Goal: Task Accomplishment & Management: Manage account settings

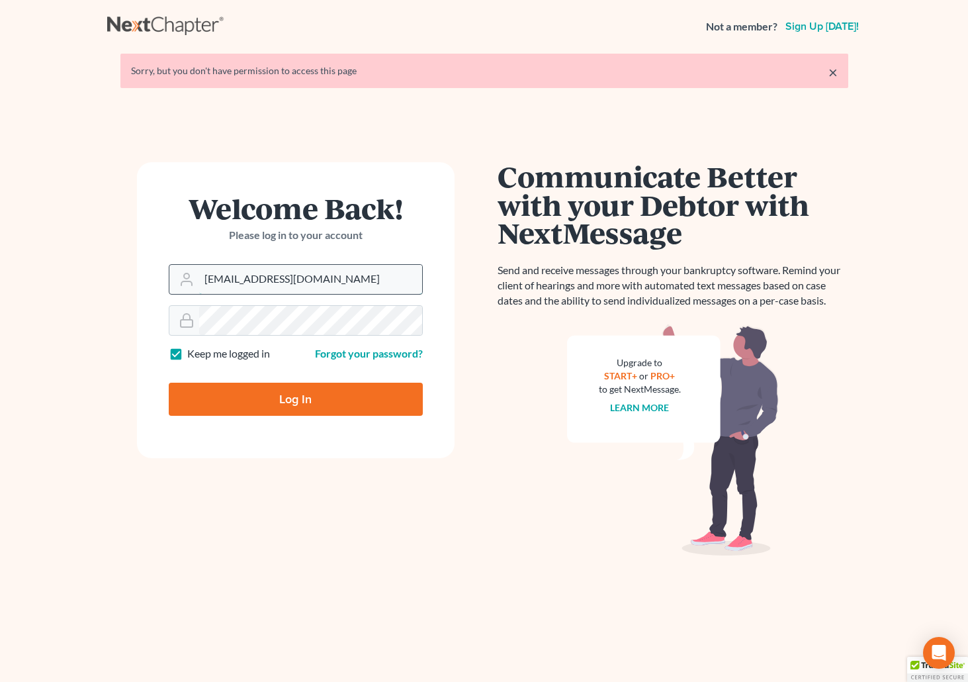
click at [327, 277] on input "[EMAIL_ADDRESS][DOMAIN_NAME]" at bounding box center [310, 279] width 223 height 29
drag, startPoint x: 349, startPoint y: 283, endPoint x: 164, endPoint y: 285, distance: 184.7
click at [164, 285] on form "Welcome Back! Please log in to your account Email Address brittcostomarnold@gma…" at bounding box center [296, 310] width 318 height 296
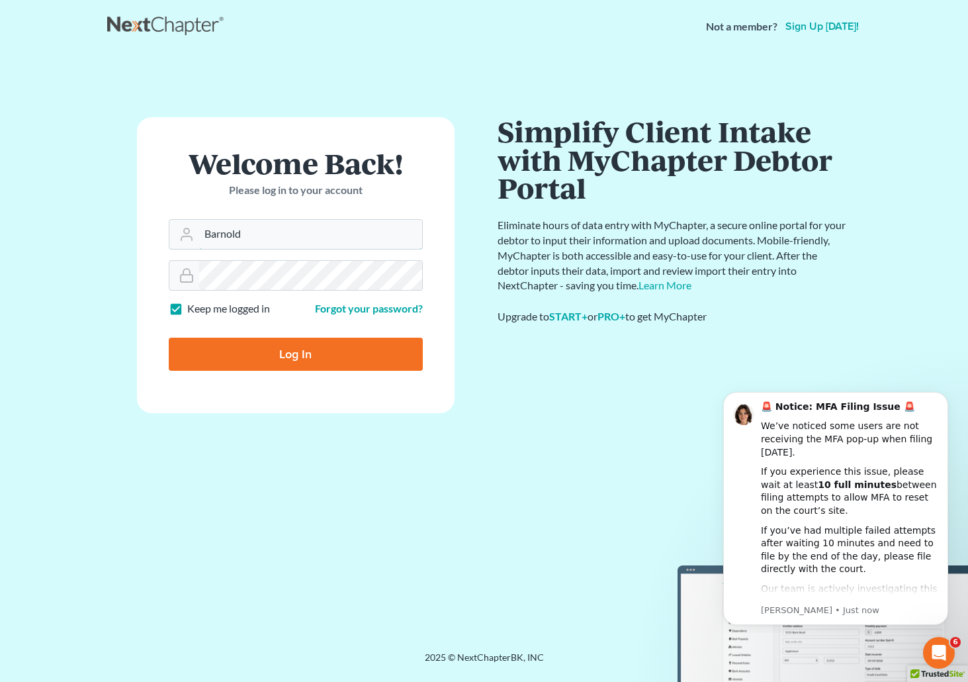
type input "[EMAIL_ADDRESS][DOMAIN_NAME]"
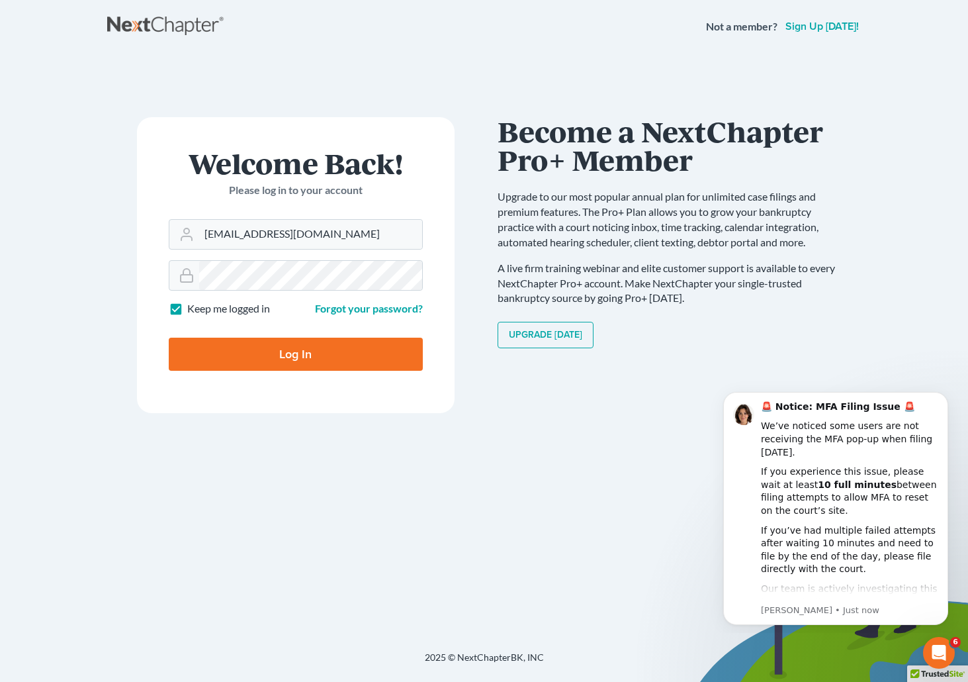
click at [230, 347] on input "Log In" at bounding box center [296, 354] width 254 height 33
type input "Thinking..."
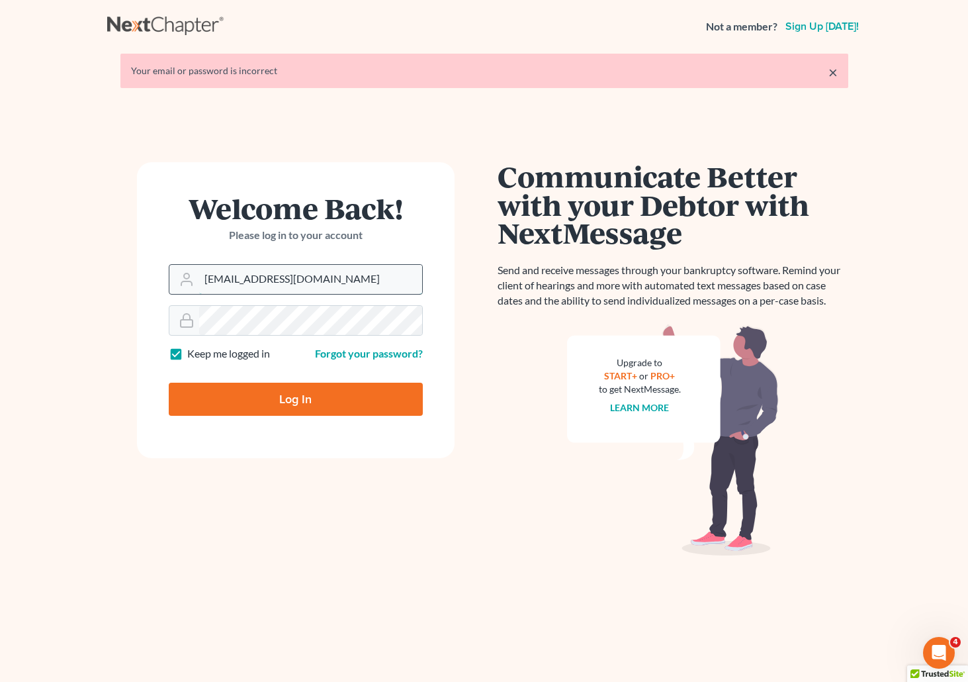
click at [335, 274] on input "brittcostomarnold@gmail.com" at bounding box center [310, 279] width 223 height 29
drag, startPoint x: 359, startPoint y: 276, endPoint x: 157, endPoint y: 285, distance: 202.7
click at [157, 285] on form "Welcome Back! Please log in to your account Email Address brittcostomarnold@gma…" at bounding box center [296, 310] width 318 height 296
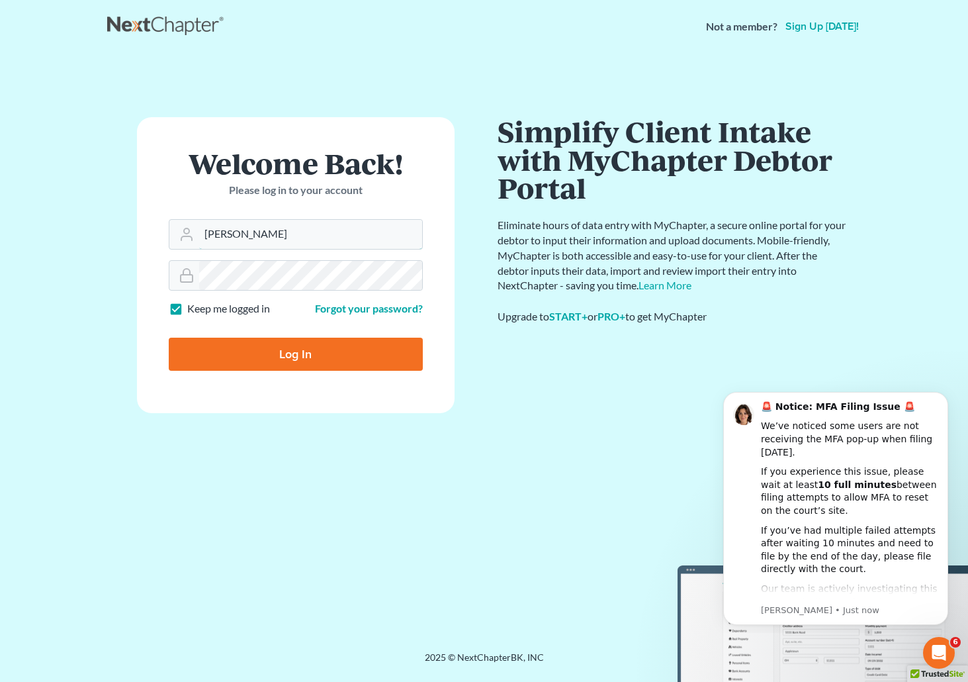
type input "[EMAIL_ADDRESS][DOMAIN_NAME]"
click at [167, 278] on form "Welcome Back! Please log in to your account Email Address barnold@arnoldlawoffi…" at bounding box center [296, 265] width 318 height 296
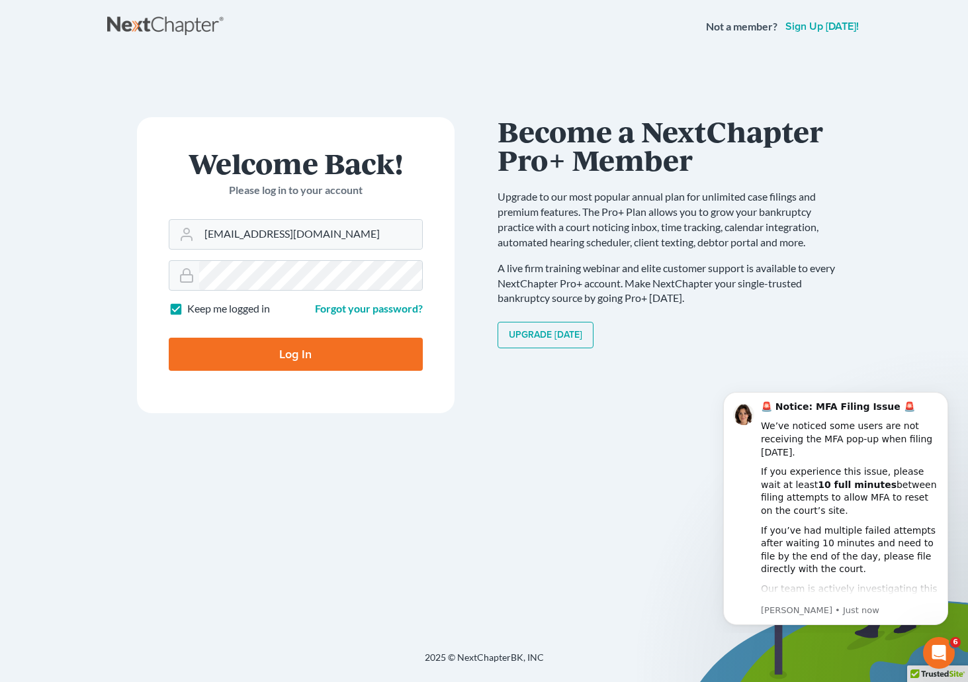
click at [242, 347] on input "Log In" at bounding box center [296, 354] width 254 height 33
type input "Thinking..."
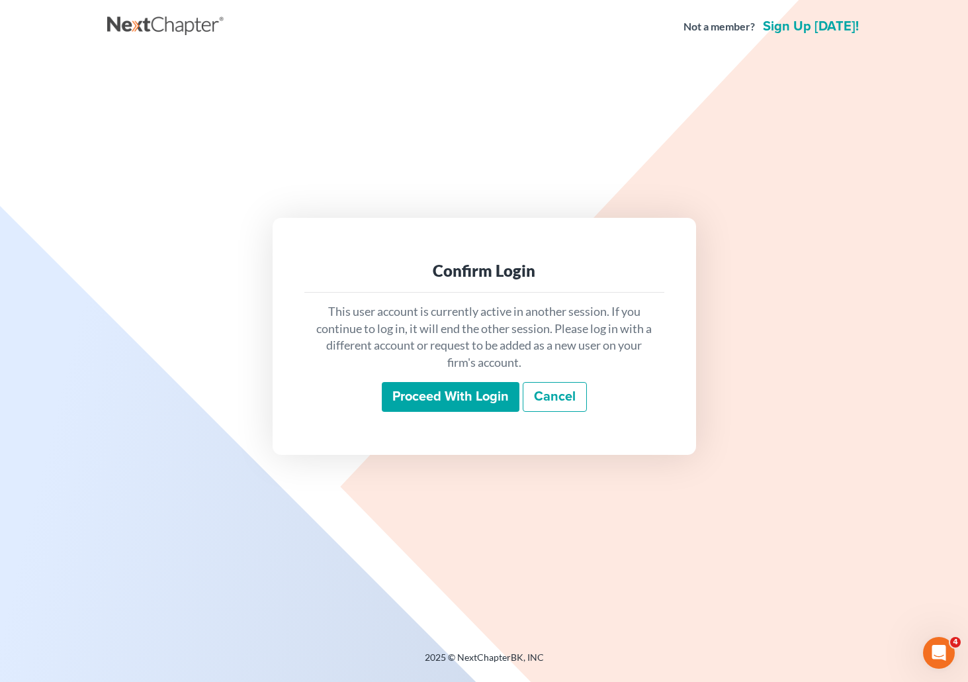
click at [469, 399] on input "Proceed with login" at bounding box center [451, 397] width 138 height 30
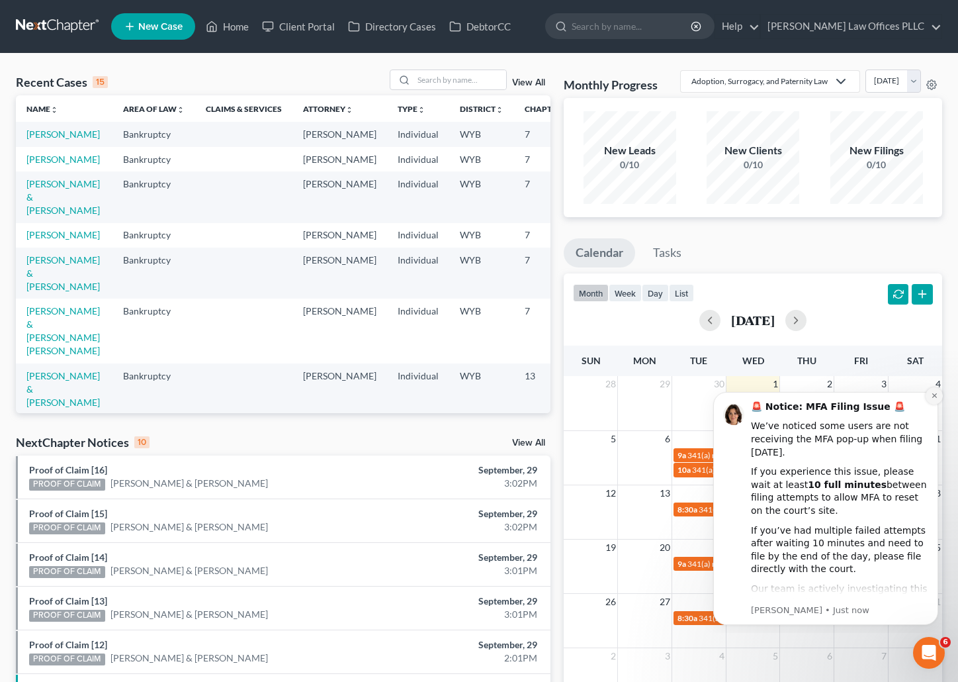
click at [937, 396] on icon "Dismiss notification" at bounding box center [934, 395] width 7 height 7
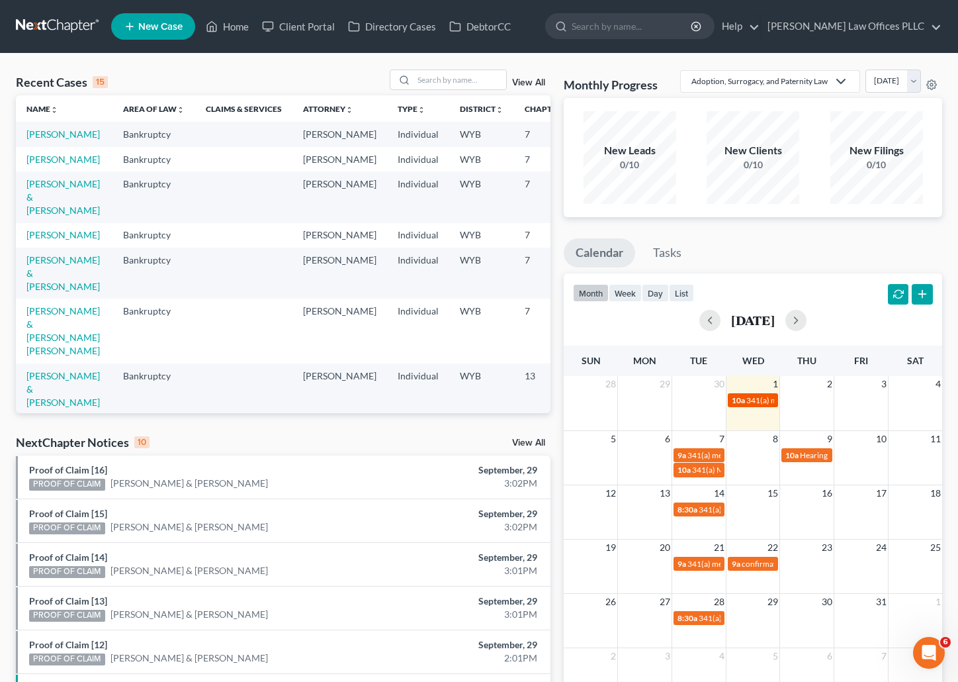
click at [752, 405] on span "341(a) meeting for [PERSON_NAME] & [PERSON_NAME]" at bounding box center [845, 400] width 198 height 10
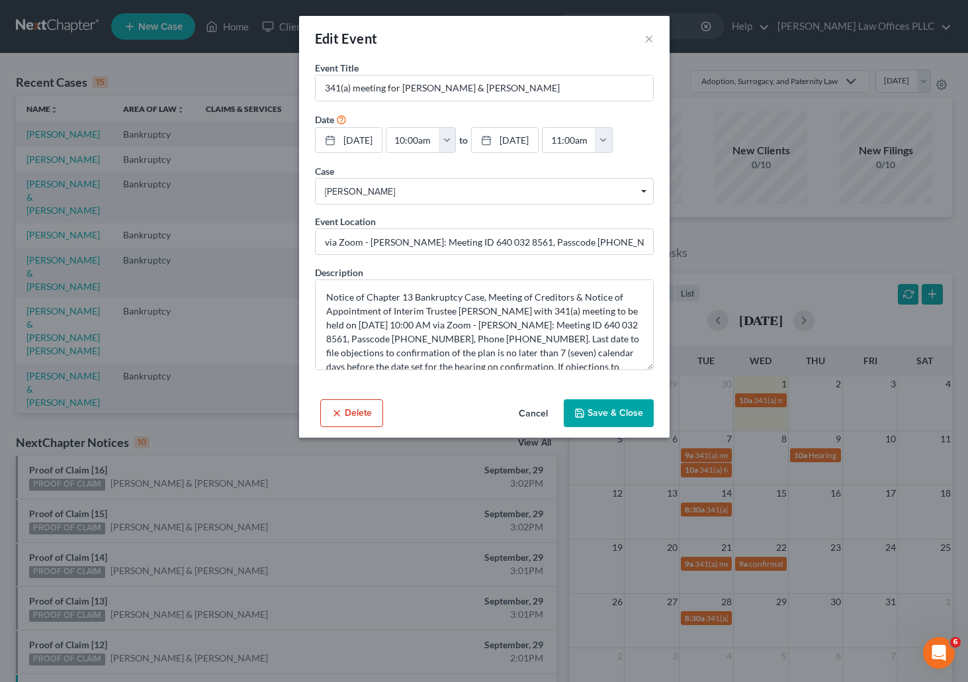
click at [617, 416] on button "Save & Close" at bounding box center [609, 413] width 90 height 28
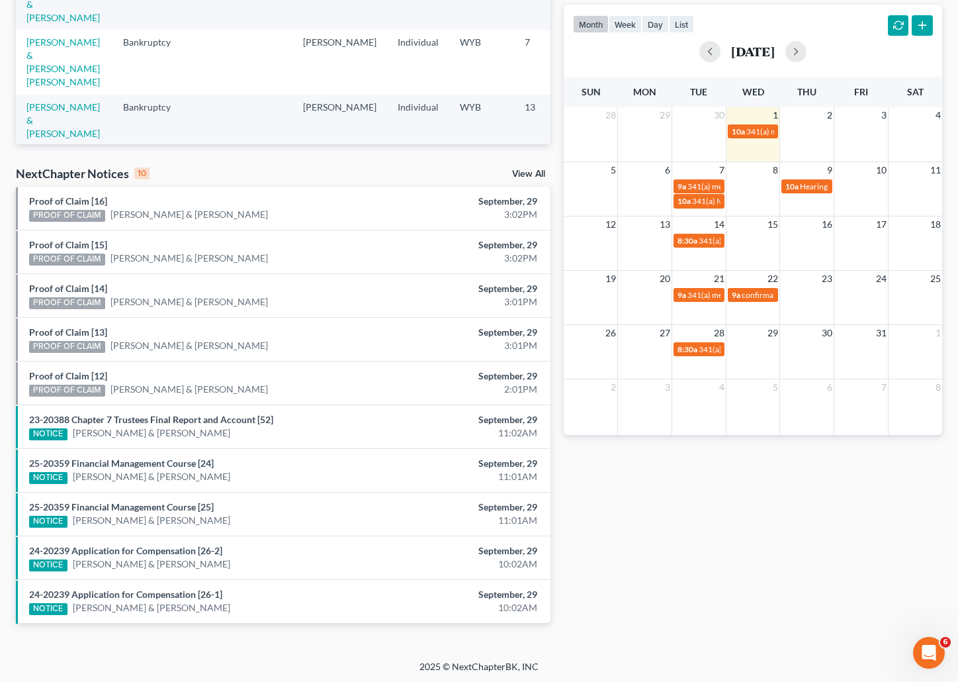
scroll to position [271, 0]
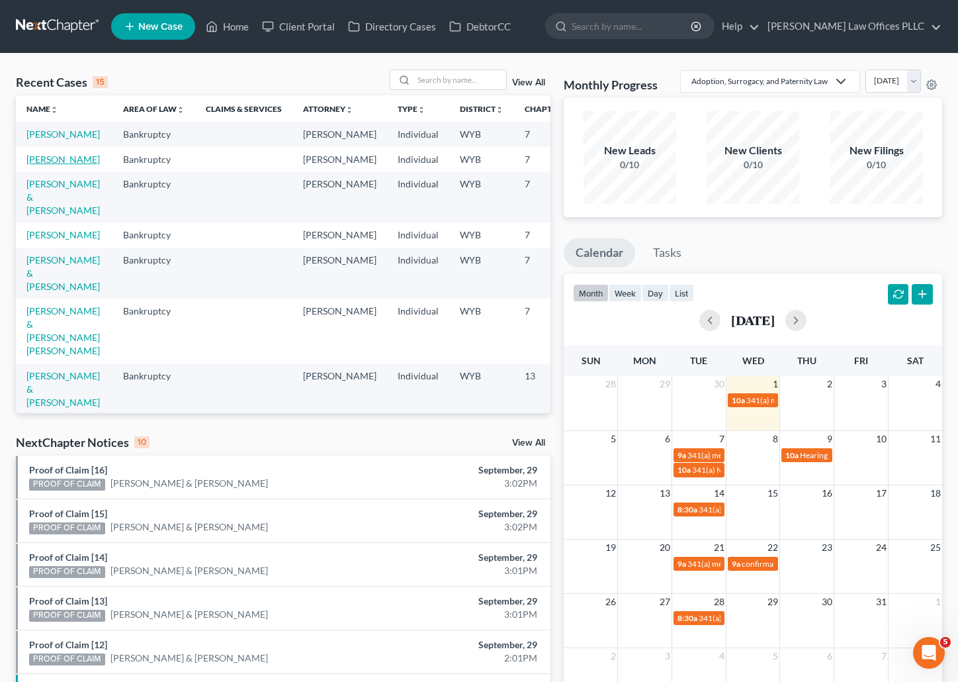
click at [40, 165] on link "[PERSON_NAME]" at bounding box center [62, 159] width 73 height 11
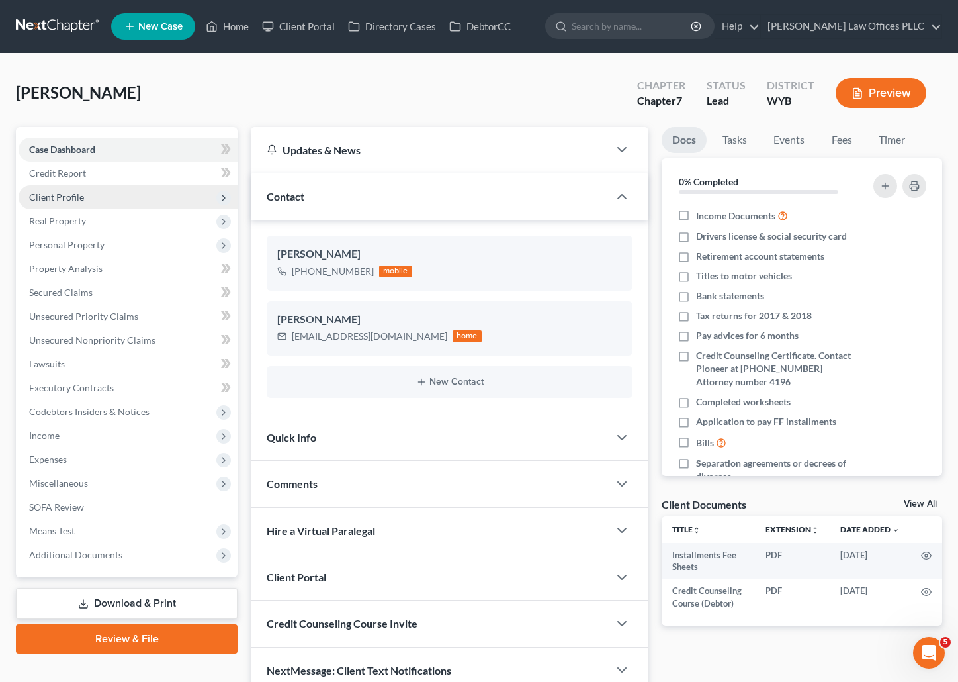
click at [62, 197] on span "Client Profile" at bounding box center [56, 196] width 55 height 11
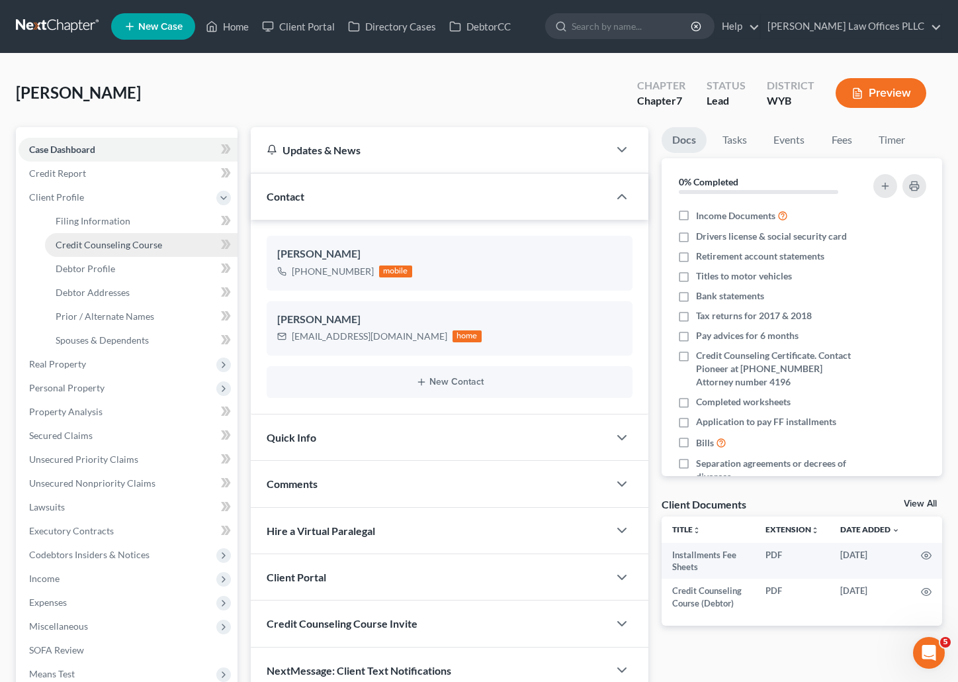
click at [113, 242] on span "Credit Counseling Course" at bounding box center [109, 244] width 107 height 11
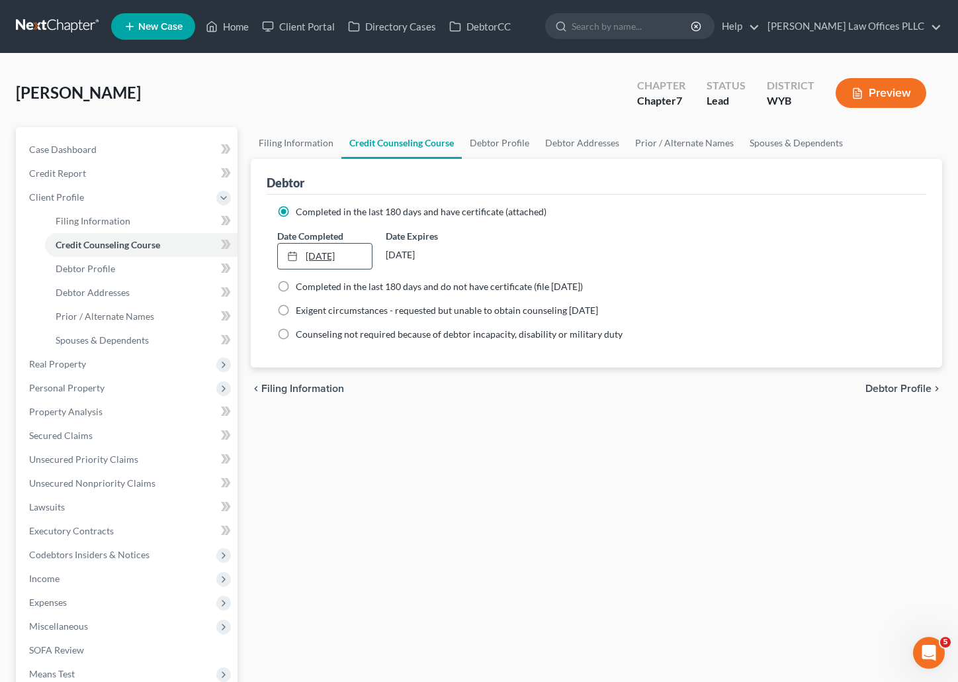
click at [361, 251] on link "9/26/2023" at bounding box center [325, 256] width 94 height 25
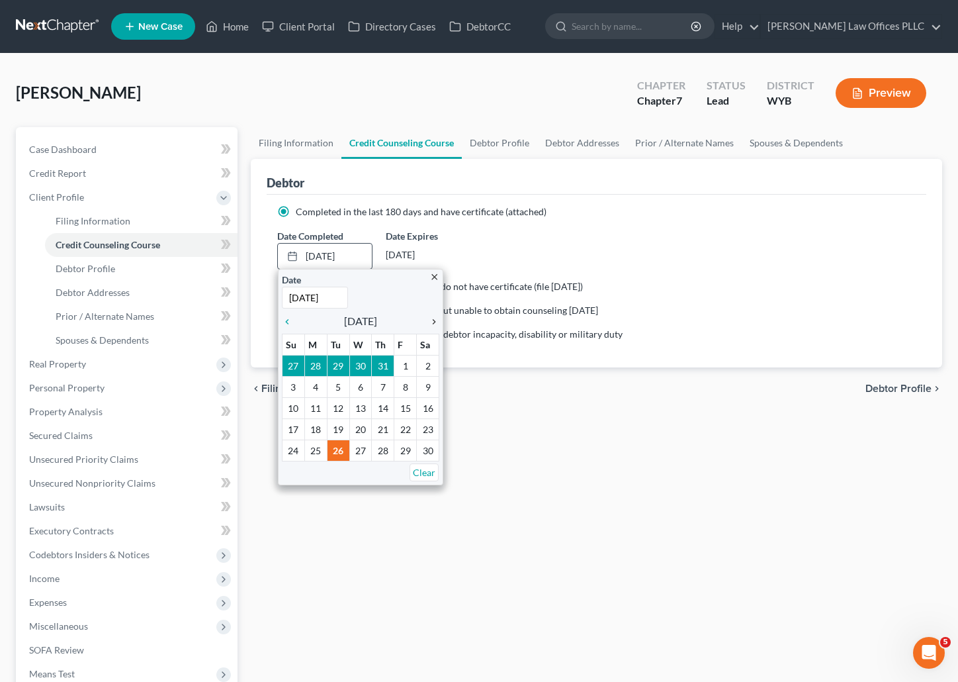
click at [435, 320] on icon "chevron_right" at bounding box center [430, 321] width 17 height 11
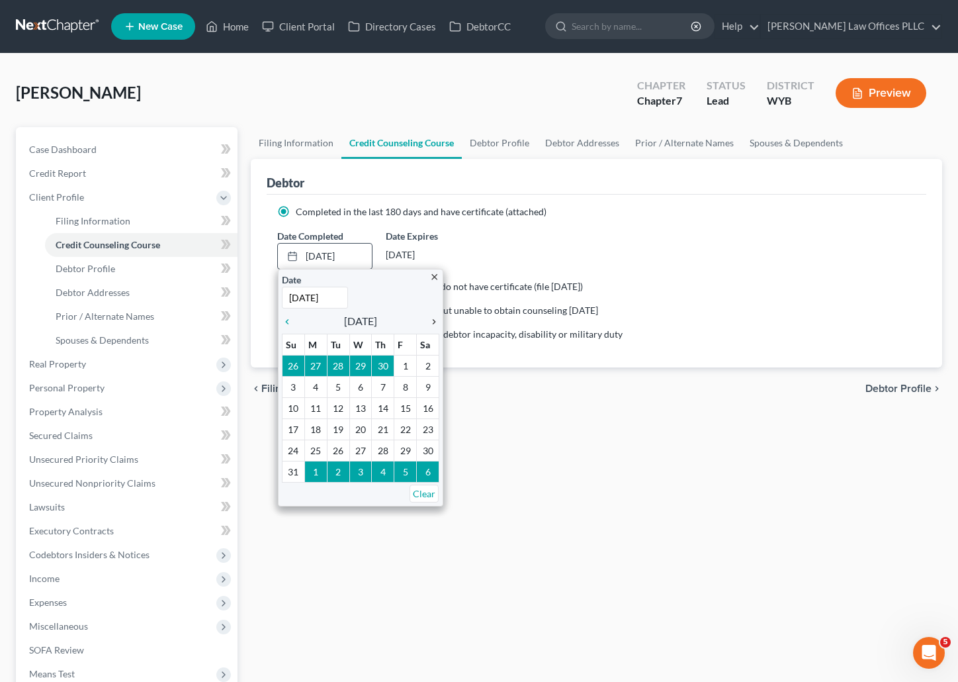
click at [435, 320] on icon "chevron_right" at bounding box center [430, 321] width 17 height 11
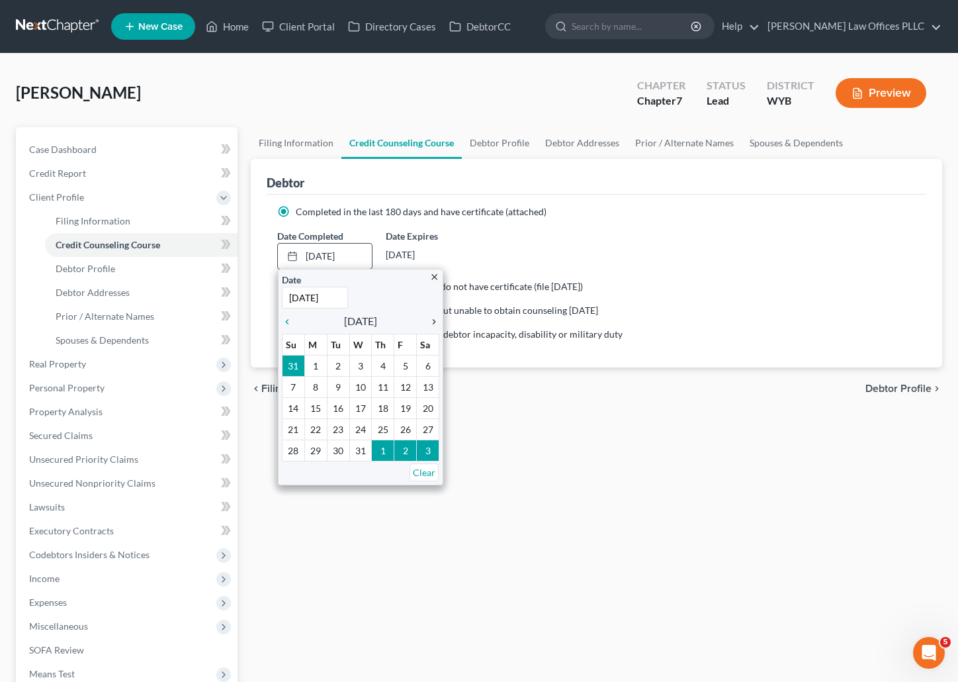
click at [435, 320] on icon "chevron_right" at bounding box center [430, 321] width 17 height 11
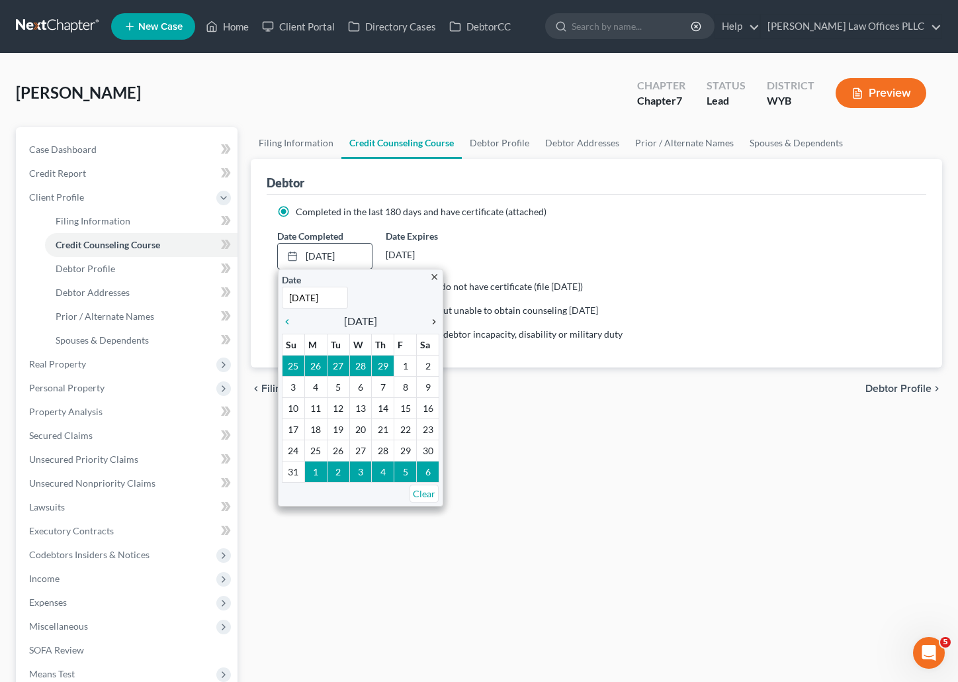
click at [435, 320] on icon "chevron_right" at bounding box center [430, 321] width 17 height 11
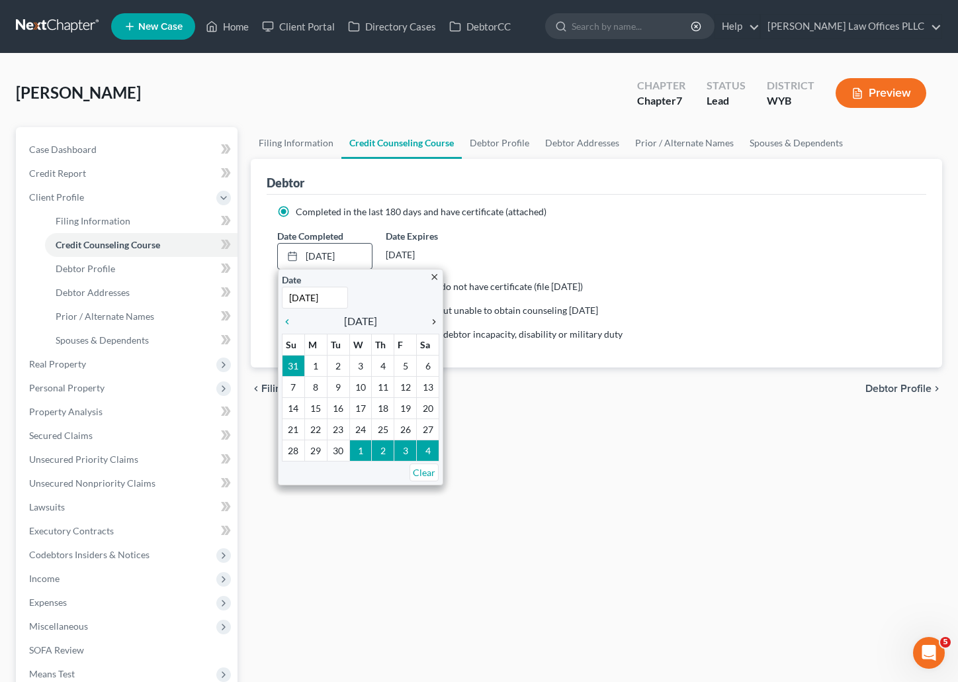
click at [435, 320] on icon "chevron_right" at bounding box center [430, 321] width 17 height 11
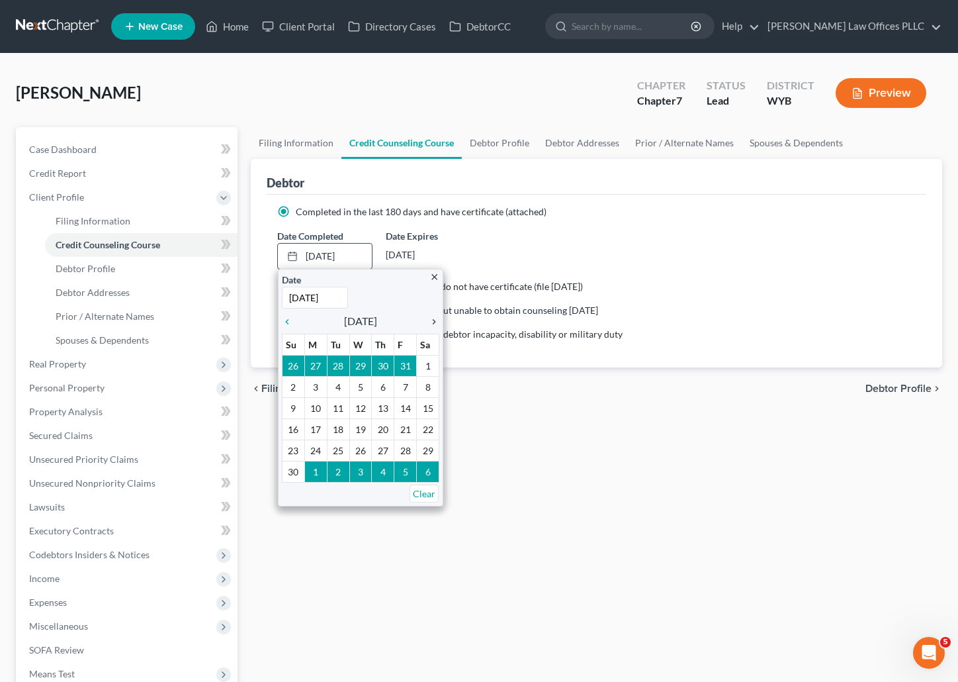
click at [435, 320] on icon "chevron_right" at bounding box center [430, 321] width 17 height 11
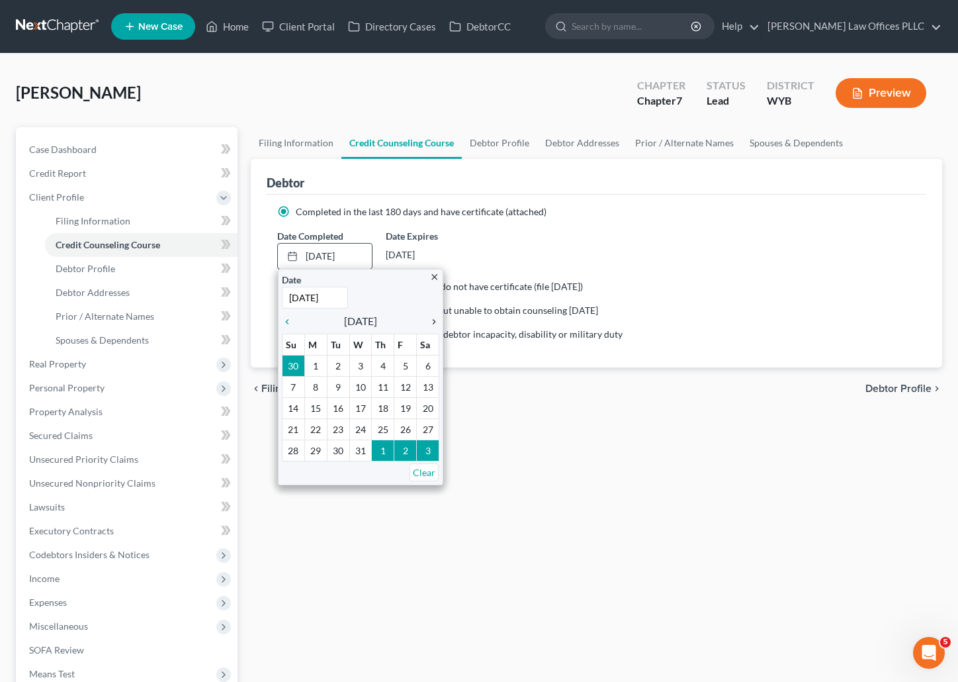
click at [435, 320] on icon "chevron_right" at bounding box center [430, 321] width 17 height 11
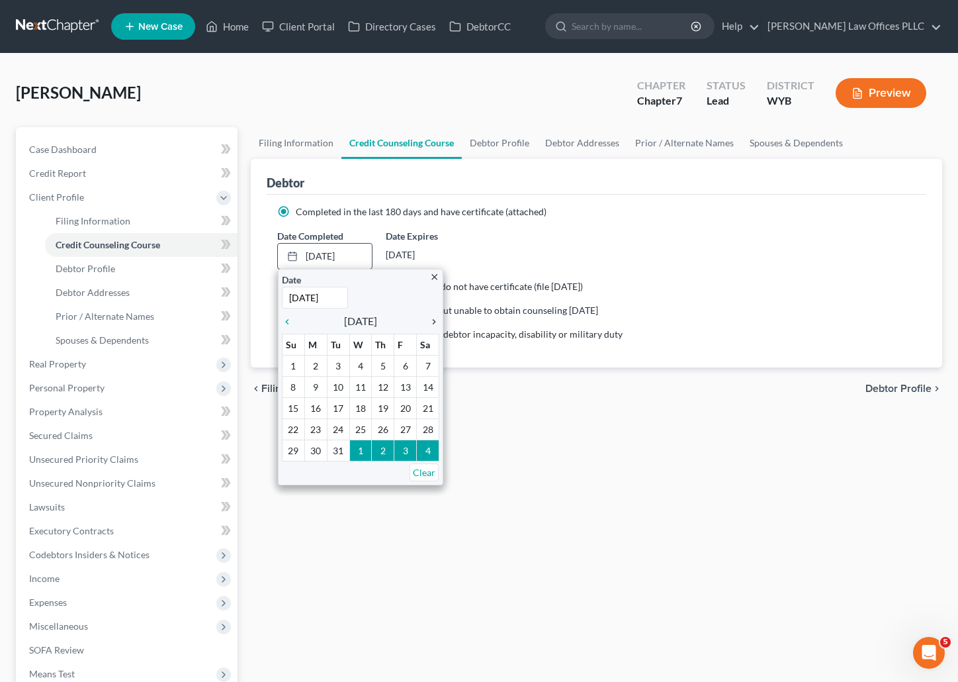
click at [435, 320] on icon "chevron_right" at bounding box center [430, 321] width 17 height 11
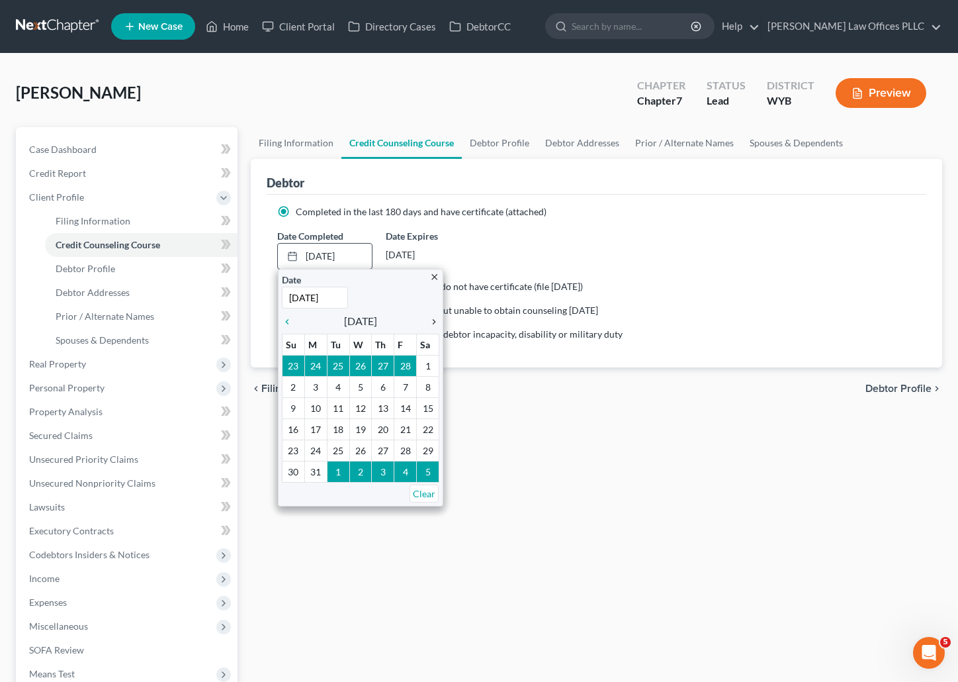
click at [435, 320] on icon "chevron_right" at bounding box center [430, 321] width 17 height 11
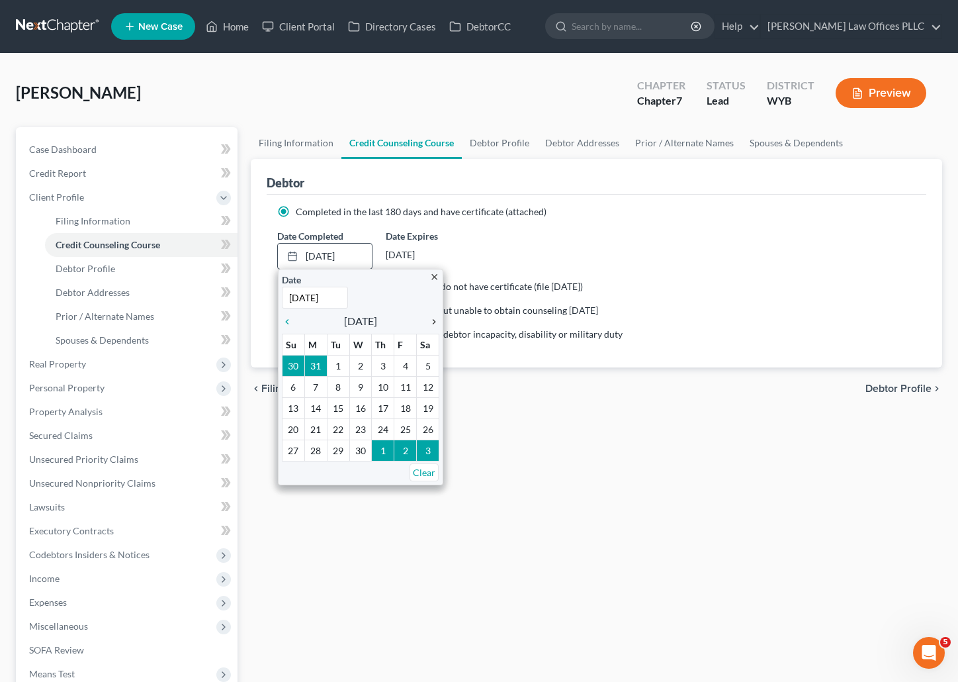
click at [435, 320] on icon "chevron_right" at bounding box center [430, 321] width 17 height 11
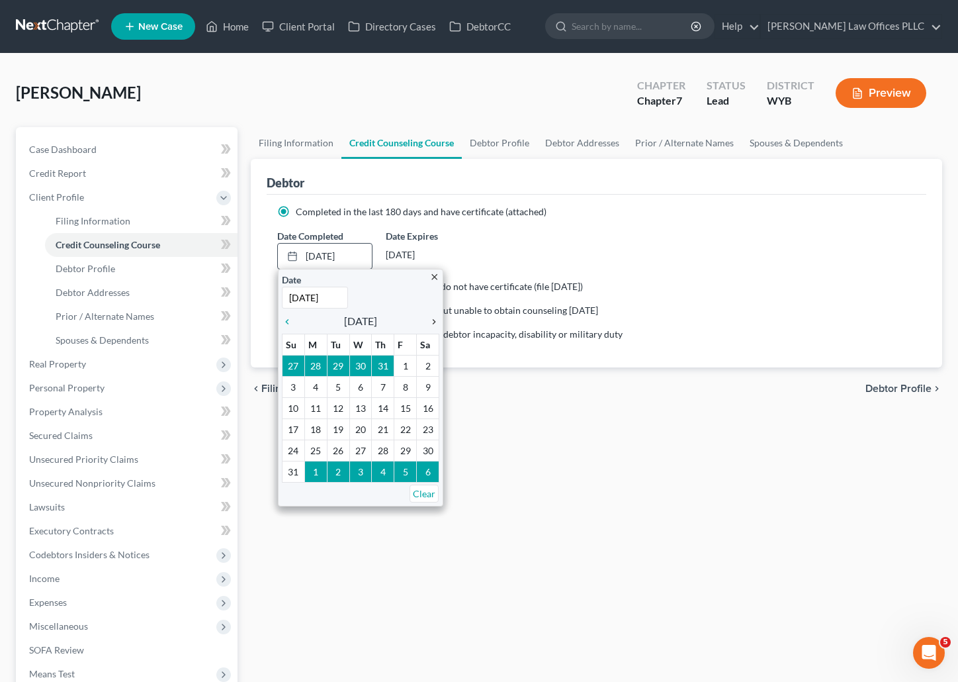
click at [435, 320] on icon "chevron_right" at bounding box center [430, 321] width 17 height 11
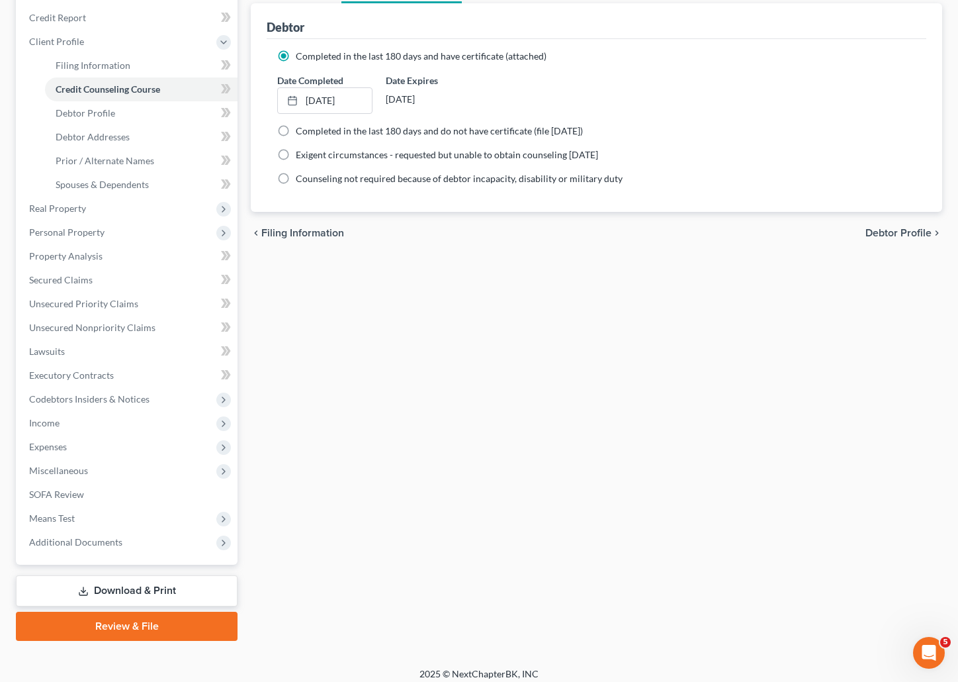
scroll to position [165, 0]
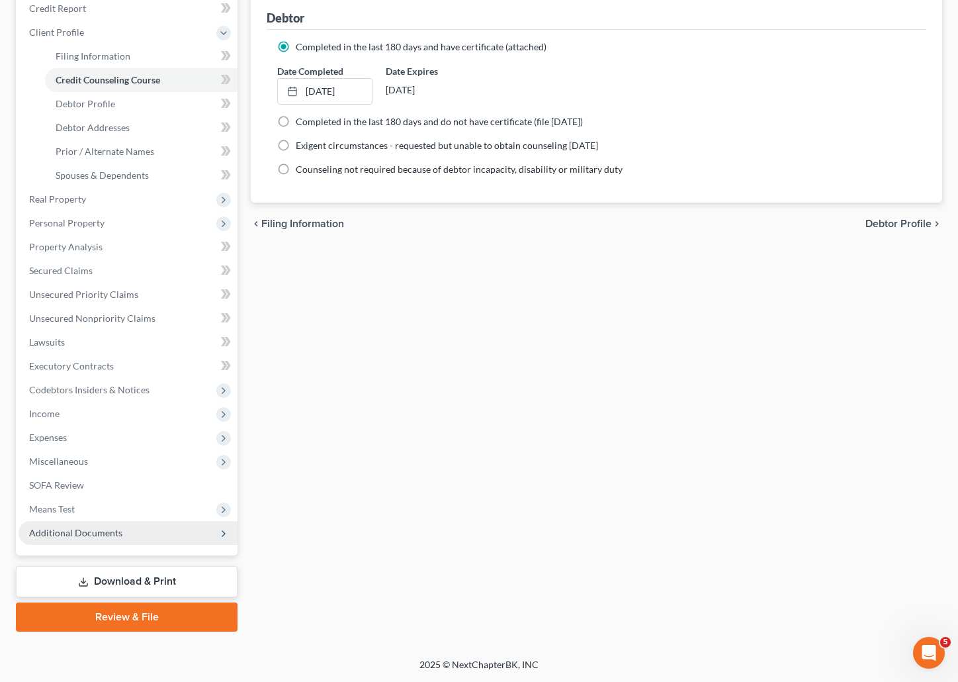
click at [90, 530] on span "Additional Documents" at bounding box center [75, 532] width 93 height 11
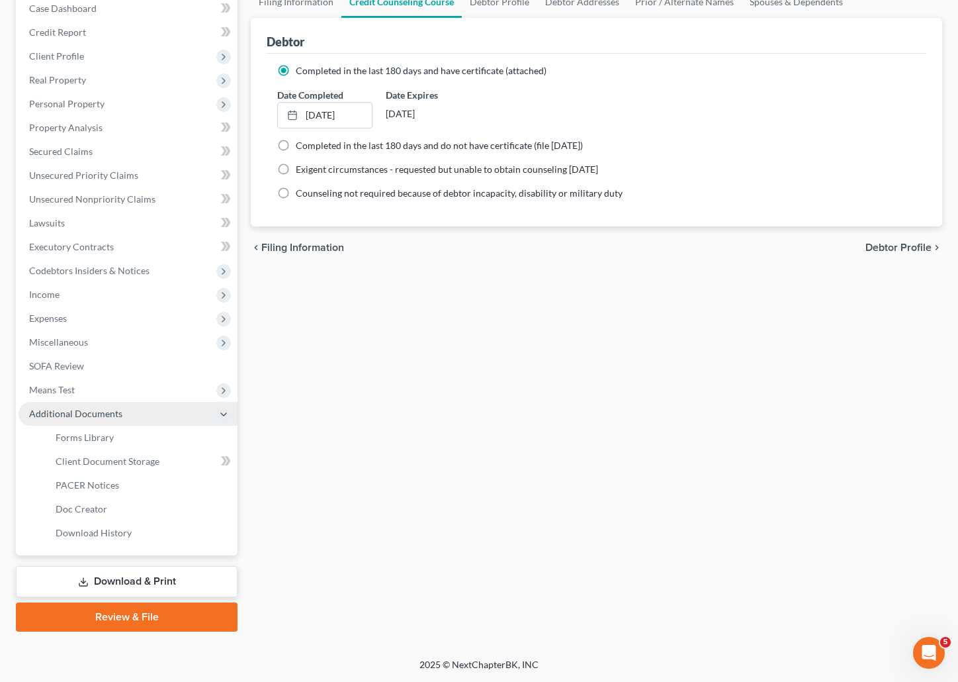
scroll to position [141, 0]
click at [143, 462] on span "Client Document Storage" at bounding box center [108, 460] width 104 height 11
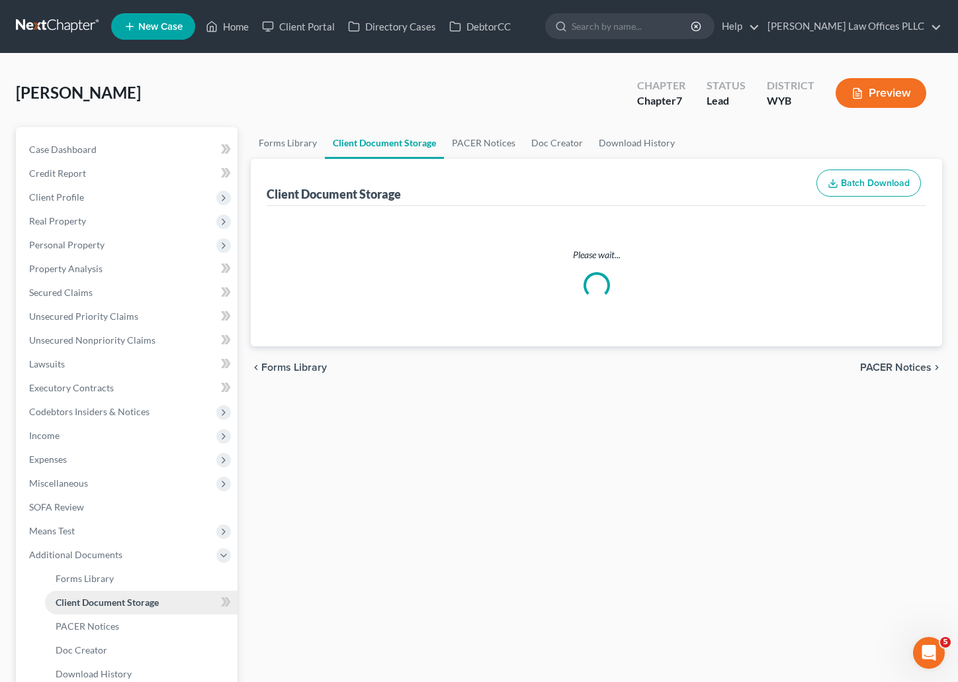
select select "0"
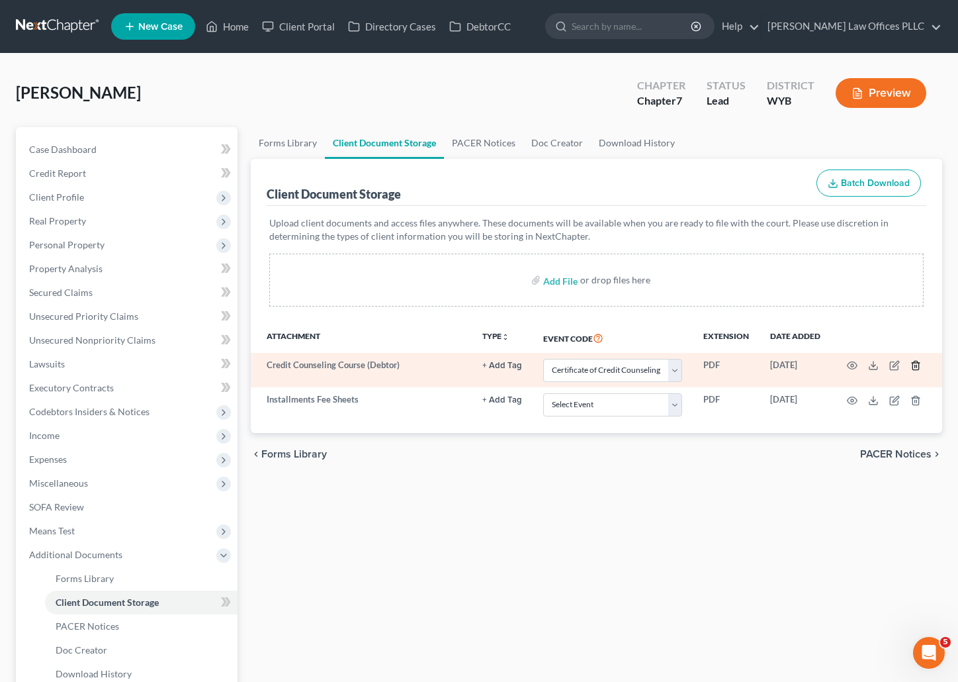
click at [917, 365] on icon "button" at bounding box center [916, 365] width 11 height 11
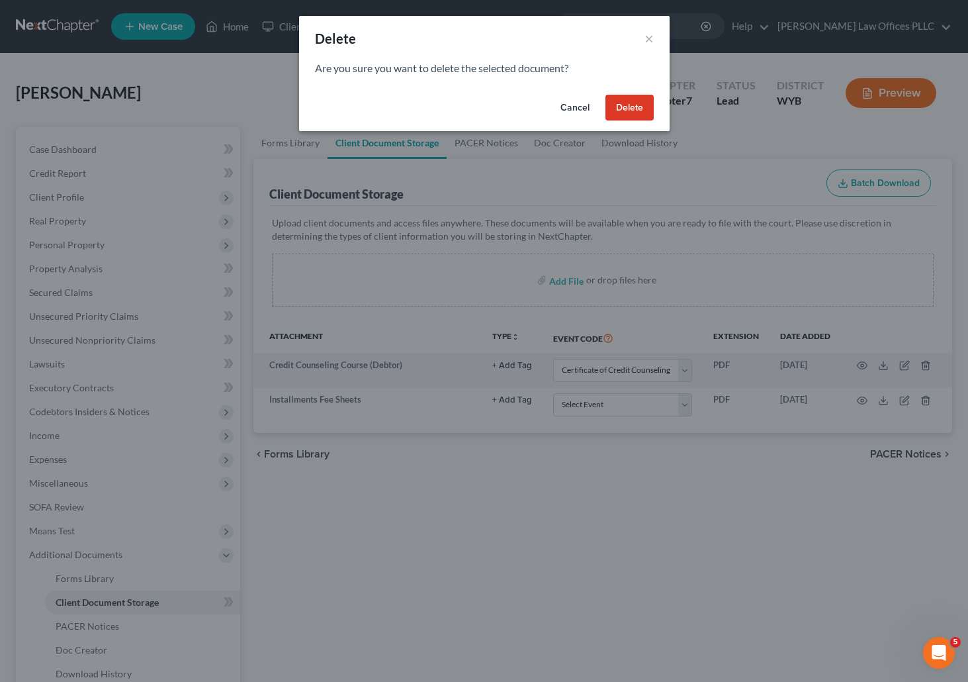
click at [653, 105] on button "Delete" at bounding box center [630, 108] width 48 height 26
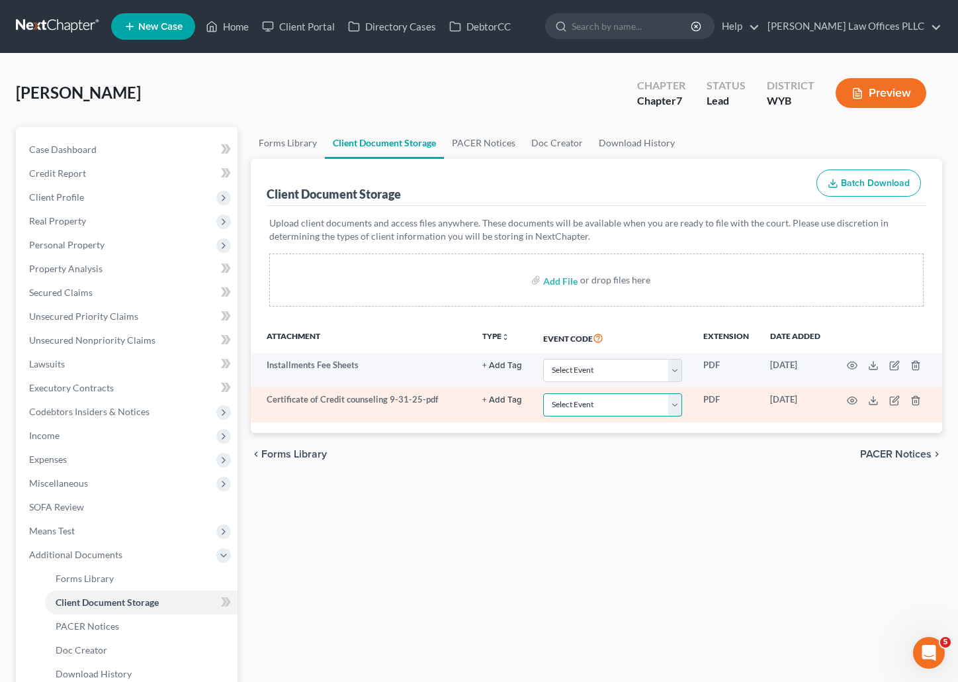
click at [680, 404] on select "Select Event Certificate of Credit Counseling Chapter 13 Plan Domestic Support …" at bounding box center [612, 404] width 139 height 23
select select "0"
click at [543, 393] on select "Select Event Certificate of Credit Counseling Chapter 13 Plan Domestic Support …" at bounding box center [612, 404] width 139 height 23
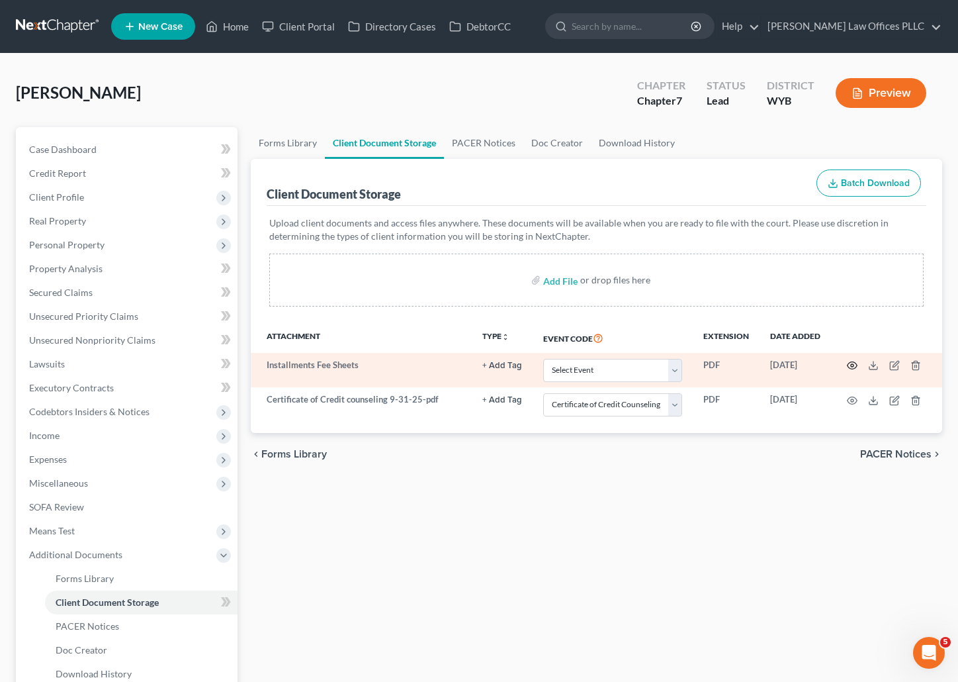
click at [851, 363] on icon "button" at bounding box center [852, 365] width 11 height 11
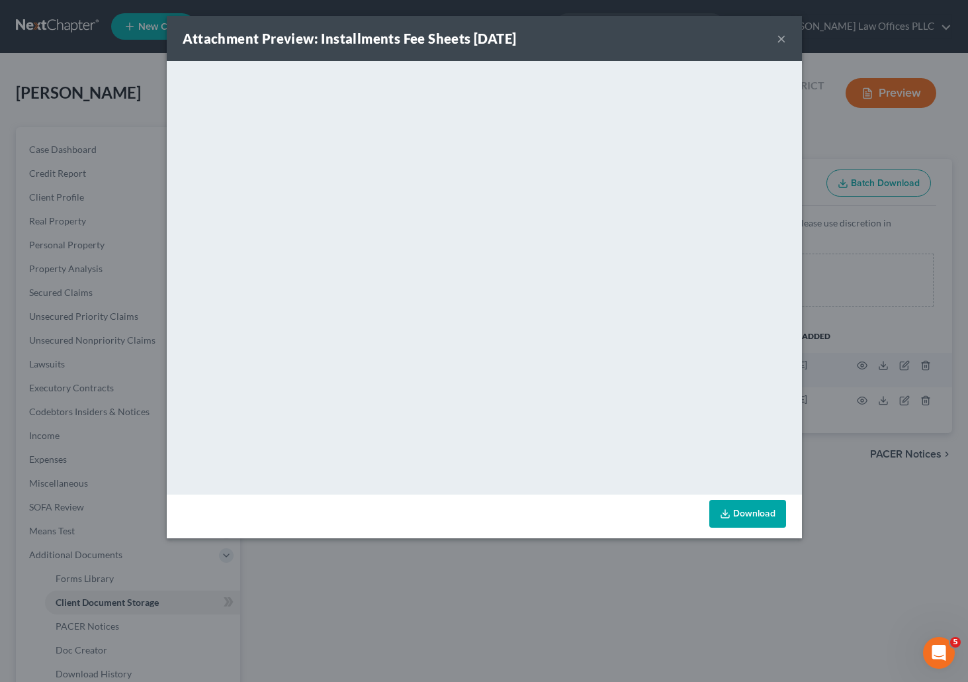
click at [782, 36] on button "×" at bounding box center [781, 38] width 9 height 16
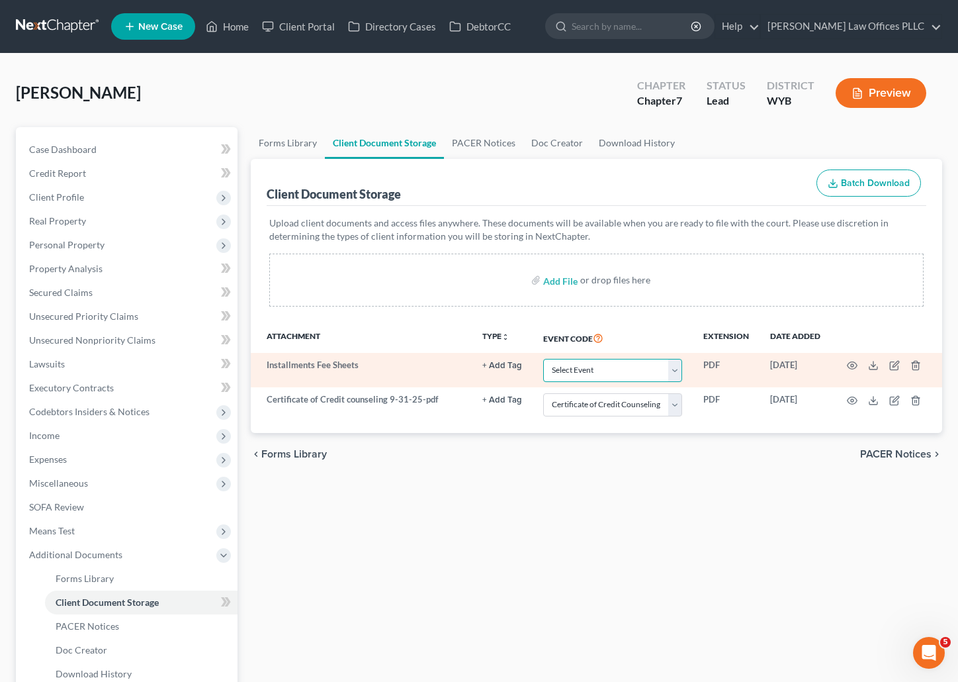
click at [676, 371] on select "Select Event Certificate of Credit Counseling Chapter 13 Plan Domestic Support …" at bounding box center [612, 370] width 139 height 23
select select "4"
click at [543, 359] on select "Select Event Certificate of Credit Counseling Chapter 13 Plan Domestic Support …" at bounding box center [612, 370] width 139 height 23
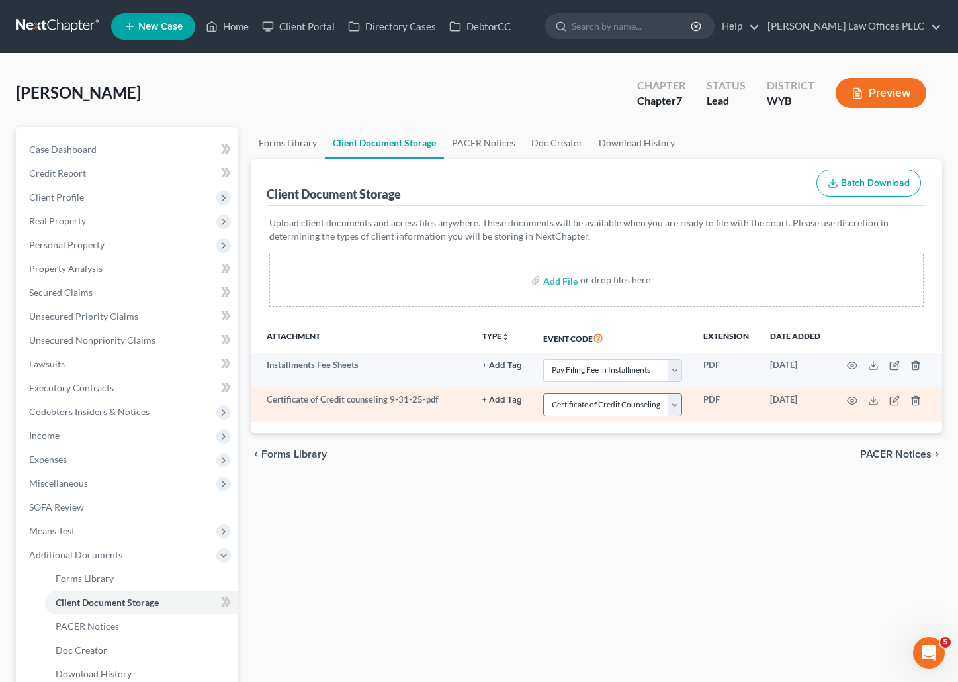
click at [681, 403] on select "Select Event Certificate of Credit Counseling Chapter 13 Plan Domestic Support …" at bounding box center [612, 404] width 139 height 23
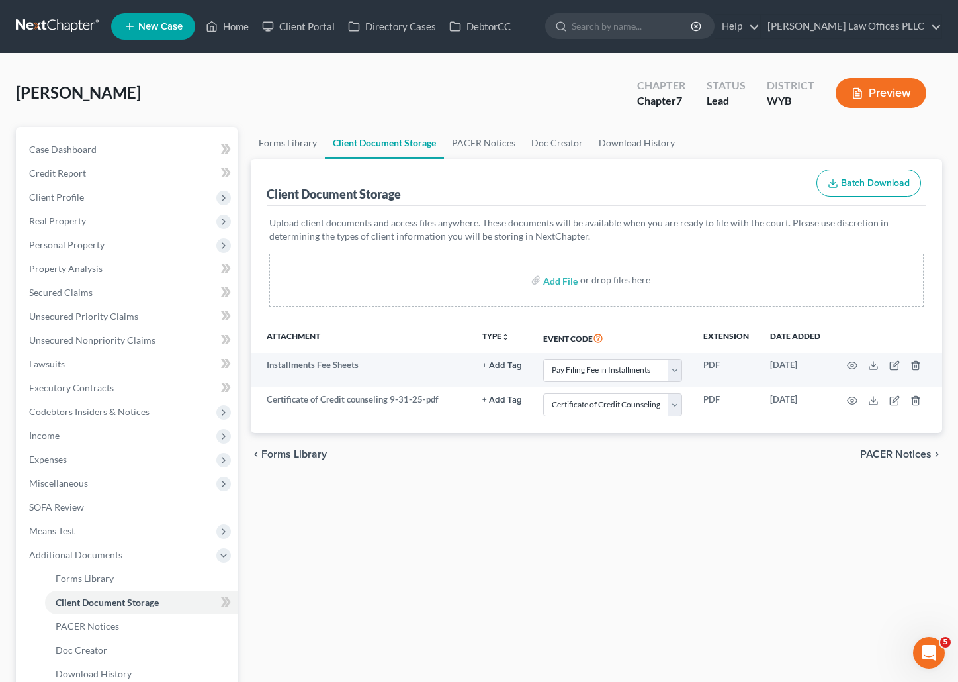
click at [737, 511] on div "Forms Library Client Document Storage PACER Notices Doc Creator Download Histor…" at bounding box center [596, 449] width 705 height 645
click at [593, 567] on div "Forms Library Client Document Storage PACER Notices Doc Creator Download Histor…" at bounding box center [596, 449] width 705 height 645
click at [95, 241] on span "Personal Property" at bounding box center [66, 244] width 75 height 11
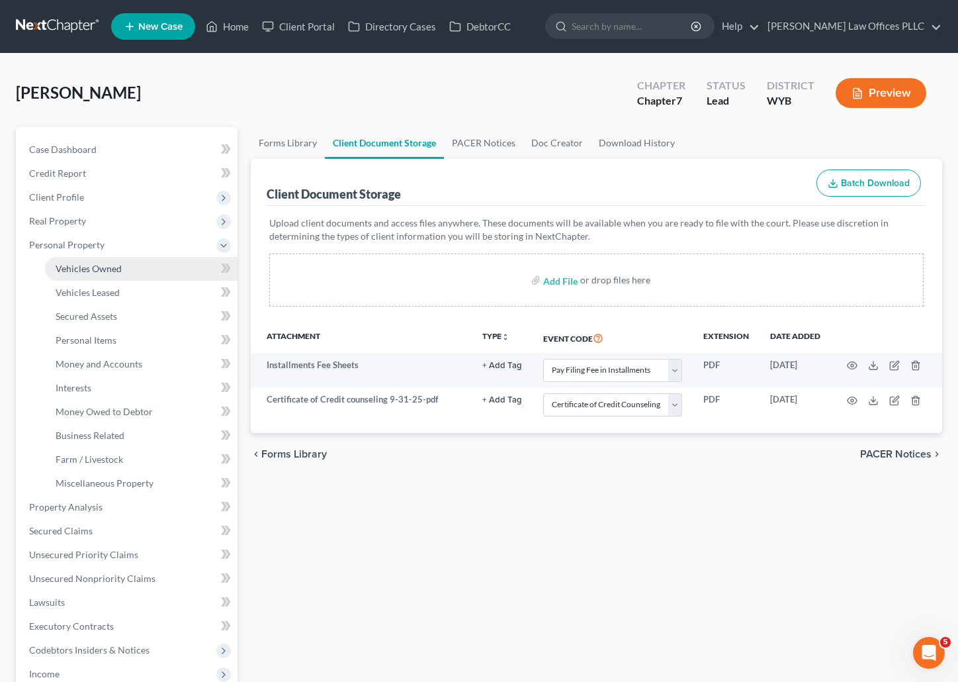
click at [107, 271] on span "Vehicles Owned" at bounding box center [89, 268] width 66 height 11
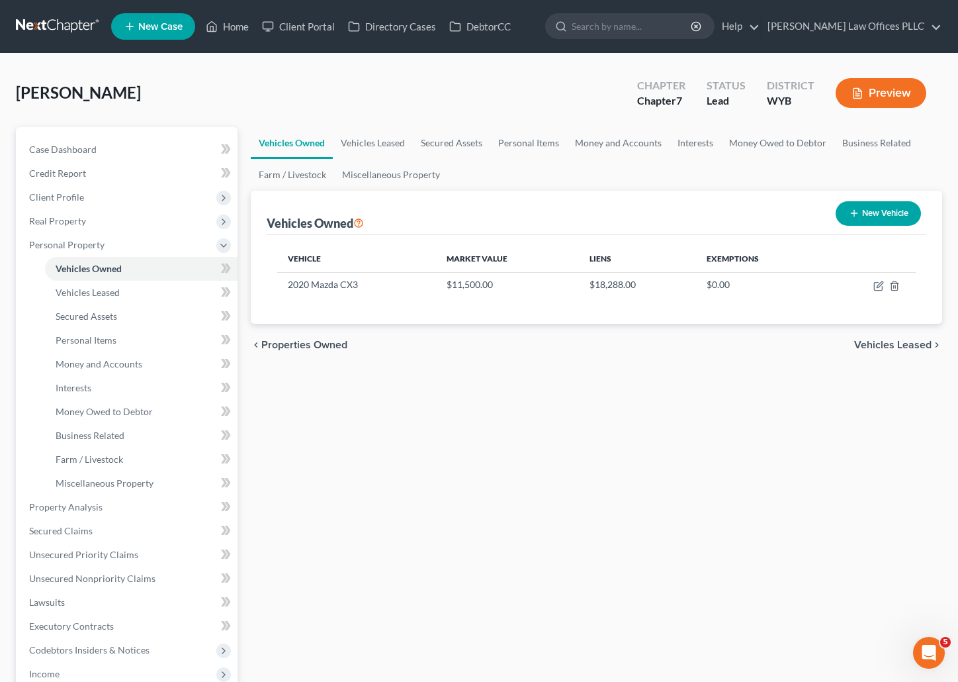
click at [873, 453] on div "Vehicles Owned Vehicles Leased Secured Assets Personal Items Money and Accounts…" at bounding box center [596, 509] width 705 height 764
click at [879, 286] on icon "button" at bounding box center [879, 286] width 11 height 11
select select "0"
select select "6"
select select "0"
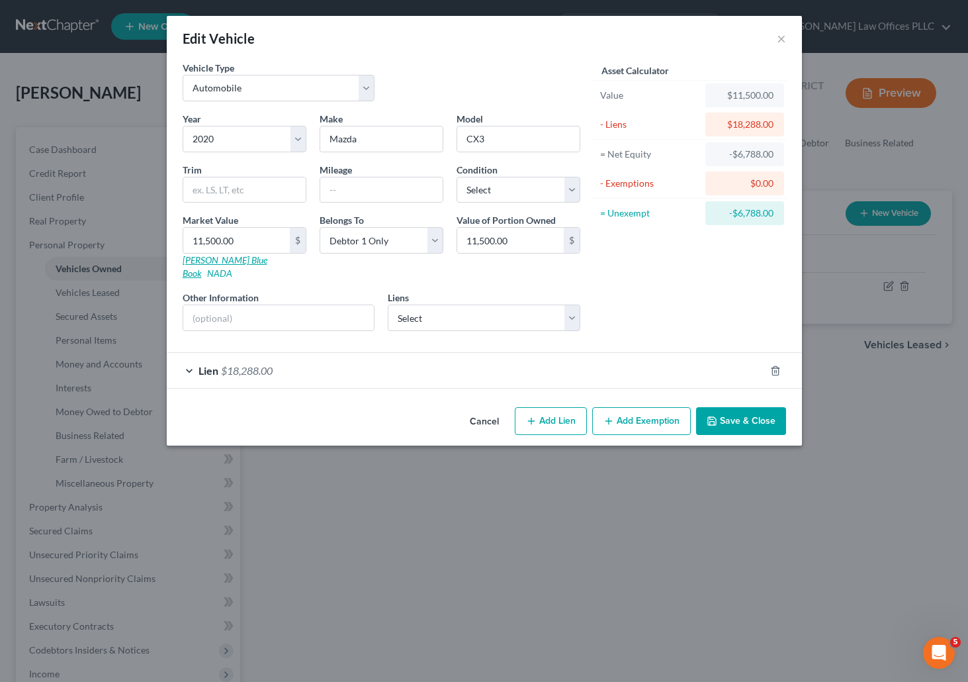
click at [202, 256] on link "[PERSON_NAME] Blue Book" at bounding box center [225, 266] width 85 height 24
click at [248, 240] on input "11,500.00" at bounding box center [236, 240] width 107 height 25
type input "1"
type input "1.00"
type input "14"
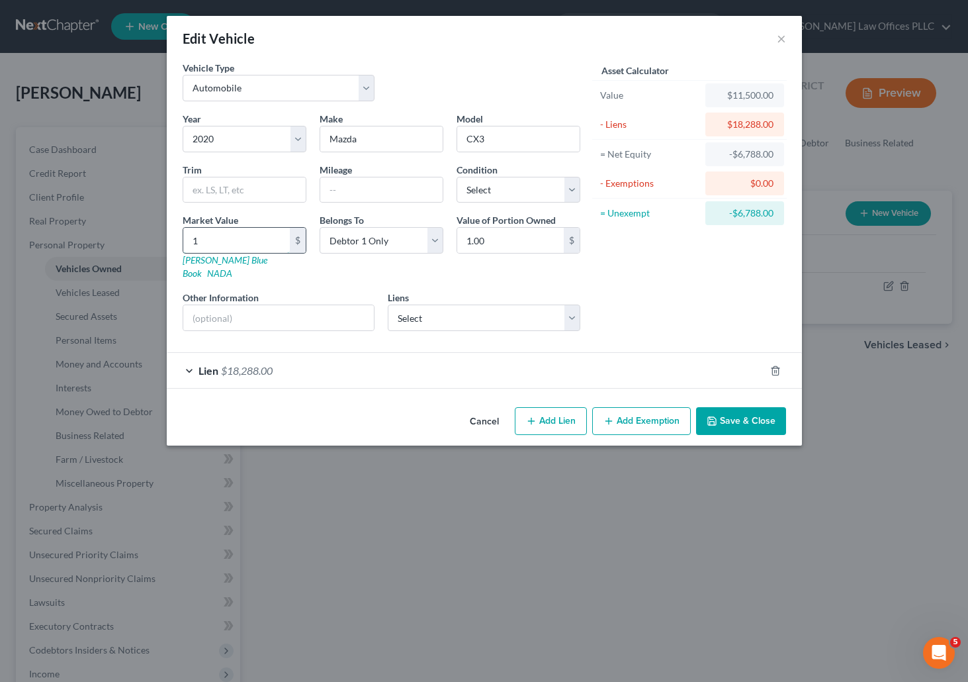
type input "14.00"
type input "145"
type input "145.00"
type input "1459"
type input "1,459.00"
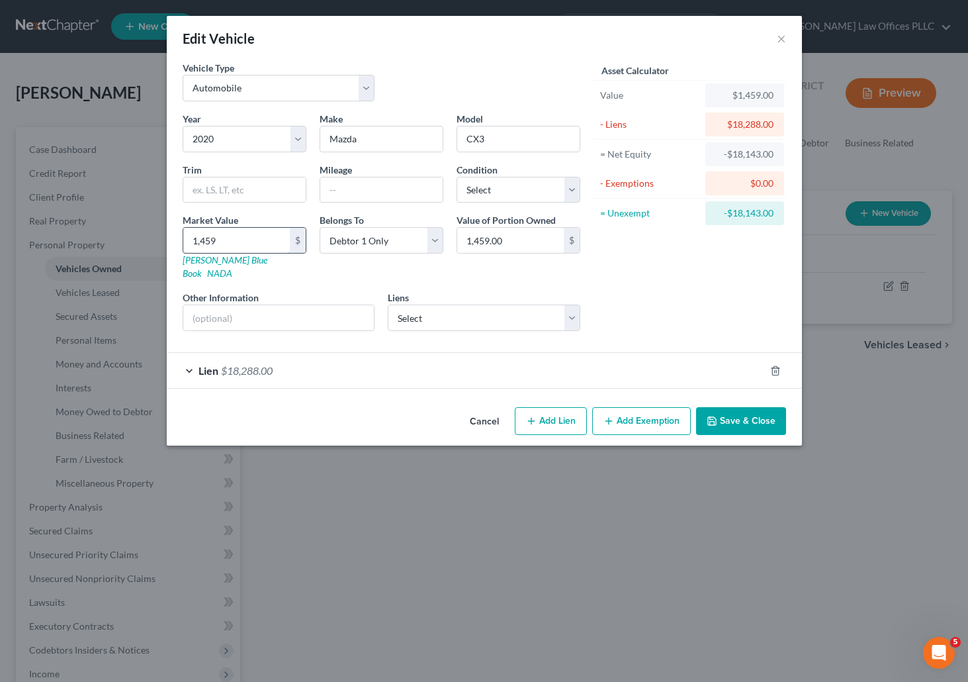
type input "1,4592"
type input "14,592.00"
click at [287, 353] on div "Lien $18,288.00" at bounding box center [466, 370] width 598 height 35
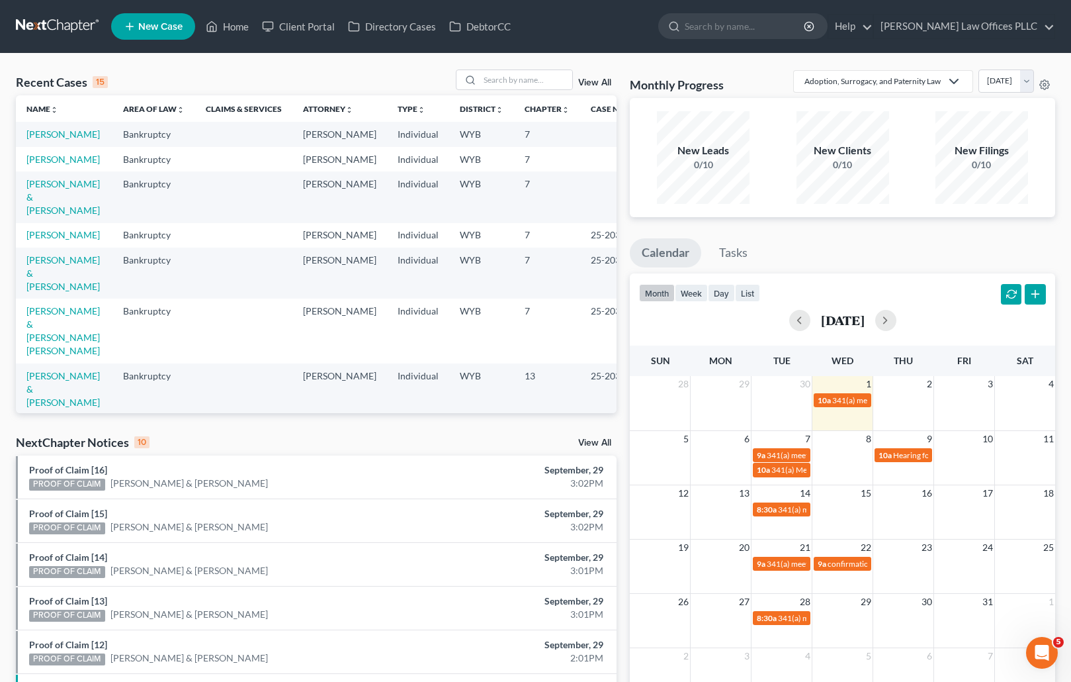
click at [116, 65] on div "Recent Cases 15 View All Name unfold_more expand_more expand_less Area of Law u…" at bounding box center [535, 491] width 1071 height 875
click at [497, 79] on input "search" at bounding box center [526, 79] width 93 height 19
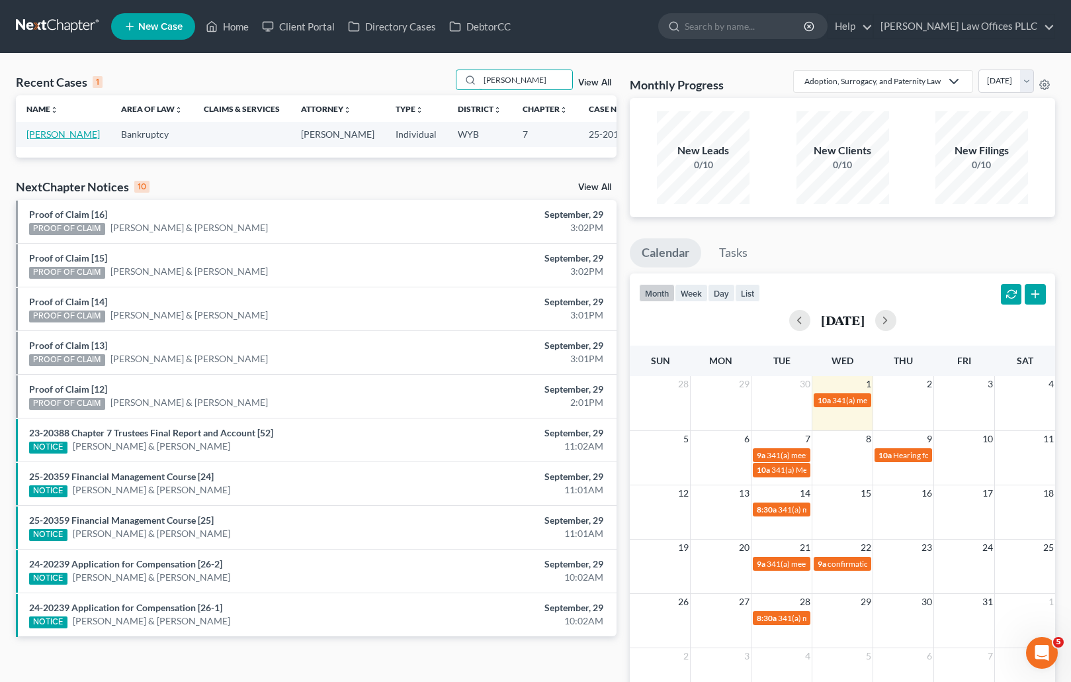
type input "Benson"
click at [60, 131] on link "[PERSON_NAME]" at bounding box center [62, 133] width 73 height 11
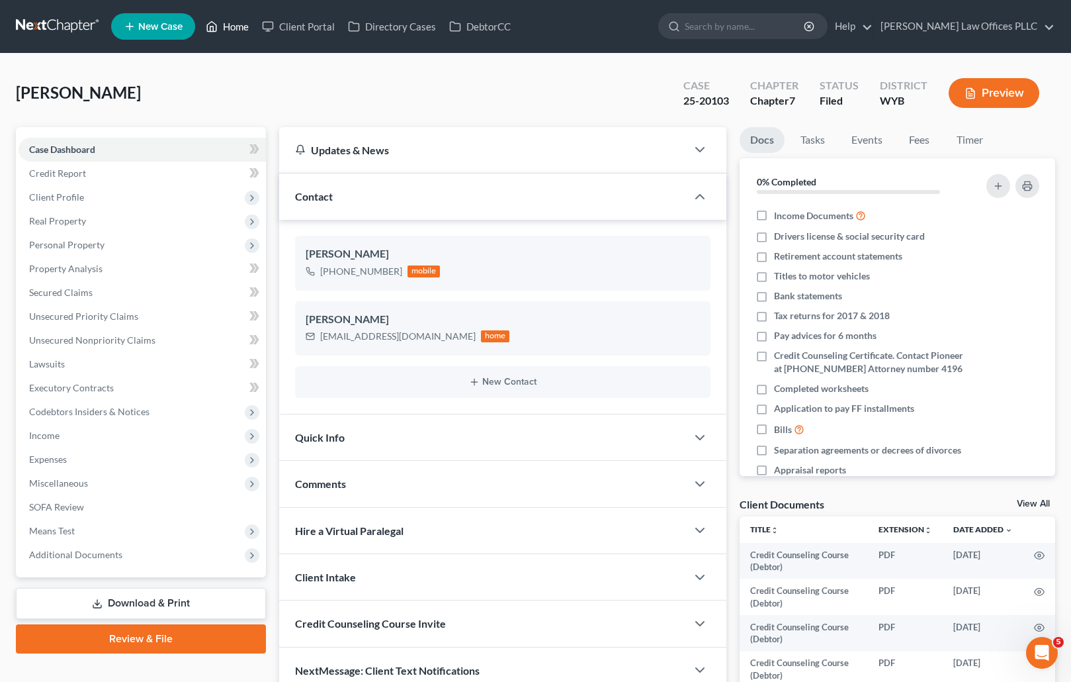
click at [236, 24] on link "Home" at bounding box center [227, 27] width 56 height 24
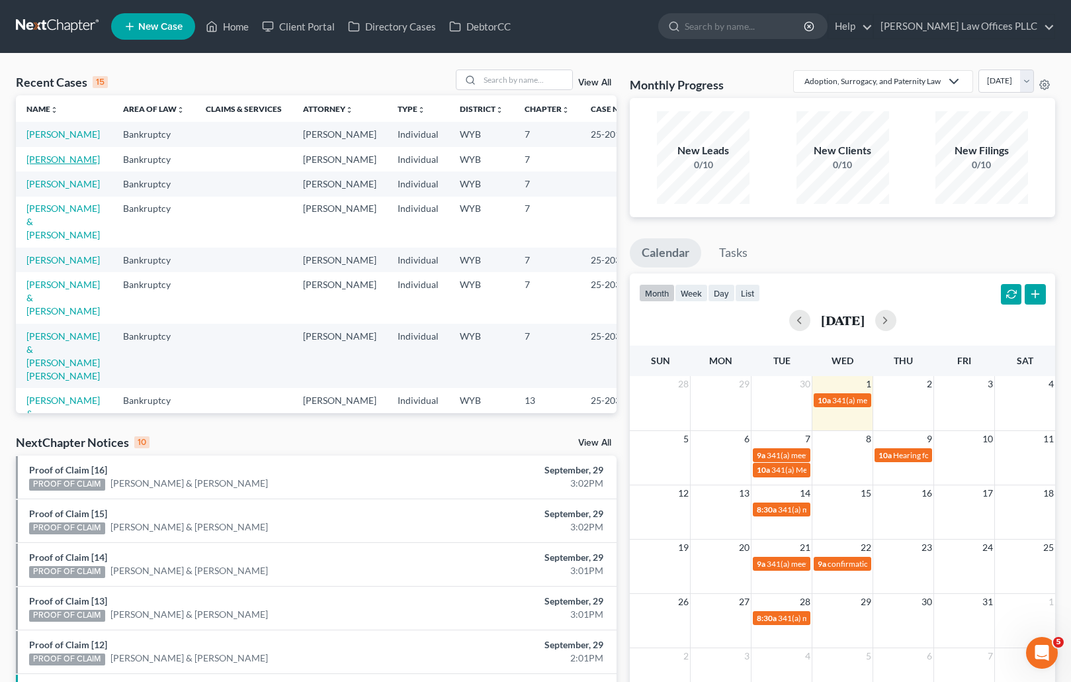
click at [52, 165] on link "[PERSON_NAME]" at bounding box center [62, 159] width 73 height 11
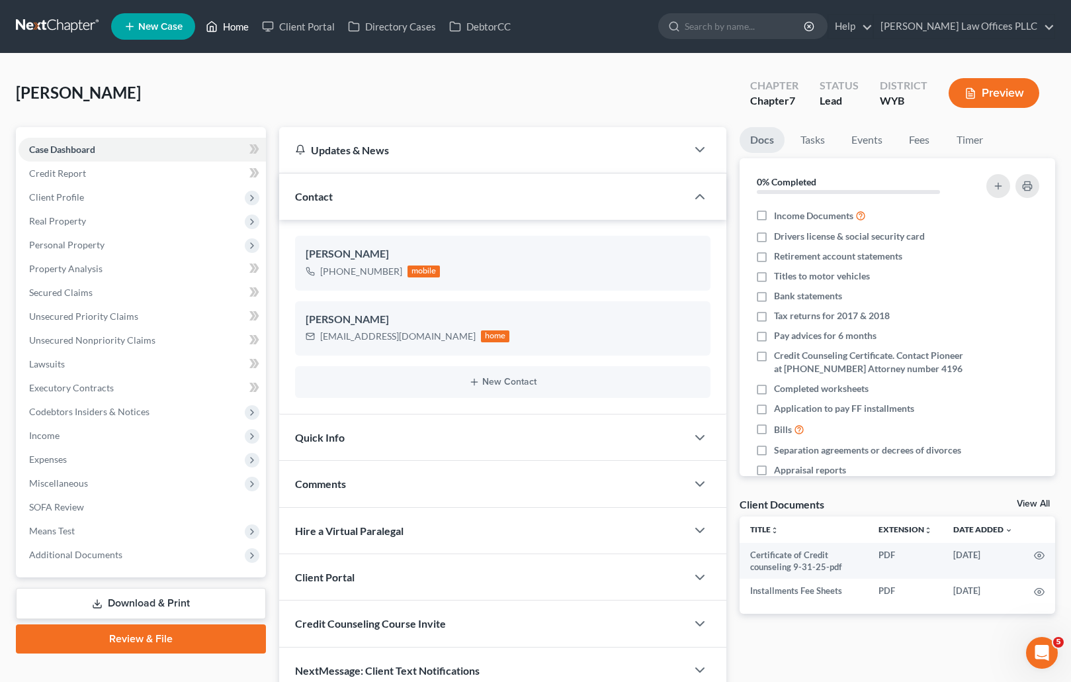
click at [241, 25] on link "Home" at bounding box center [227, 27] width 56 height 24
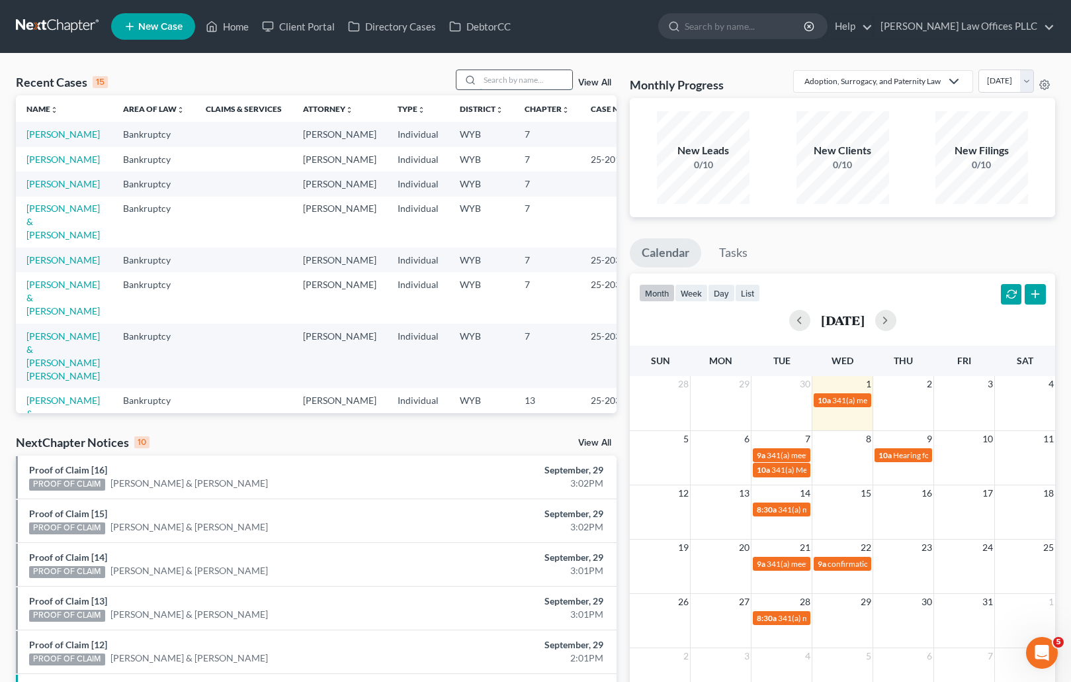
click at [482, 79] on input "search" at bounding box center [526, 79] width 93 height 19
click at [968, 623] on td at bounding box center [964, 616] width 61 height 15
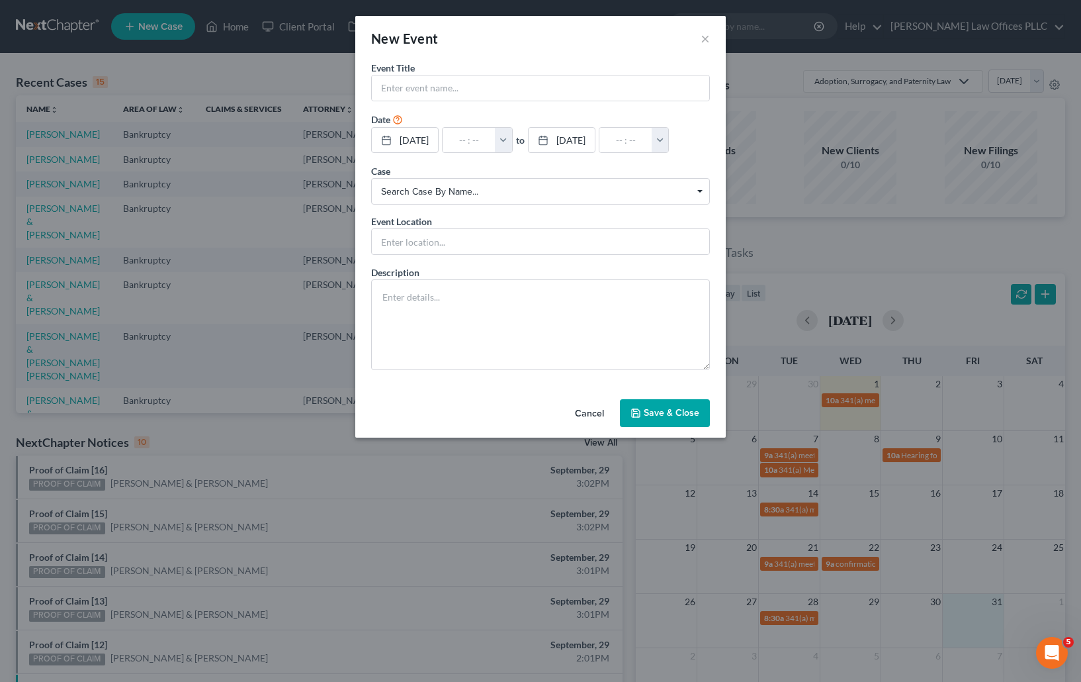
click at [680, 427] on button "Save & Close" at bounding box center [665, 413] width 90 height 28
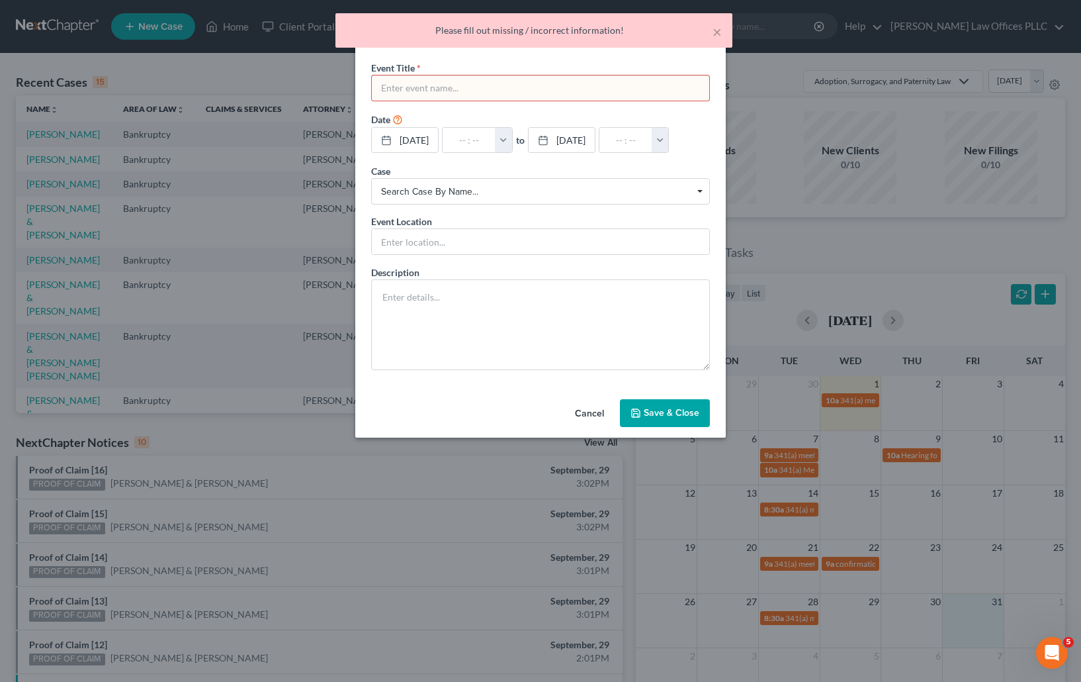
drag, startPoint x: 600, startPoint y: 439, endPoint x: 580, endPoint y: 422, distance: 26.8
click at [600, 427] on button "Cancel" at bounding box center [589, 413] width 50 height 26
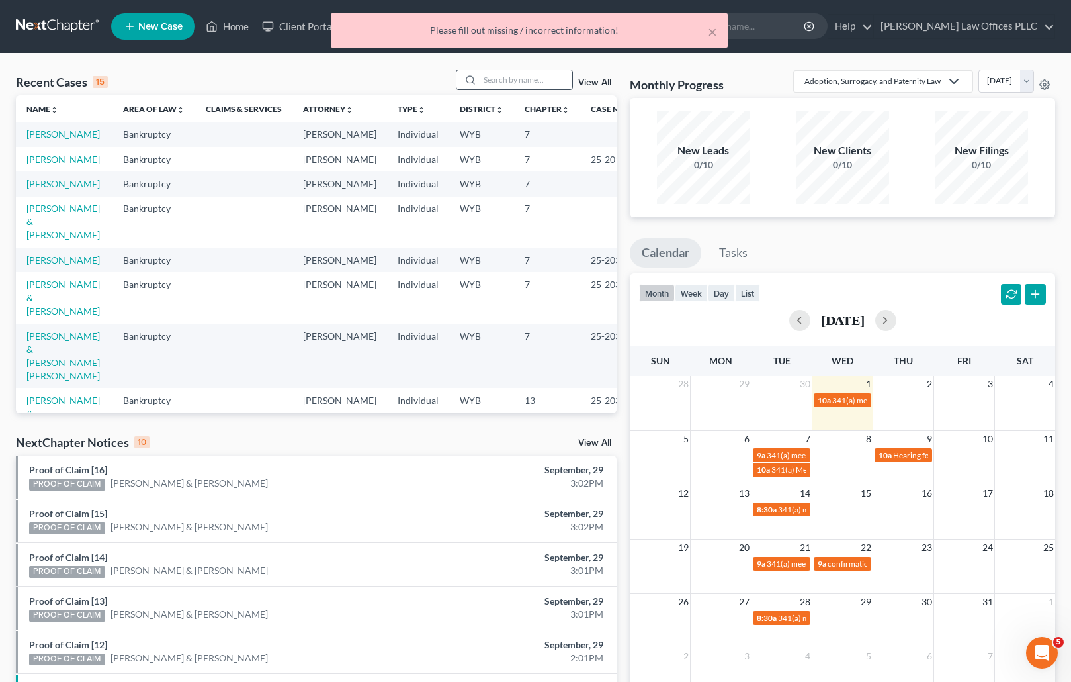
click at [493, 72] on input "search" at bounding box center [526, 79] width 93 height 19
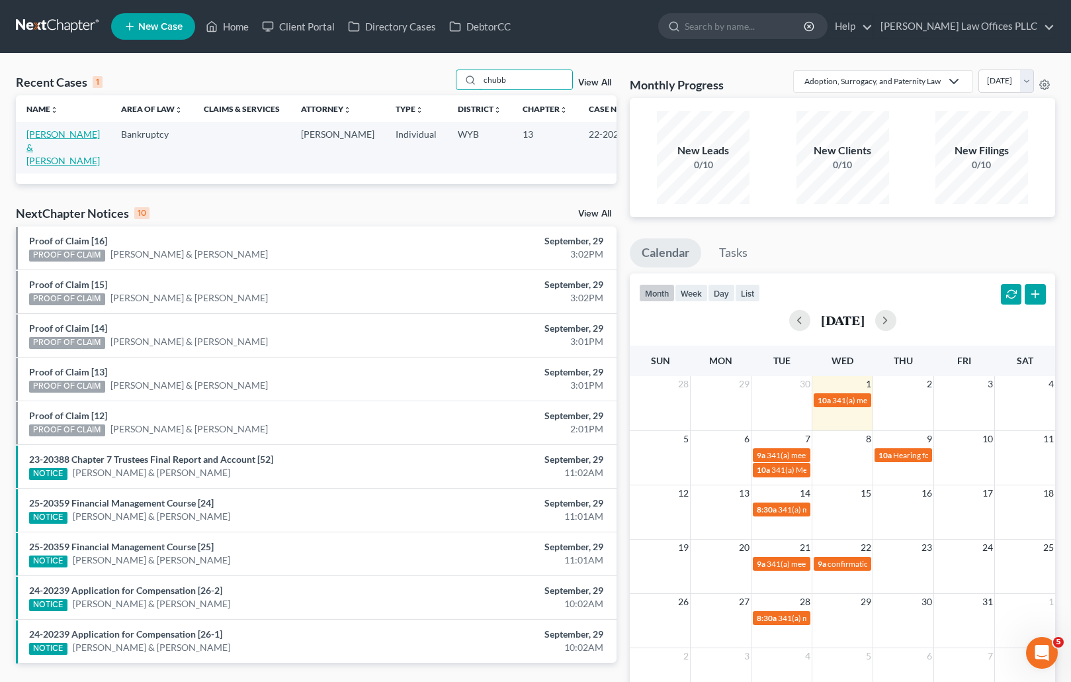
type input "chubb"
click at [48, 136] on link "[PERSON_NAME] & [PERSON_NAME]" at bounding box center [62, 147] width 73 height 38
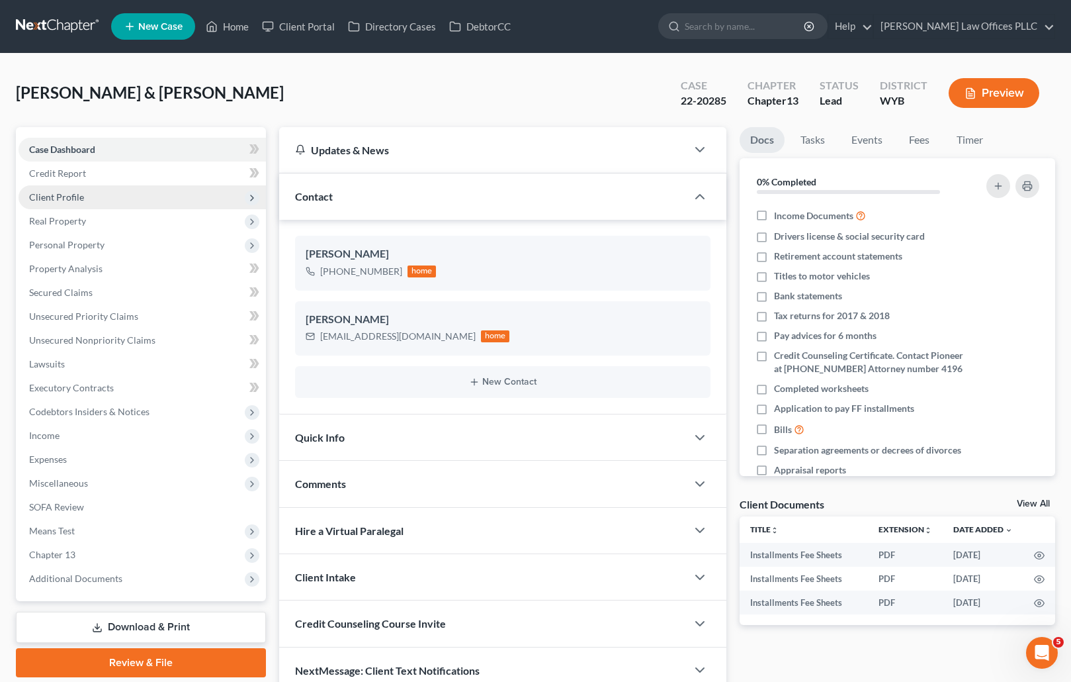
click at [77, 195] on span "Client Profile" at bounding box center [56, 196] width 55 height 11
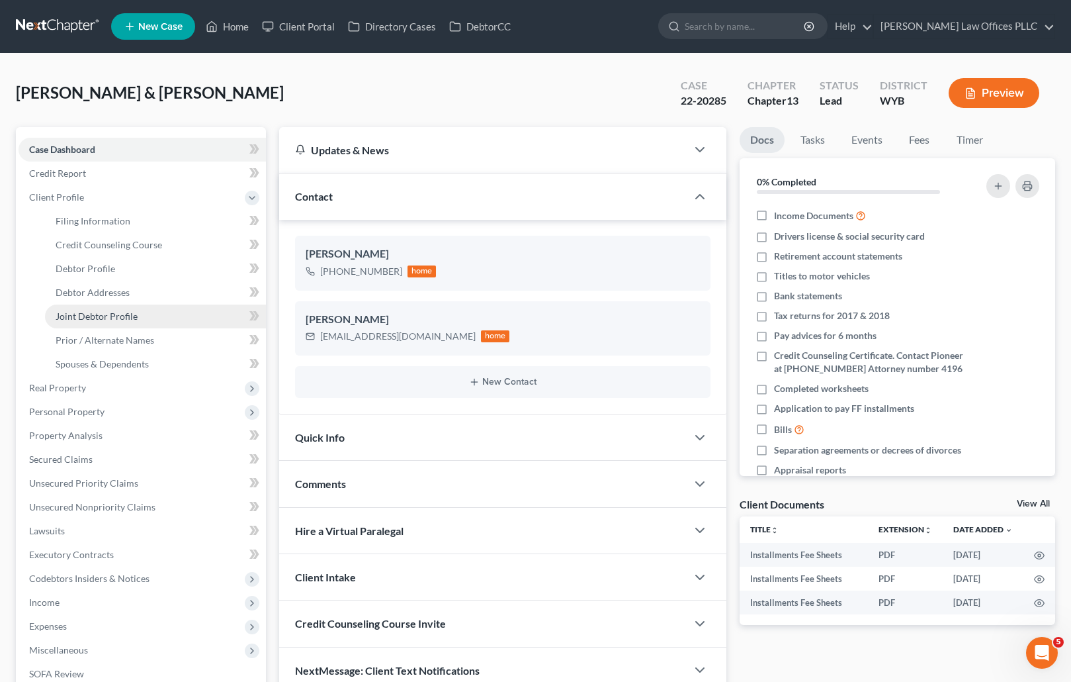
click at [132, 311] on span "Joint Debtor Profile" at bounding box center [97, 315] width 82 height 11
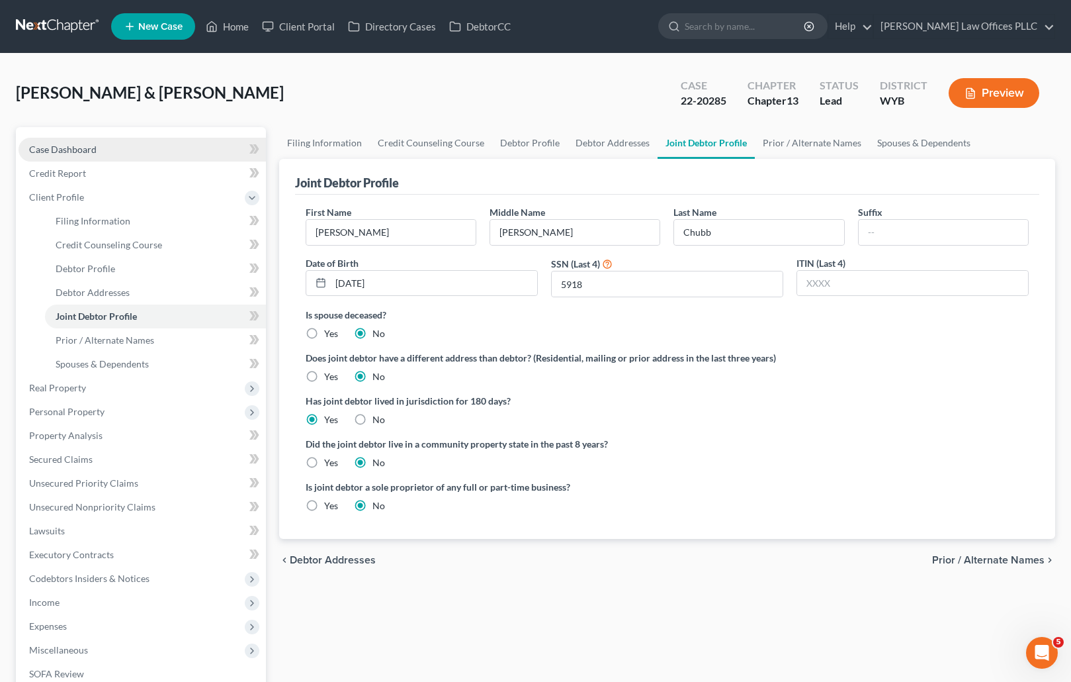
click at [84, 148] on span "Case Dashboard" at bounding box center [63, 149] width 68 height 11
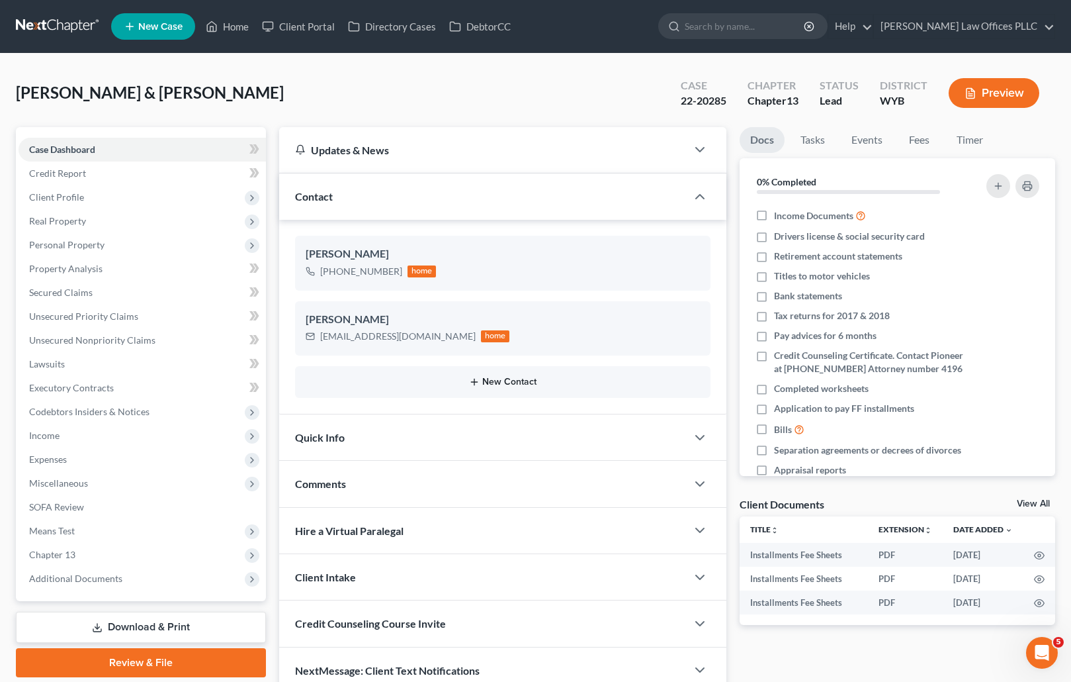
click at [512, 379] on button "New Contact" at bounding box center [503, 382] width 394 height 11
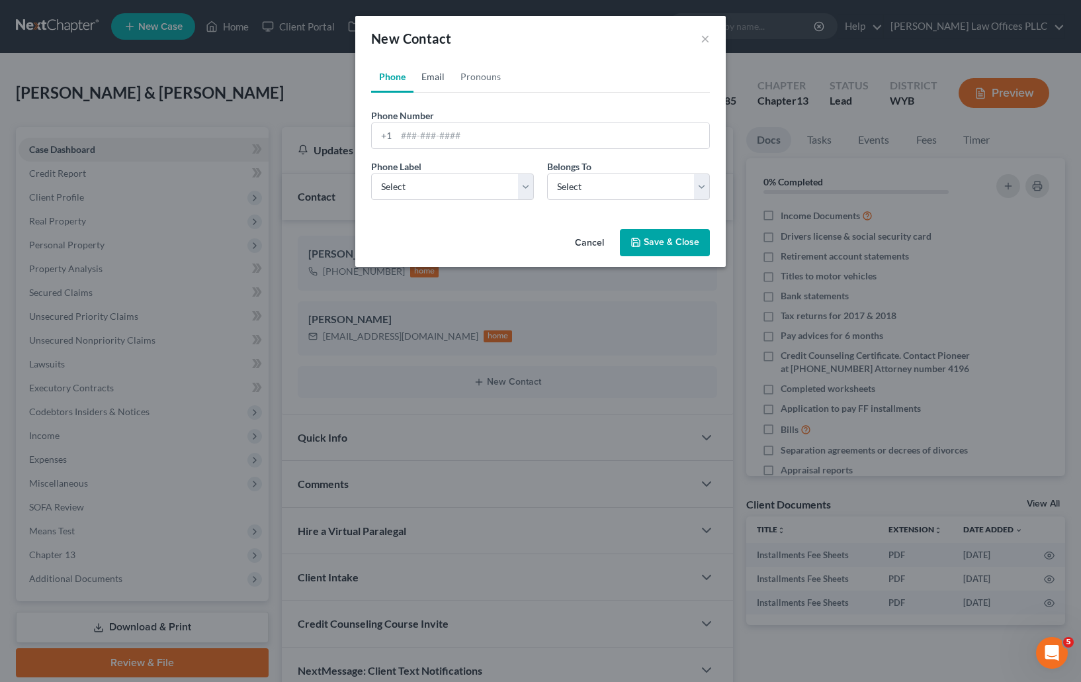
click at [437, 73] on link "Email" at bounding box center [433, 77] width 39 height 32
click at [409, 134] on input "email" at bounding box center [552, 135] width 313 height 25
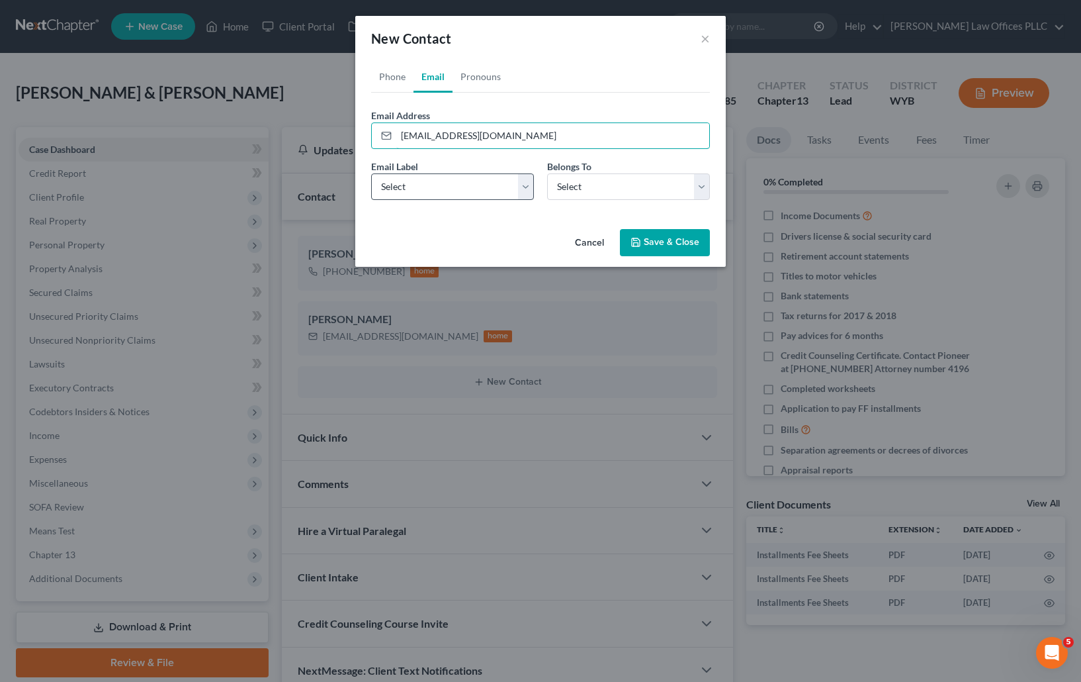
type input "moosechubby2@gmail.com"
click at [439, 186] on select "Select Home Work Other" at bounding box center [452, 186] width 163 height 26
select select "0"
click at [371, 173] on select "Select Home Work Other" at bounding box center [452, 186] width 163 height 26
click at [573, 185] on select "Select Client Spouse Other" at bounding box center [628, 186] width 163 height 26
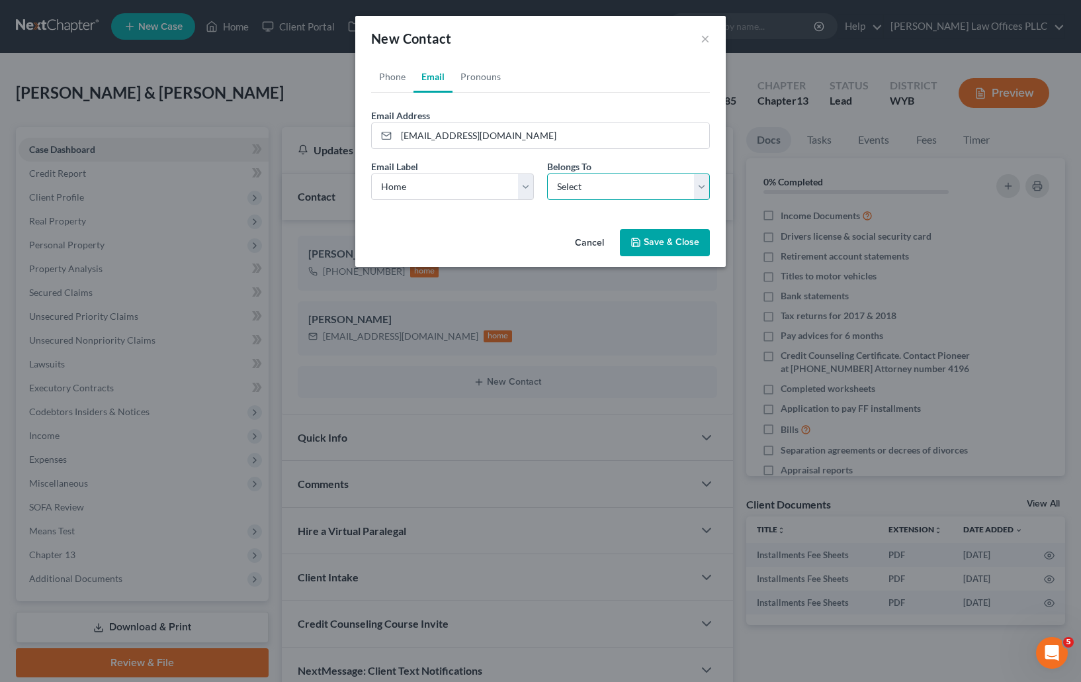
select select "1"
click at [547, 173] on select "Select Client Spouse Other" at bounding box center [628, 186] width 163 height 26
click at [661, 244] on button "Save & Close" at bounding box center [665, 243] width 90 height 28
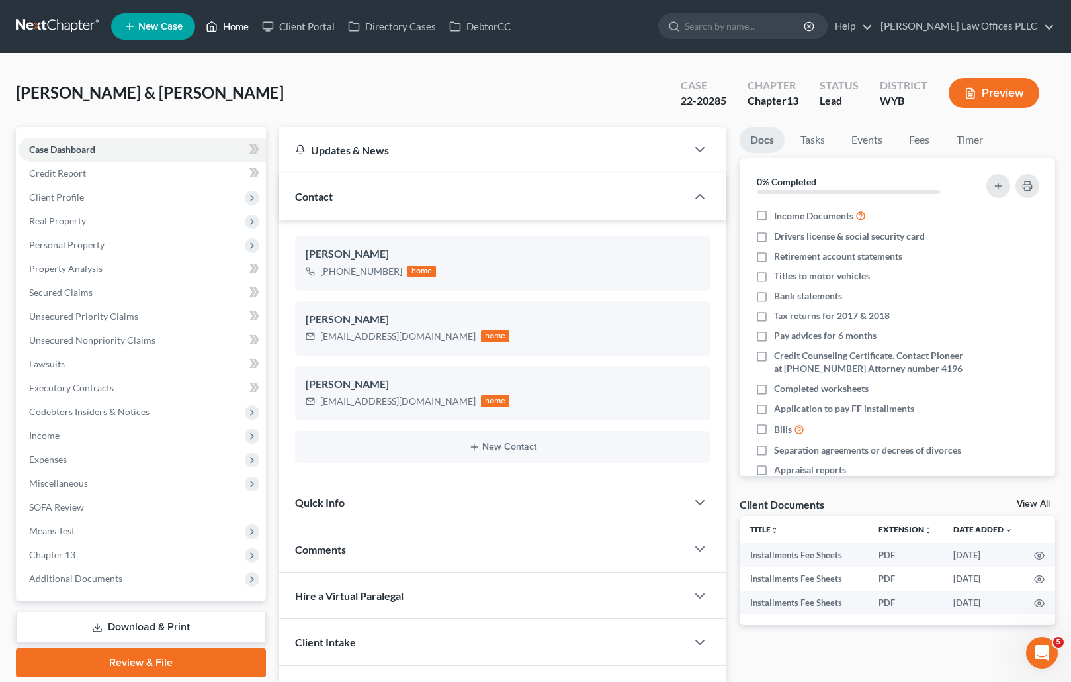
click at [240, 23] on link "Home" at bounding box center [227, 27] width 56 height 24
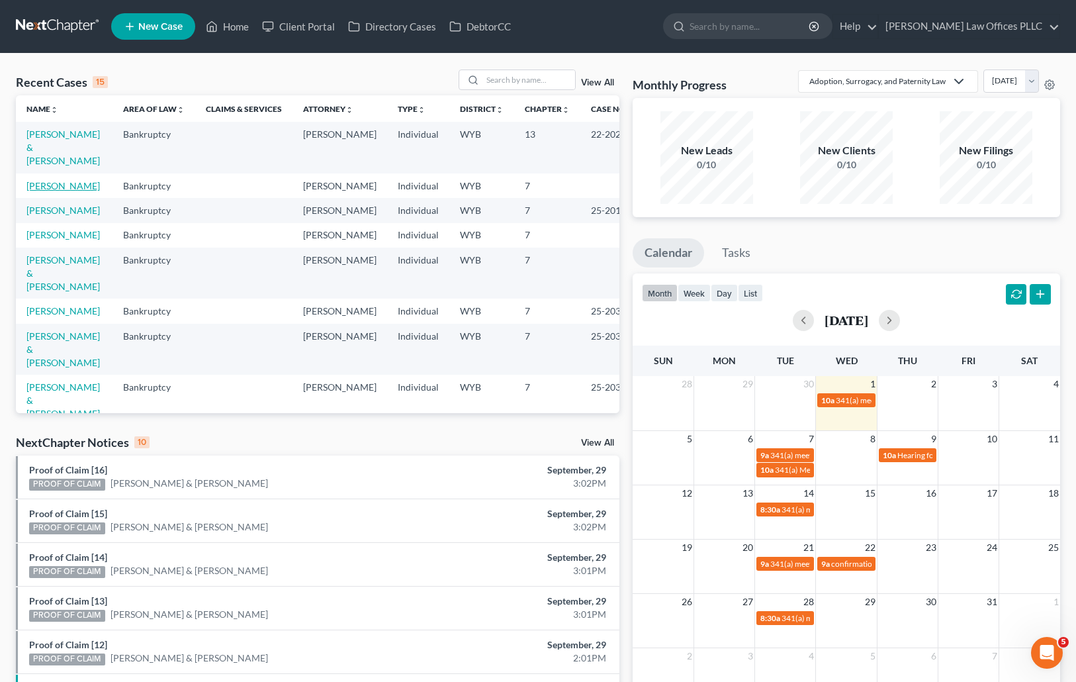
click at [46, 180] on link "[PERSON_NAME]" at bounding box center [62, 185] width 73 height 11
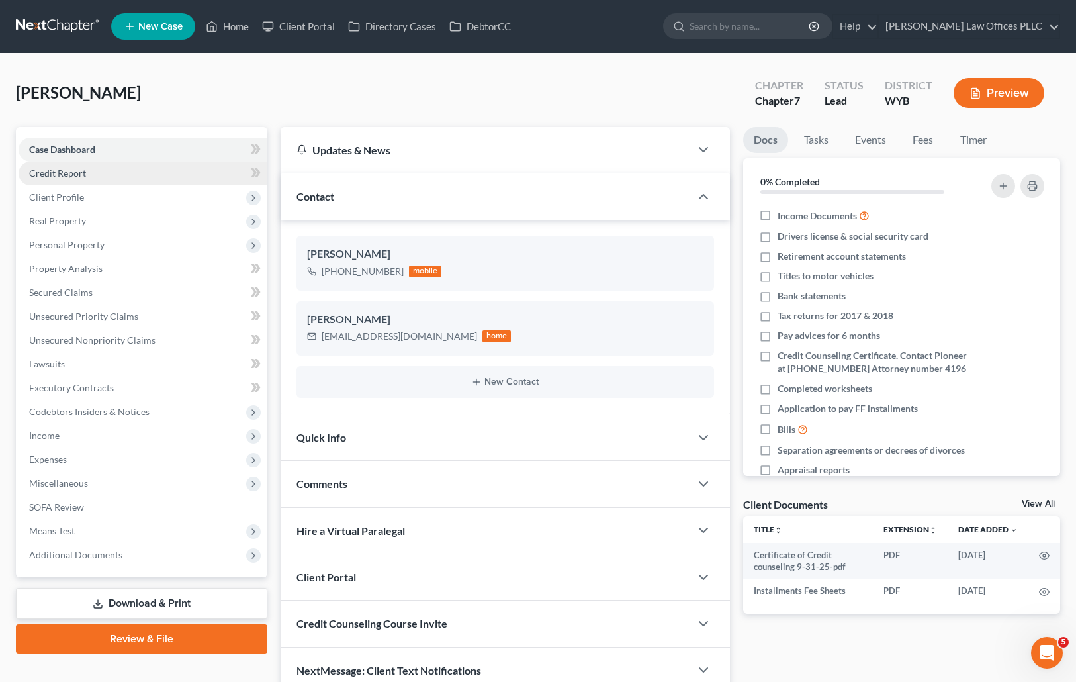
click at [89, 173] on link "Credit Report" at bounding box center [143, 173] width 249 height 24
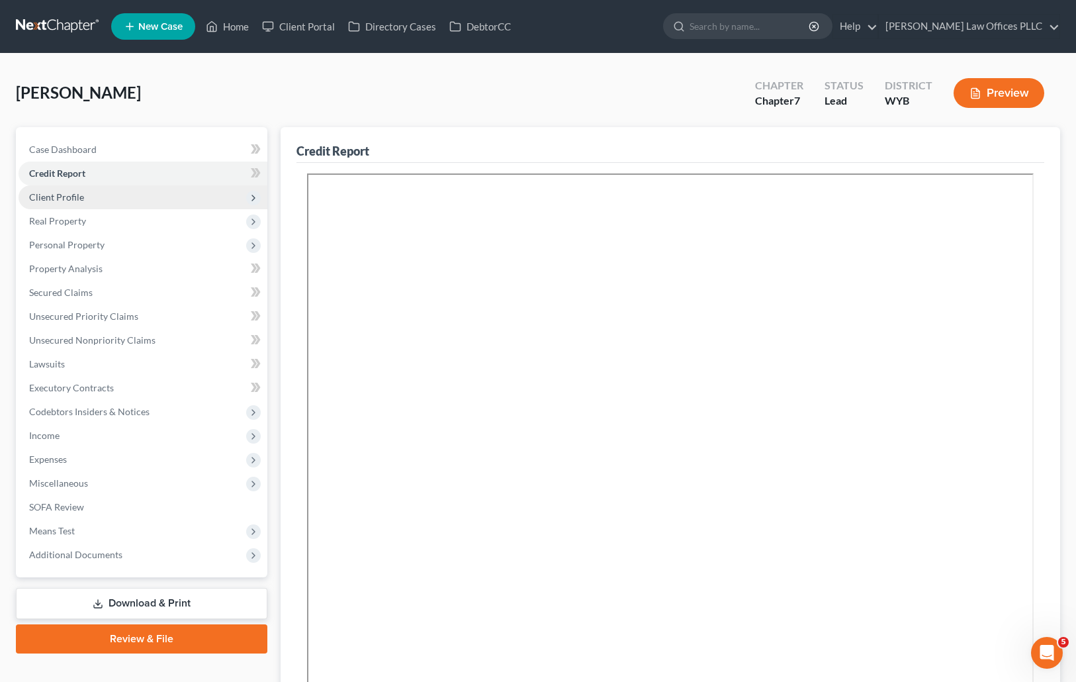
click at [86, 199] on span "Client Profile" at bounding box center [143, 197] width 249 height 24
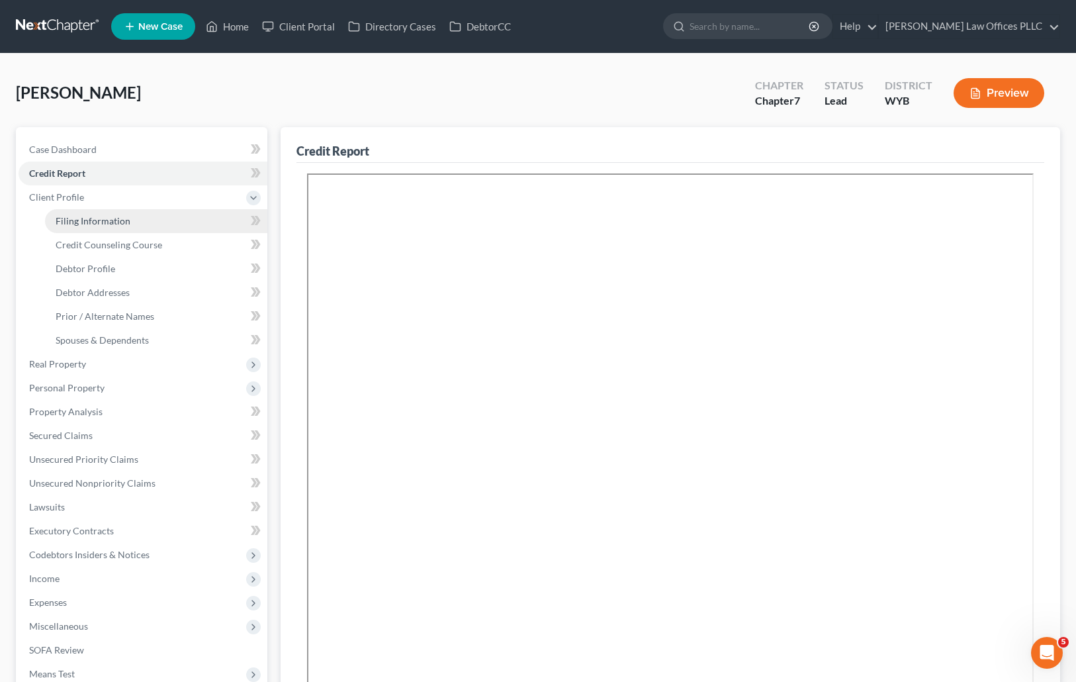
click at [109, 224] on span "Filing Information" at bounding box center [93, 220] width 75 height 11
select select "1"
select select "0"
select select "53"
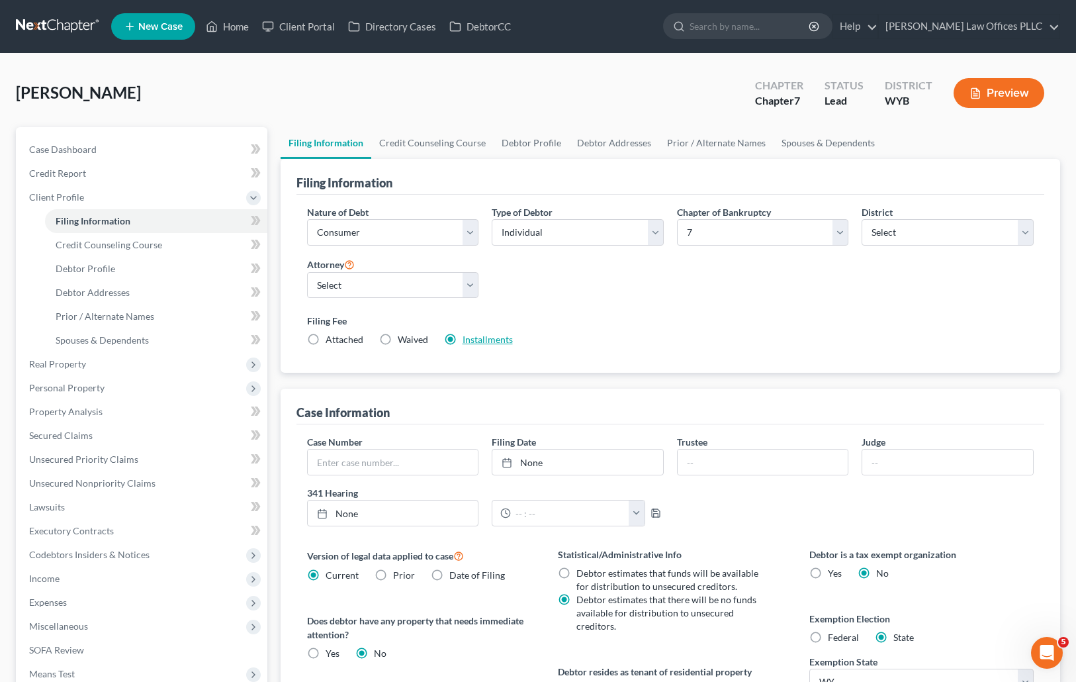
click at [488, 340] on link "Installments" at bounding box center [488, 339] width 50 height 11
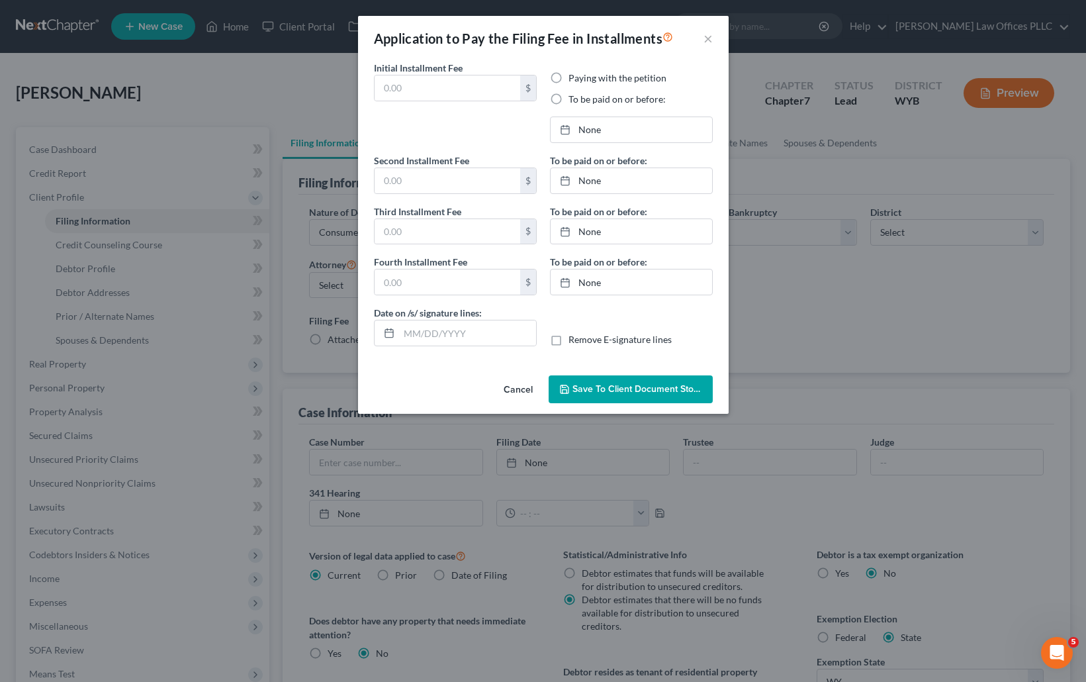
type input "84.50"
radio input "true"
type input "84.50"
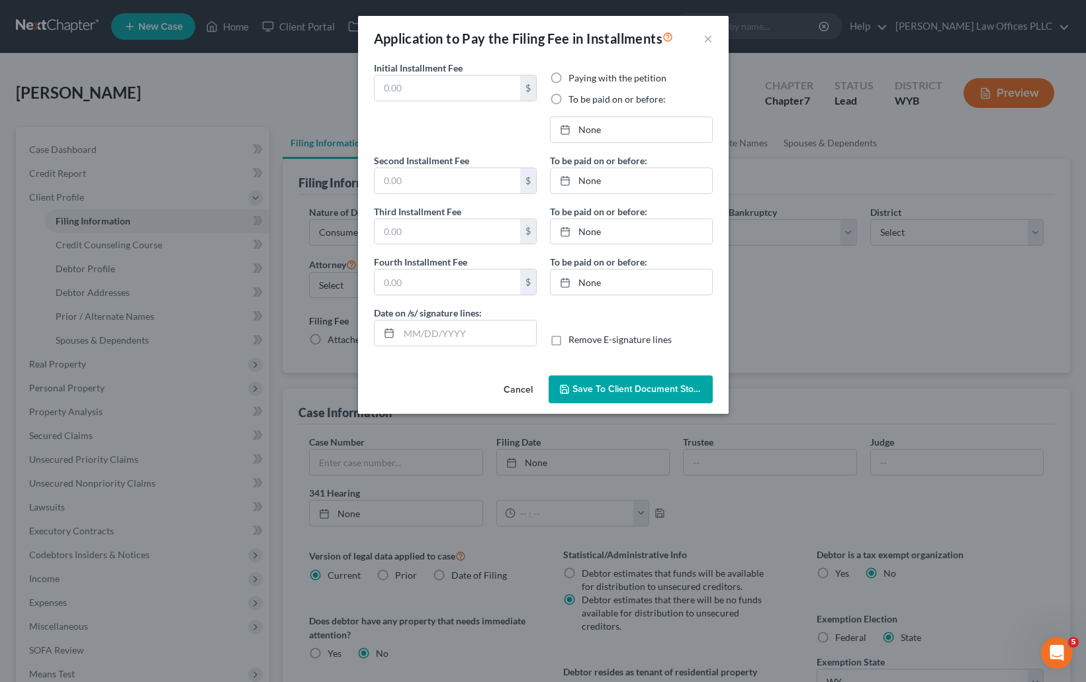
type input "[DATE]"
click at [566, 125] on icon at bounding box center [565, 129] width 11 height 11
click at [606, 178] on link "11/12/2025" at bounding box center [631, 180] width 161 height 25
click at [603, 228] on link "12/17/2025" at bounding box center [631, 231] width 161 height 25
click at [605, 283] on link "1/14/2026" at bounding box center [631, 281] width 161 height 25
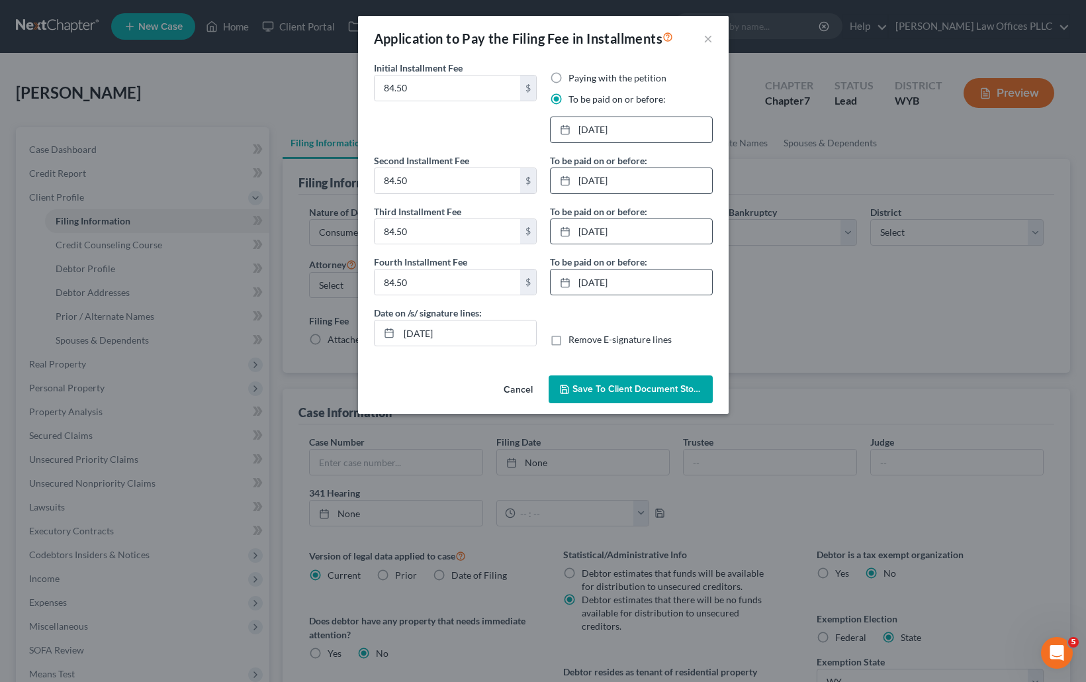
click at [637, 386] on span "Save to Client Document Storage" at bounding box center [642, 388] width 140 height 11
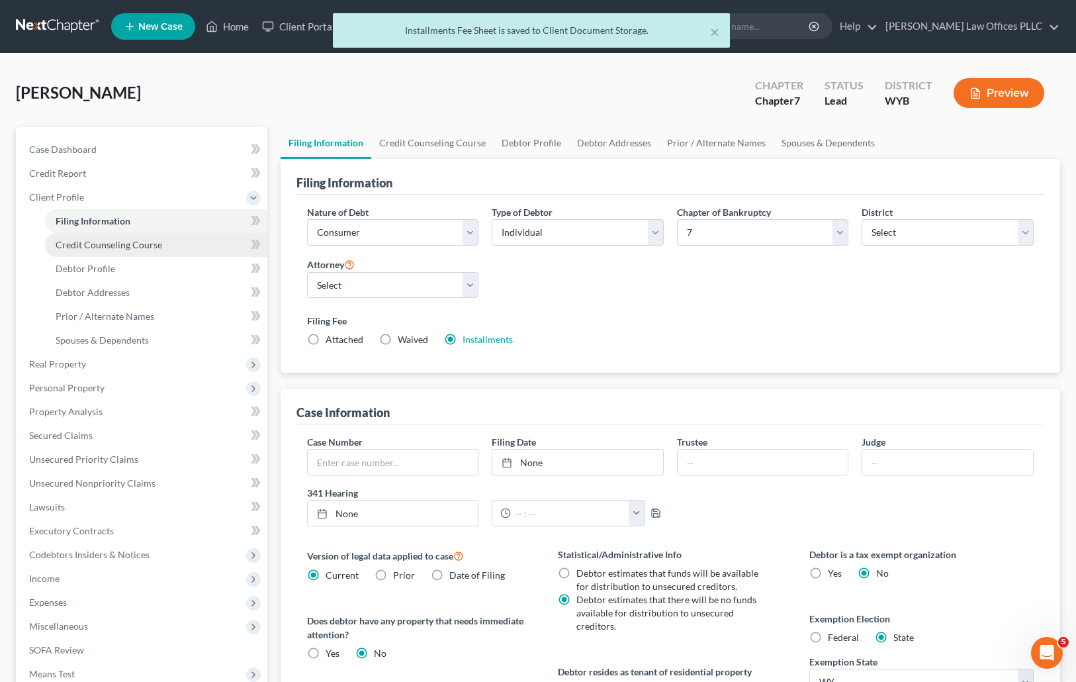
click at [140, 245] on span "Credit Counseling Course" at bounding box center [109, 244] width 107 height 11
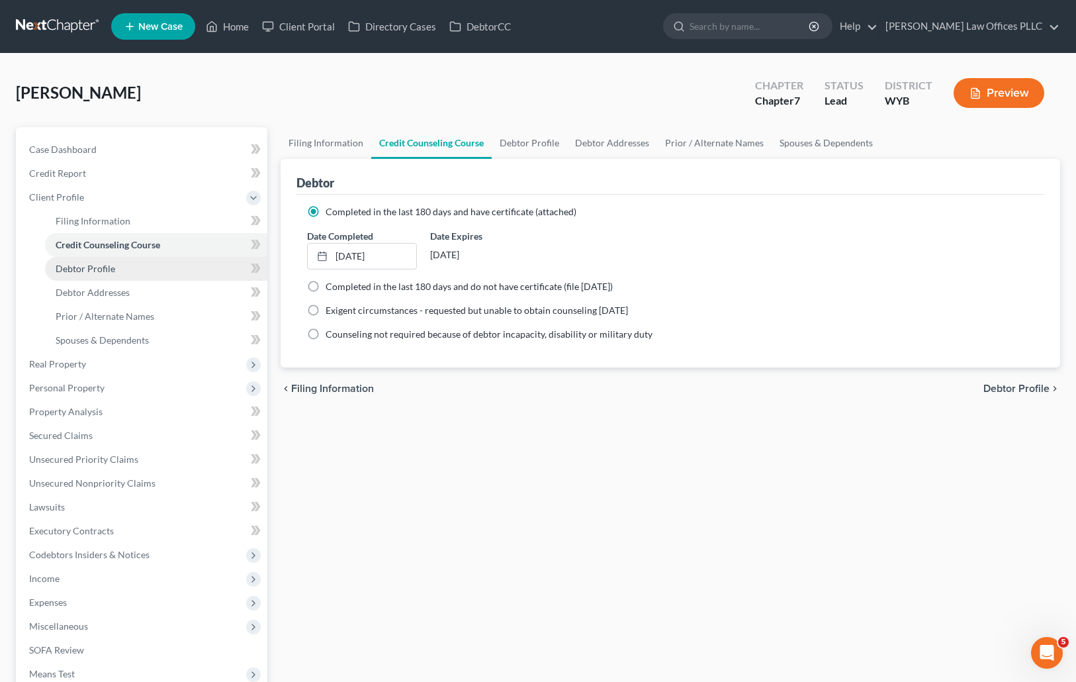
click at [90, 268] on span "Debtor Profile" at bounding box center [86, 268] width 60 height 11
select select "0"
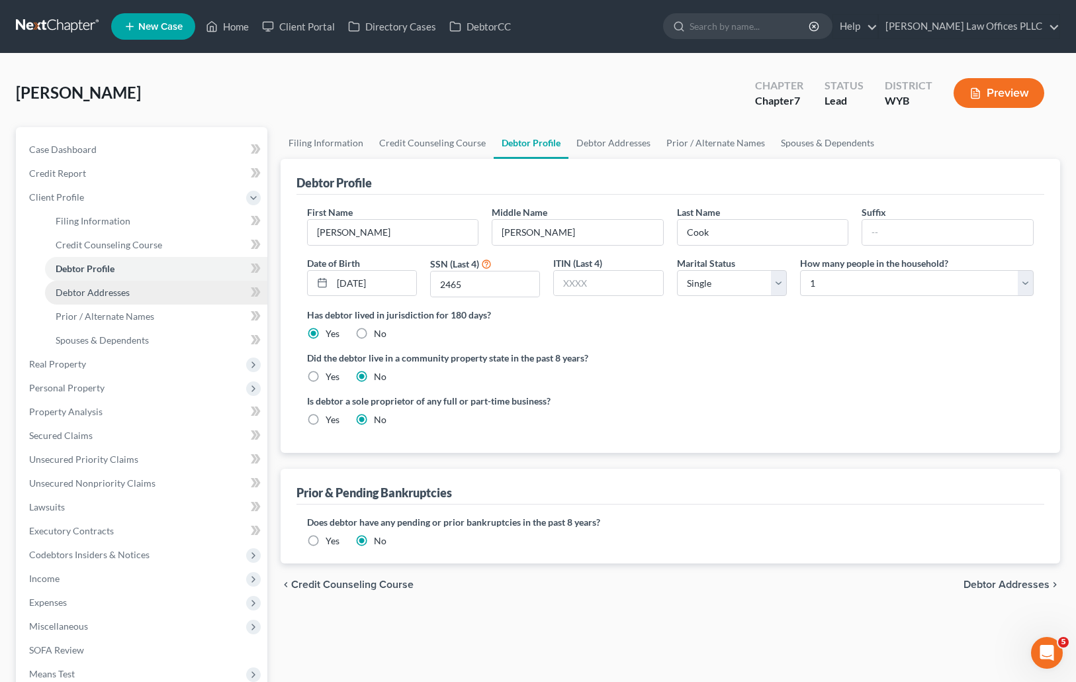
click at [107, 289] on span "Debtor Addresses" at bounding box center [93, 292] width 74 height 11
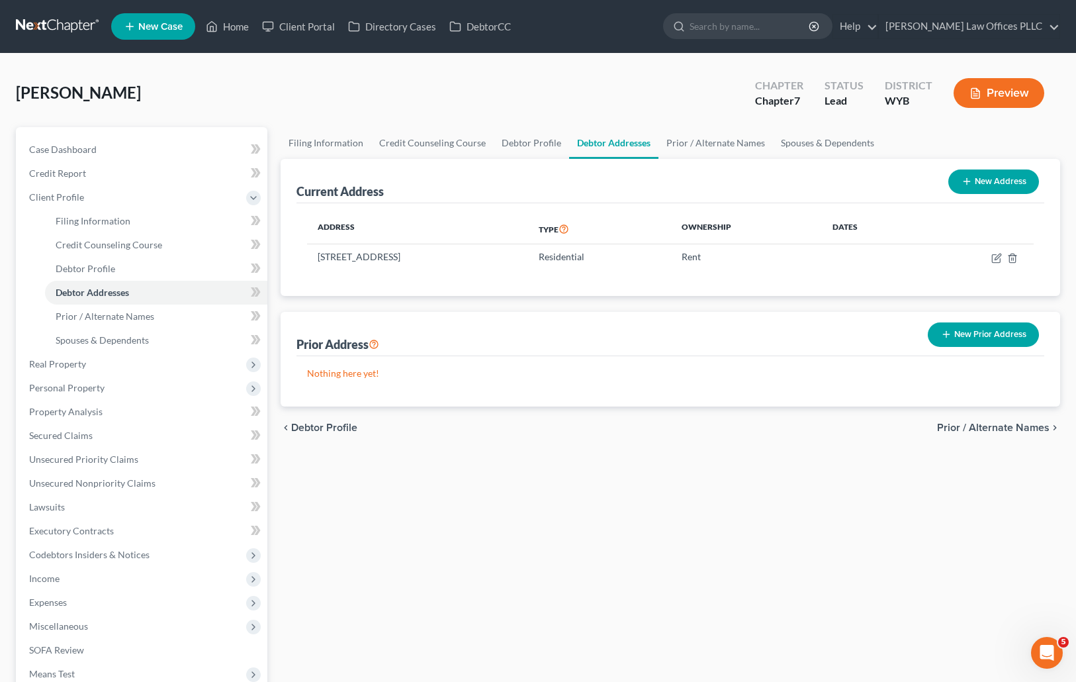
click at [1007, 334] on button "New Prior Address" at bounding box center [983, 334] width 111 height 24
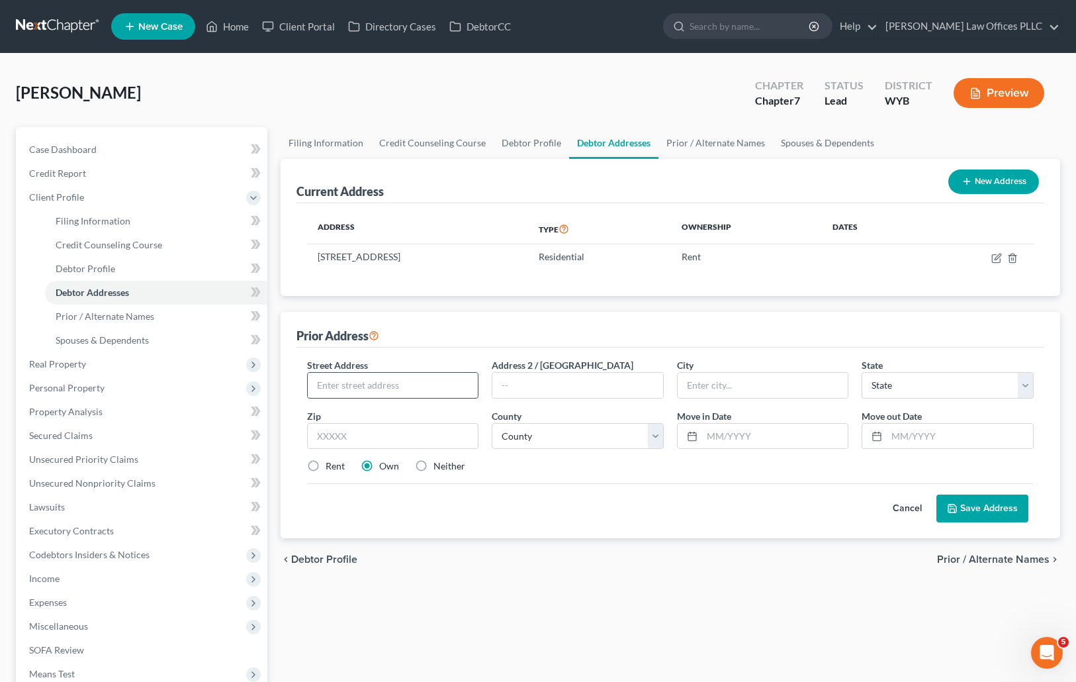
click at [316, 386] on input "text" at bounding box center [393, 385] width 171 height 25
click at [796, 617] on div "Filing Information Credit Counseling Course Debtor Profile Debtor Addresses Pri…" at bounding box center [670, 461] width 793 height 669
drag, startPoint x: 365, startPoint y: 383, endPoint x: 287, endPoint y: 386, distance: 78.2
click at [287, 386] on div "Prior Address Street Address * 8880 Address 2 / PO Box City * State * State AL …" at bounding box center [671, 425] width 780 height 226
type input "741 E 8080 S"
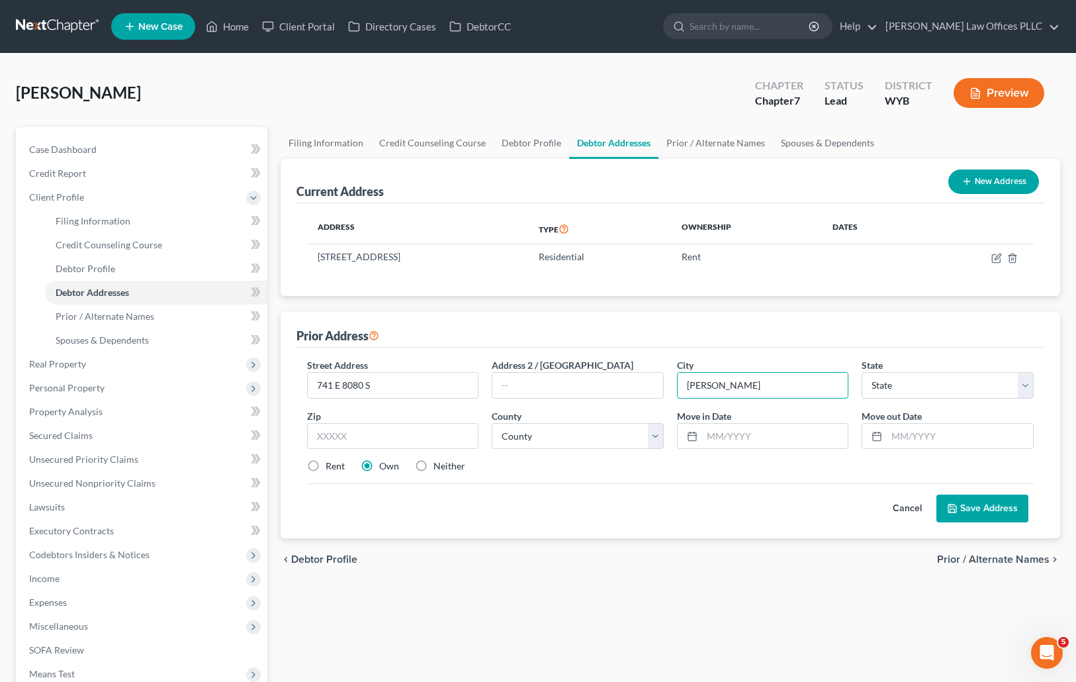
type input "Sandy"
select select "46"
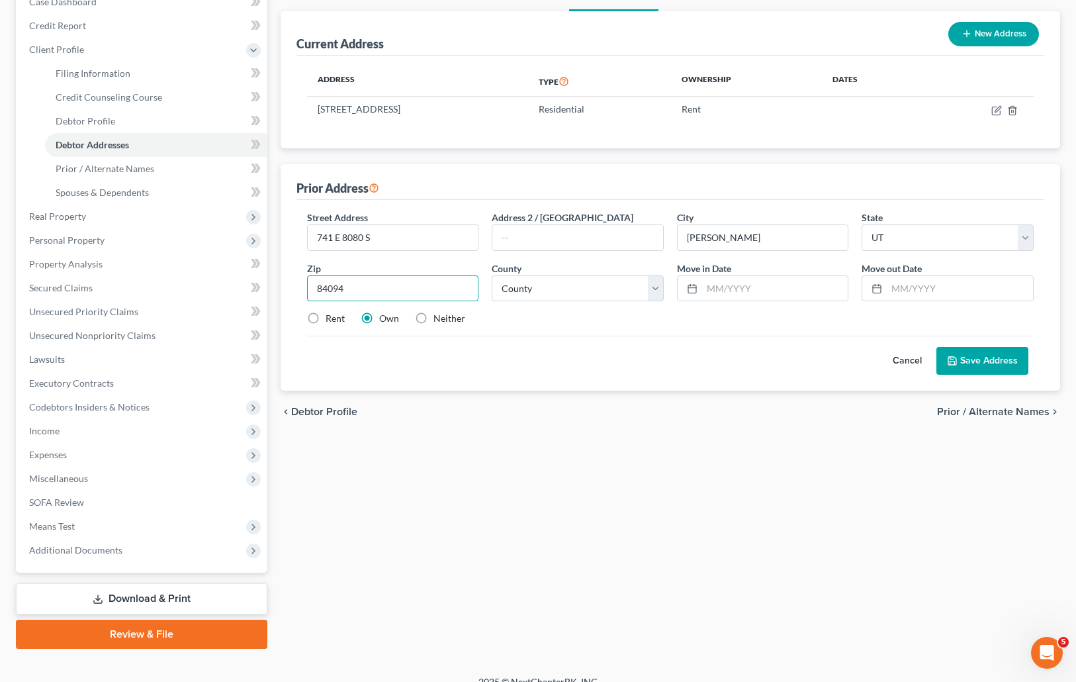
scroll to position [165, 0]
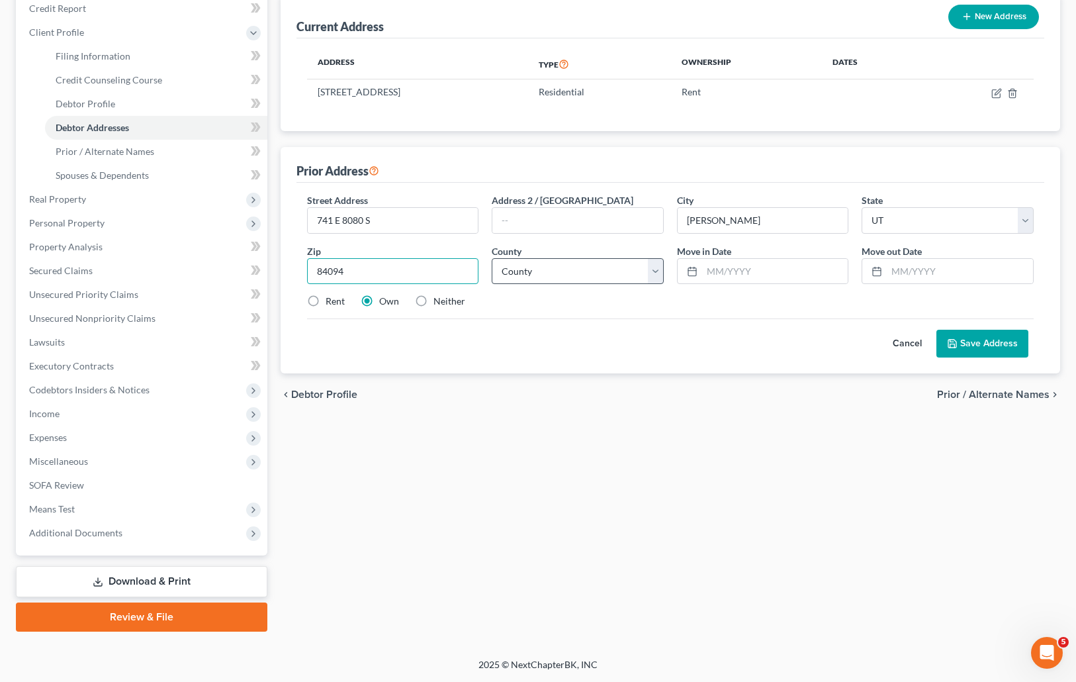
type input "84094"
click at [654, 269] on select "County Beaver County Box Elder County Cache County Carbon County Daggett County…" at bounding box center [578, 271] width 172 height 26
select select "17"
click at [492, 258] on select "County Beaver County Box Elder County Cache County Carbon County Daggett County…" at bounding box center [578, 271] width 172 height 26
click at [708, 270] on input "text" at bounding box center [775, 271] width 146 height 25
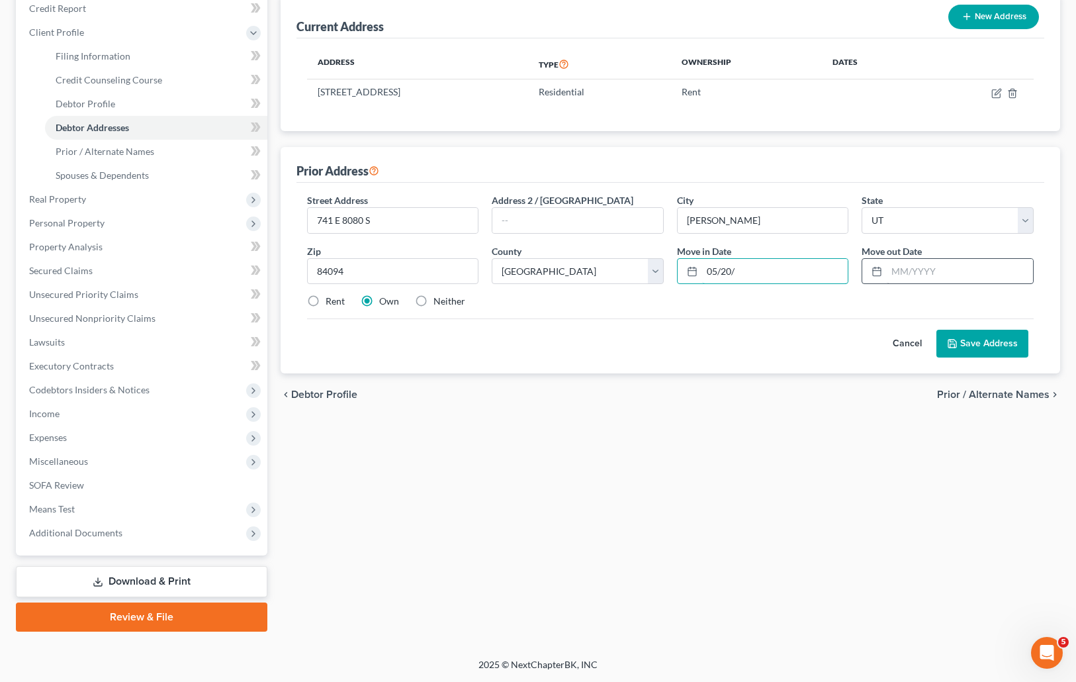
type input "05/20/"
click at [890, 273] on input "text" at bounding box center [960, 271] width 146 height 25
type input "08/2023"
click at [739, 271] on input "05/20/" at bounding box center [775, 271] width 146 height 25
type input "05/20/2018"
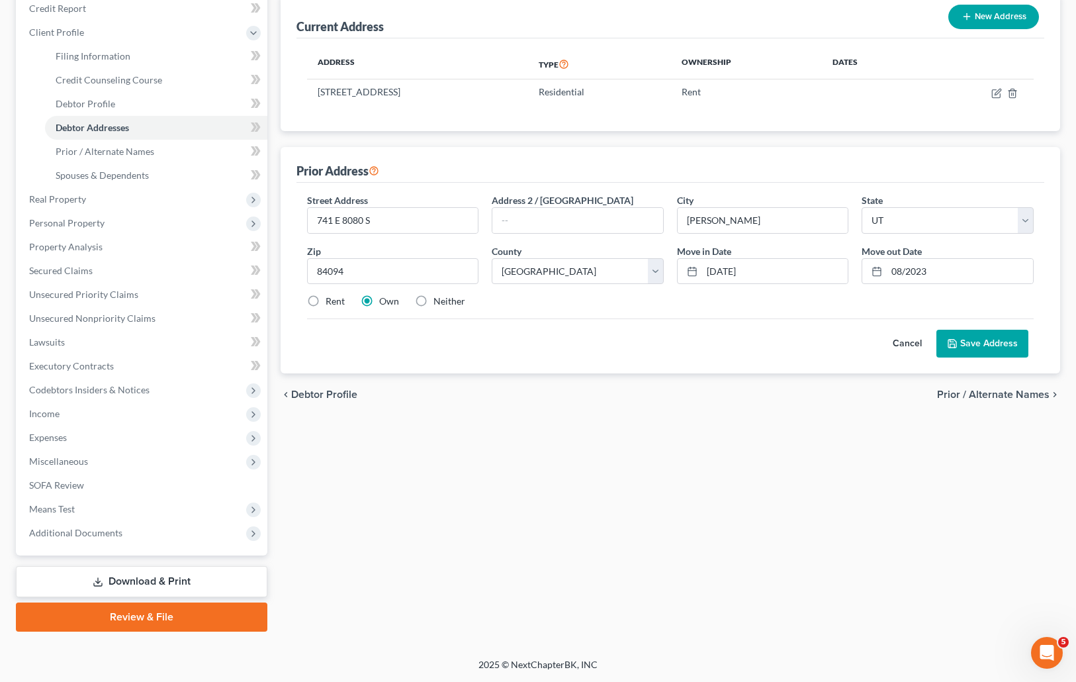
click at [326, 302] on label "Rent" at bounding box center [335, 300] width 19 height 13
click at [331, 302] on input "Rent" at bounding box center [335, 298] width 9 height 9
radio input "true"
click at [985, 339] on button "Save Address" at bounding box center [982, 344] width 92 height 28
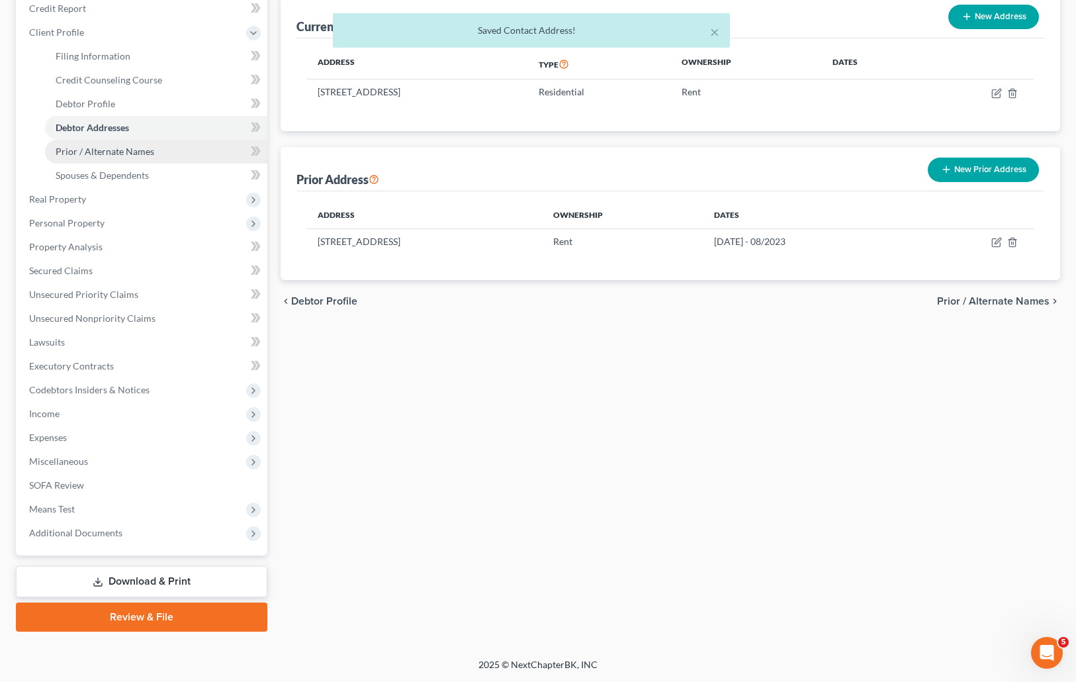
click at [135, 148] on span "Prior / Alternate Names" at bounding box center [105, 151] width 99 height 11
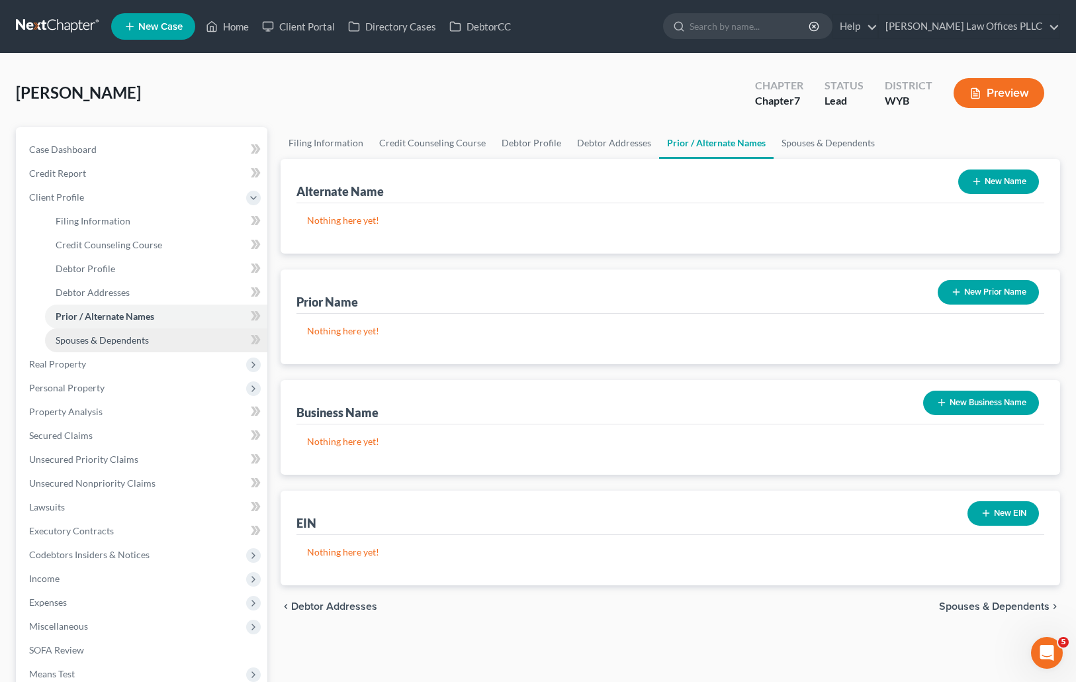
click at [141, 341] on span "Spouses & Dependents" at bounding box center [102, 339] width 93 height 11
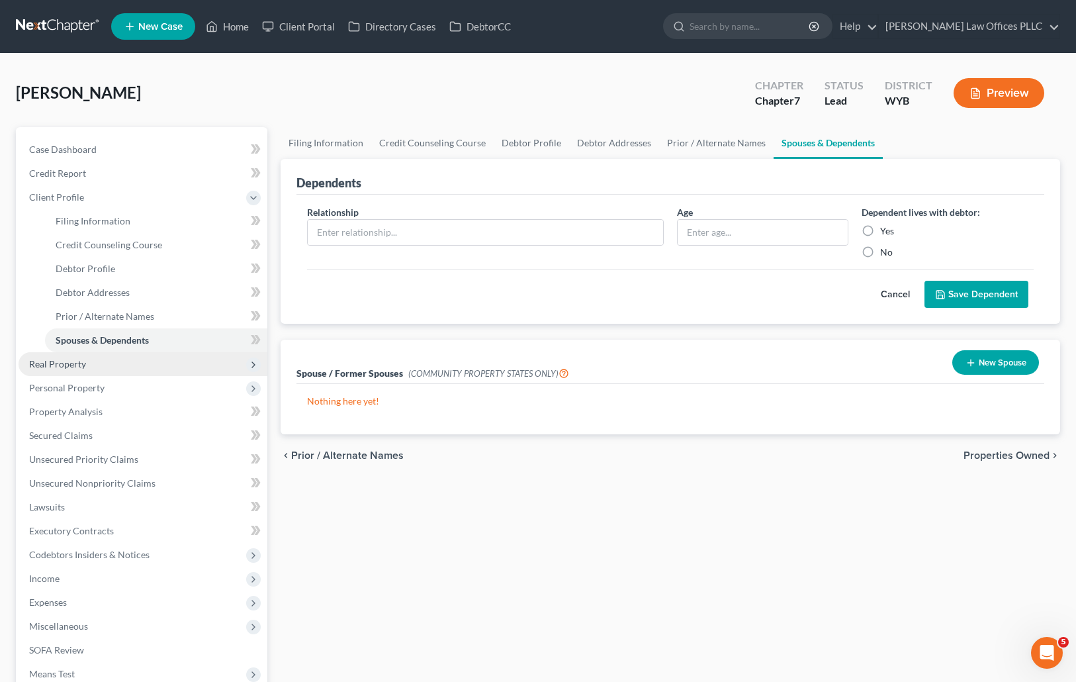
click at [63, 361] on span "Real Property" at bounding box center [57, 363] width 57 height 11
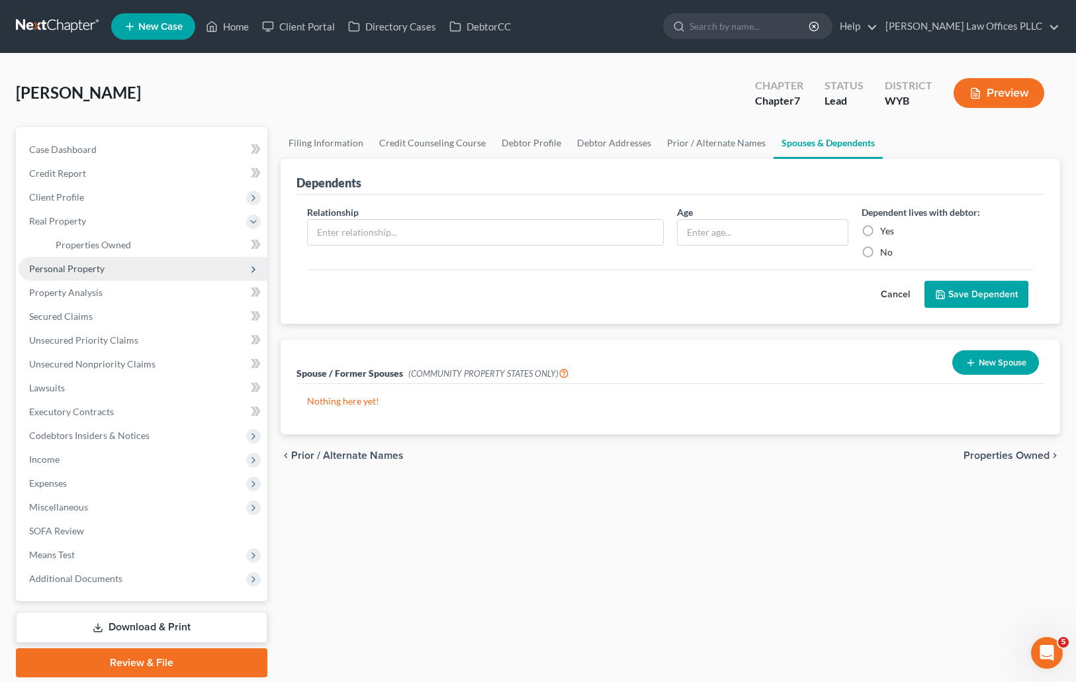
click at [82, 267] on span "Personal Property" at bounding box center [66, 268] width 75 height 11
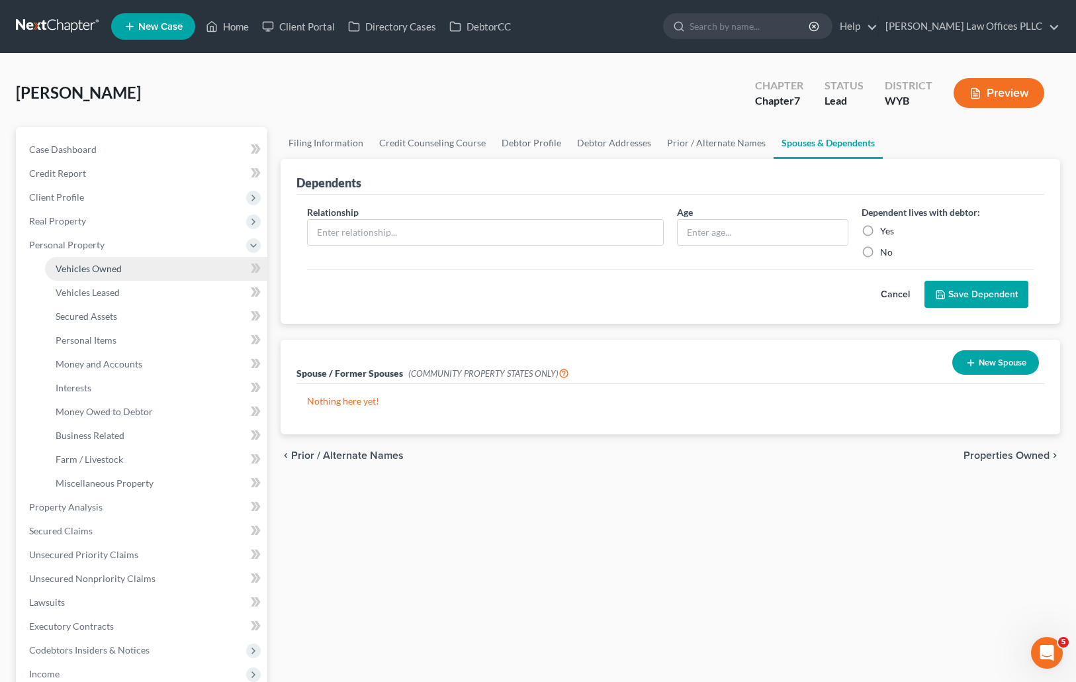
click at [103, 261] on link "Vehicles Owned" at bounding box center [156, 269] width 222 height 24
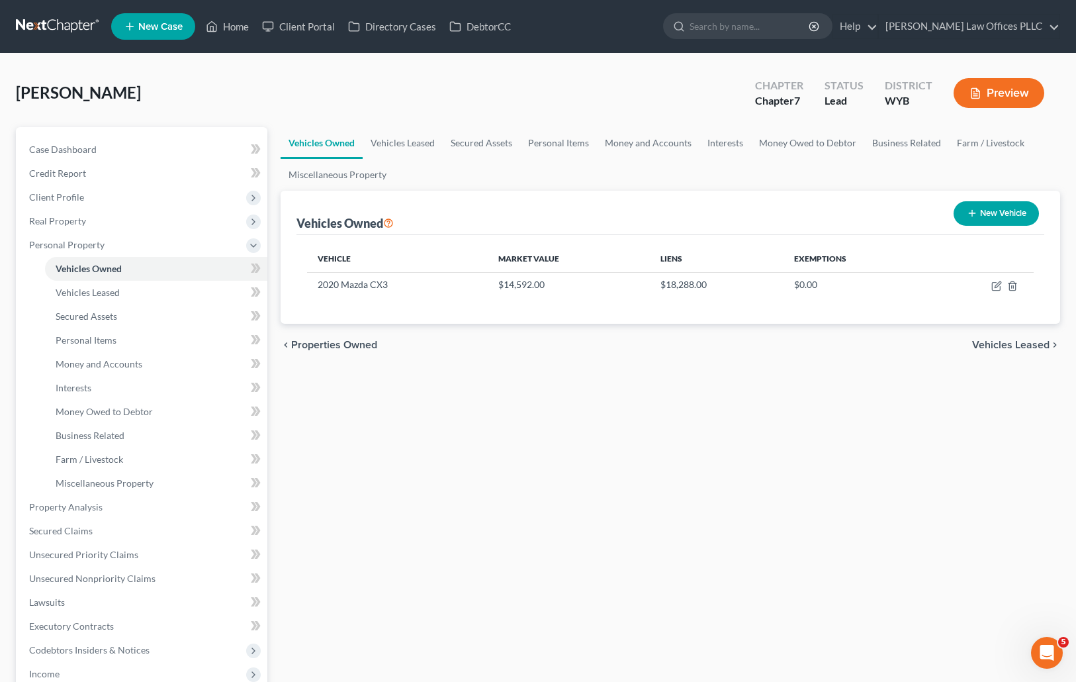
click at [711, 658] on div "Vehicles Owned Vehicles Leased Secured Assets Personal Items Money and Accounts…" at bounding box center [670, 509] width 793 height 764
click at [995, 283] on icon "button" at bounding box center [996, 287] width 8 height 8
select select "0"
select select "6"
select select "0"
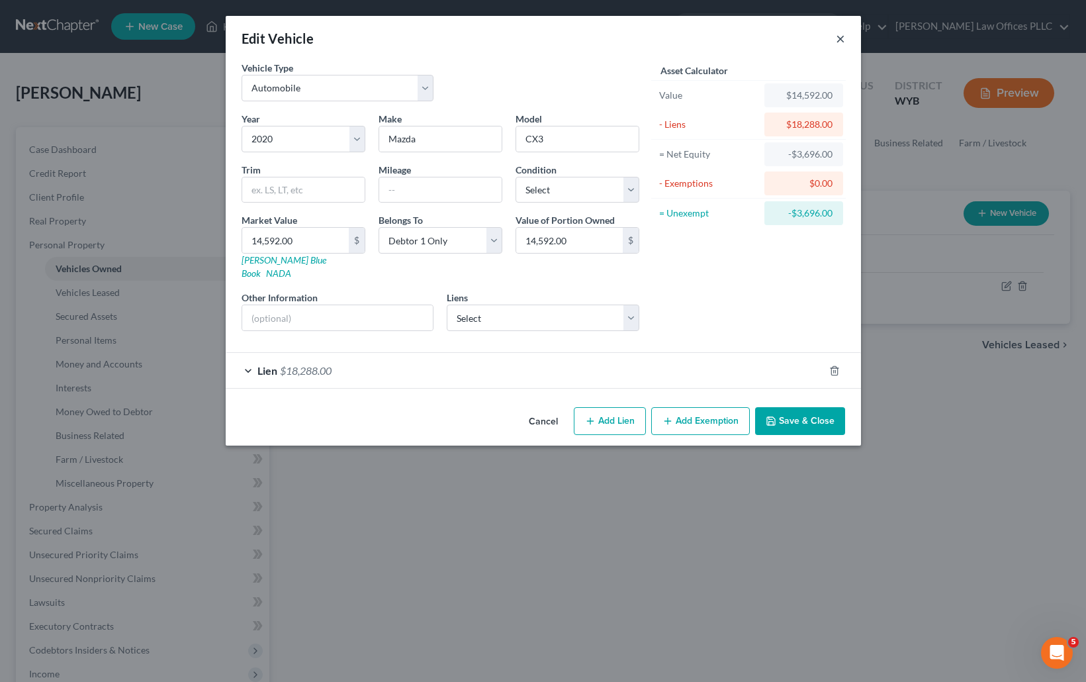
click at [838, 36] on button "×" at bounding box center [840, 38] width 9 height 16
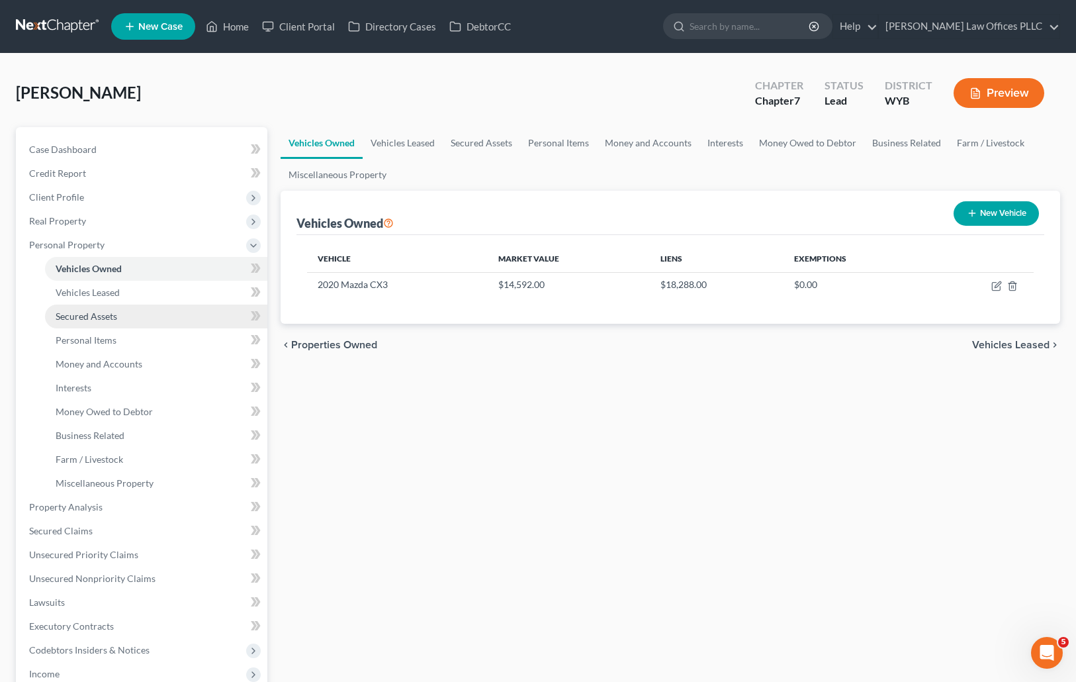
click at [112, 312] on span "Secured Assets" at bounding box center [87, 315] width 62 height 11
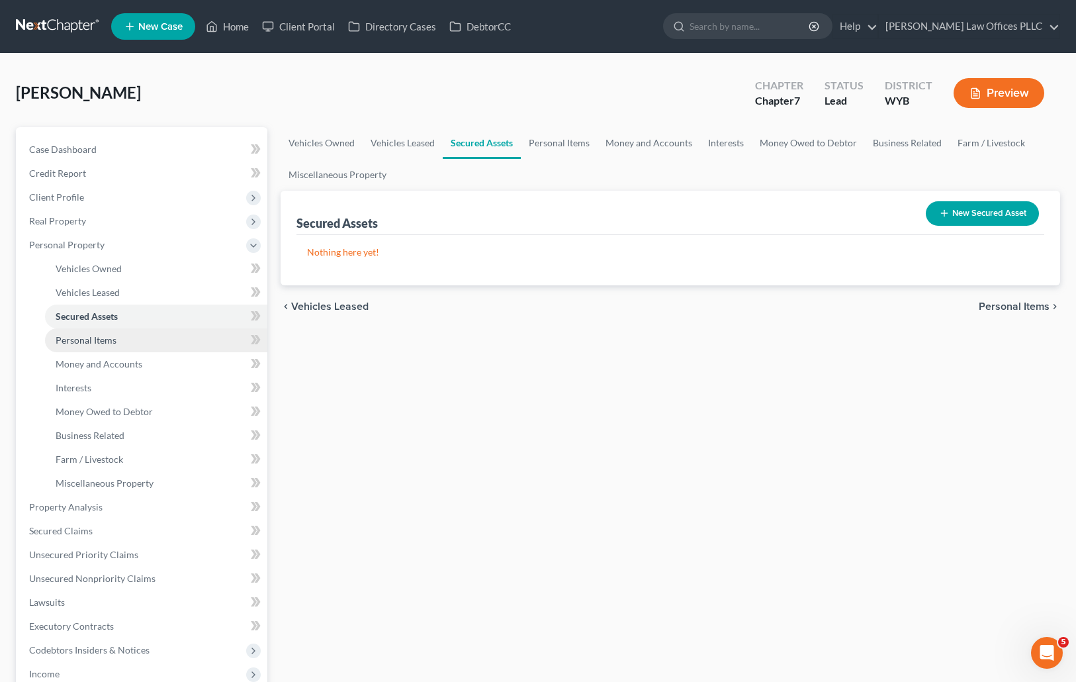
click at [114, 341] on span "Personal Items" at bounding box center [86, 339] width 61 height 11
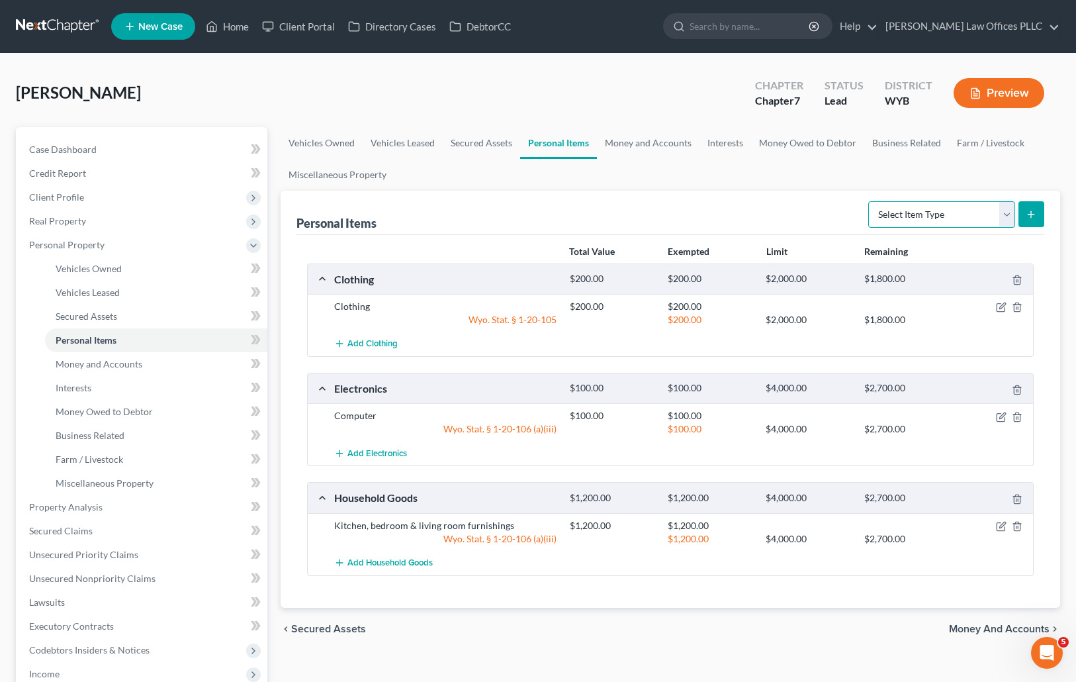
click at [1007, 214] on select "Select Item Type Clothing Collectibles Of Value Electronics Firearms Household …" at bounding box center [941, 214] width 147 height 26
select select "pets"
click at [870, 201] on select "Select Item Type Clothing Collectibles Of Value Electronics Firearms Household …" at bounding box center [941, 214] width 147 height 26
click at [1030, 210] on icon "submit" at bounding box center [1031, 214] width 11 height 11
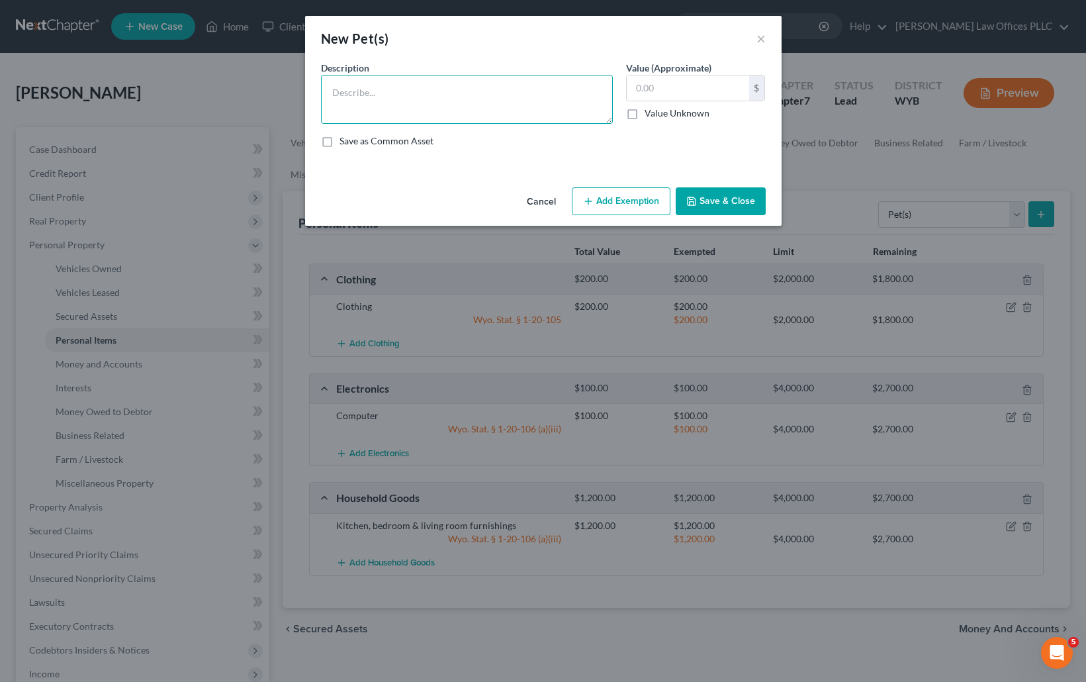
click at [327, 88] on textarea at bounding box center [467, 99] width 292 height 49
type textarea "Two dogs"
type input "20.00"
click at [727, 200] on button "Save & Close" at bounding box center [721, 201] width 90 height 28
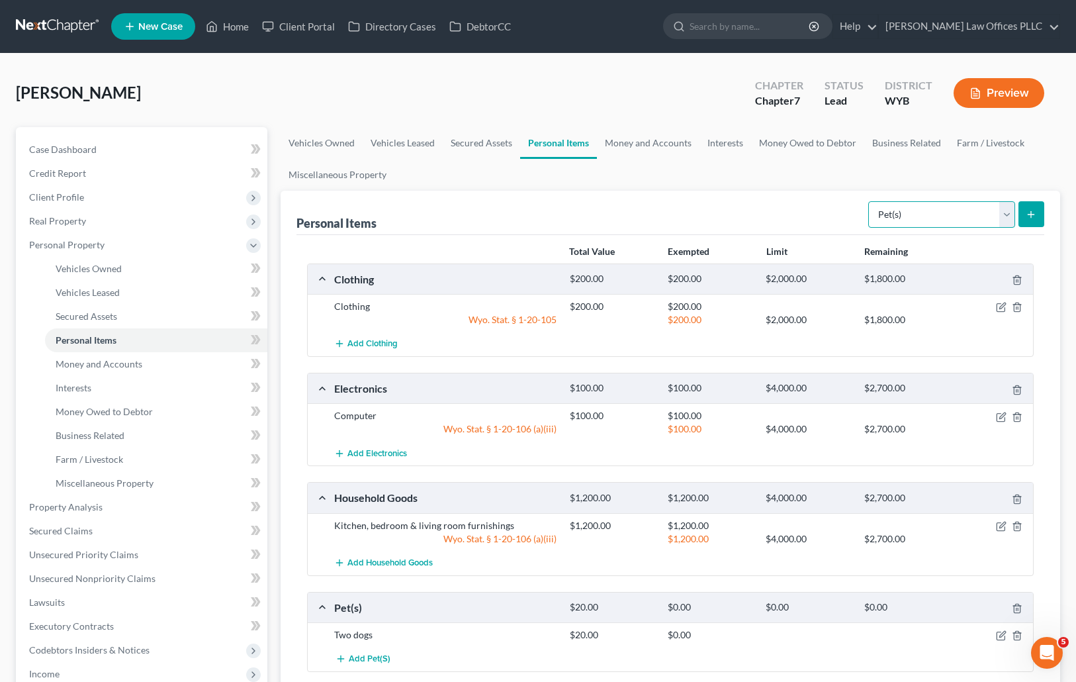
click at [1005, 214] on select "Select Item Type Clothing Collectibles Of Value Electronics Firearms Household …" at bounding box center [941, 214] width 147 height 26
click at [123, 359] on span "Money and Accounts" at bounding box center [99, 363] width 87 height 11
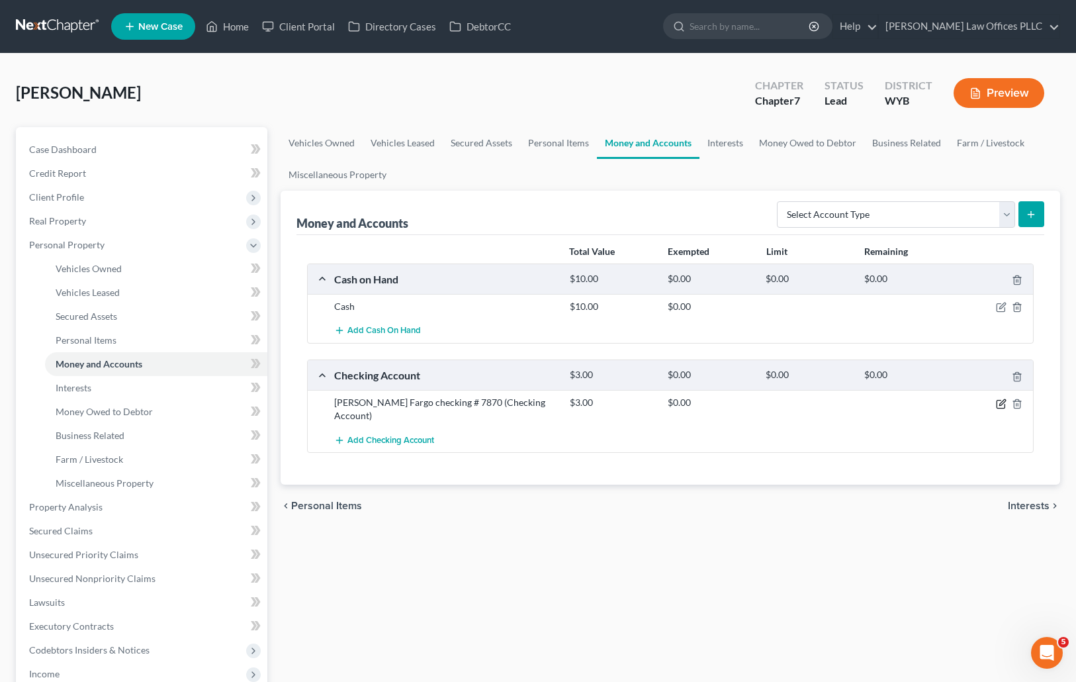
click at [1000, 404] on icon "button" at bounding box center [1002, 402] width 6 height 6
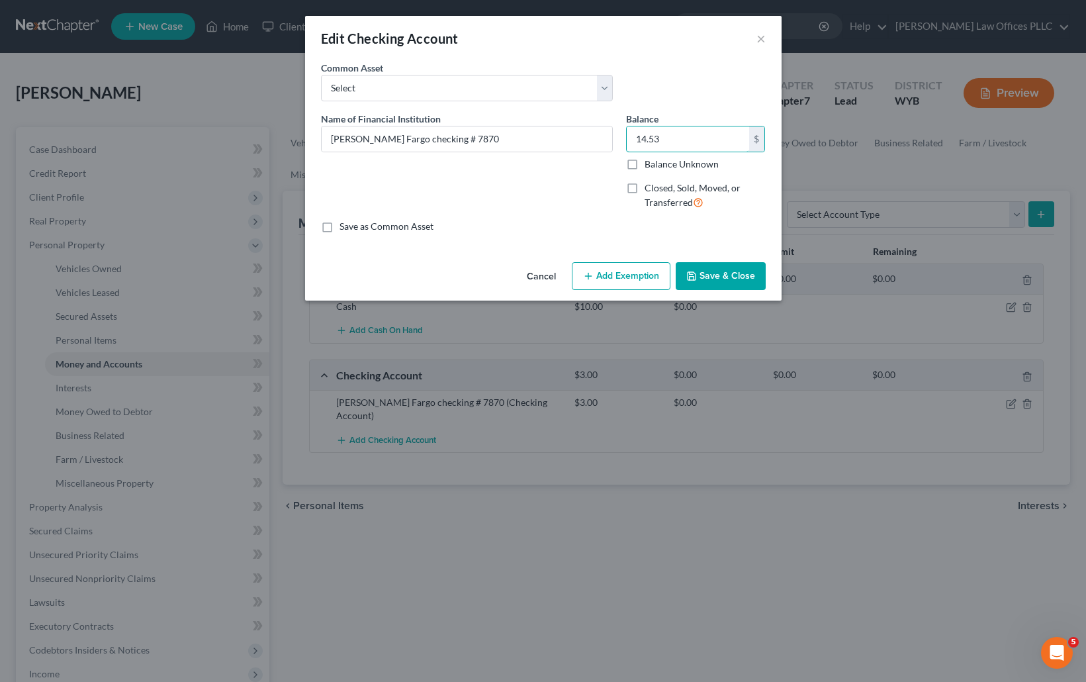
type input "14.53"
click at [730, 274] on button "Save & Close" at bounding box center [721, 276] width 90 height 28
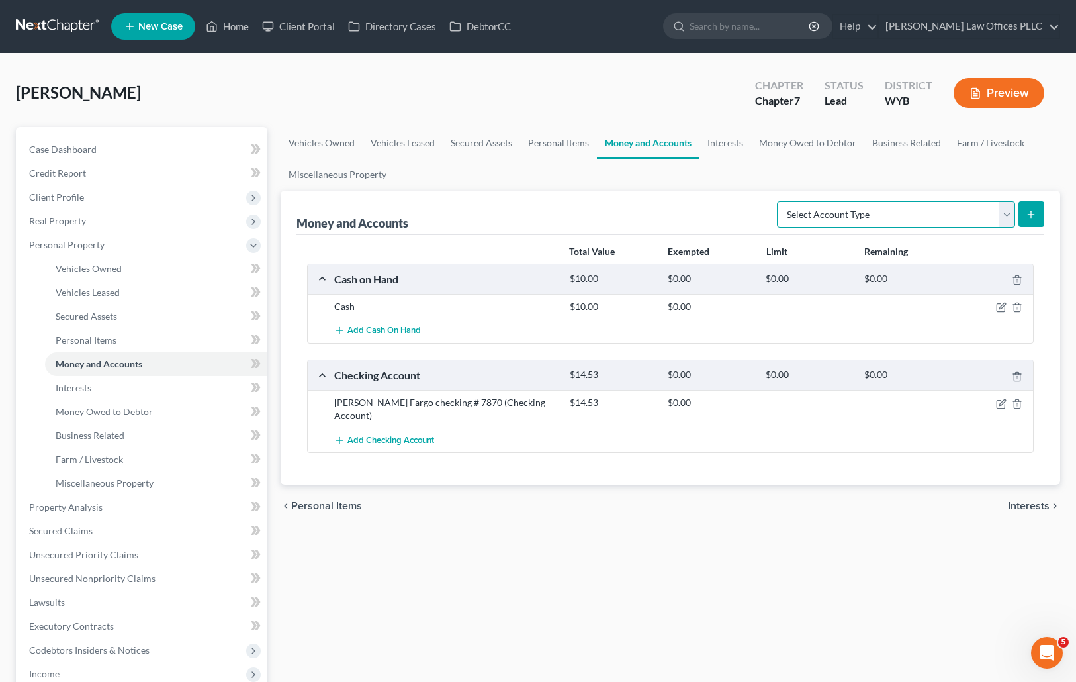
click at [1007, 213] on select "Select Account Type Brokerage Cash on Hand Certificates of Deposit Checking Acc…" at bounding box center [896, 214] width 238 height 26
select select "savings"
click at [780, 201] on select "Select Account Type Brokerage Cash on Hand Certificates of Deposit Checking Acc…" at bounding box center [896, 214] width 238 height 26
click at [1030, 212] on icon "submit" at bounding box center [1031, 214] width 11 height 11
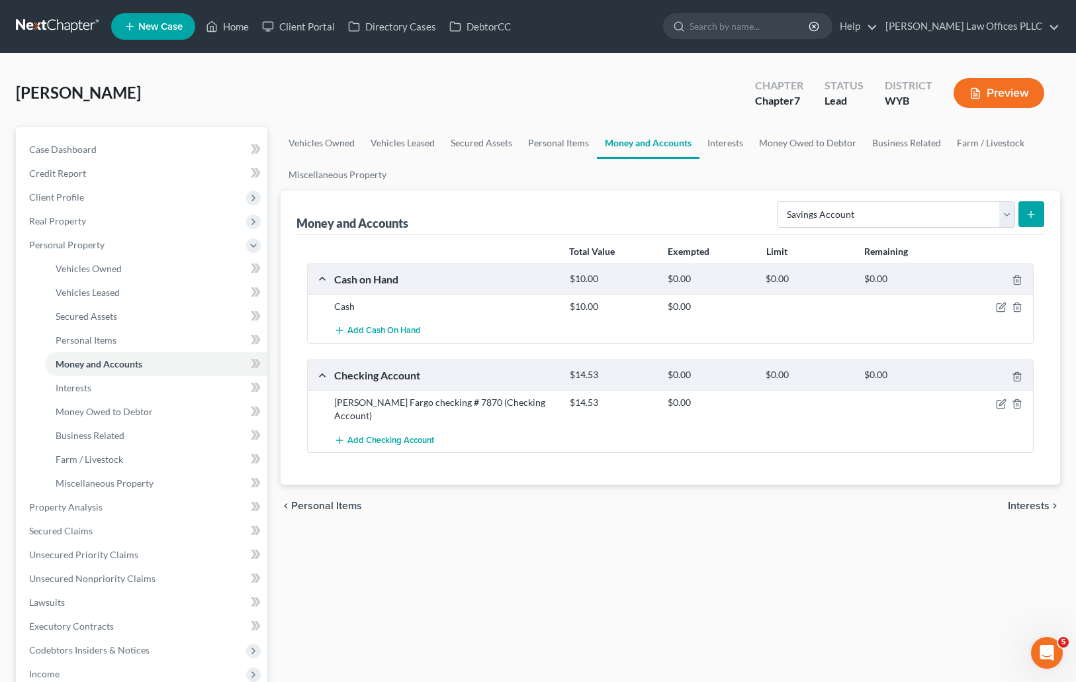
click at [1030, 212] on icon "submit" at bounding box center [1031, 214] width 11 height 11
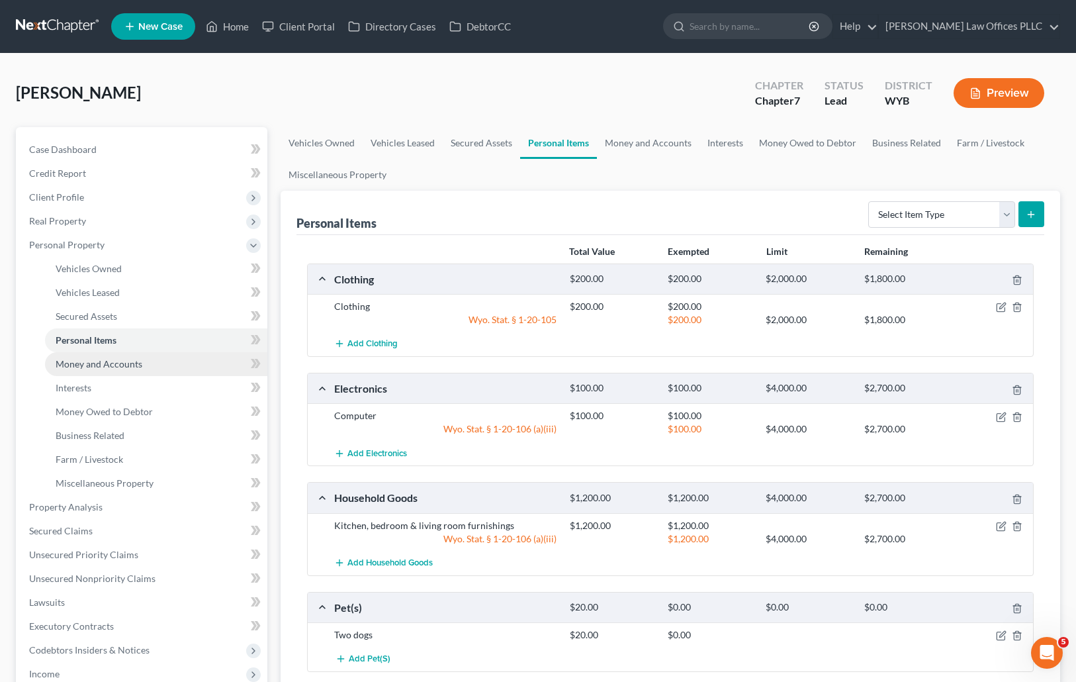
click at [137, 361] on span "Money and Accounts" at bounding box center [99, 363] width 87 height 11
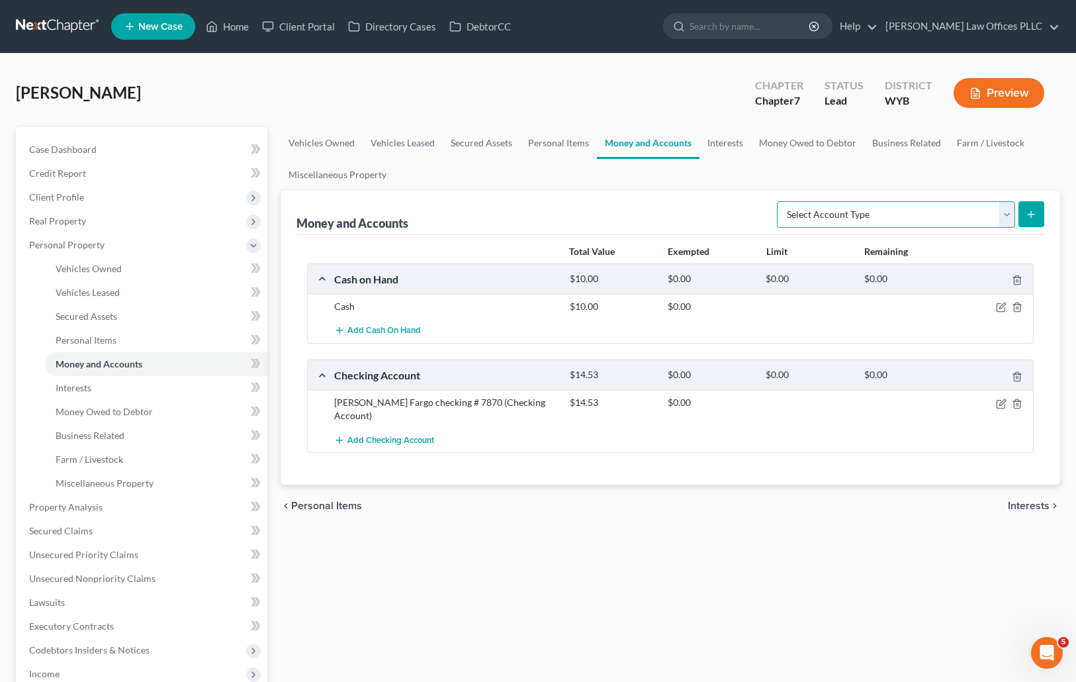
click at [1010, 212] on select "Select Account Type Brokerage Cash on Hand Certificates of Deposit Checking Acc…" at bounding box center [896, 214] width 238 height 26
select select "savings"
click at [780, 201] on select "Select Account Type Brokerage Cash on Hand Certificates of Deposit Checking Acc…" at bounding box center [896, 214] width 238 height 26
click at [1036, 210] on icon "submit" at bounding box center [1031, 214] width 11 height 11
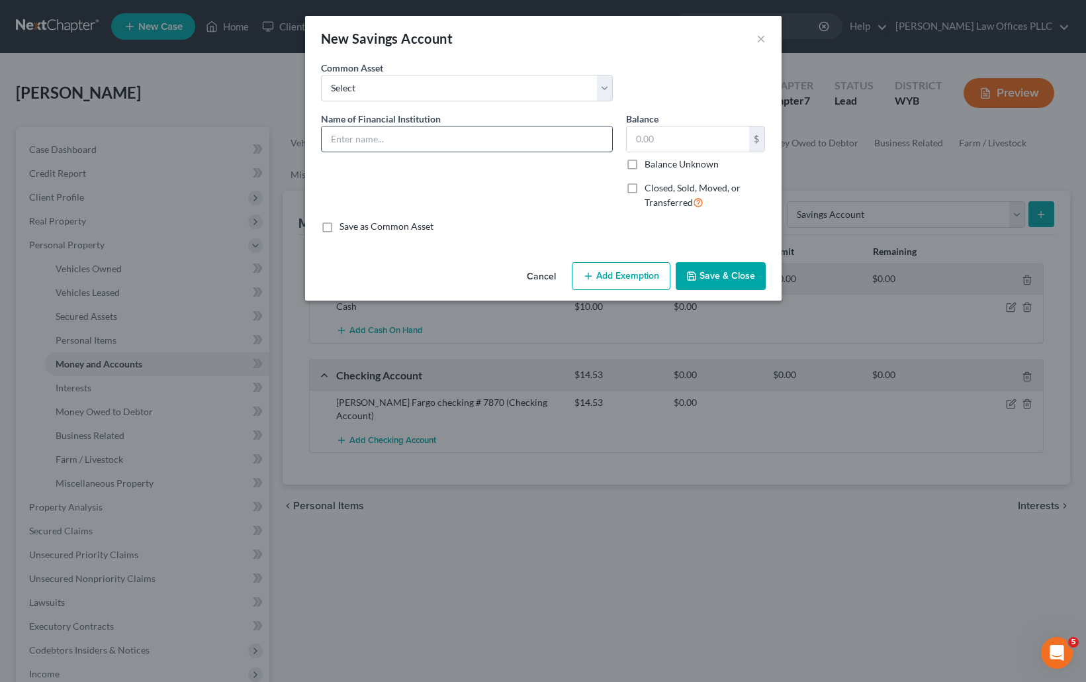
drag, startPoint x: 349, startPoint y: 140, endPoint x: 357, endPoint y: 136, distance: 9.2
click at [349, 140] on input "text" at bounding box center [467, 138] width 291 height 25
type input "Well Fargo #3664"
click at [642, 140] on input "text" at bounding box center [688, 138] width 122 height 25
type input "0.01"
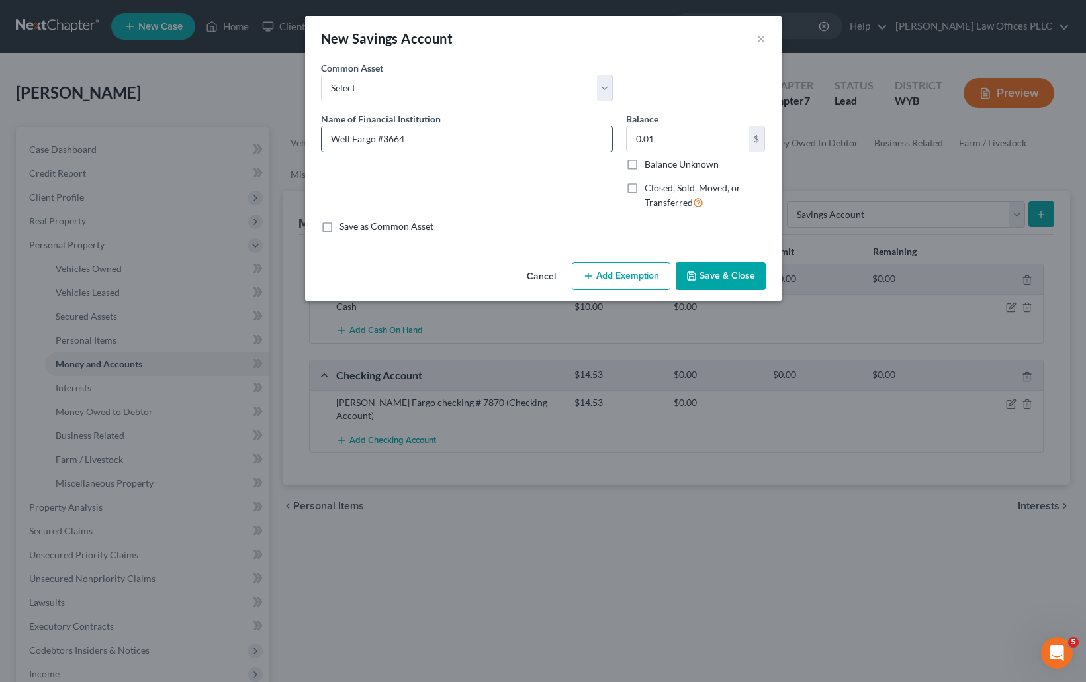
drag, startPoint x: 373, startPoint y: 140, endPoint x: 320, endPoint y: 135, distance: 53.1
click at [321, 135] on div "Well Fargo #3664" at bounding box center [467, 139] width 292 height 26
click at [733, 273] on button "Save & Close" at bounding box center [721, 276] width 90 height 28
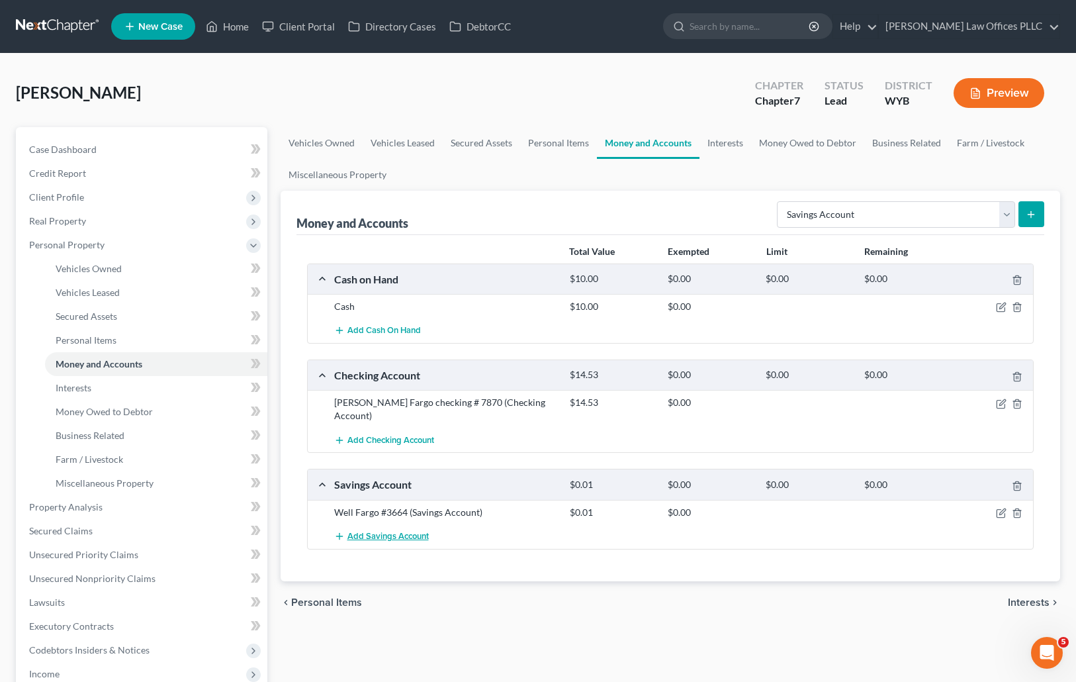
click at [376, 531] on span "Add Savings Account" at bounding box center [387, 536] width 81 height 11
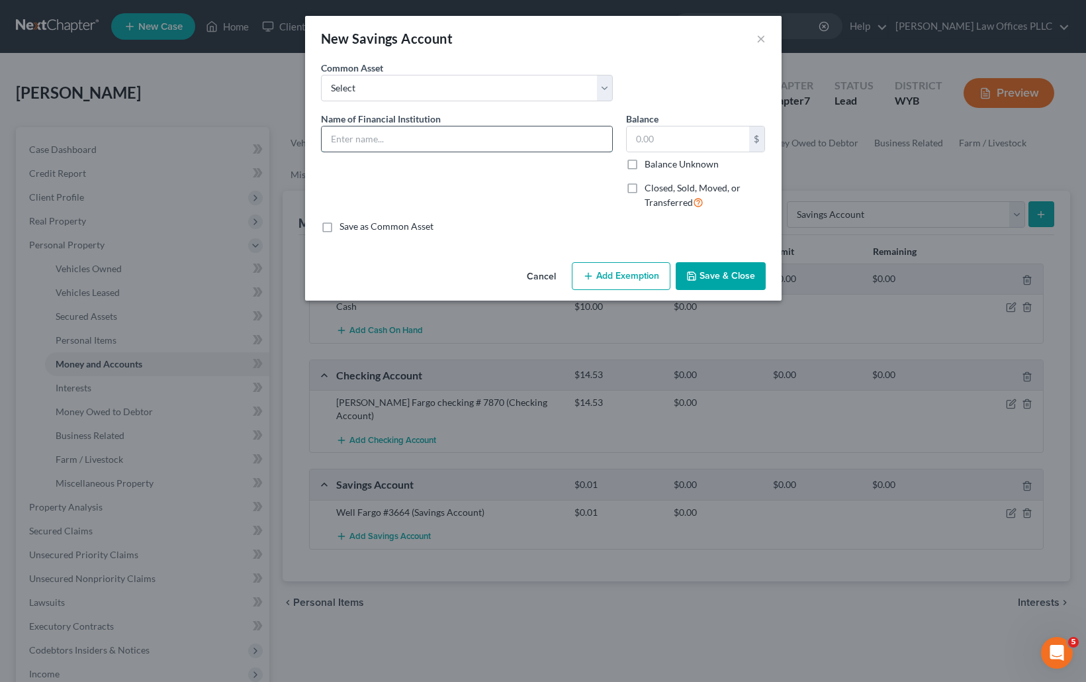
paste input "Well Fargo"
type input "Well Fargo #3672"
click at [651, 134] on input "text" at bounding box center [688, 138] width 122 height 25
type input "0.01"
click at [731, 265] on button "Save & Close" at bounding box center [721, 276] width 90 height 28
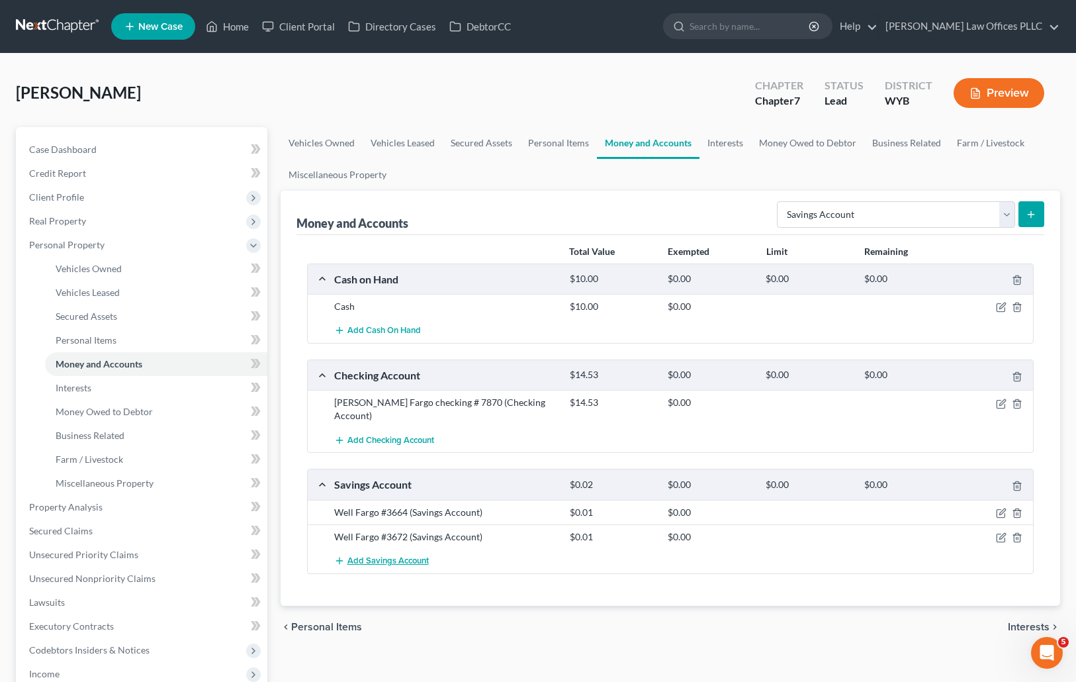
click at [389, 555] on span "Add Savings Account" at bounding box center [387, 560] width 81 height 11
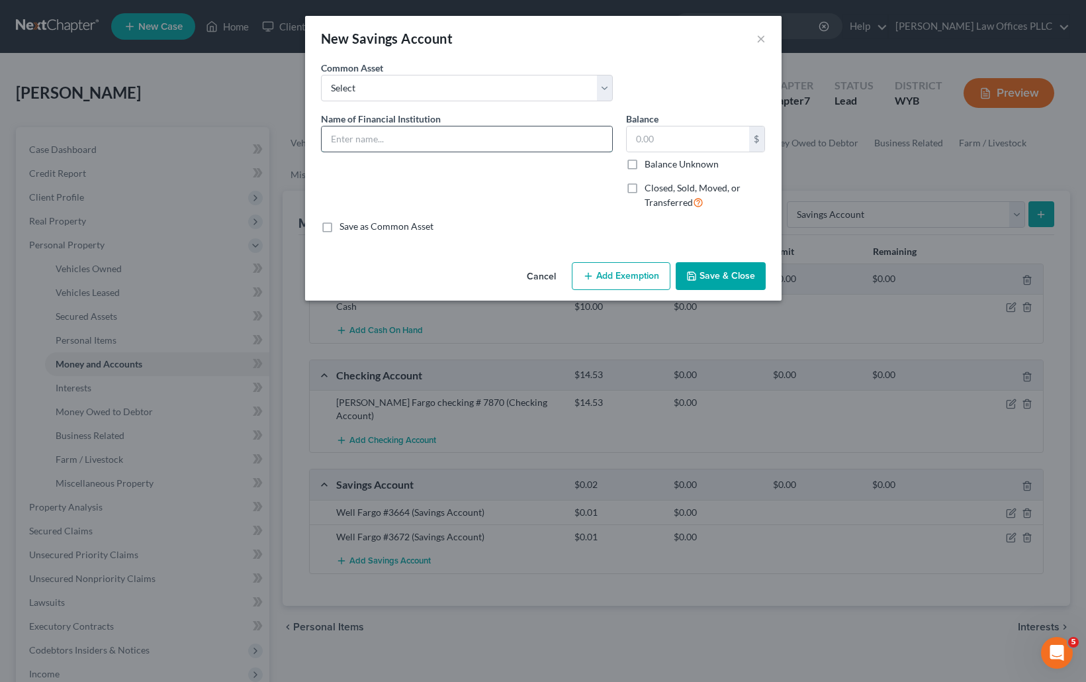
paste input "Well Fargo"
type input "Well Fargo #2317"
click at [639, 142] on input "text" at bounding box center [688, 138] width 122 height 25
drag, startPoint x: 646, startPoint y: 137, endPoint x: 633, endPoint y: 137, distance: 12.6
click at [633, 137] on input "01" at bounding box center [688, 138] width 122 height 25
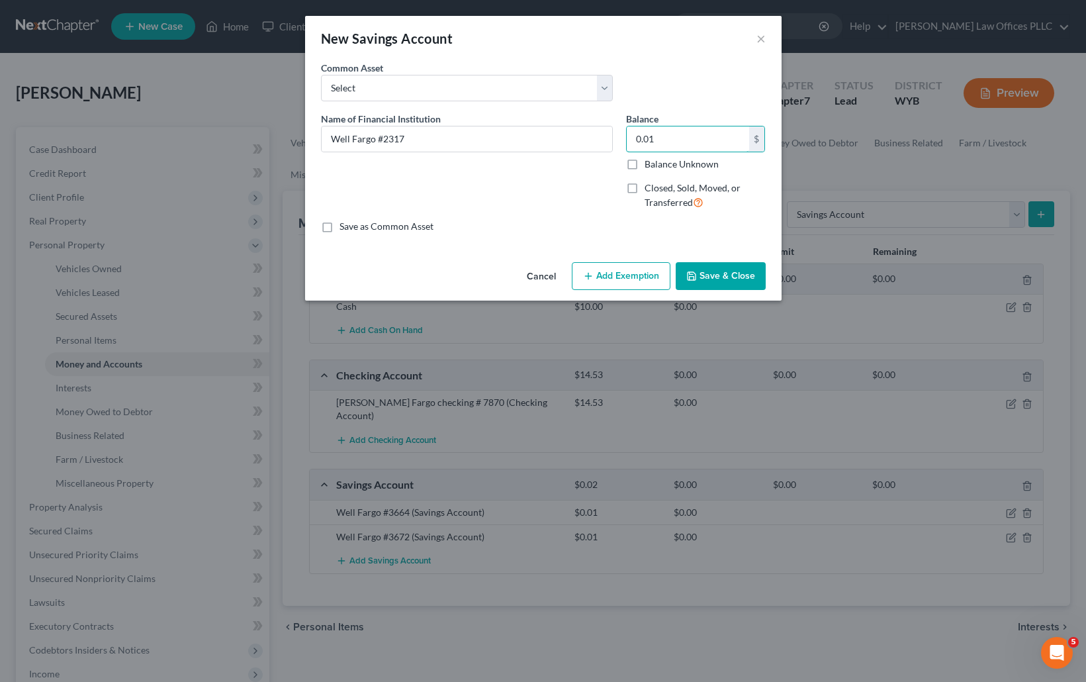
type input "0.01"
click at [723, 274] on button "Save & Close" at bounding box center [721, 276] width 90 height 28
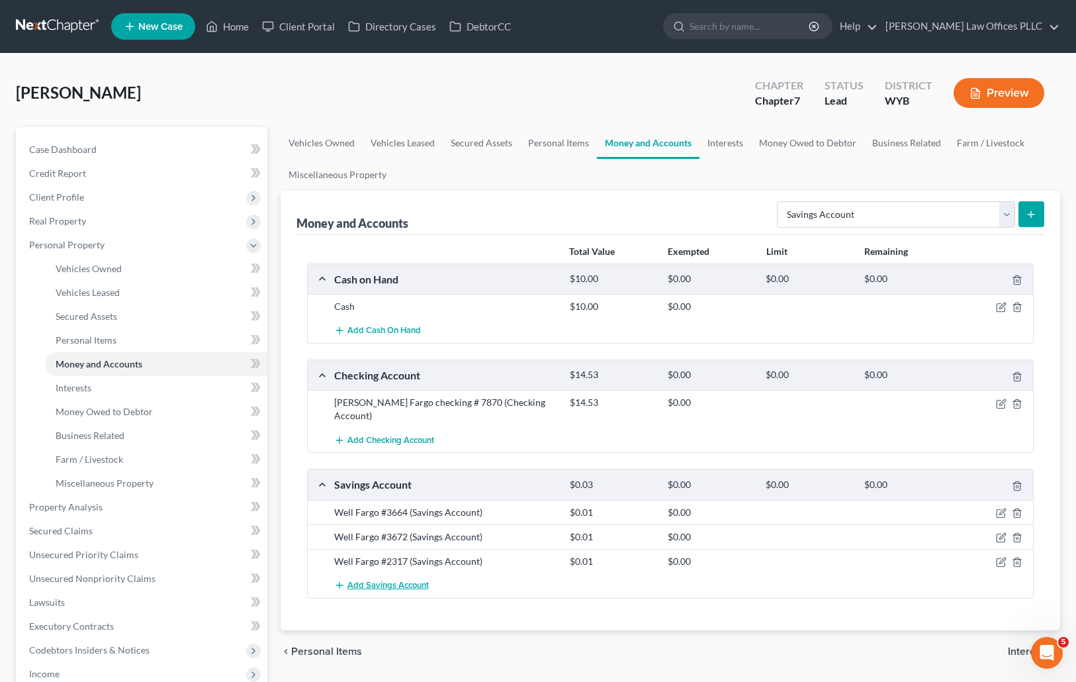
click at [387, 580] on span "Add Savings Account" at bounding box center [387, 585] width 81 height 11
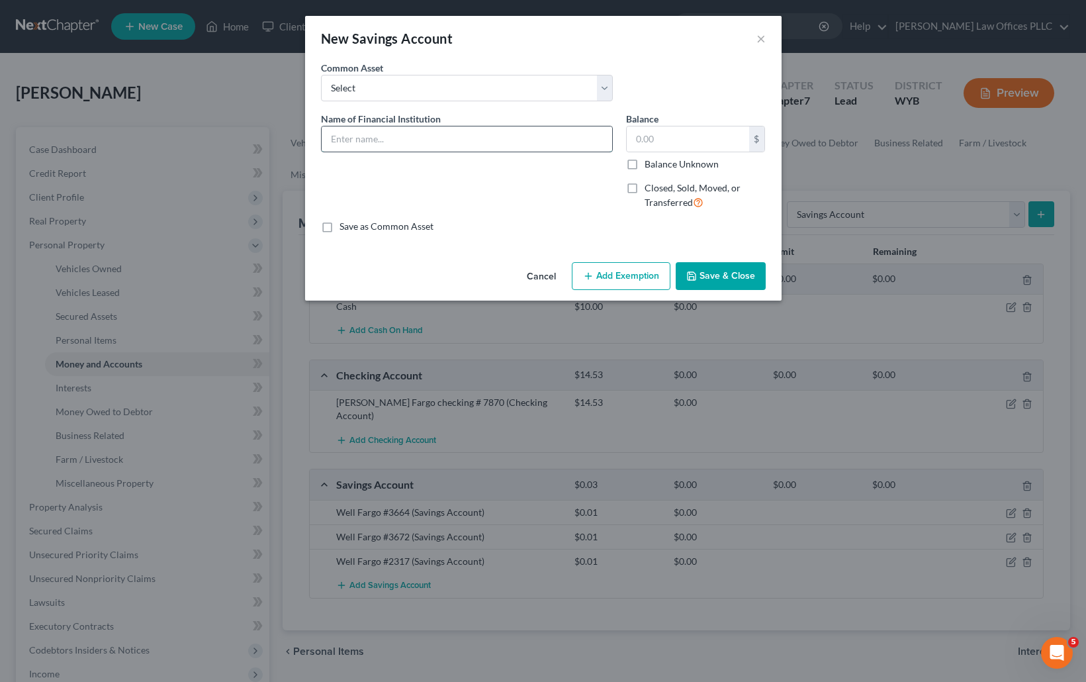
paste input "Well Fargo"
type input "Well Fargo #2886"
click at [648, 141] on input "text" at bounding box center [688, 138] width 122 height 25
type input "0.01"
click at [737, 277] on button "Save & Close" at bounding box center [721, 276] width 90 height 28
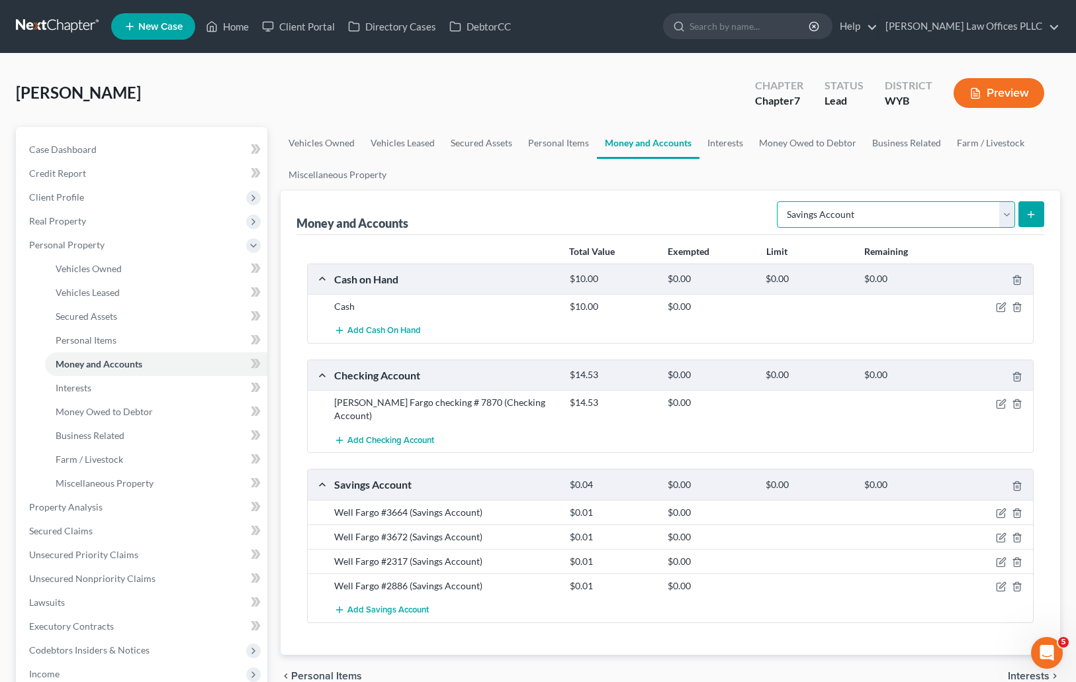
click at [1004, 214] on select "Select Account Type Brokerage Cash on Hand Certificates of Deposit Checking Acc…" at bounding box center [896, 214] width 238 height 26
click at [88, 385] on span "Interests" at bounding box center [74, 387] width 36 height 11
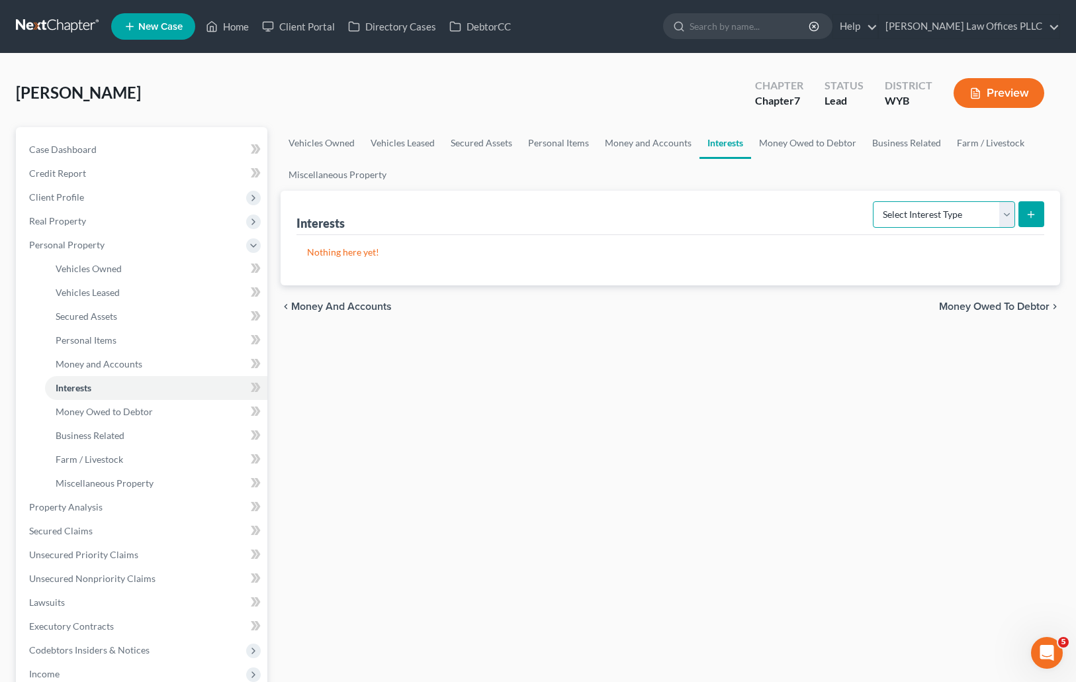
click at [1007, 214] on select "Select Interest Type 401K Annuity Bond Education IRA Government Bond Government…" at bounding box center [944, 214] width 142 height 26
click at [148, 412] on span "Money Owed to Debtor" at bounding box center [104, 411] width 97 height 11
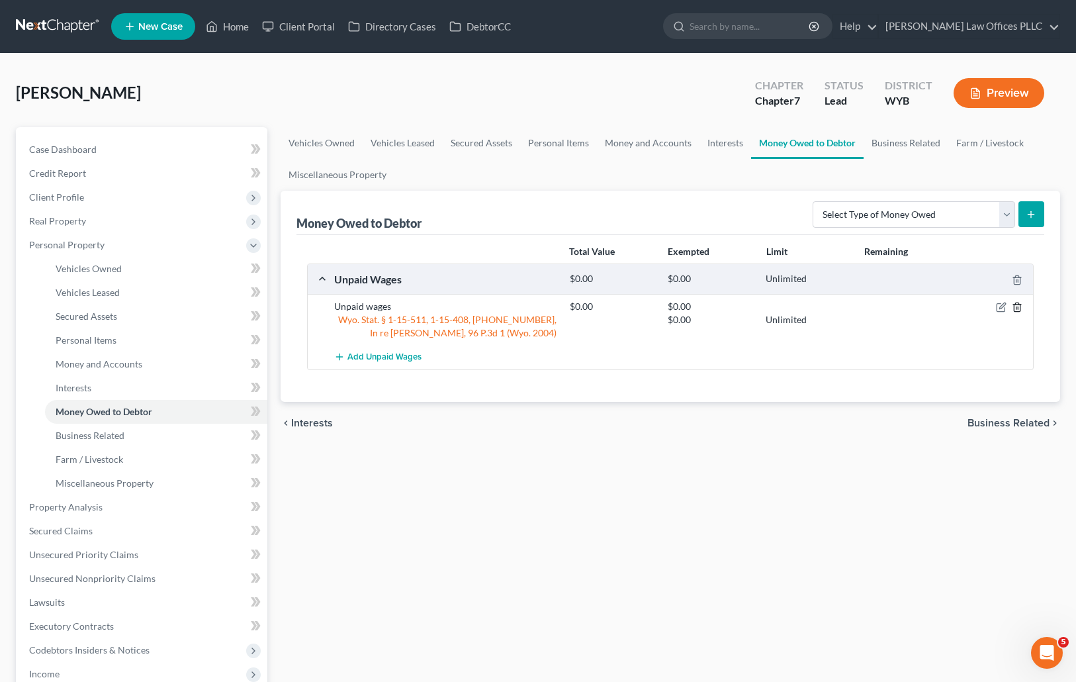
click at [1019, 304] on icon "button" at bounding box center [1017, 307] width 6 height 9
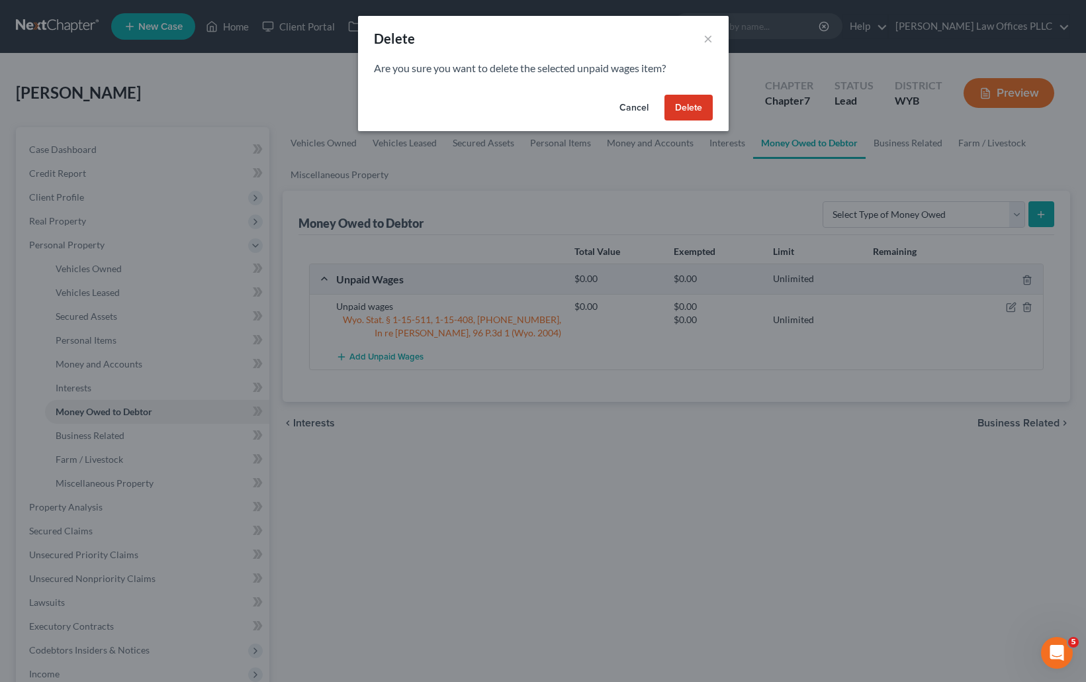
click at [692, 106] on button "Delete" at bounding box center [688, 108] width 48 height 26
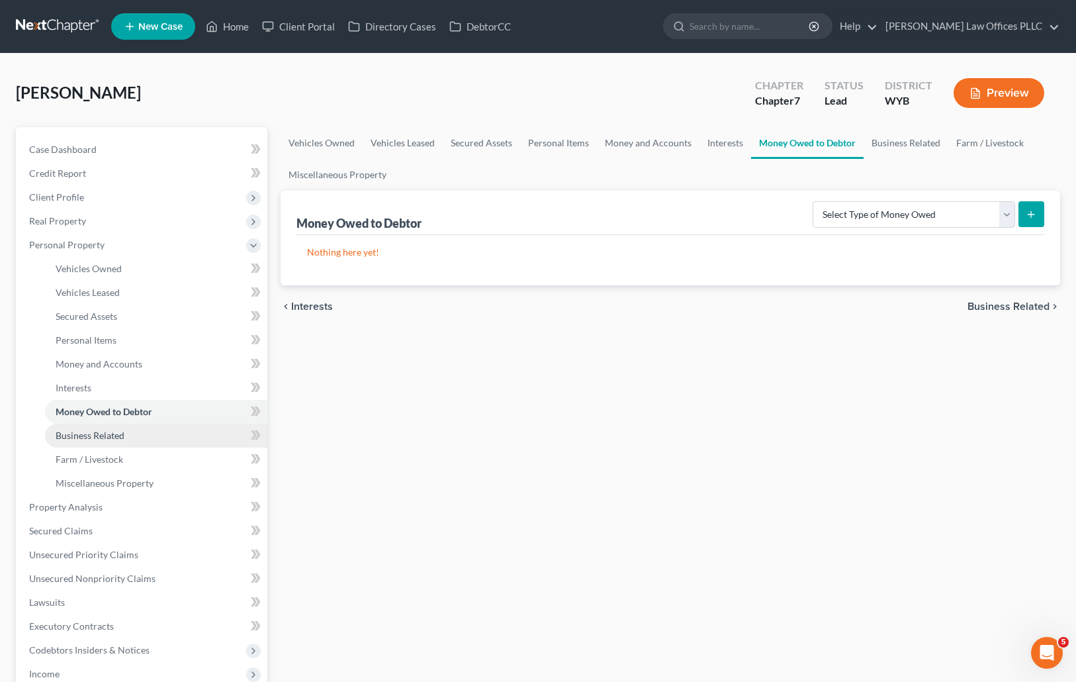
click at [110, 431] on span "Business Related" at bounding box center [90, 434] width 69 height 11
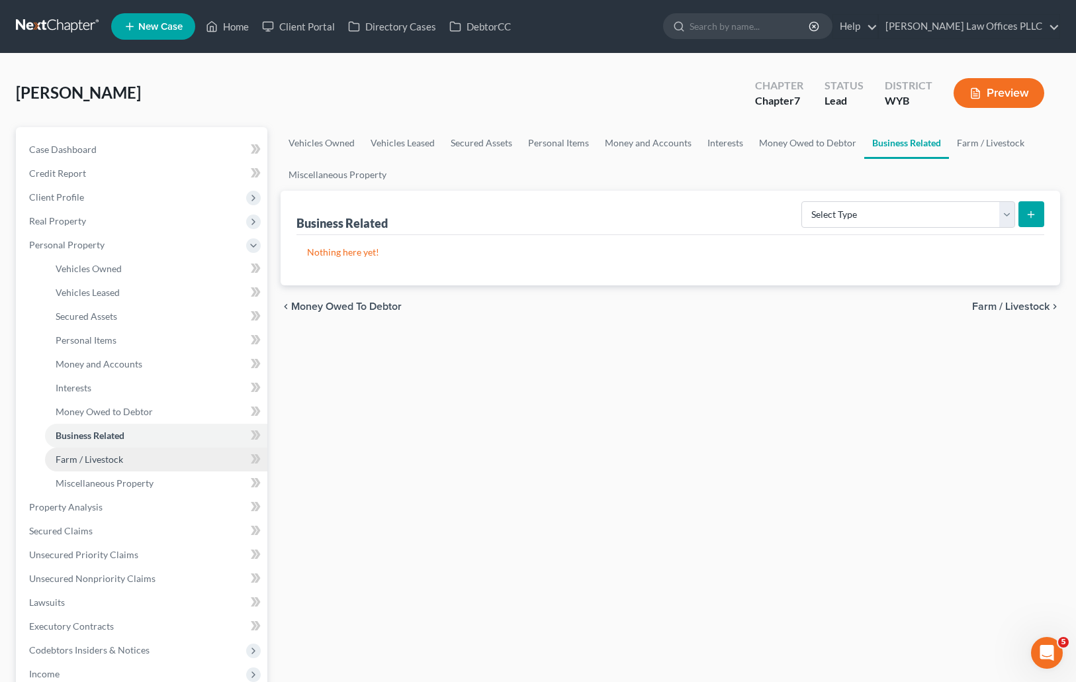
click at [119, 461] on span "Farm / Livestock" at bounding box center [90, 458] width 68 height 11
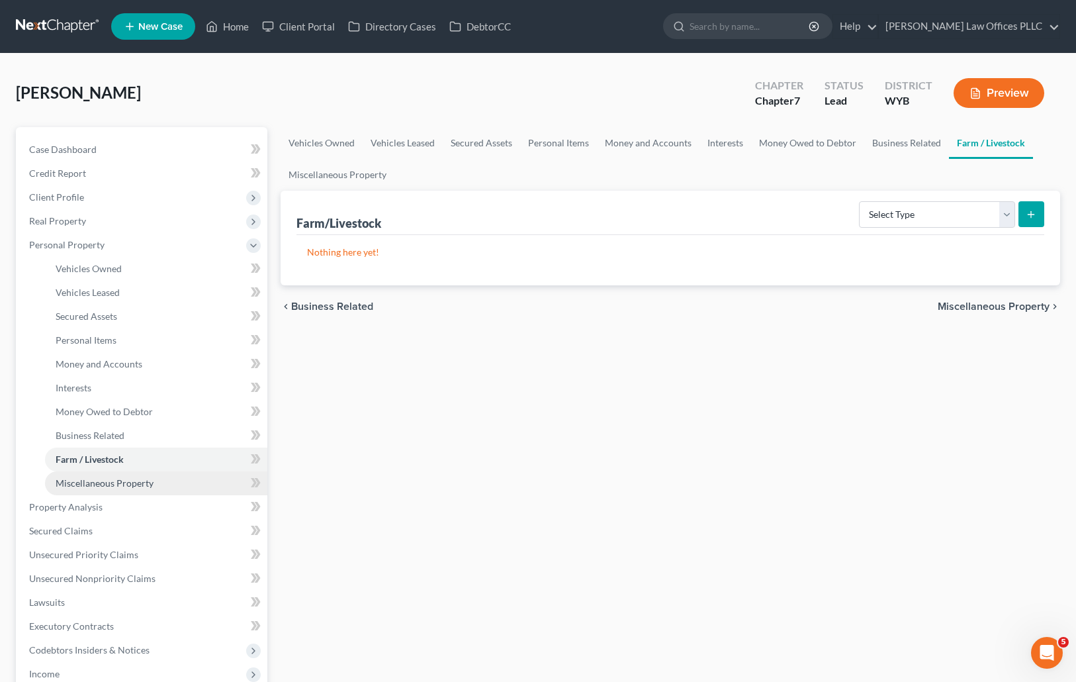
click at [146, 480] on span "Miscellaneous Property" at bounding box center [105, 482] width 98 height 11
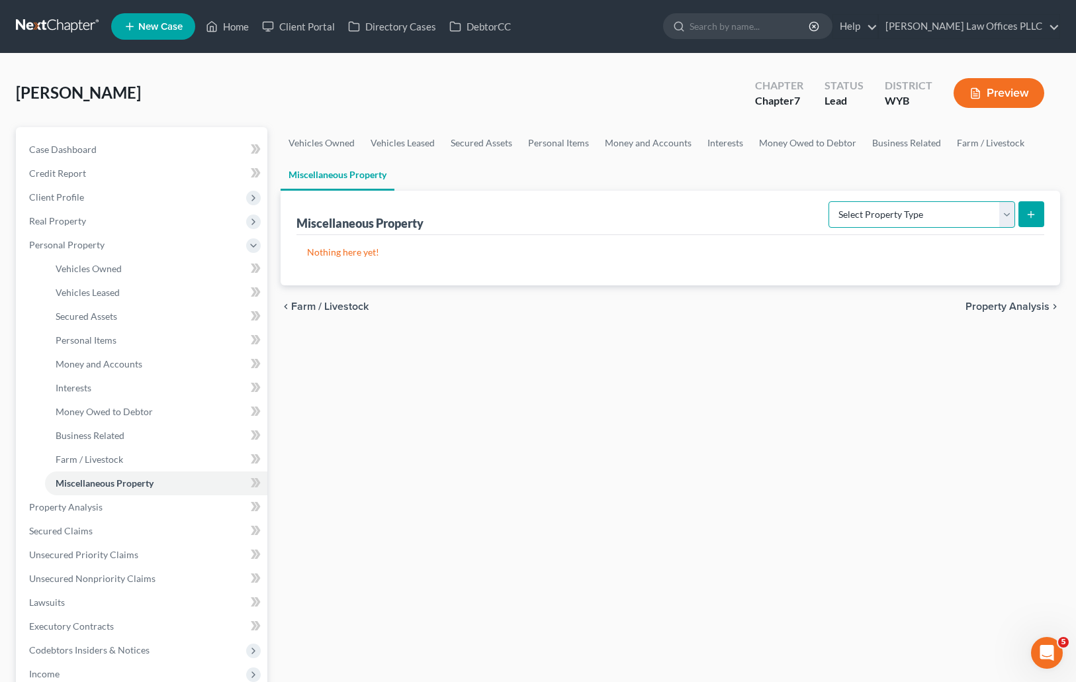
click at [1009, 213] on select "Select Property Type Assigned for Creditor Benefit Within 1 Year Holding for An…" at bounding box center [922, 214] width 187 height 26
select select "stored_within_1_year"
click at [829, 201] on select "Select Property Type Assigned for Creditor Benefit Within 1 Year Holding for An…" at bounding box center [922, 214] width 187 height 26
click at [1032, 212] on icon "submit" at bounding box center [1031, 214] width 11 height 11
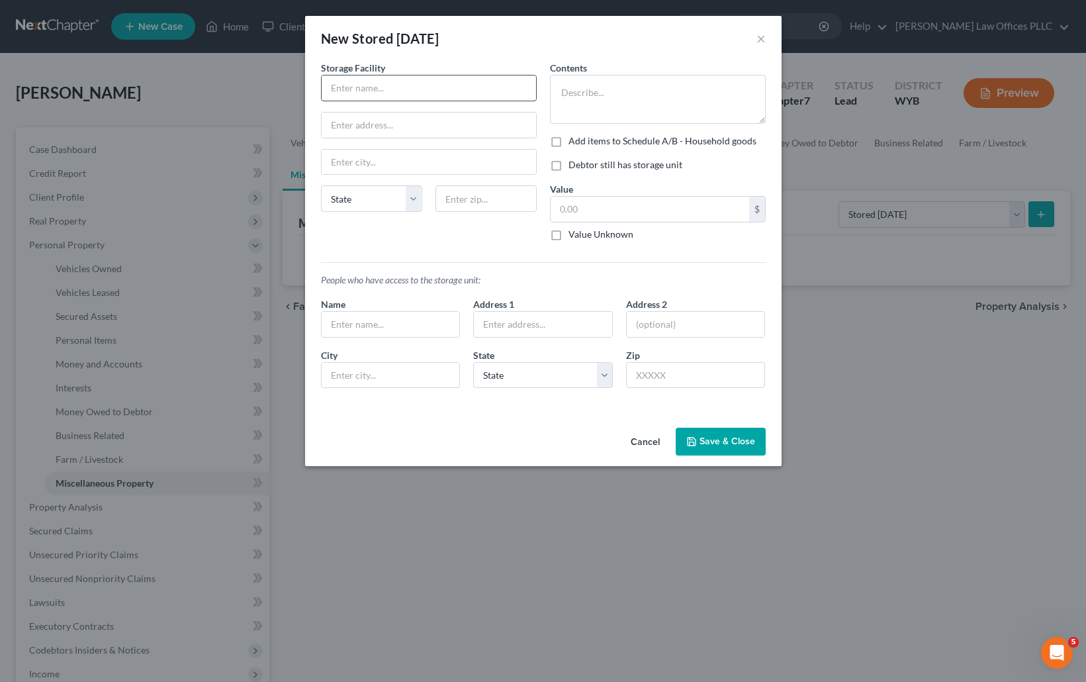
click at [351, 86] on input "text" at bounding box center [429, 87] width 214 height 25
type input "Evanston Self Storage"
click at [338, 122] on input "text" at bounding box center [429, 125] width 214 height 25
type input "51 Patriot Ct"
type input "Evanston"
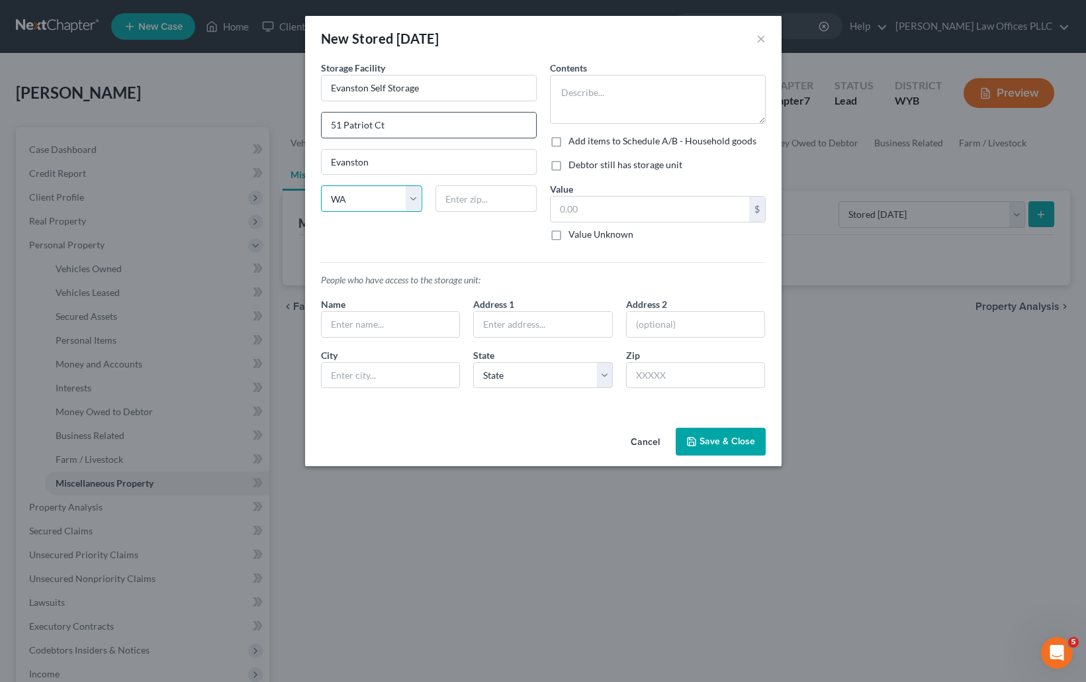
select select "53"
type input "82930"
click at [570, 96] on textarea at bounding box center [658, 99] width 216 height 49
type textarea "Misc pieces of older furniture"
click at [568, 169] on label "Debtor still has storage unit" at bounding box center [625, 164] width 114 height 13
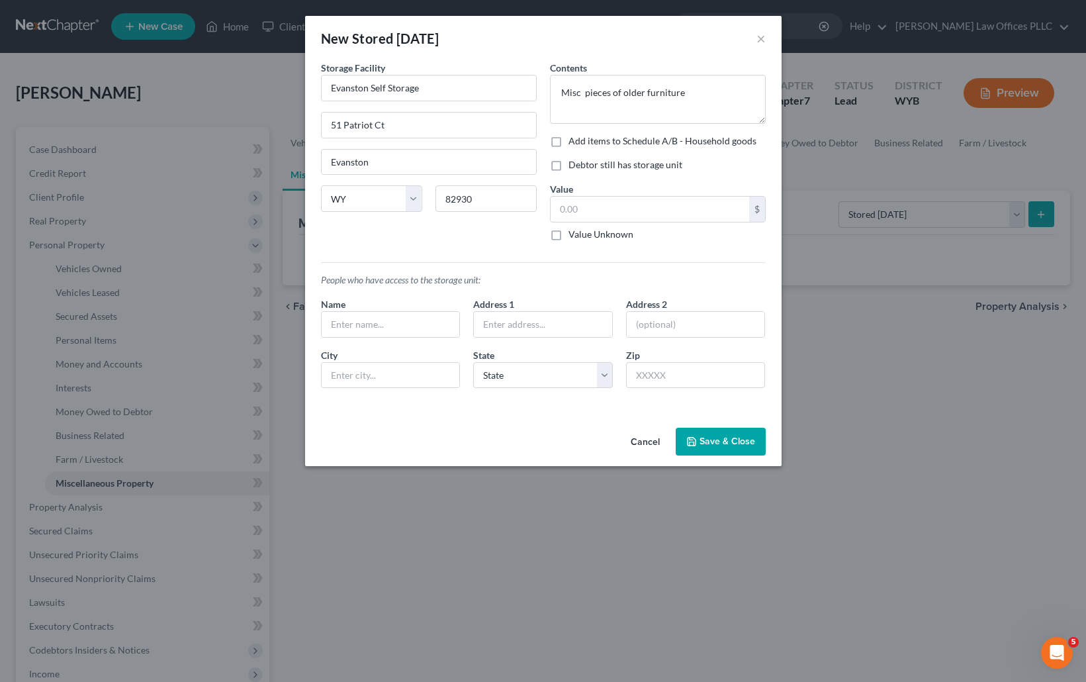
click at [574, 167] on input "Debtor still has storage unit" at bounding box center [578, 162] width 9 height 9
checkbox input "true"
click at [586, 208] on input "text" at bounding box center [650, 209] width 199 height 25
type input "100.00"
click at [363, 323] on input "text" at bounding box center [391, 324] width 138 height 25
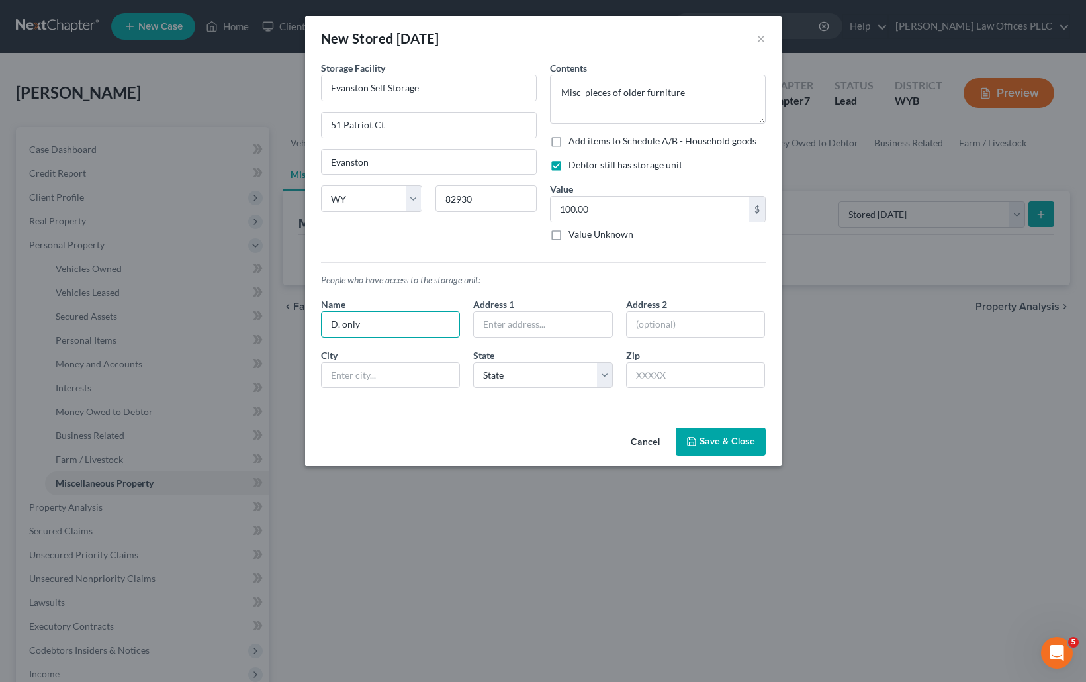
type input "D. only"
click at [722, 438] on button "Save & Close" at bounding box center [721, 442] width 90 height 28
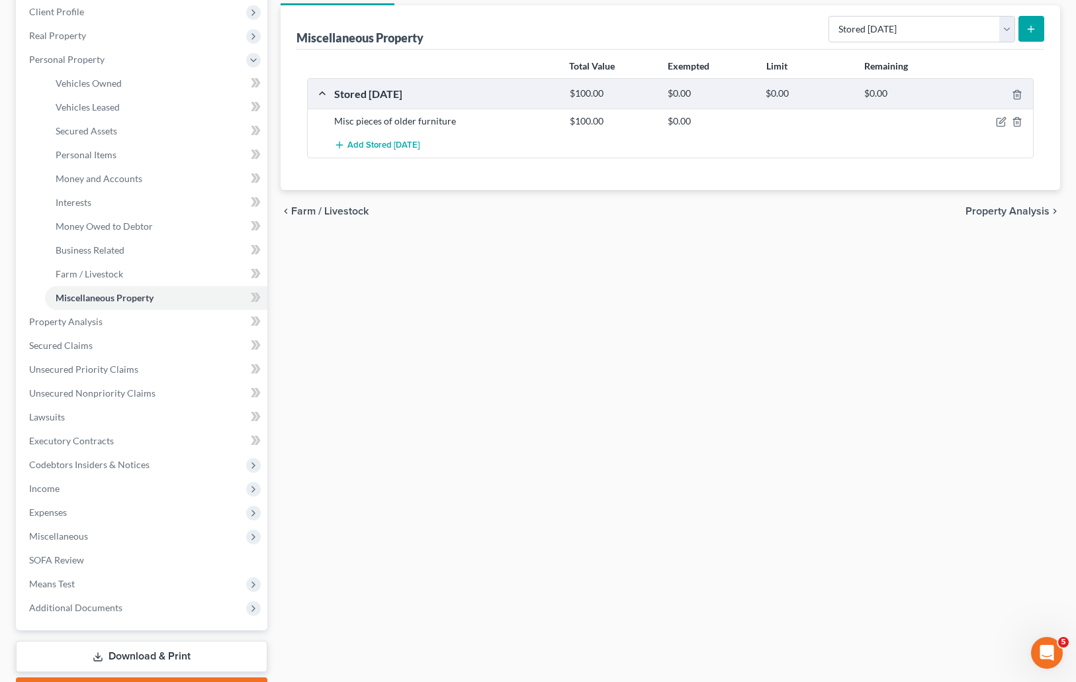
scroll to position [223, 0]
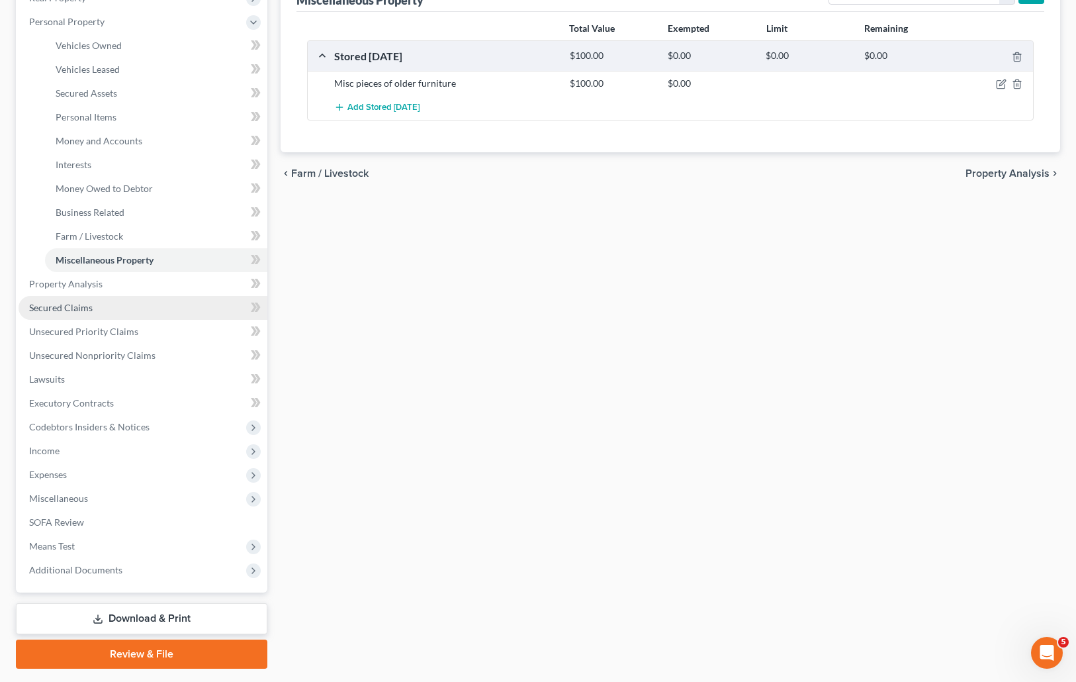
click at [79, 306] on span "Secured Claims" at bounding box center [61, 307] width 64 height 11
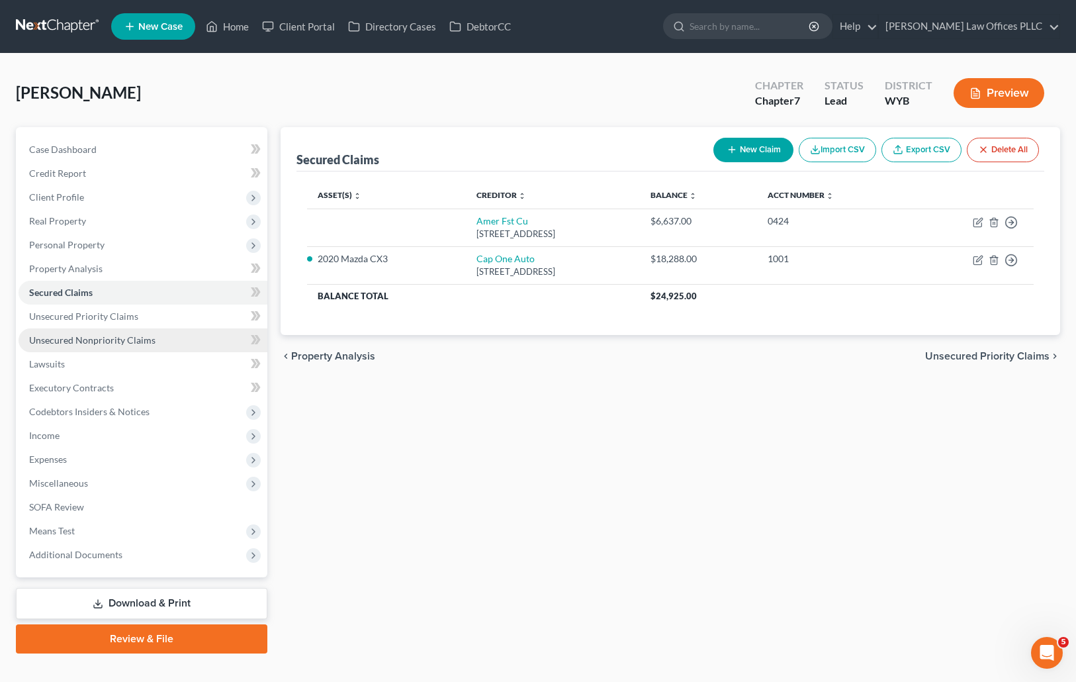
click at [108, 339] on span "Unsecured Nonpriority Claims" at bounding box center [92, 339] width 126 height 11
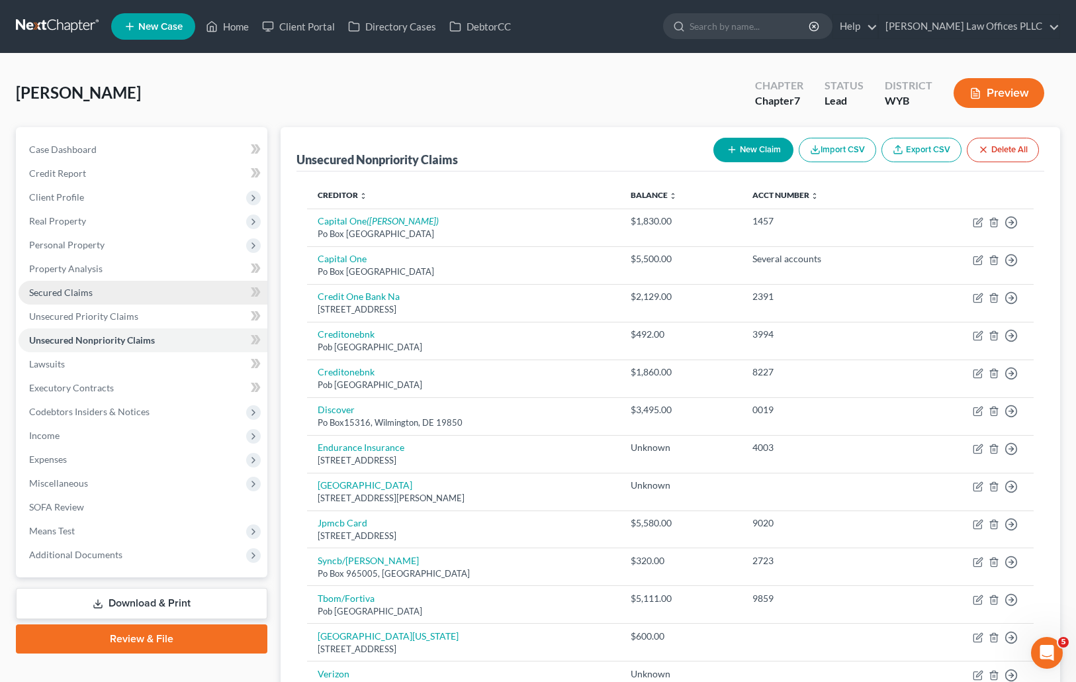
click at [64, 289] on span "Secured Claims" at bounding box center [61, 292] width 64 height 11
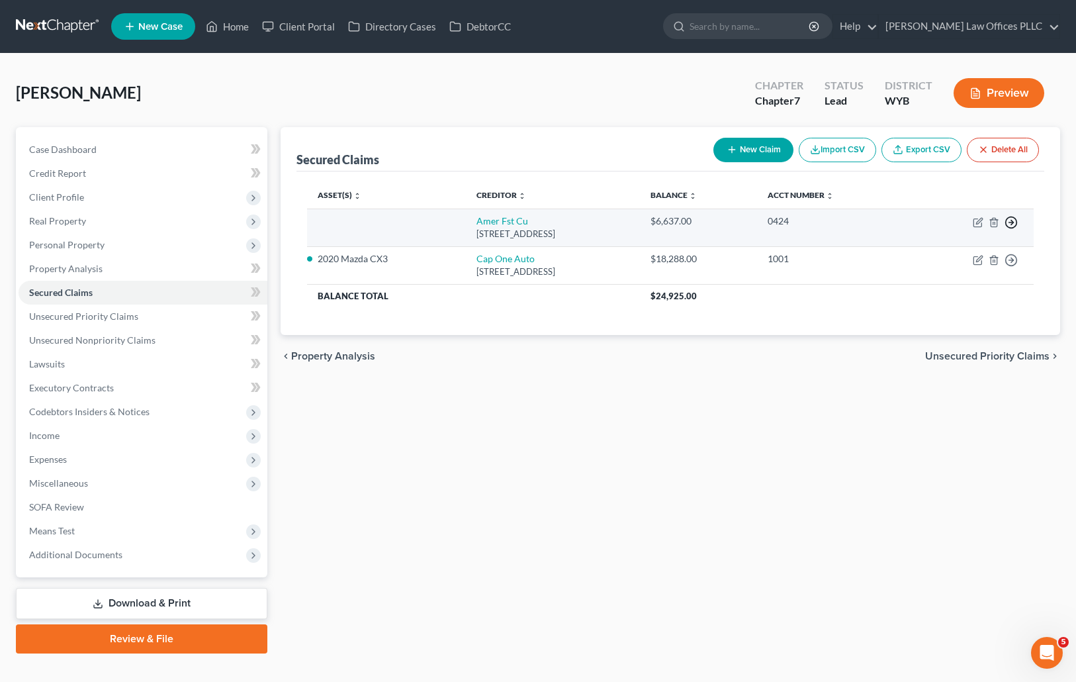
click at [1011, 224] on icon "button" at bounding box center [1011, 222] width 13 height 13
click at [929, 251] on link "Move to F" at bounding box center [950, 254] width 111 height 23
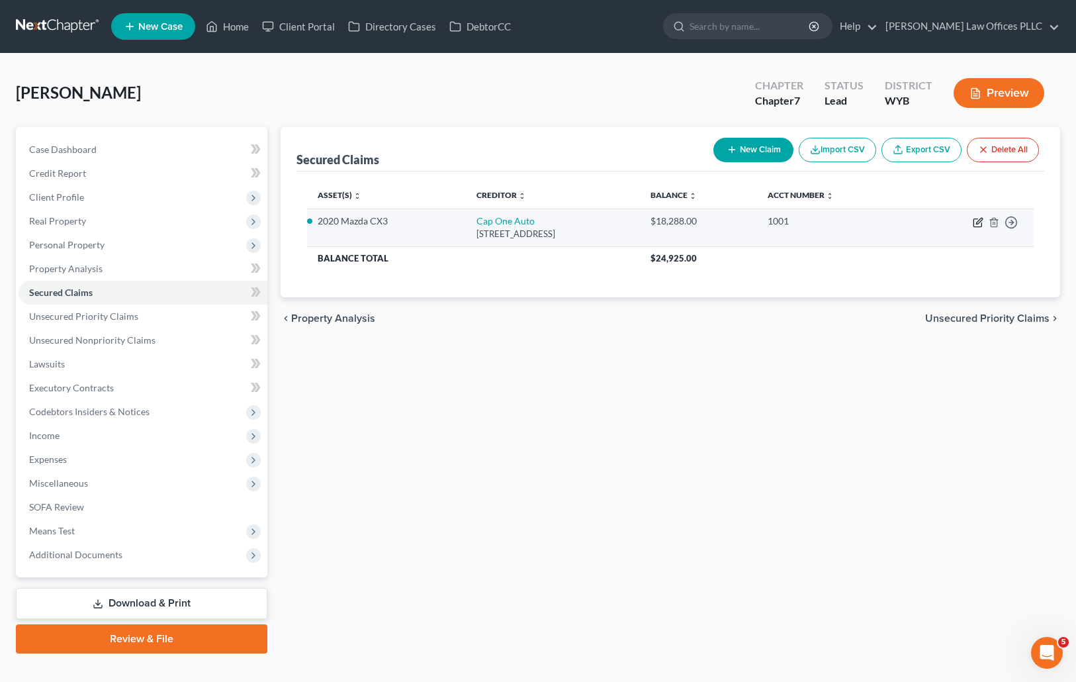
click at [977, 219] on icon "button" at bounding box center [977, 223] width 8 height 8
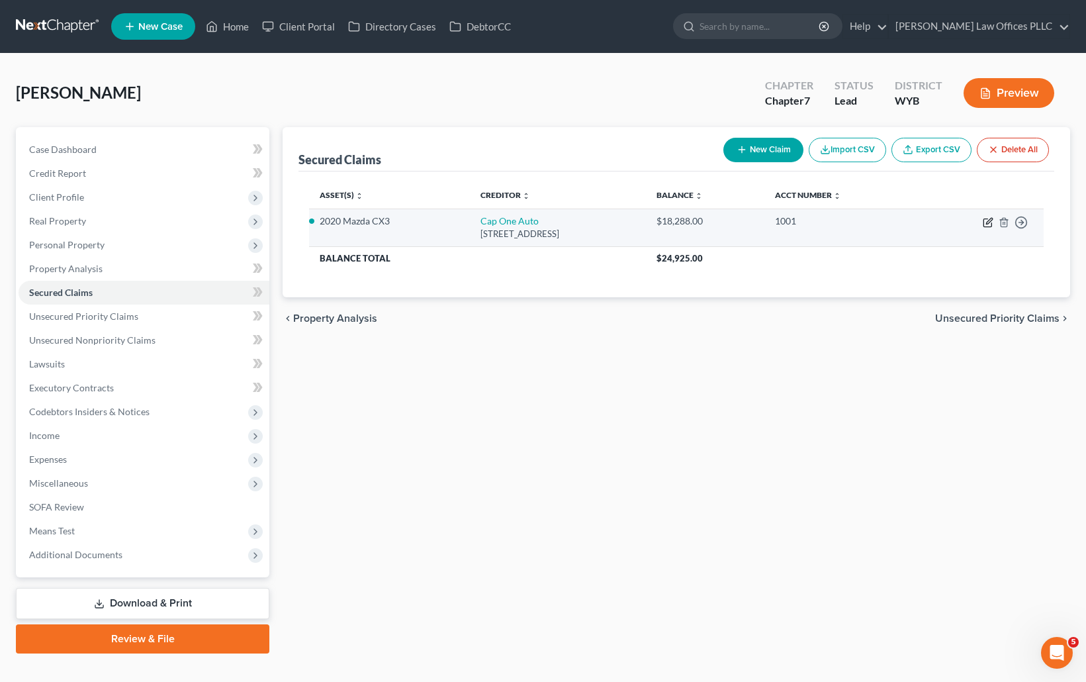
select select "45"
select select "0"
select select "4"
select select "0"
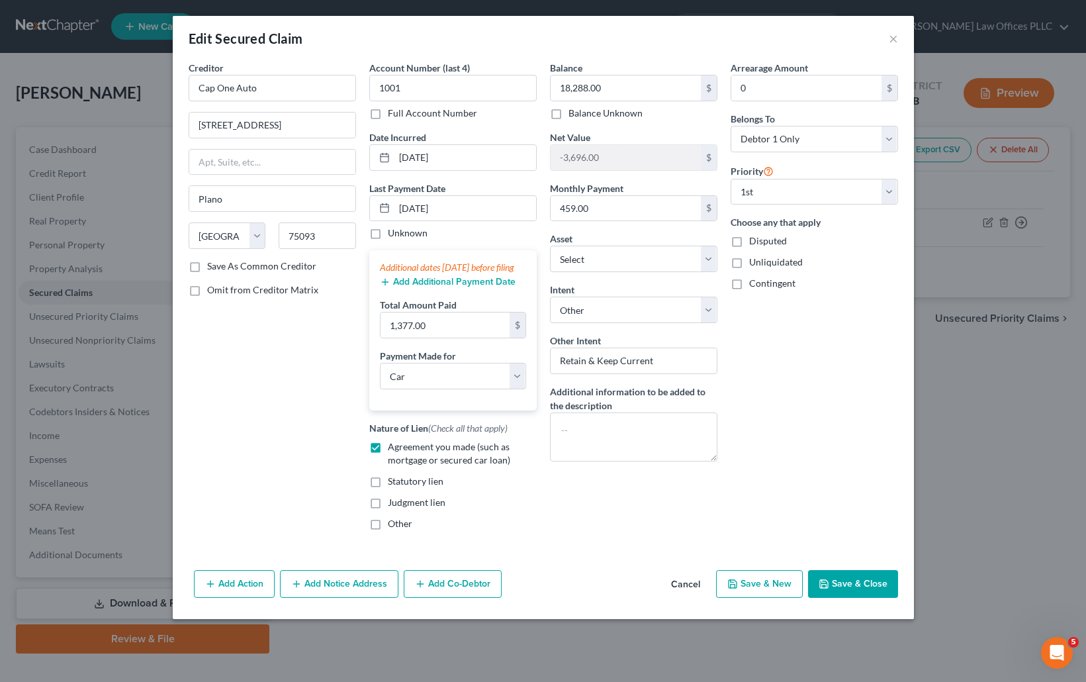
click at [865, 590] on button "Save & Close" at bounding box center [853, 584] width 90 height 28
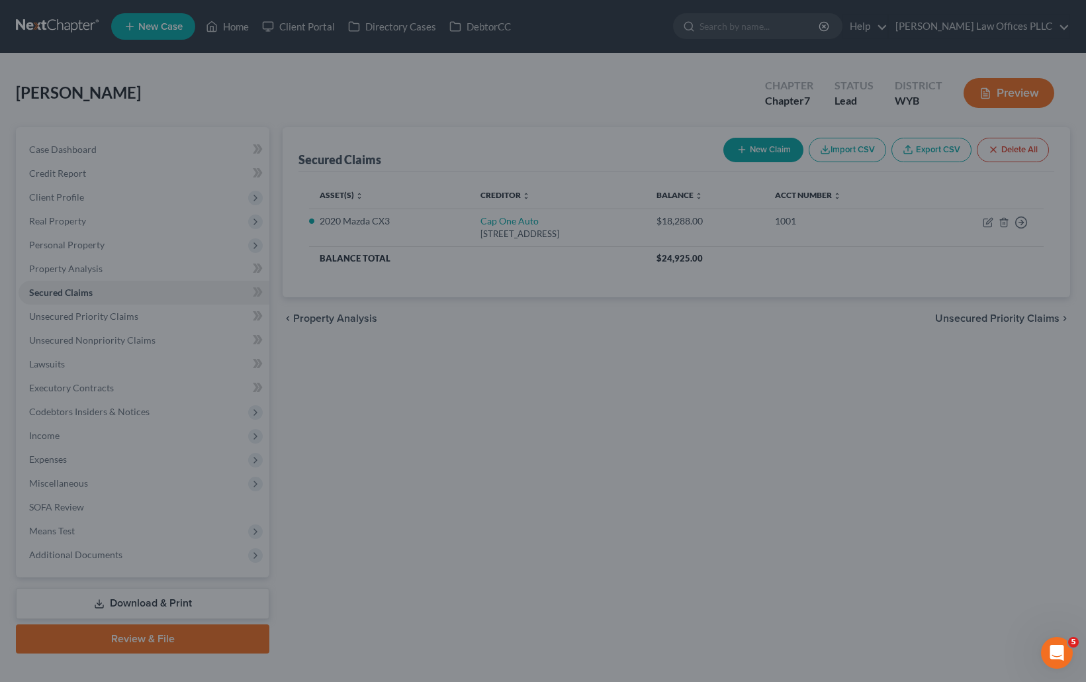
select select "2"
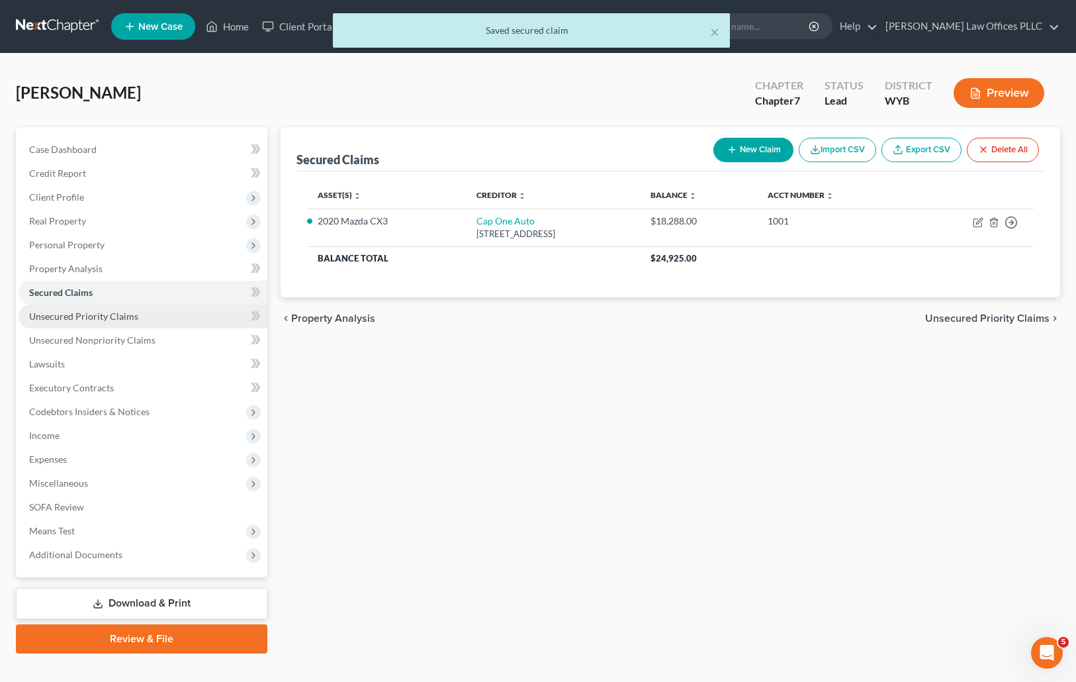
click at [58, 314] on span "Unsecured Priority Claims" at bounding box center [83, 315] width 109 height 11
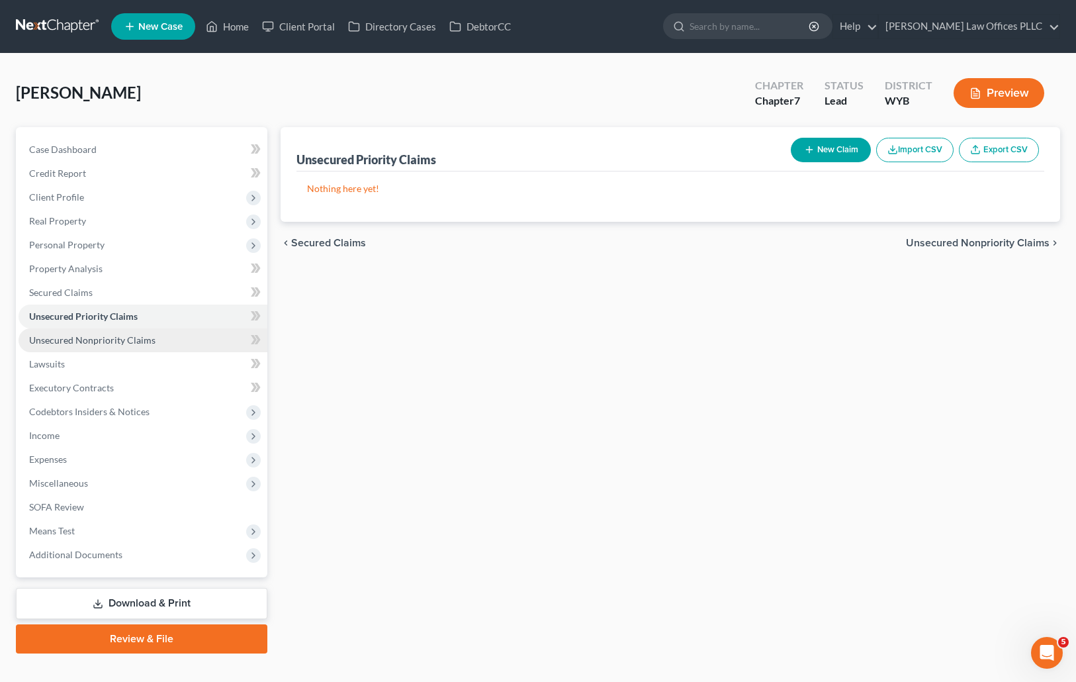
click at [106, 336] on span "Unsecured Nonpriority Claims" at bounding box center [92, 339] width 126 height 11
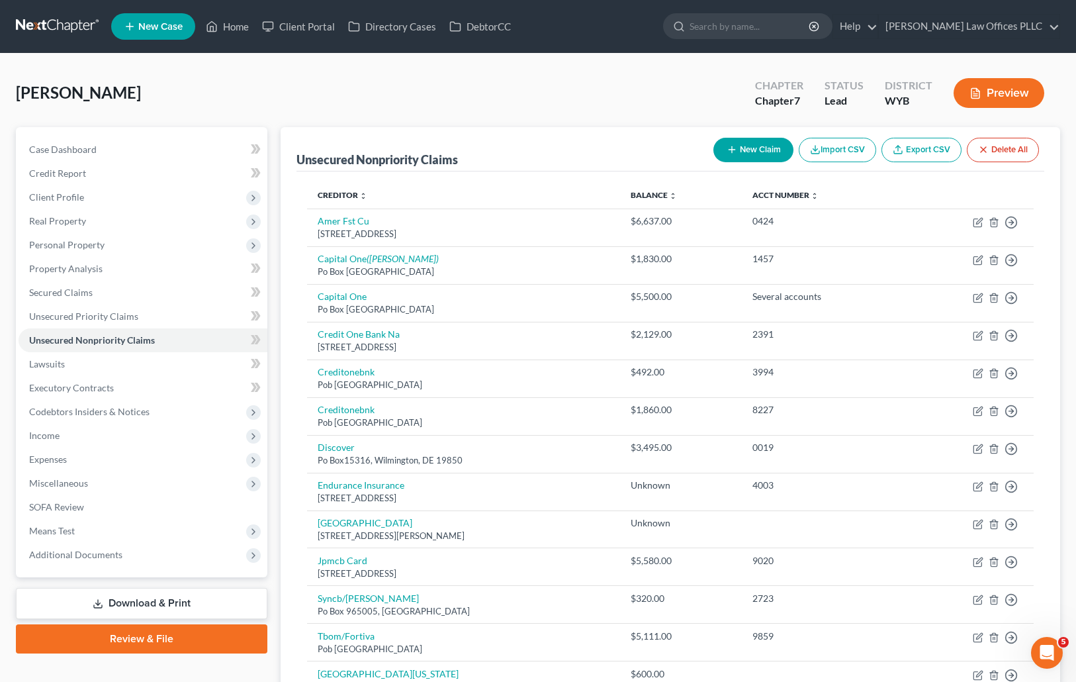
drag, startPoint x: 881, startPoint y: 184, endPoint x: 850, endPoint y: 188, distance: 31.4
click at [883, 183] on th "Acct Number expand_more expand_less unfold_more" at bounding box center [823, 195] width 163 height 26
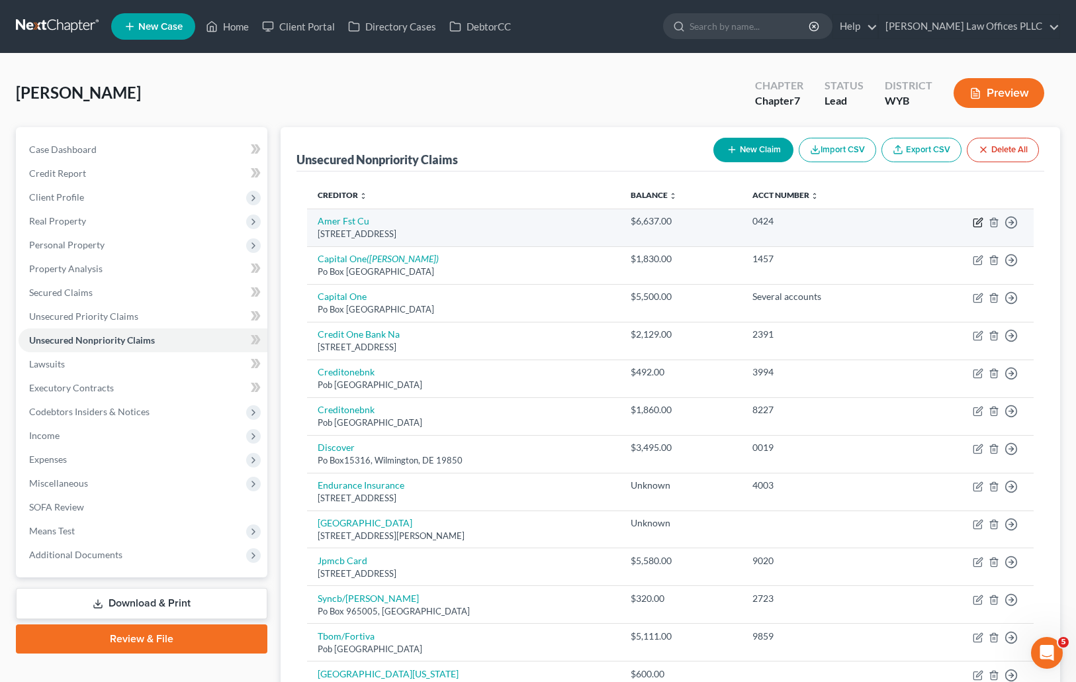
click at [978, 223] on icon "button" at bounding box center [979, 221] width 6 height 6
select select "46"
select select "3"
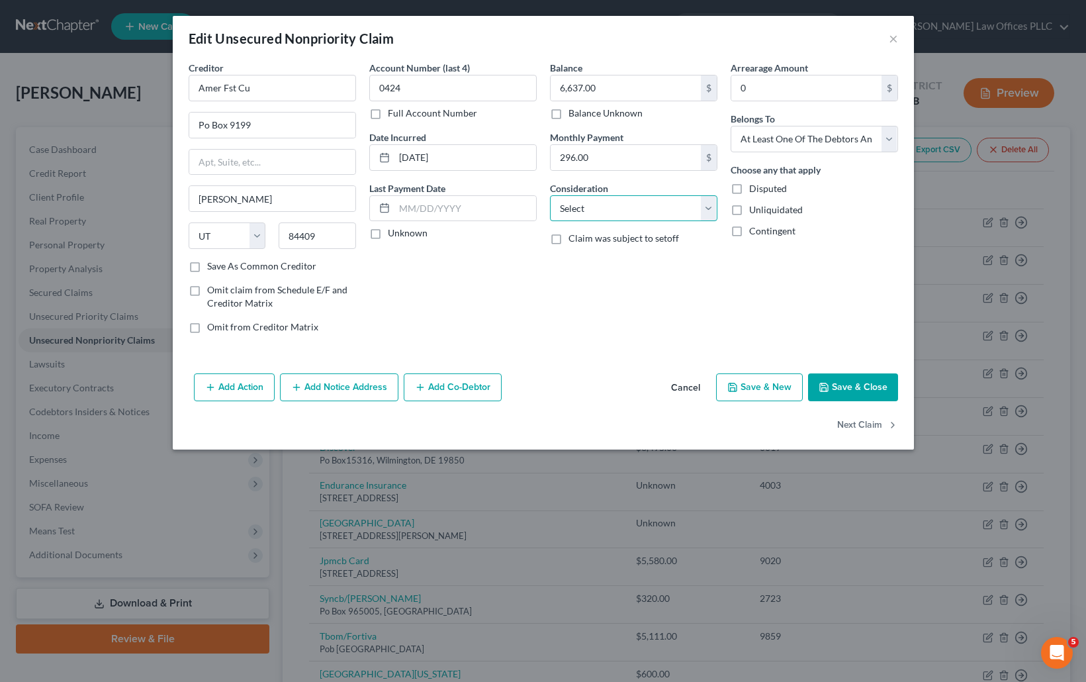
click at [621, 210] on select "Select Cable / Satellite Services Collection Agency Credit Card Debt Debt Couns…" at bounding box center [633, 208] width 167 height 26
select select "14"
click at [550, 195] on select "Select Cable / Satellite Services Collection Agency Credit Card Debt Debt Couns…" at bounding box center [633, 208] width 167 height 26
click at [573, 257] on input "text" at bounding box center [634, 258] width 166 height 25
type input "C"
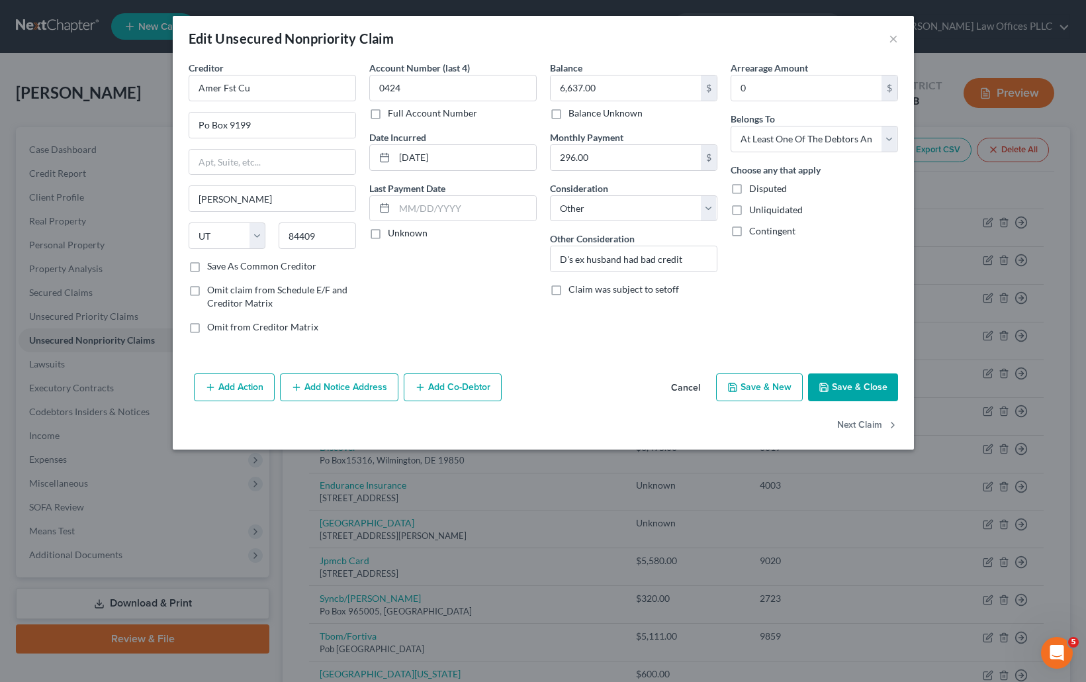
click at [783, 346] on div "Creditor * Amer Fst Cu Po Box 9199 Ogden State AL AK AR AZ CA CO CT DE DC FL GA…" at bounding box center [543, 214] width 741 height 307
drag, startPoint x: 683, startPoint y: 258, endPoint x: 556, endPoint y: 242, distance: 128.1
click at [556, 242] on div "Other Consideration D's ex husband had bad credit" at bounding box center [633, 252] width 167 height 40
type input "D. signed for a truck for her ex husband in 2019"
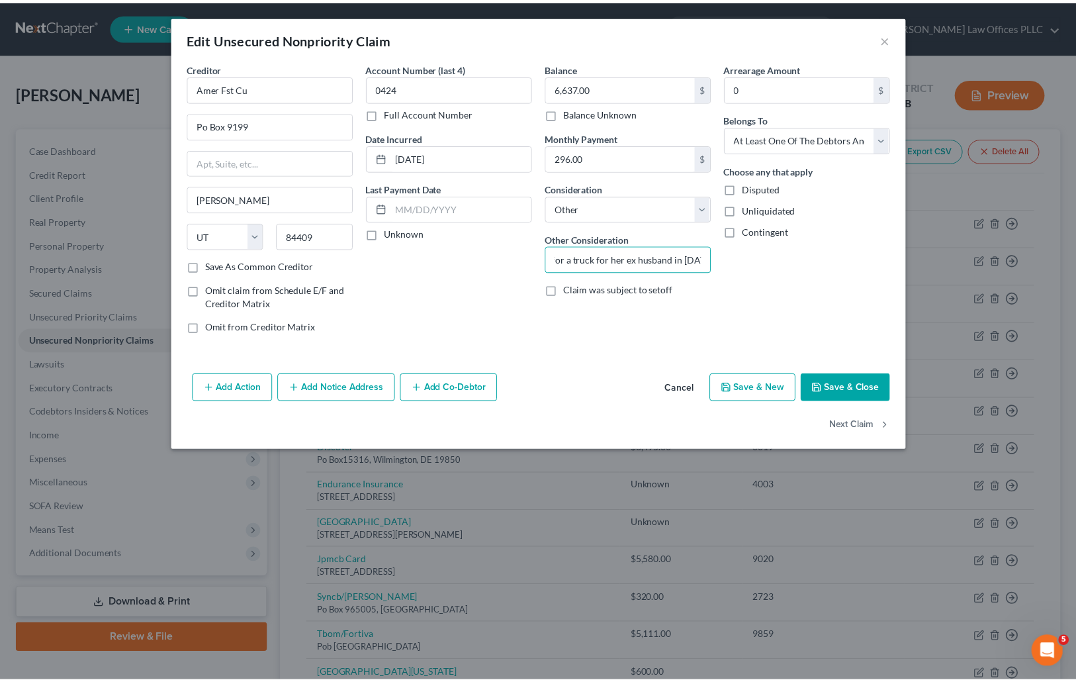
scroll to position [0, 0]
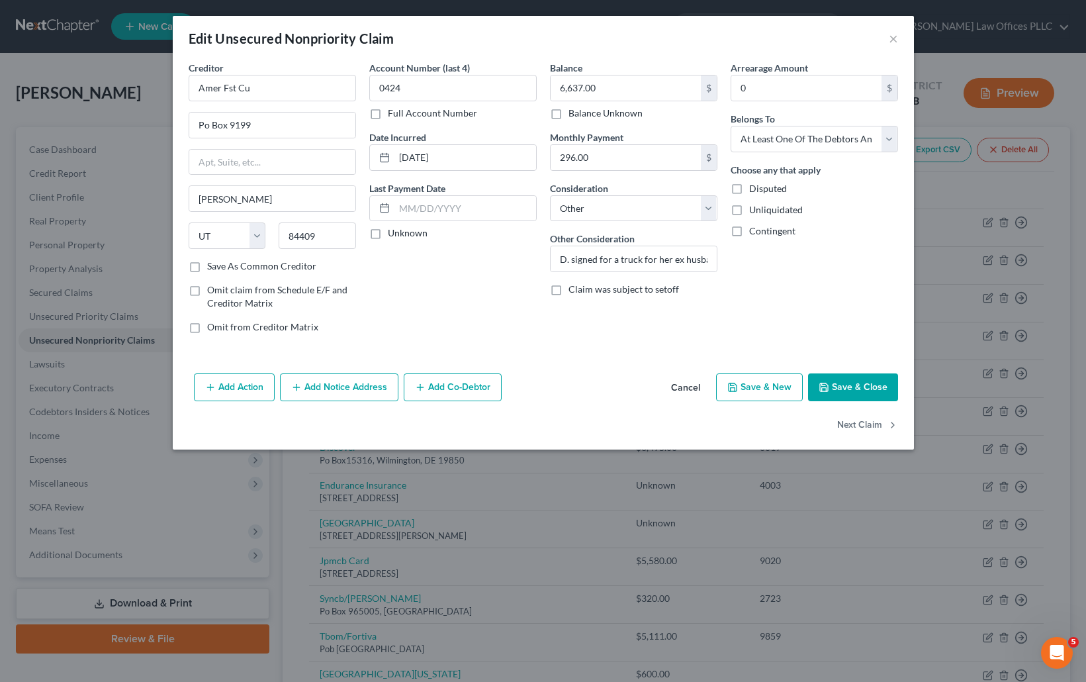
click at [869, 386] on button "Save & Close" at bounding box center [853, 387] width 90 height 28
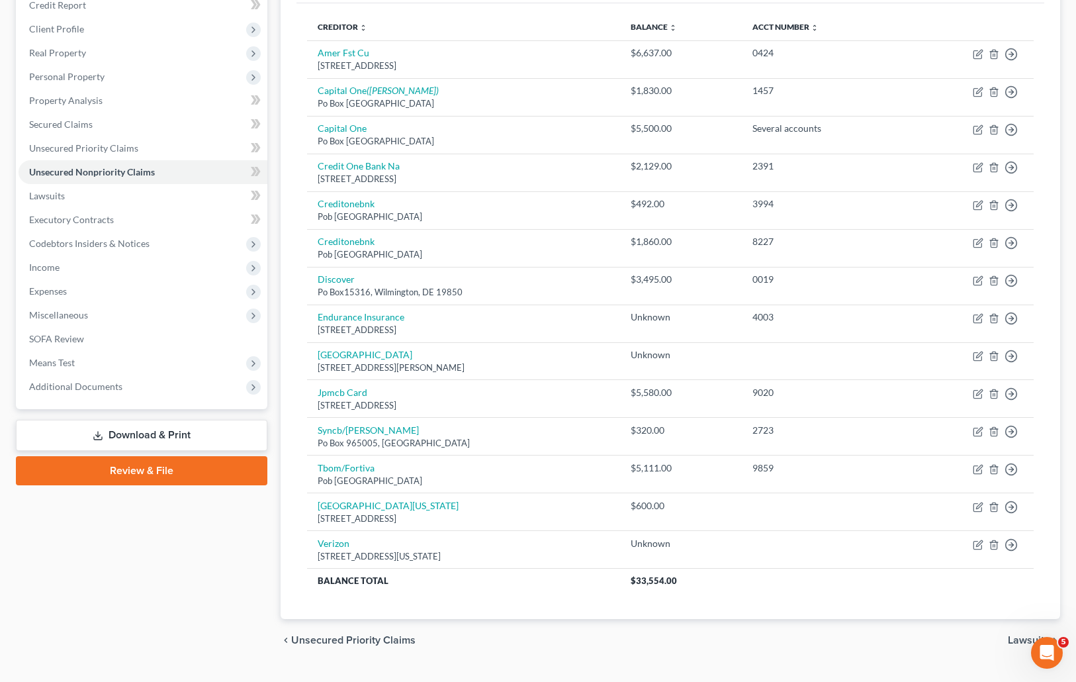
scroll to position [171, 0]
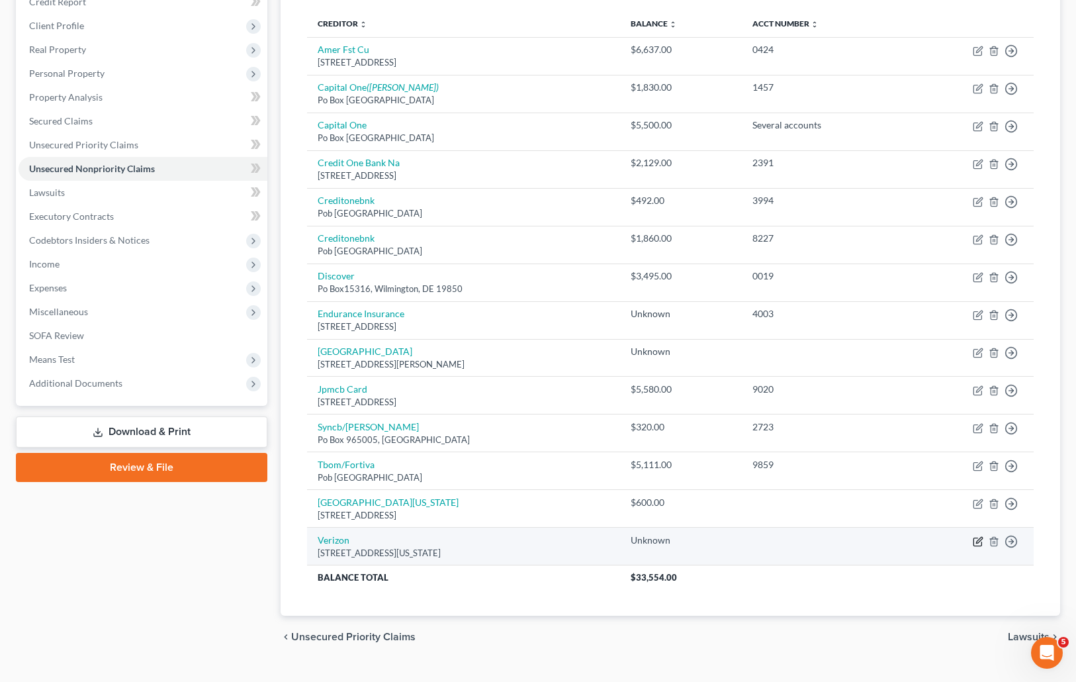
click at [975, 541] on icon "button" at bounding box center [978, 541] width 11 height 11
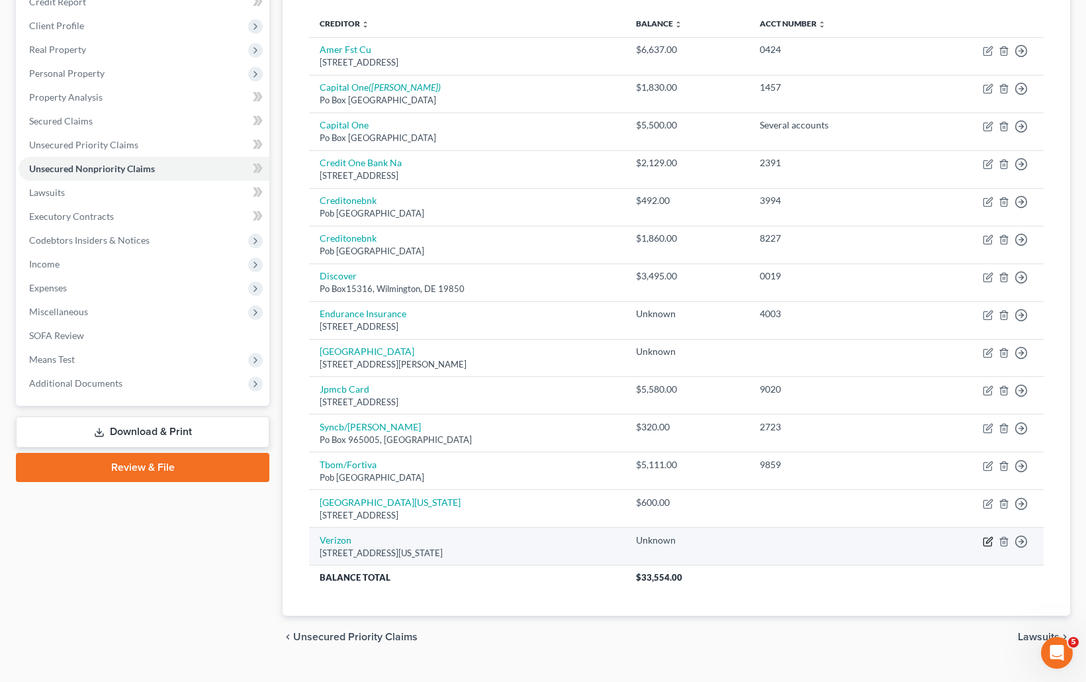
select select "35"
select select "19"
select select "0"
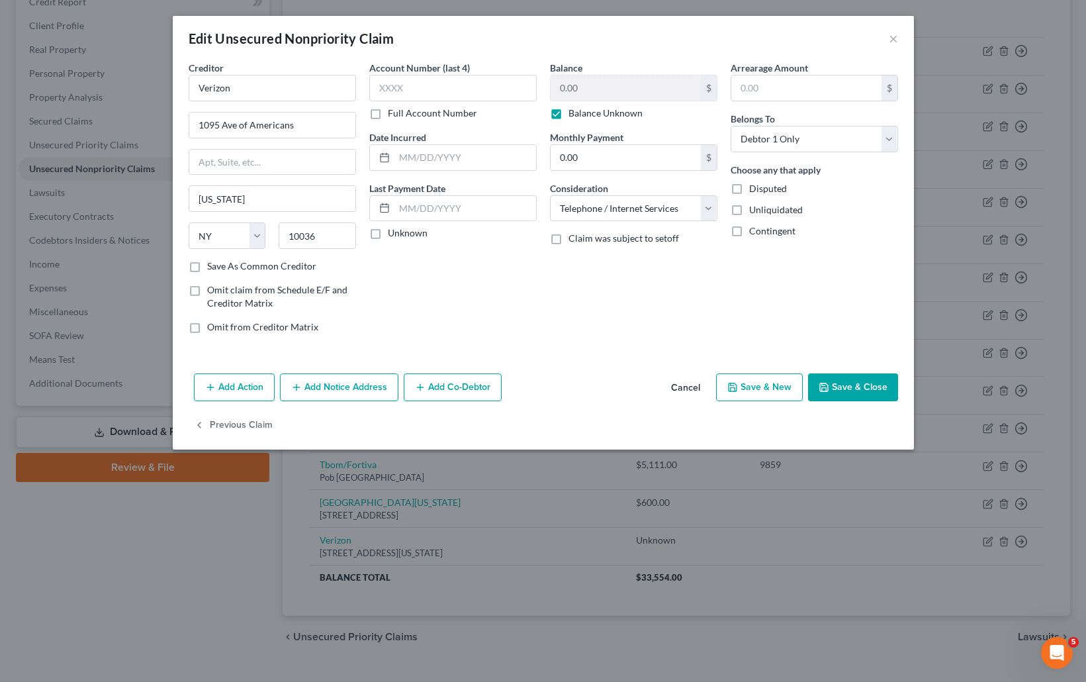
click at [568, 116] on label "Balance Unknown" at bounding box center [605, 113] width 74 height 13
click at [574, 115] on input "Balance Unknown" at bounding box center [578, 111] width 9 height 9
checkbox input "false"
type input "200.00"
click at [864, 379] on button "Save & Close" at bounding box center [853, 387] width 90 height 28
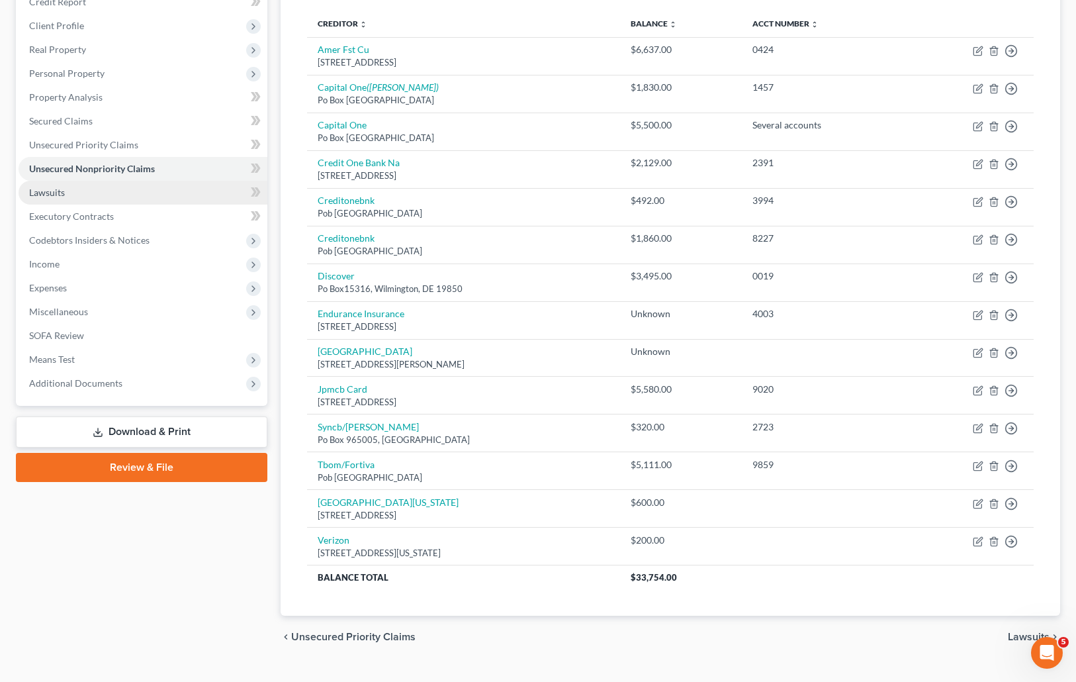
click at [60, 190] on span "Lawsuits" at bounding box center [47, 192] width 36 height 11
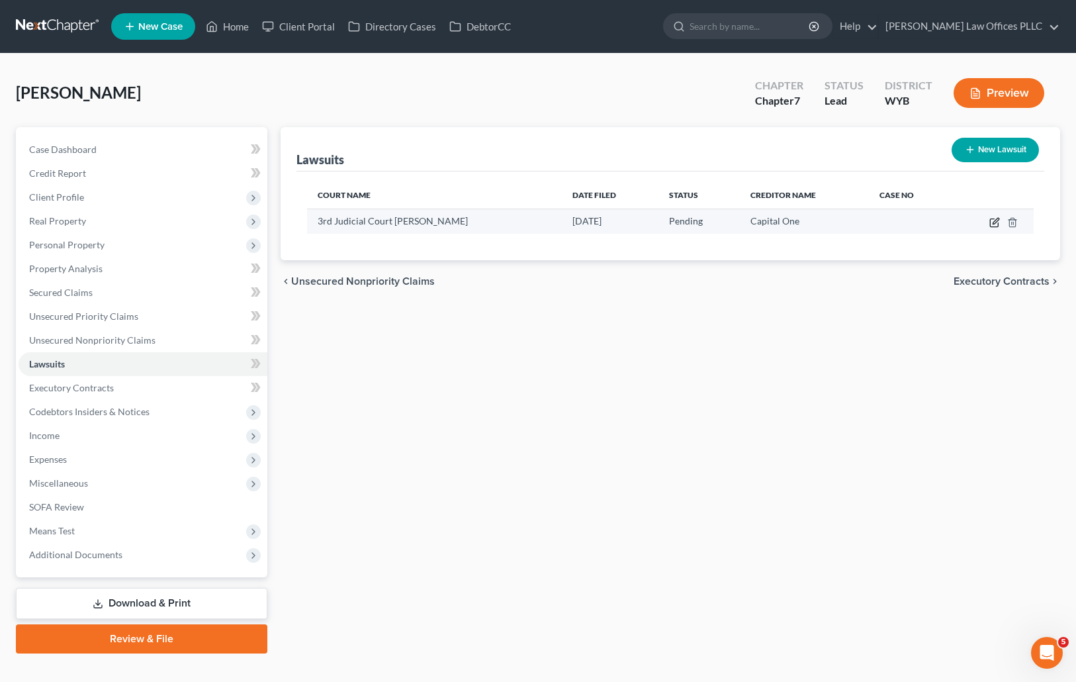
click at [994, 222] on icon "button" at bounding box center [996, 221] width 6 height 6
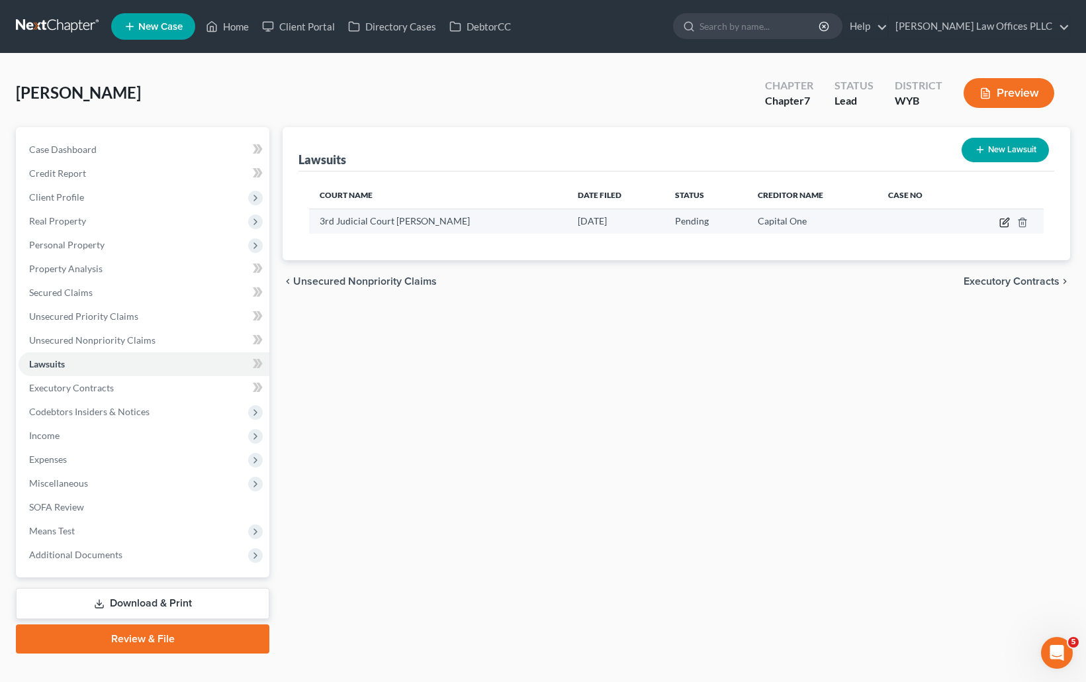
select select "53"
select select "0"
select select "1"
select select "48"
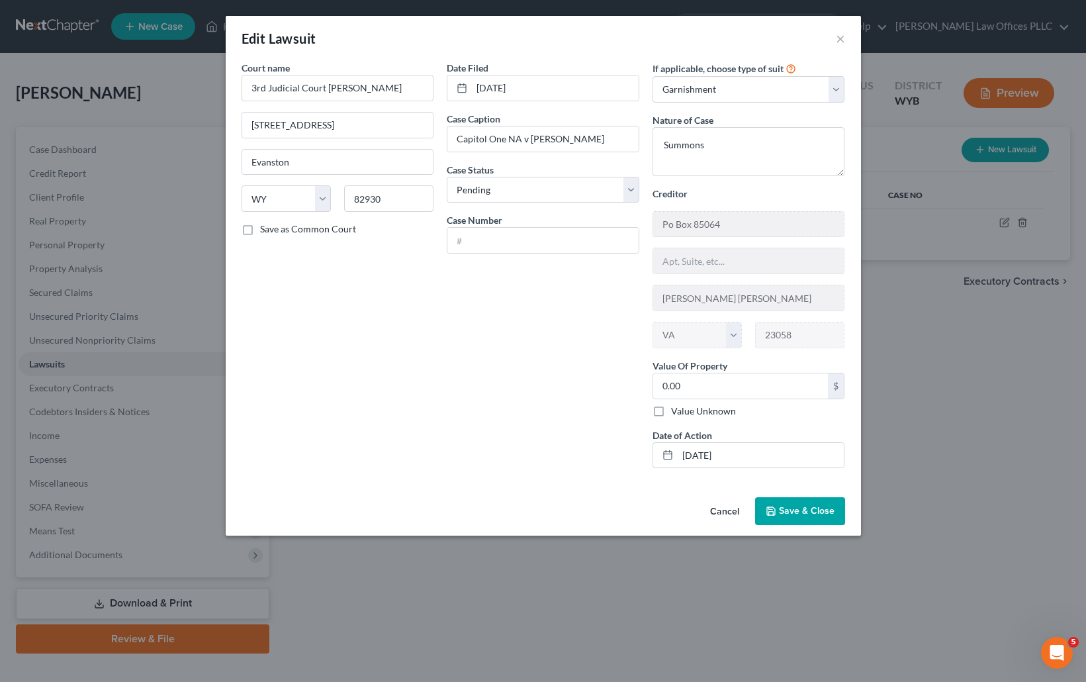
click at [795, 508] on span "Save & Close" at bounding box center [807, 510] width 56 height 11
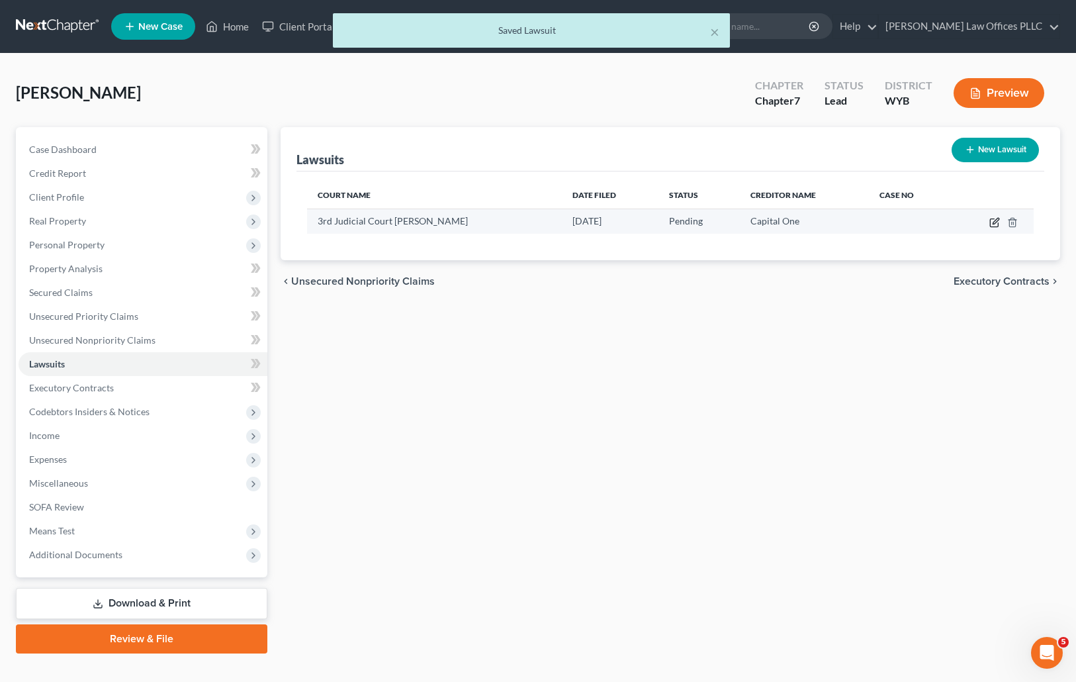
click at [996, 217] on icon "button" at bounding box center [994, 222] width 11 height 11
select select "53"
select select "0"
select select "1"
select select "48"
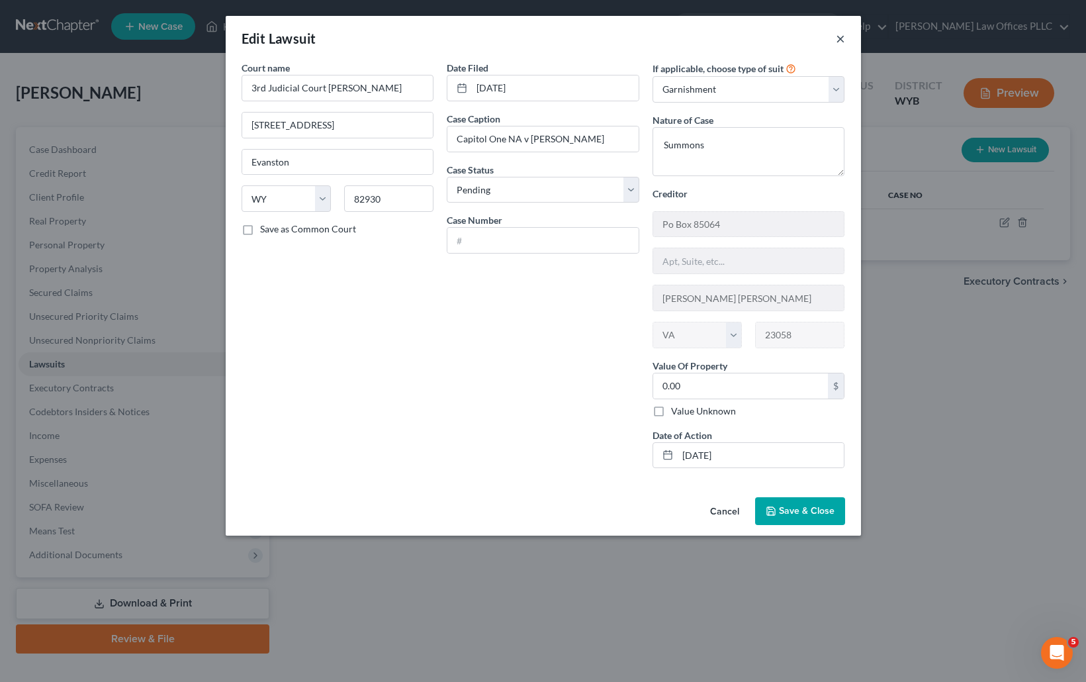
click at [837, 34] on button "×" at bounding box center [840, 38] width 9 height 16
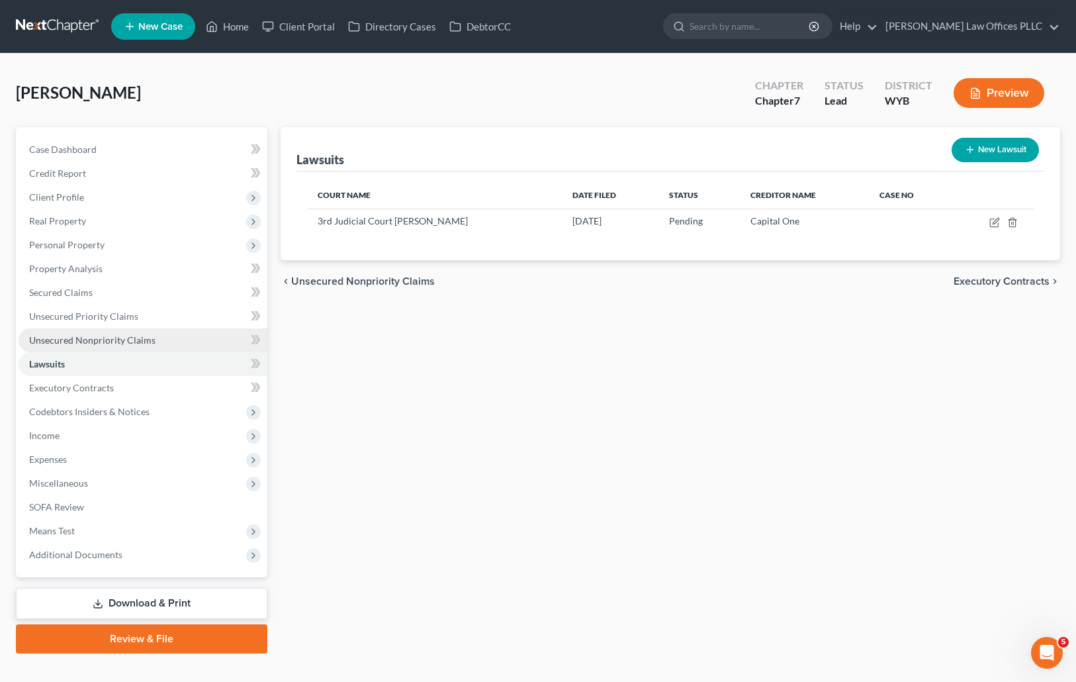
click at [154, 338] on link "Unsecured Nonpriority Claims" at bounding box center [143, 340] width 249 height 24
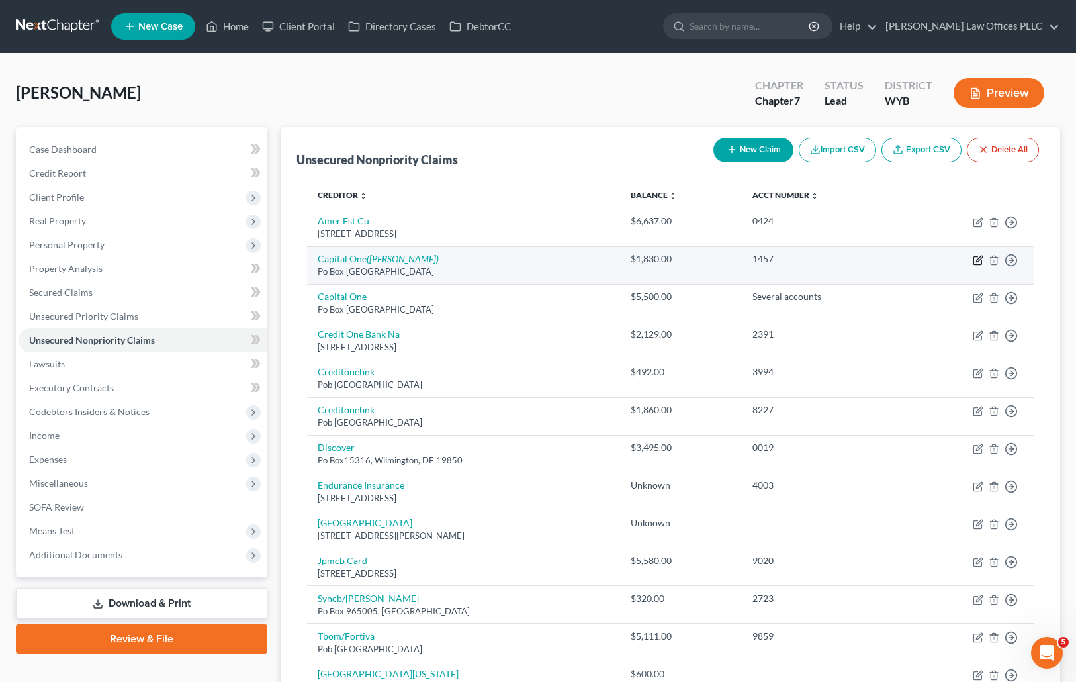
click at [979, 256] on icon "button" at bounding box center [978, 260] width 11 height 11
select select "48"
select select "2"
select select "0"
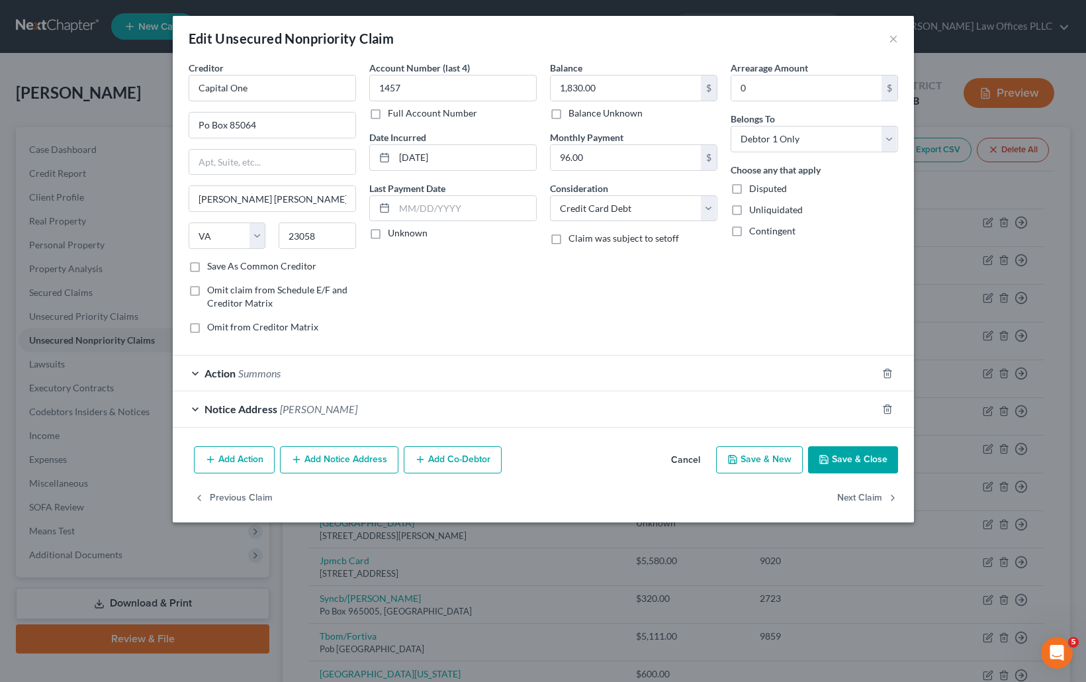
click at [808, 295] on div "Arrearage Amount 0 $ Belongs To * Select Debtor 1 Only Debtor 2 Only Debtor 1 A…" at bounding box center [814, 202] width 181 height 283
click at [848, 457] on button "Save & Close" at bounding box center [853, 460] width 90 height 28
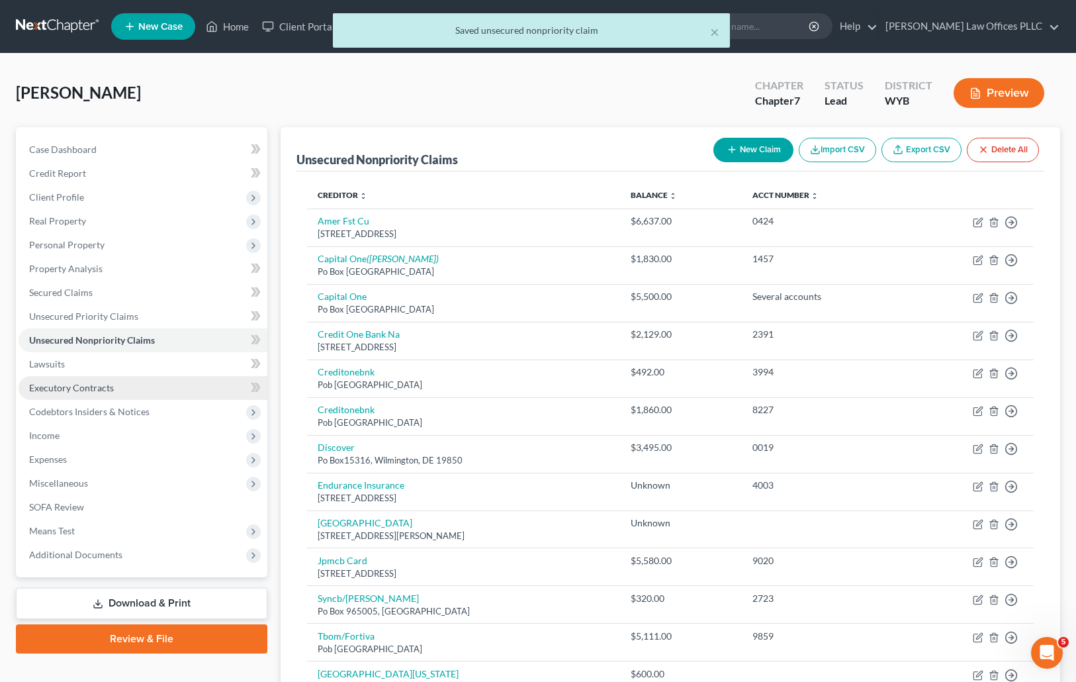
click at [91, 384] on span "Executory Contracts" at bounding box center [71, 387] width 85 height 11
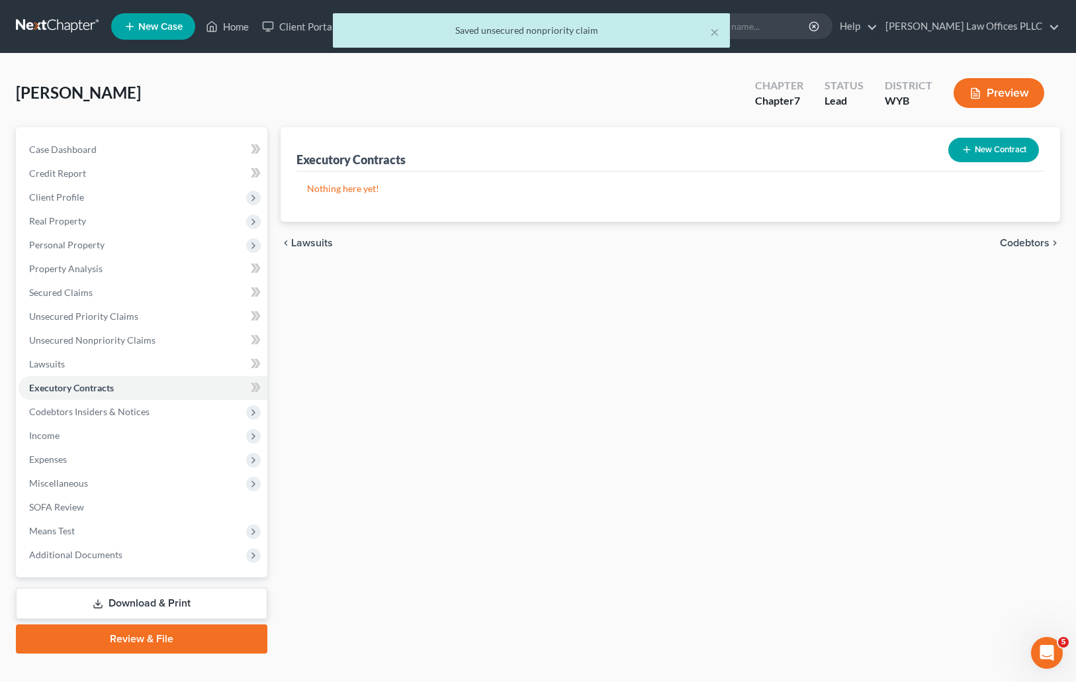
click at [982, 146] on button "New Contract" at bounding box center [993, 150] width 91 height 24
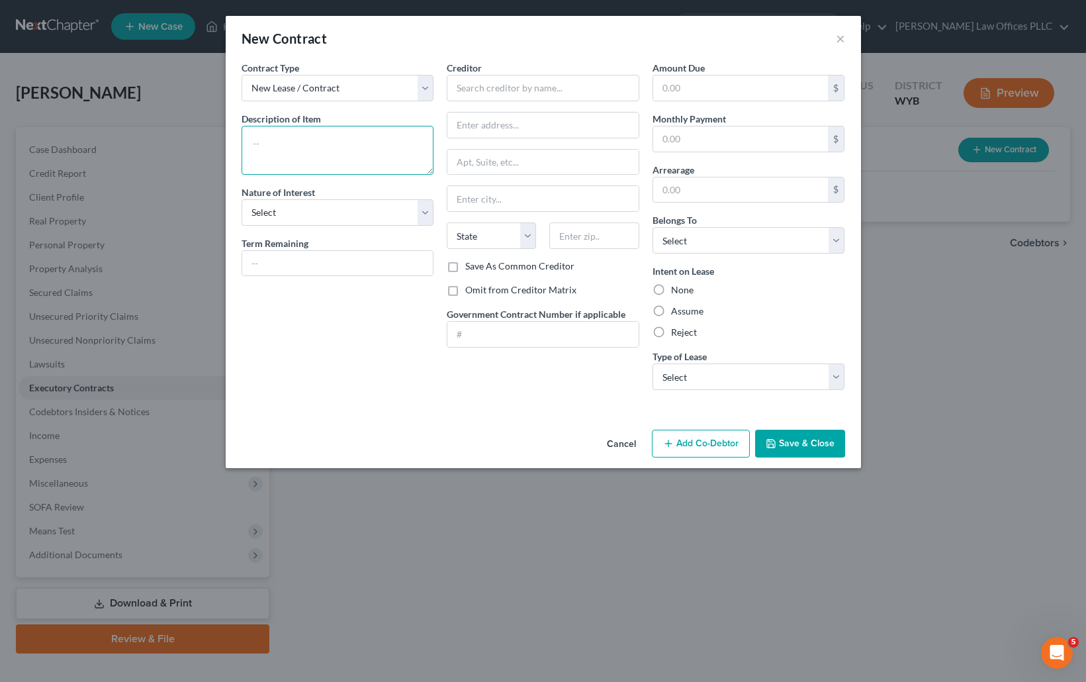
click at [283, 145] on textarea at bounding box center [338, 150] width 193 height 49
type textarea "Agreement between D and boyfriend"
click at [300, 209] on select "Select Purchaser Agent Lessor Lessee" at bounding box center [338, 212] width 193 height 26
select select "3"
click at [242, 199] on select "Select Purchaser Agent Lessor Lessee" at bounding box center [338, 212] width 193 height 26
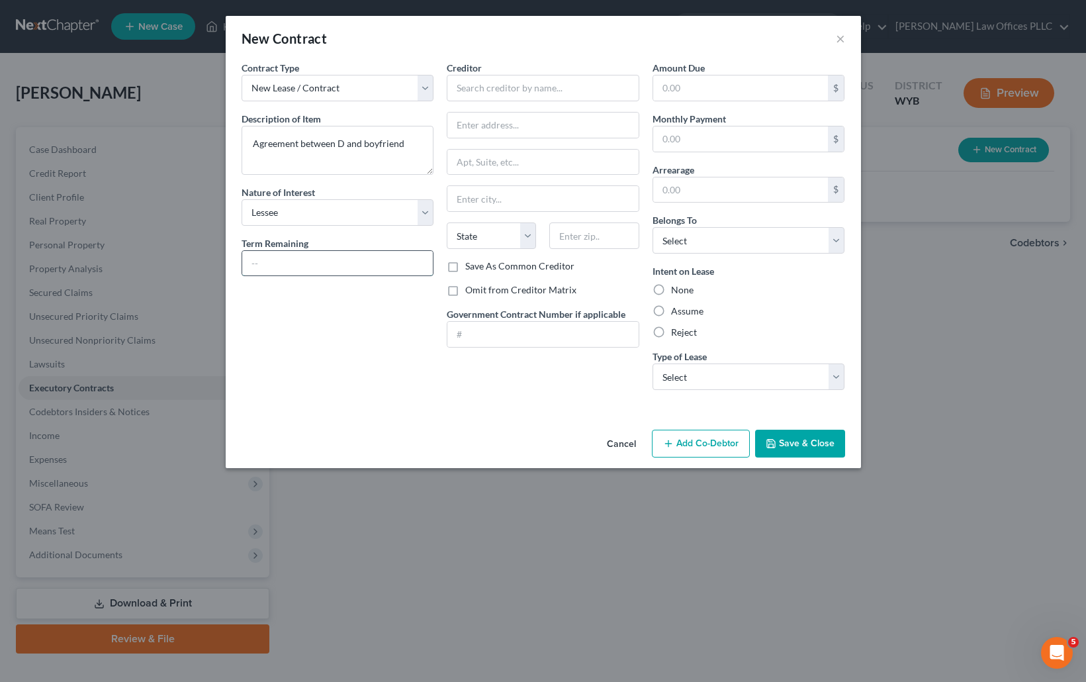
click at [299, 264] on input "text" at bounding box center [337, 263] width 191 height 25
type input "Month by month"
click at [471, 85] on input "text" at bounding box center [543, 88] width 193 height 26
click at [480, 86] on input "Roy cook" at bounding box center [543, 88] width 193 height 26
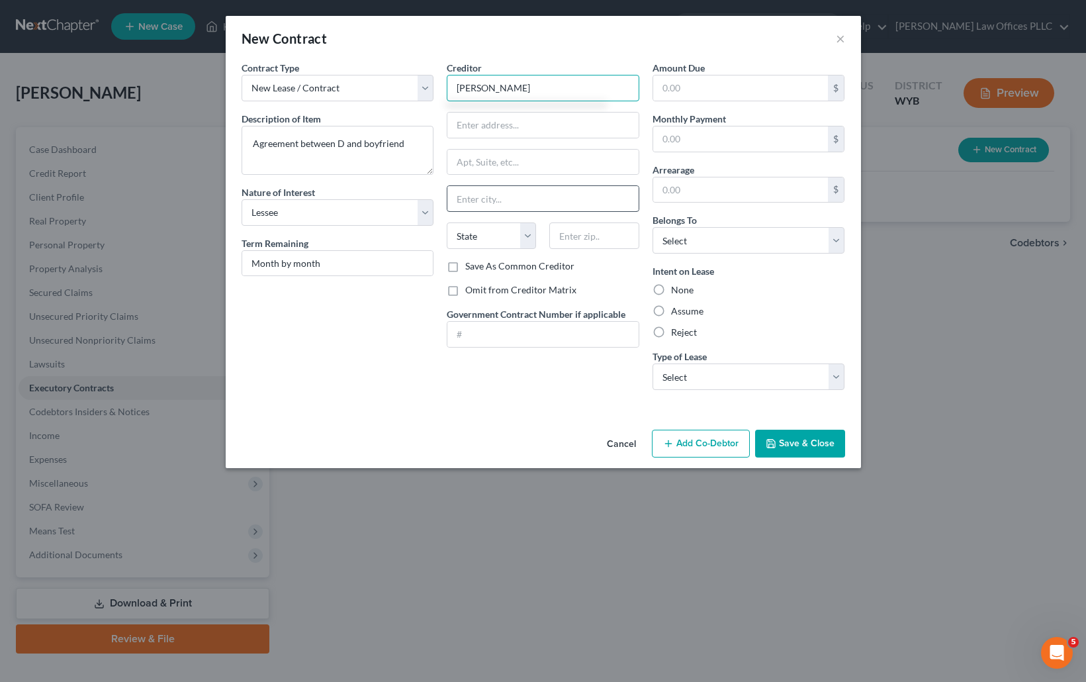
type input "Roy Cook"
click at [466, 199] on input "text" at bounding box center [542, 198] width 191 height 25
type input "West Jordan"
click at [461, 120] on input "text" at bounding box center [542, 125] width 191 height 25
type input "2200 W 7649 S"
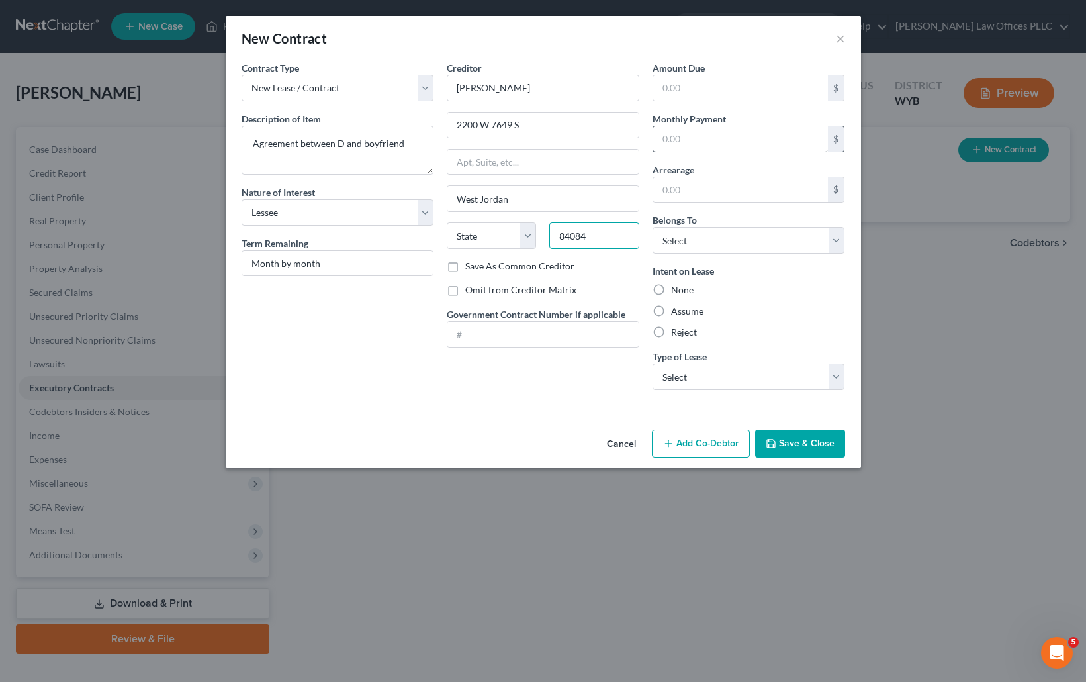
type input "84084"
click at [702, 136] on input "text" at bounding box center [740, 138] width 175 height 25
select select "46"
type input "1.00"
click at [707, 247] on select "Select Debtor 1 Only Debtor 2 Only Debtor 1 And Debtor 2 Only At Least One Of T…" at bounding box center [749, 240] width 193 height 26
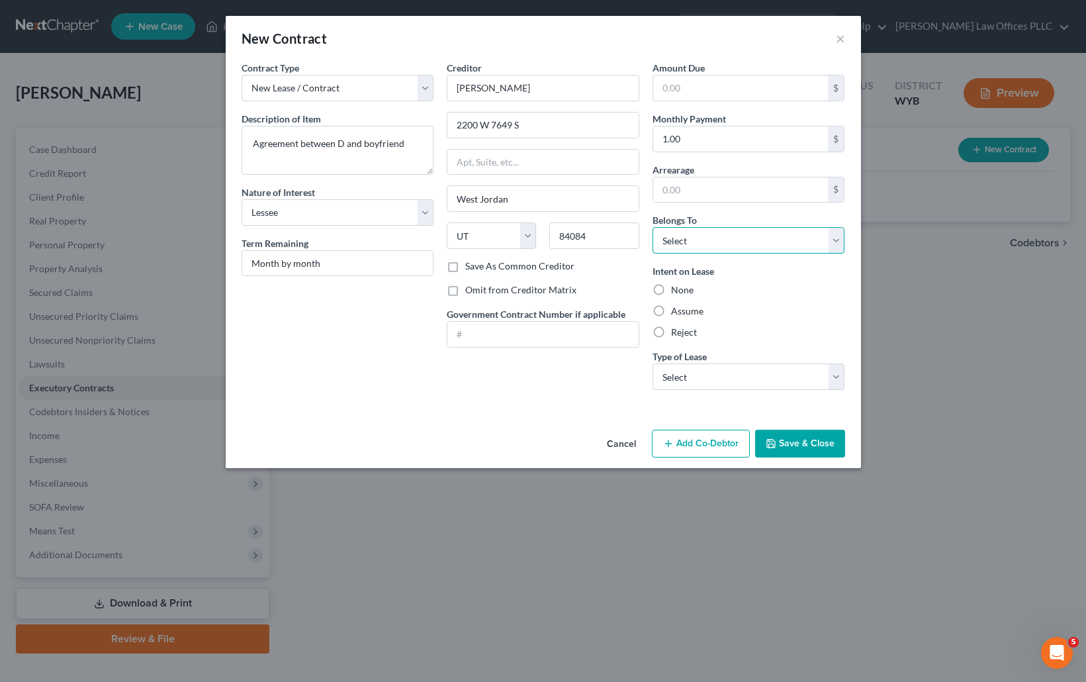
select select "0"
click at [653, 227] on select "Select Debtor 1 Only Debtor 2 Only Debtor 1 And Debtor 2 Only At Least One Of T…" at bounding box center [749, 240] width 193 height 26
click at [671, 312] on label "Assume" at bounding box center [687, 310] width 32 height 13
click at [676, 312] on input "Assume" at bounding box center [680, 308] width 9 height 9
radio input "true"
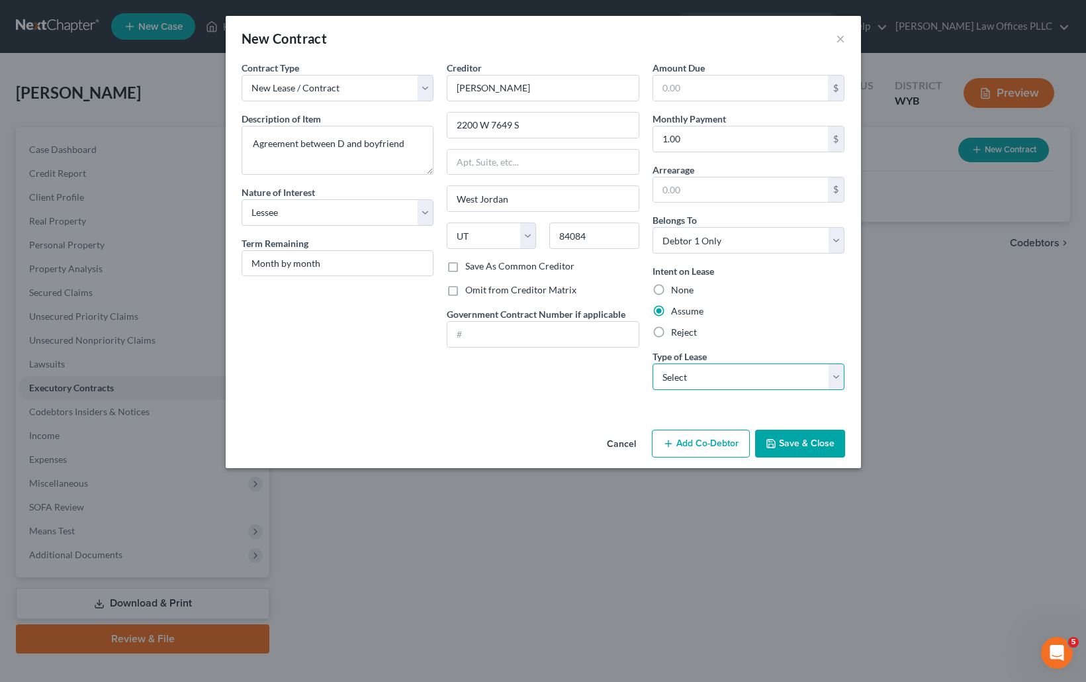
click at [837, 377] on select "Select Real Estate Car Other" at bounding box center [749, 376] width 193 height 26
select select "0"
click at [653, 363] on select "Select Real Estate Car Other" at bounding box center [749, 376] width 193 height 26
click at [701, 142] on input "1.00" at bounding box center [740, 138] width 175 height 25
type input "155.00"
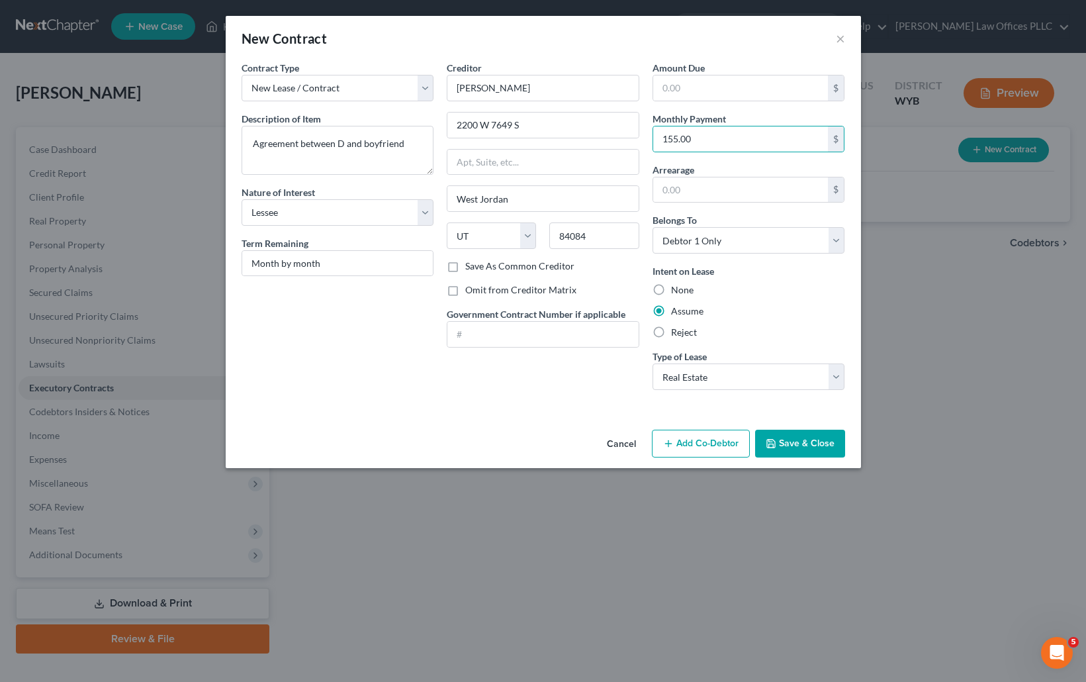
click at [808, 434] on button "Save & Close" at bounding box center [800, 443] width 90 height 28
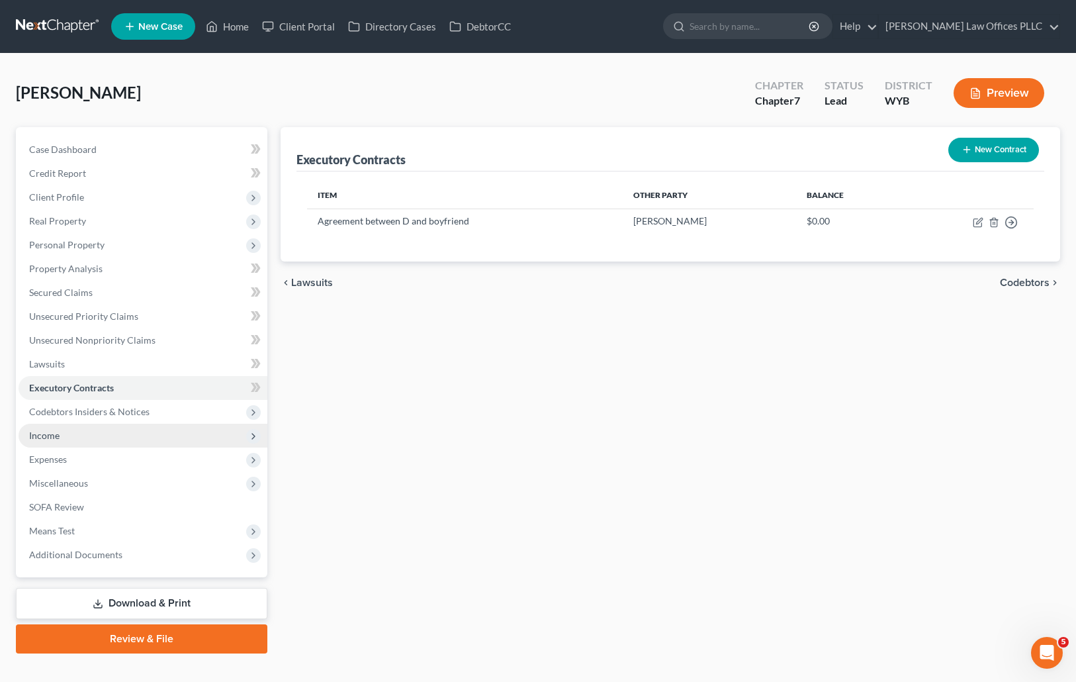
click at [42, 435] on span "Income" at bounding box center [44, 434] width 30 height 11
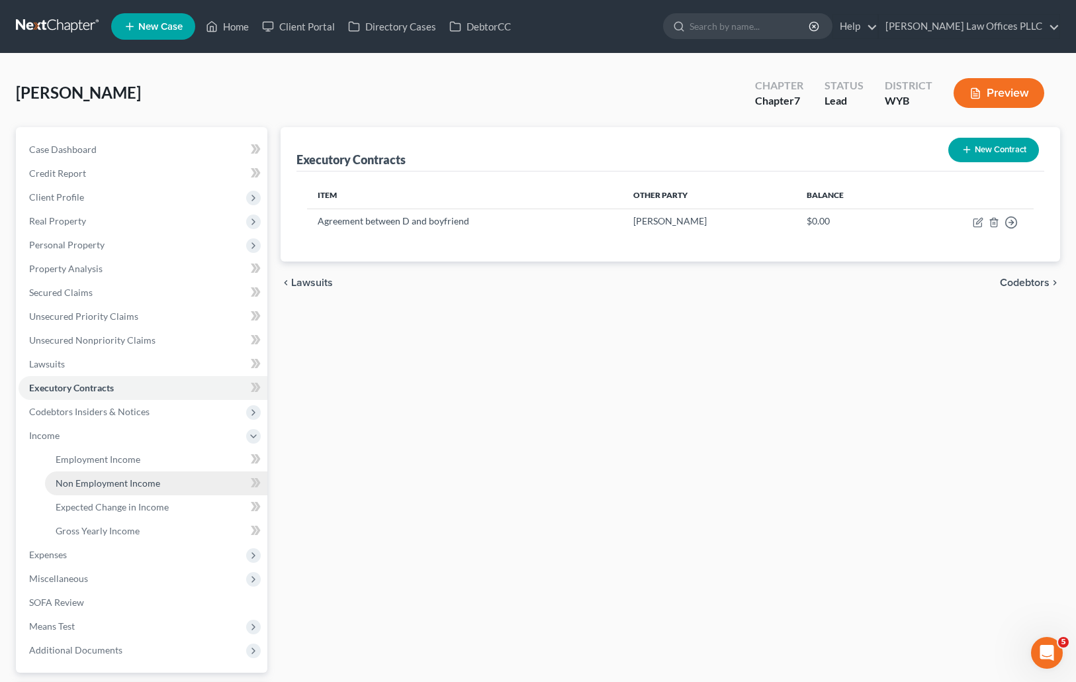
click at [99, 484] on span "Non Employment Income" at bounding box center [108, 482] width 105 height 11
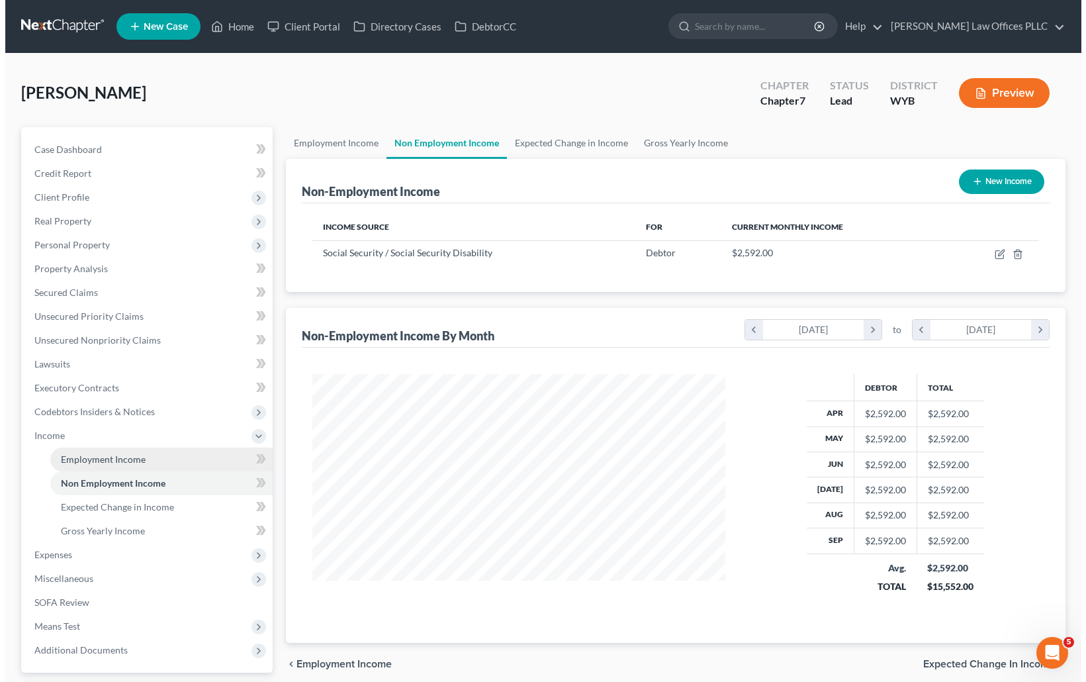
scroll to position [238, 439]
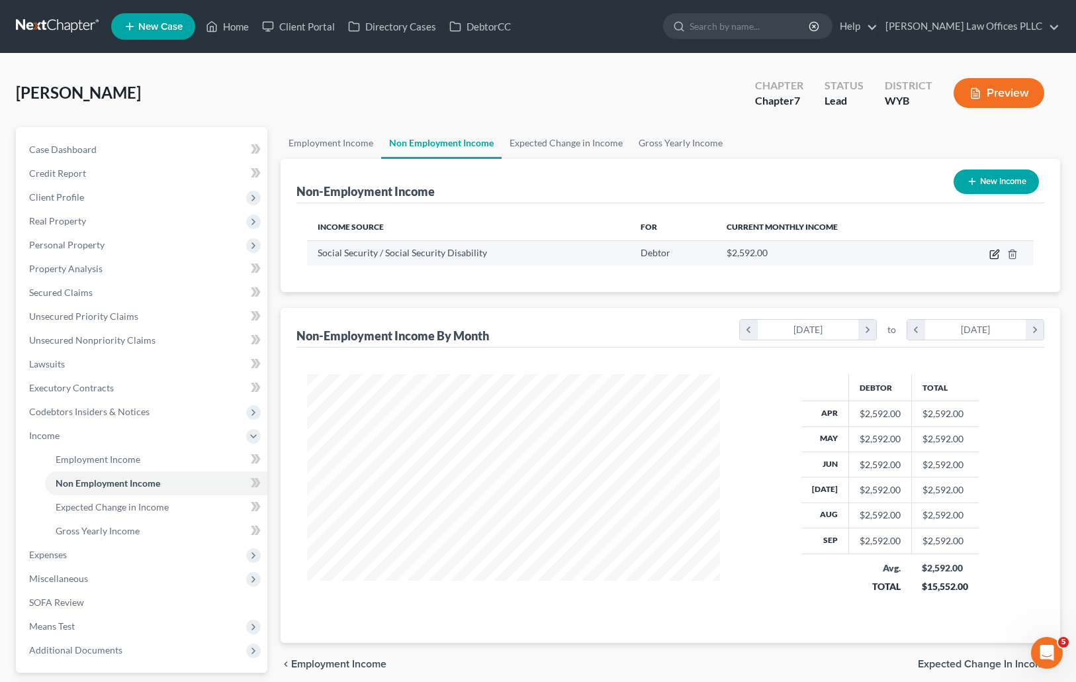
click at [994, 253] on icon "button" at bounding box center [996, 252] width 6 height 6
select select "4"
select select "0"
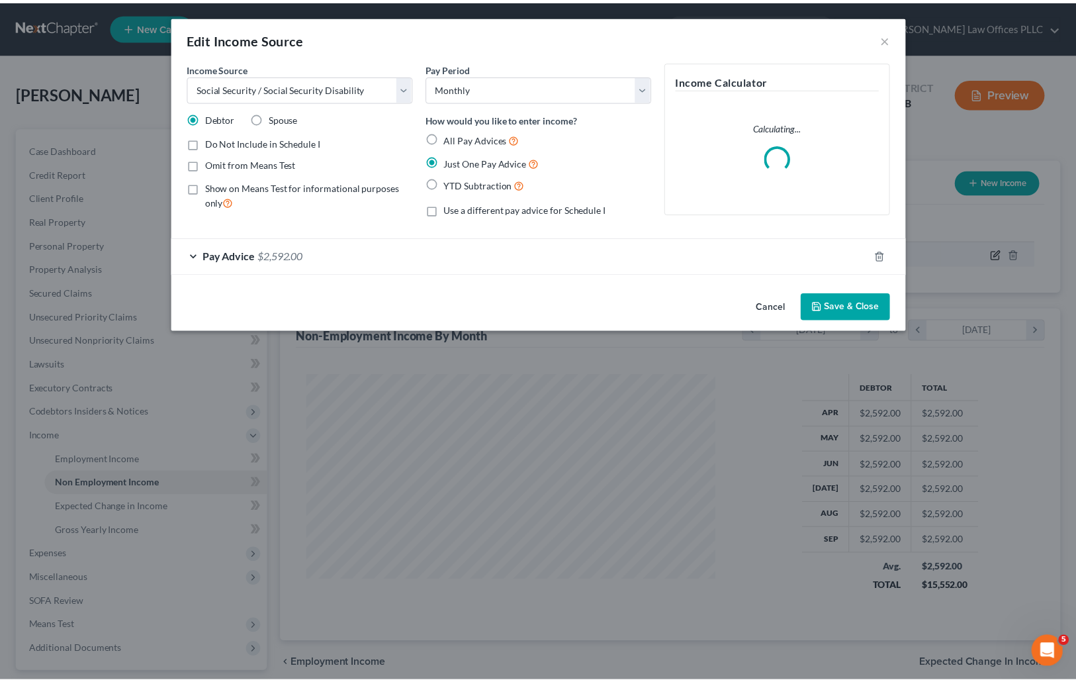
scroll to position [238, 443]
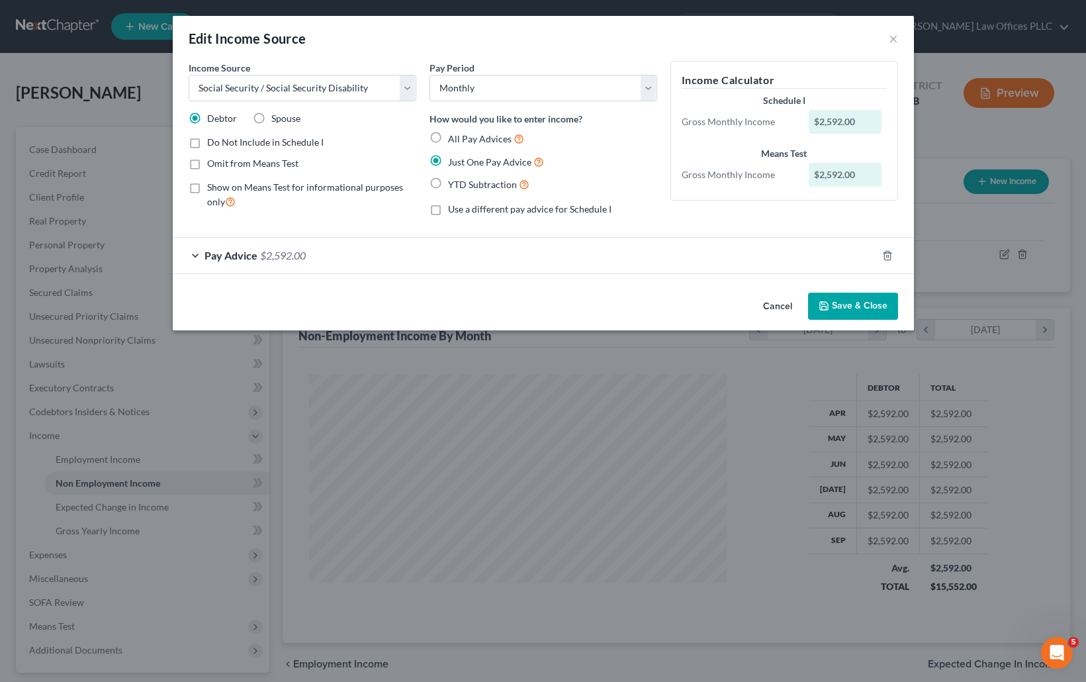
click at [197, 253] on div "Pay Advice $2,592.00" at bounding box center [525, 255] width 704 height 35
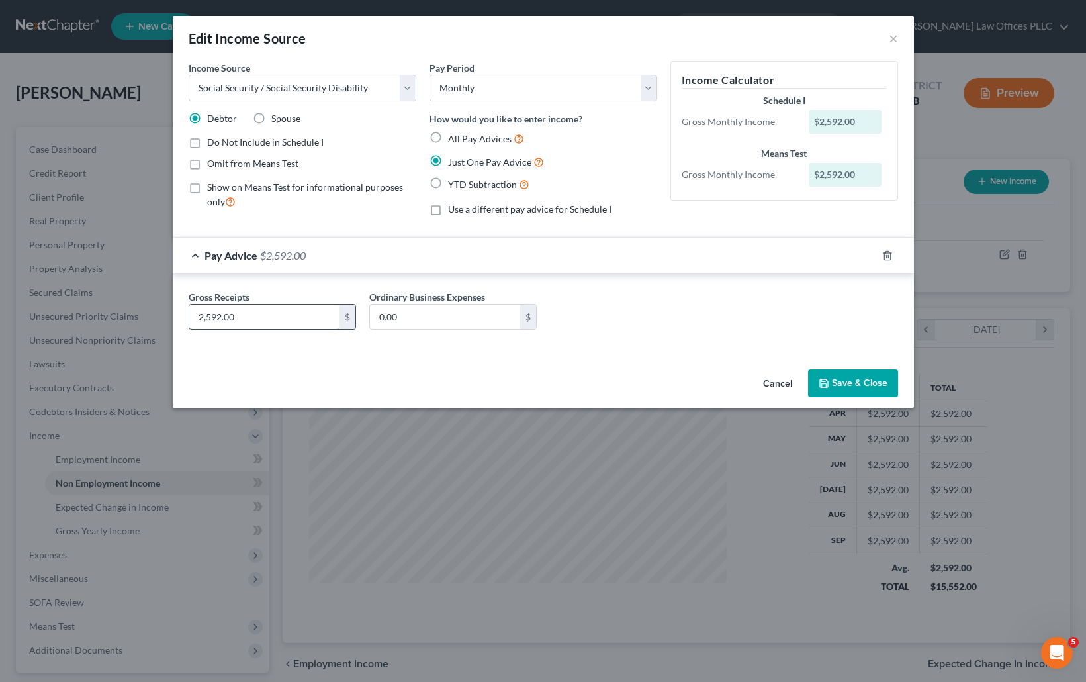
click at [260, 317] on input "2,592.00" at bounding box center [264, 316] width 150 height 25
click at [845, 383] on button "Save & Close" at bounding box center [853, 383] width 90 height 28
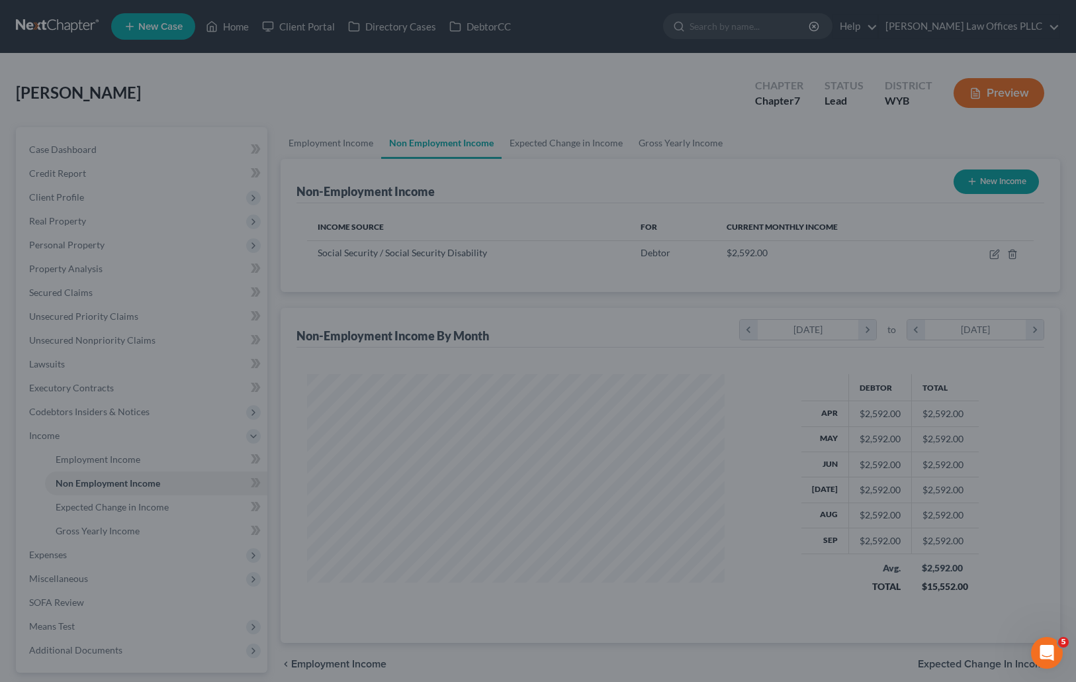
scroll to position [661531, 661328]
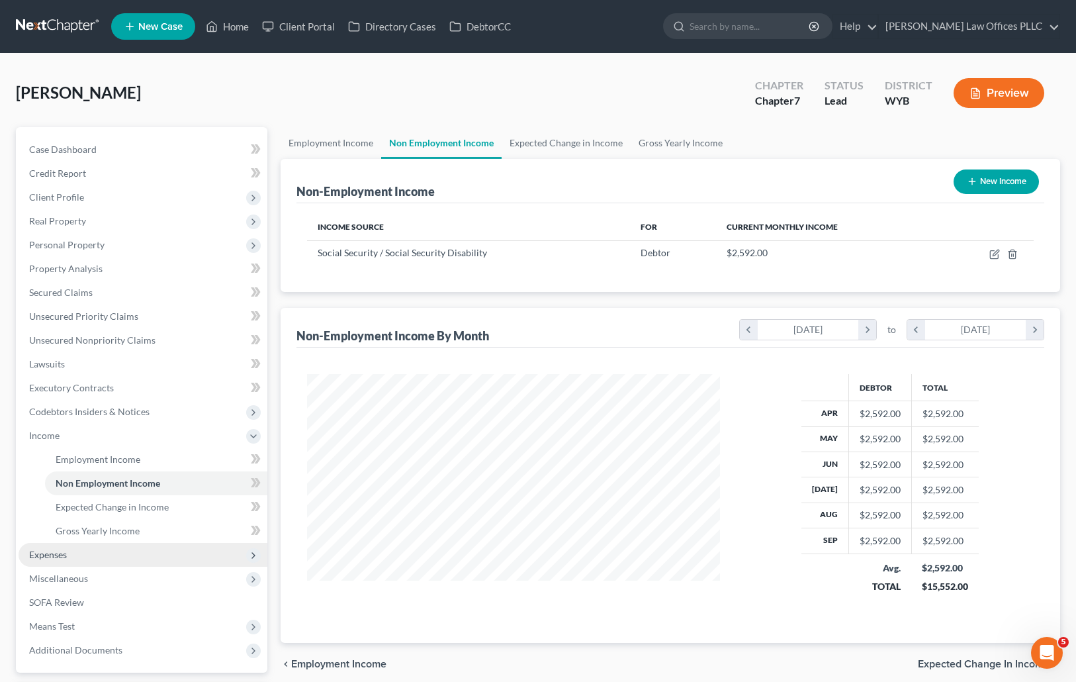
click at [52, 557] on span "Expenses" at bounding box center [48, 554] width 38 height 11
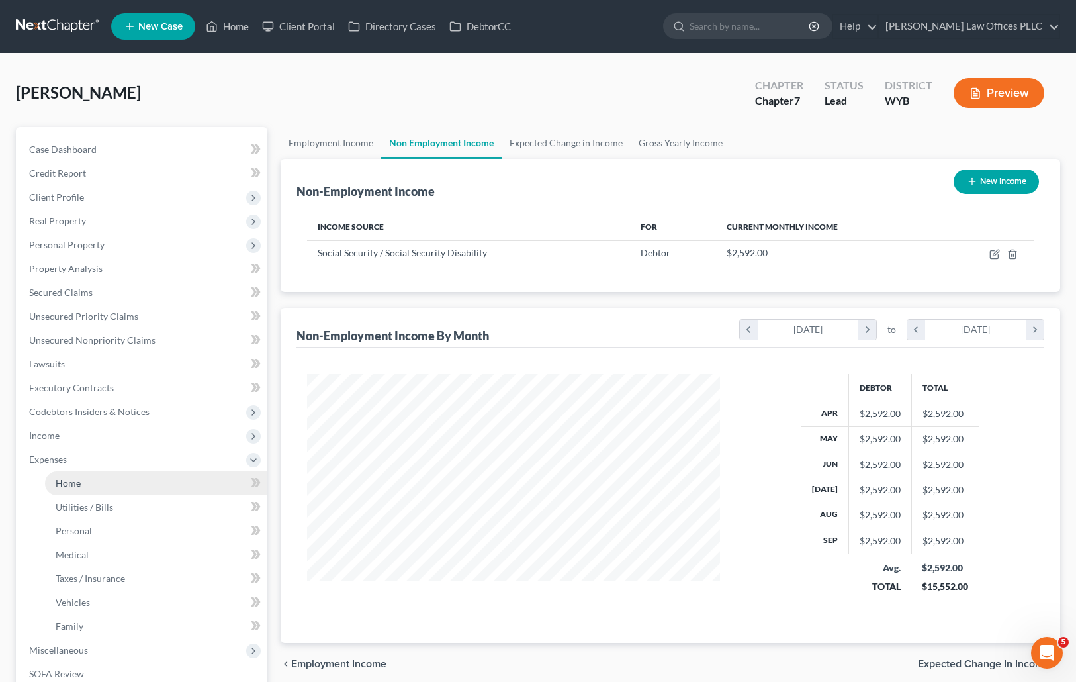
click at [86, 479] on link "Home" at bounding box center [156, 483] width 222 height 24
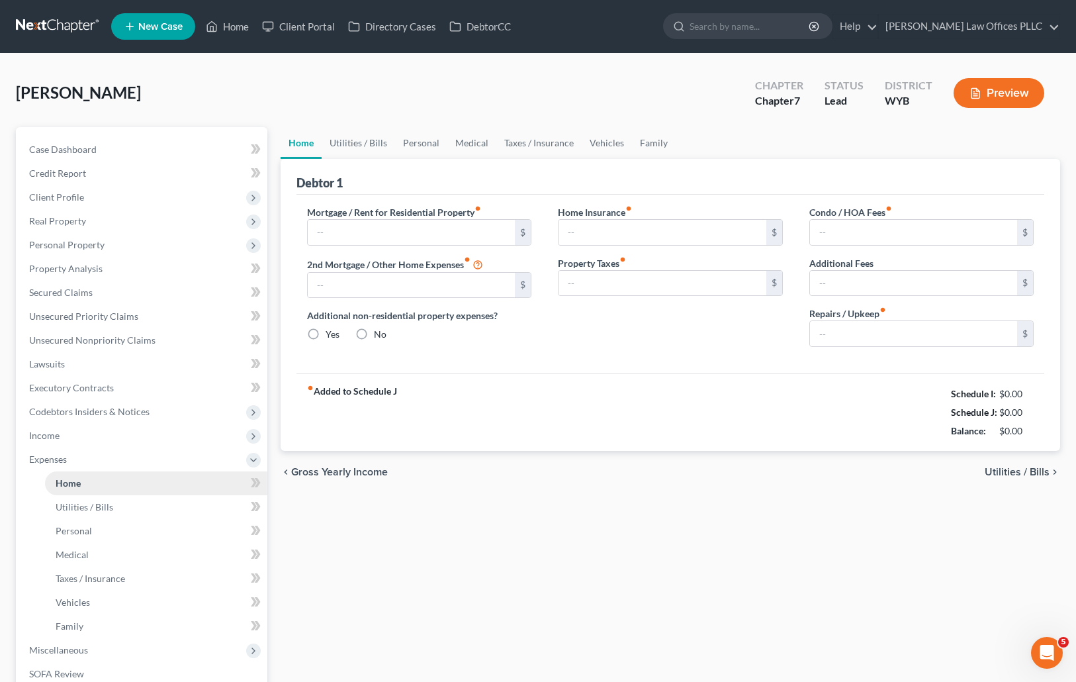
type input "0.00"
radio input "true"
type input "0.00"
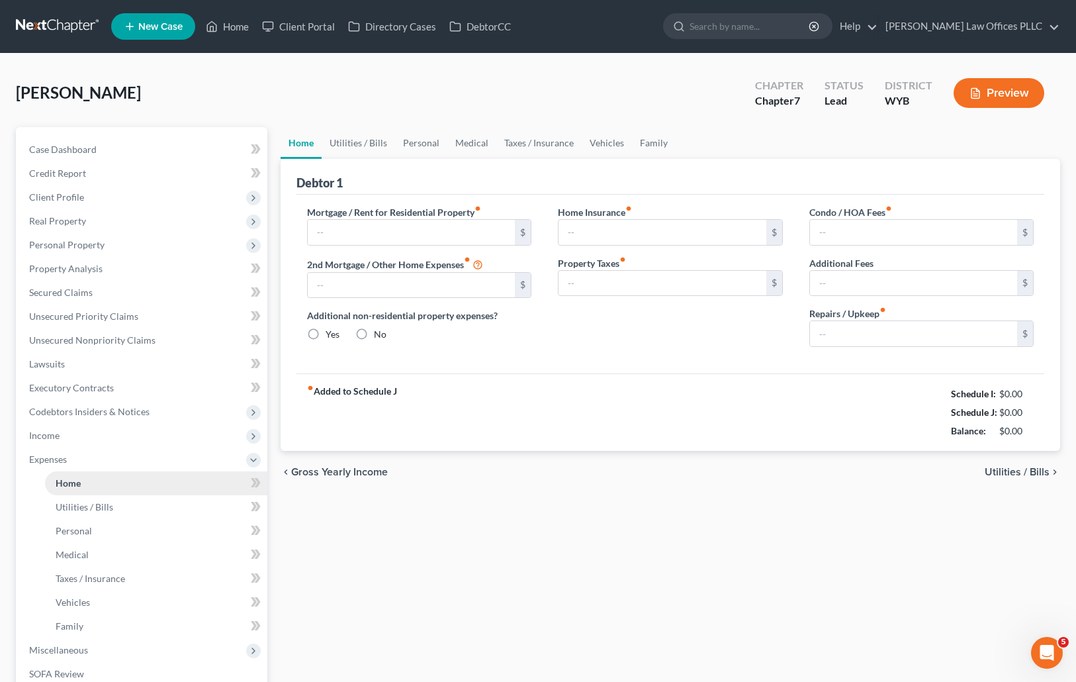
type input "0.00"
type input "100.00"
click at [328, 231] on input "text" at bounding box center [412, 232] width 208 height 25
click at [646, 136] on link "Family" at bounding box center [654, 143] width 44 height 32
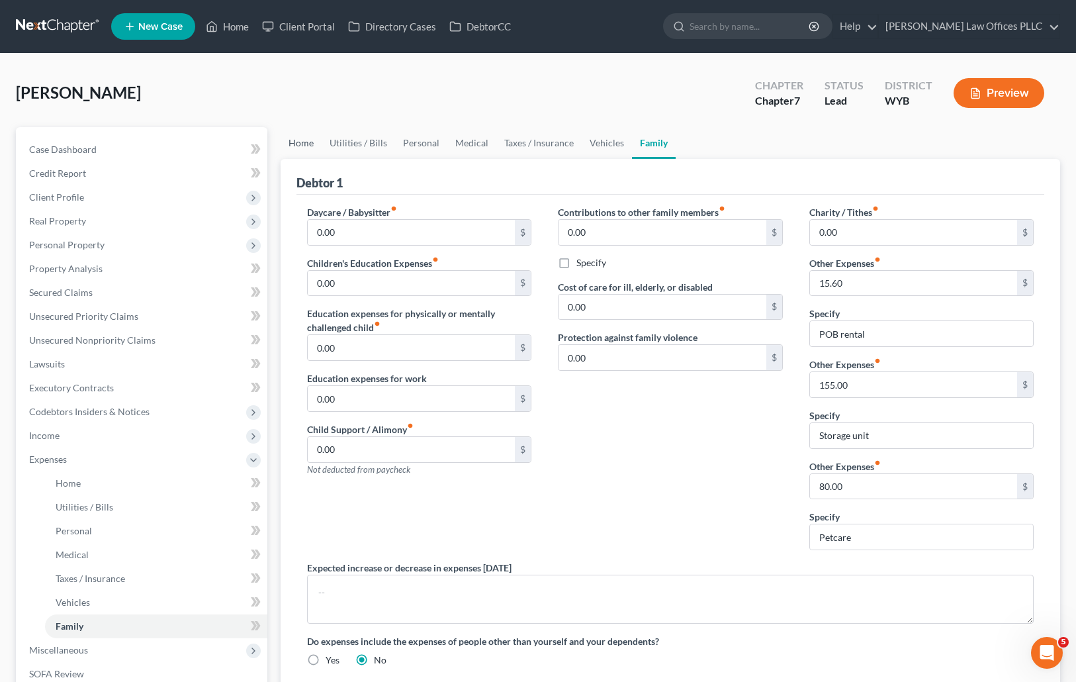
click at [298, 138] on link "Home" at bounding box center [301, 143] width 41 height 32
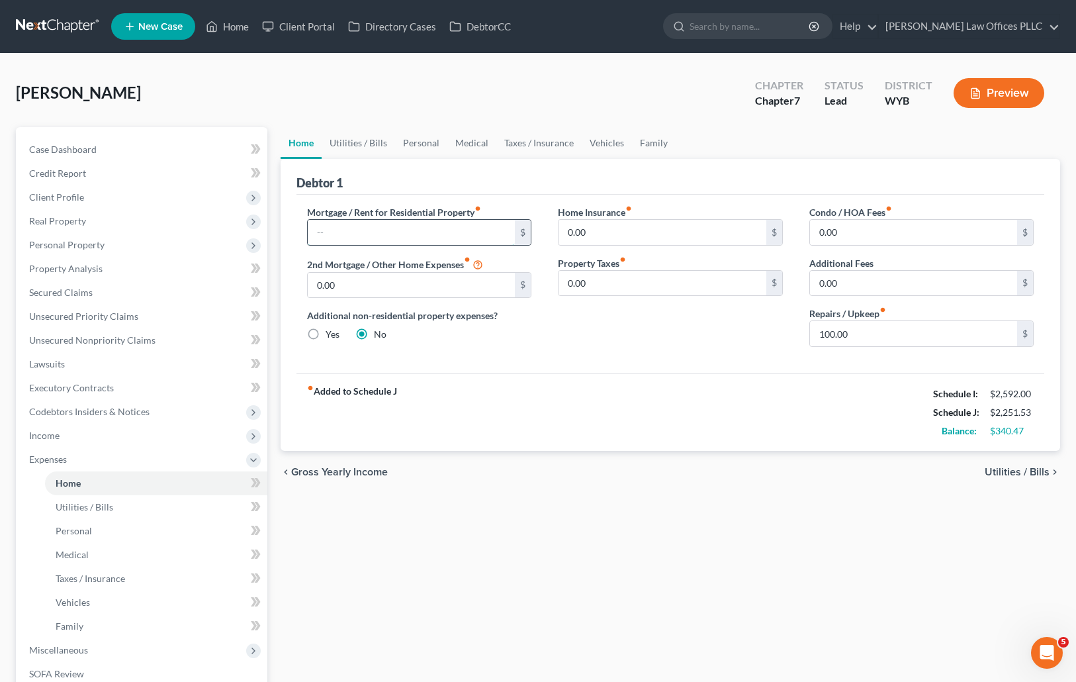
click at [328, 234] on input "text" at bounding box center [412, 232] width 208 height 25
click at [658, 137] on link "Family" at bounding box center [654, 143] width 44 height 32
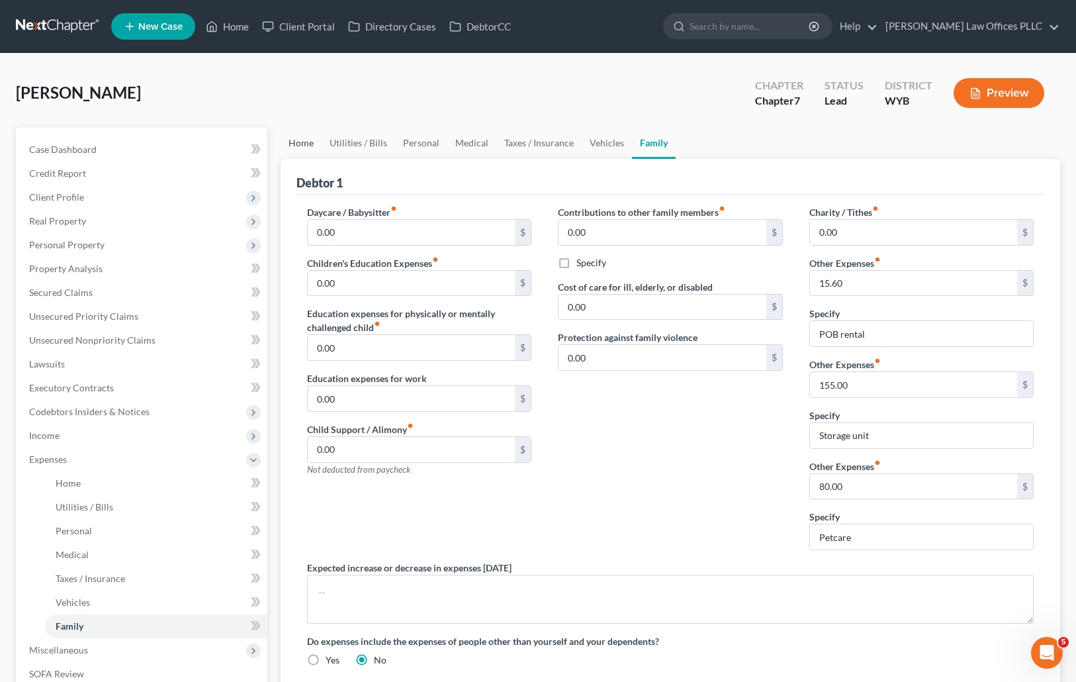
click at [306, 139] on link "Home" at bounding box center [301, 143] width 41 height 32
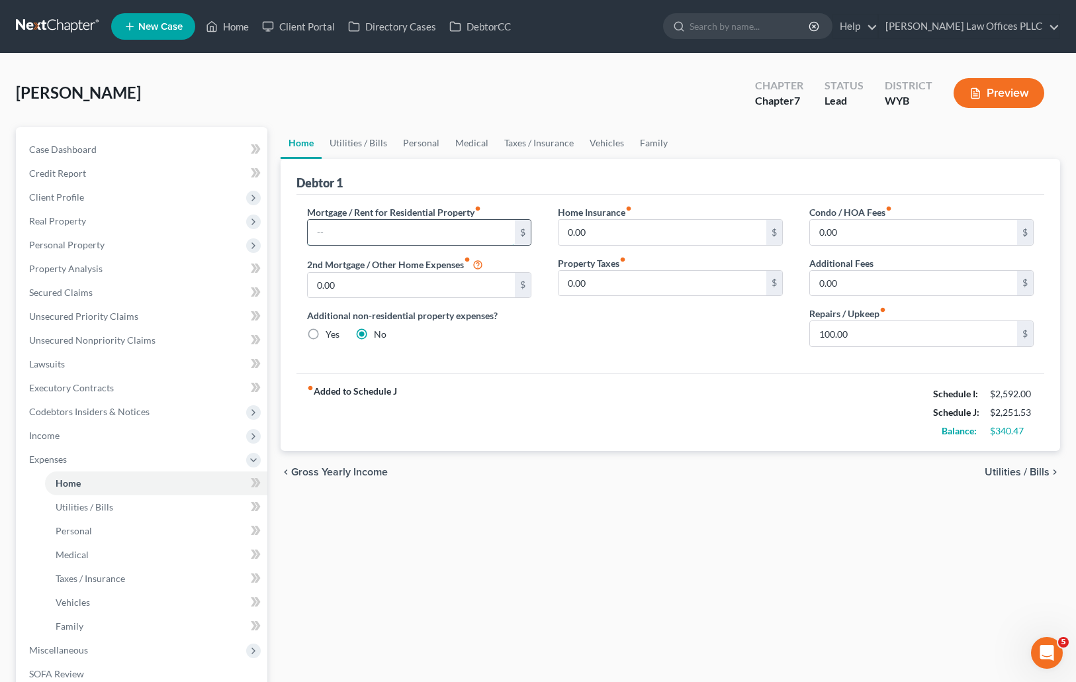
click at [350, 232] on input "text" at bounding box center [412, 232] width 208 height 25
type input "300.00"
click at [363, 142] on link "Utilities / Bills" at bounding box center [358, 143] width 73 height 32
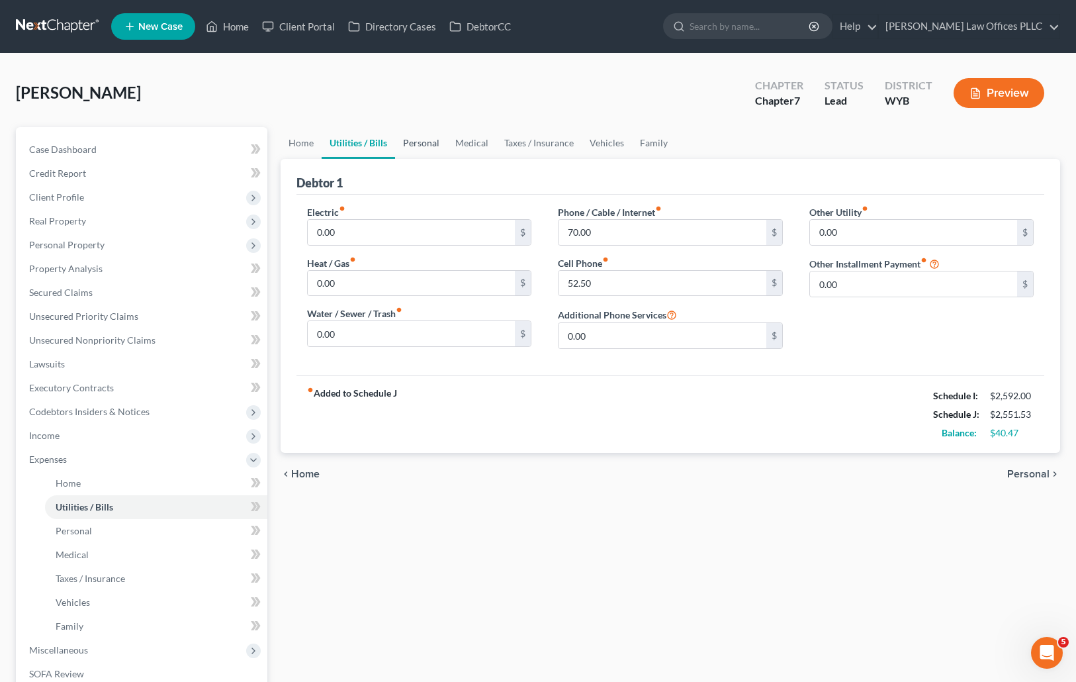
click at [424, 140] on link "Personal" at bounding box center [421, 143] width 52 height 32
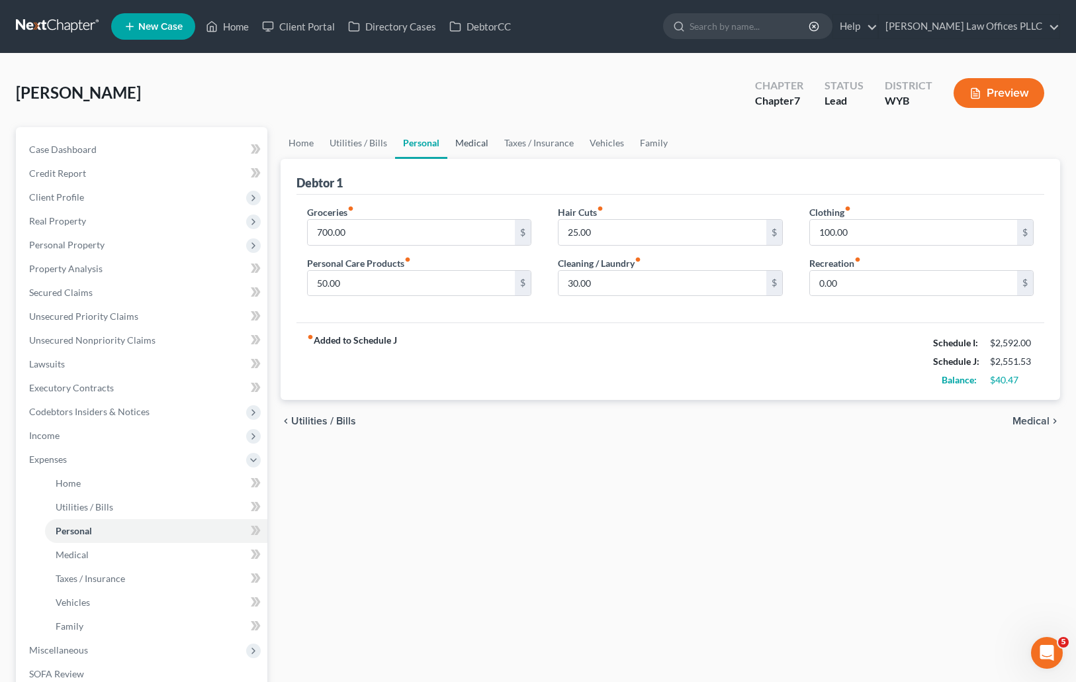
click at [474, 142] on link "Medical" at bounding box center [471, 143] width 49 height 32
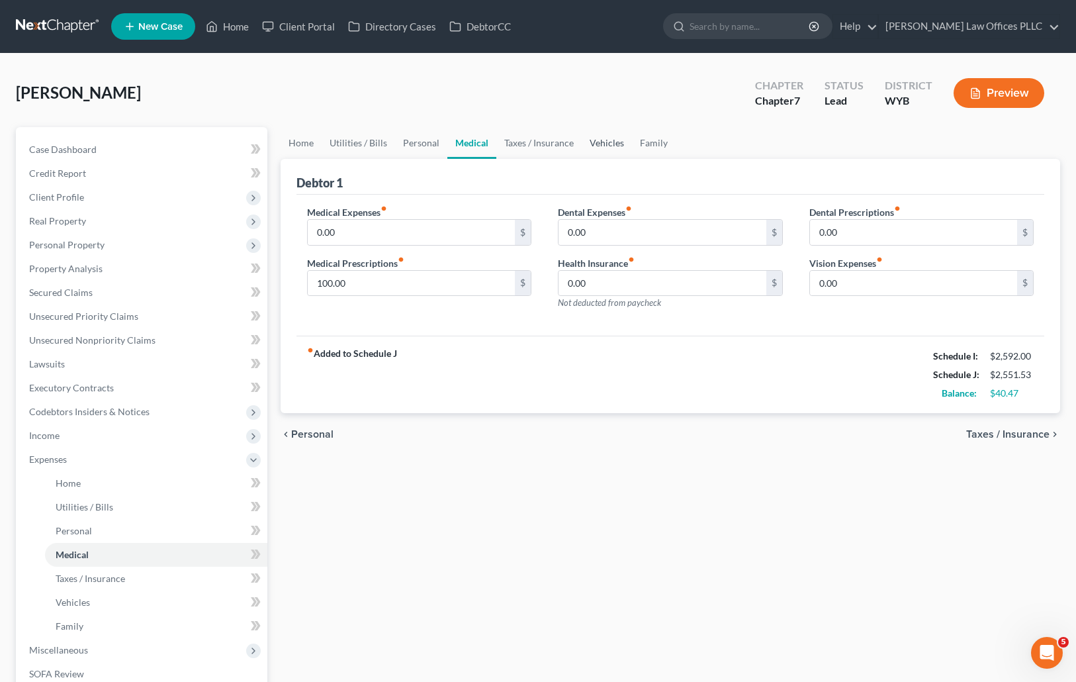
click at [606, 142] on link "Vehicles" at bounding box center [607, 143] width 50 height 32
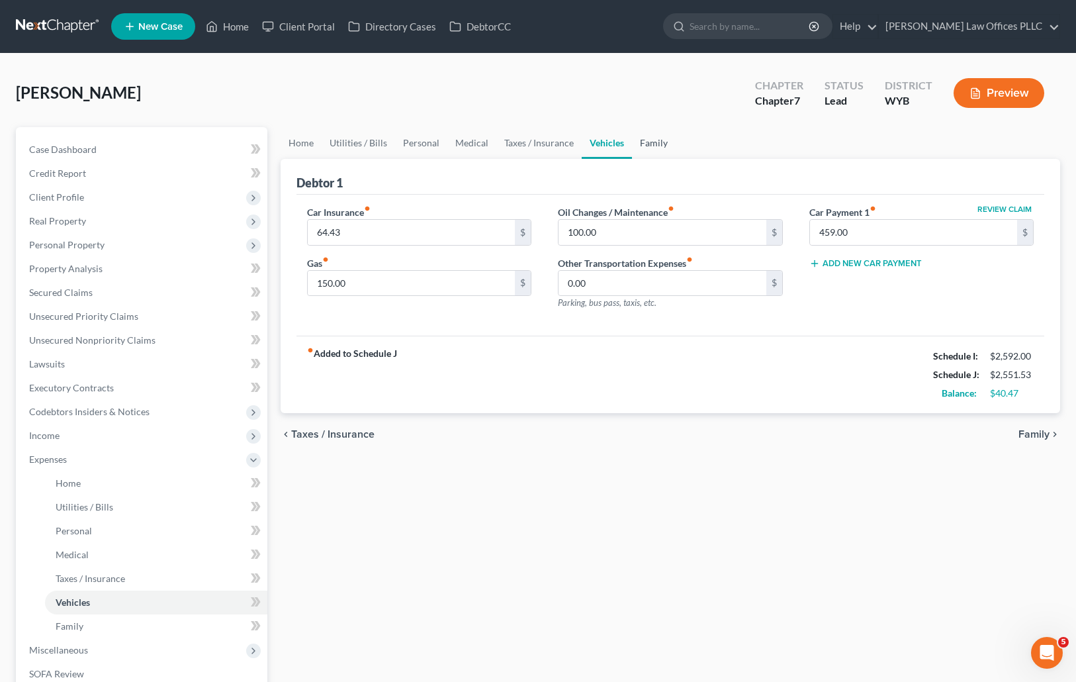
click at [653, 141] on link "Family" at bounding box center [654, 143] width 44 height 32
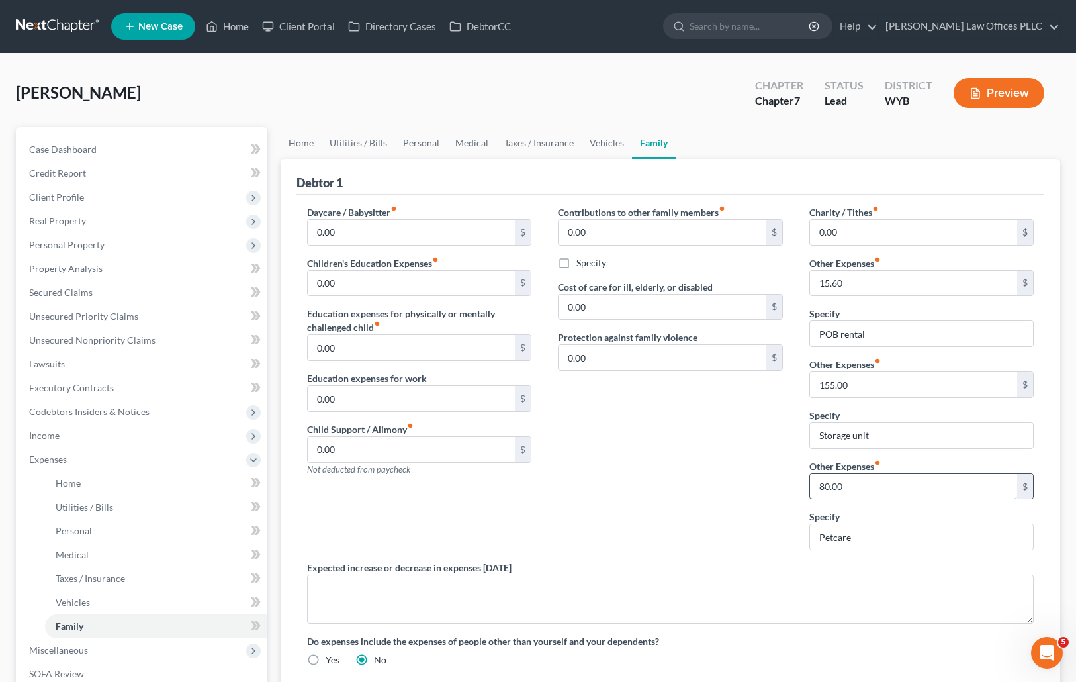
click at [854, 486] on input "80.00" at bounding box center [914, 486] width 208 height 25
type input "100.00"
click at [296, 137] on link "Home" at bounding box center [301, 143] width 41 height 32
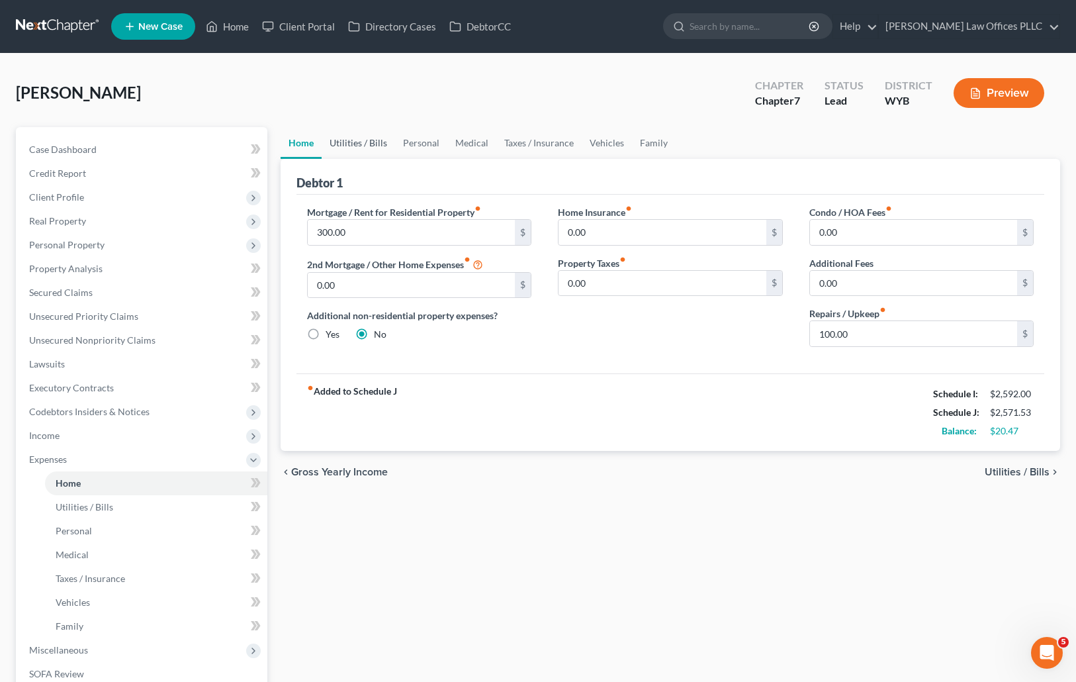
click at [359, 142] on link "Utilities / Bills" at bounding box center [358, 143] width 73 height 32
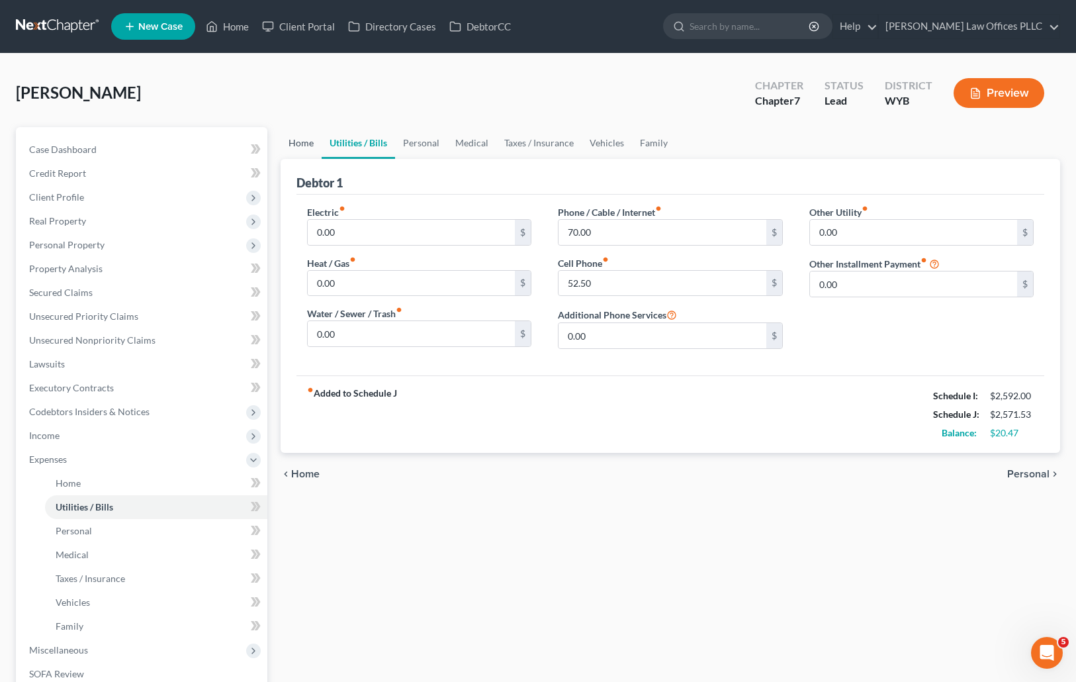
click at [301, 138] on link "Home" at bounding box center [301, 143] width 41 height 32
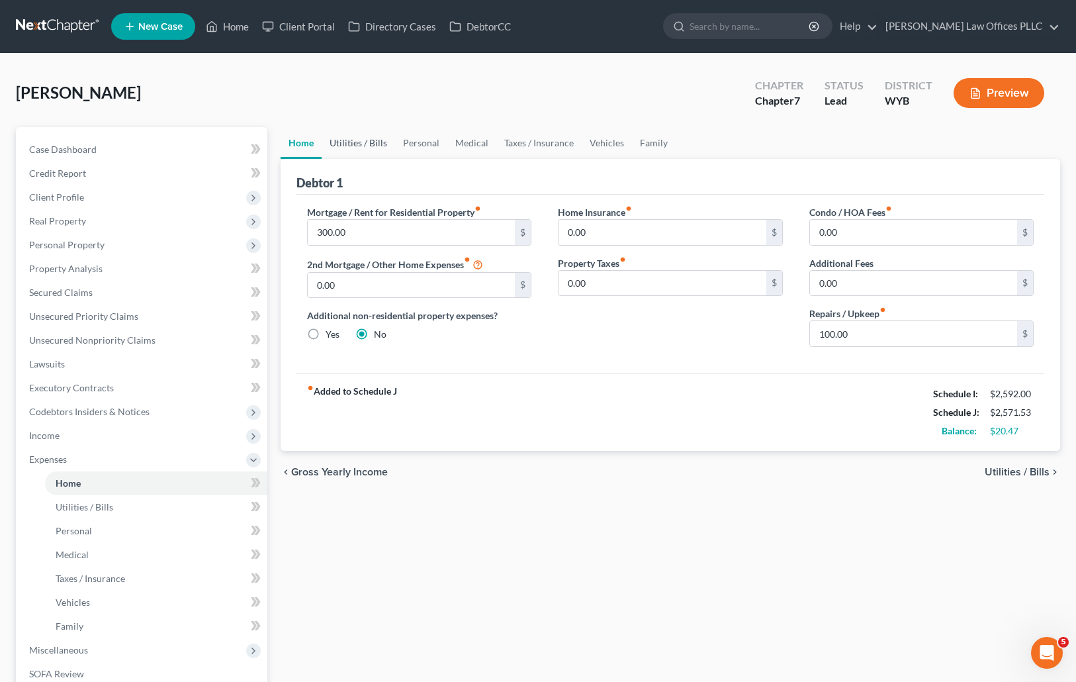
click at [355, 143] on link "Utilities / Bills" at bounding box center [358, 143] width 73 height 32
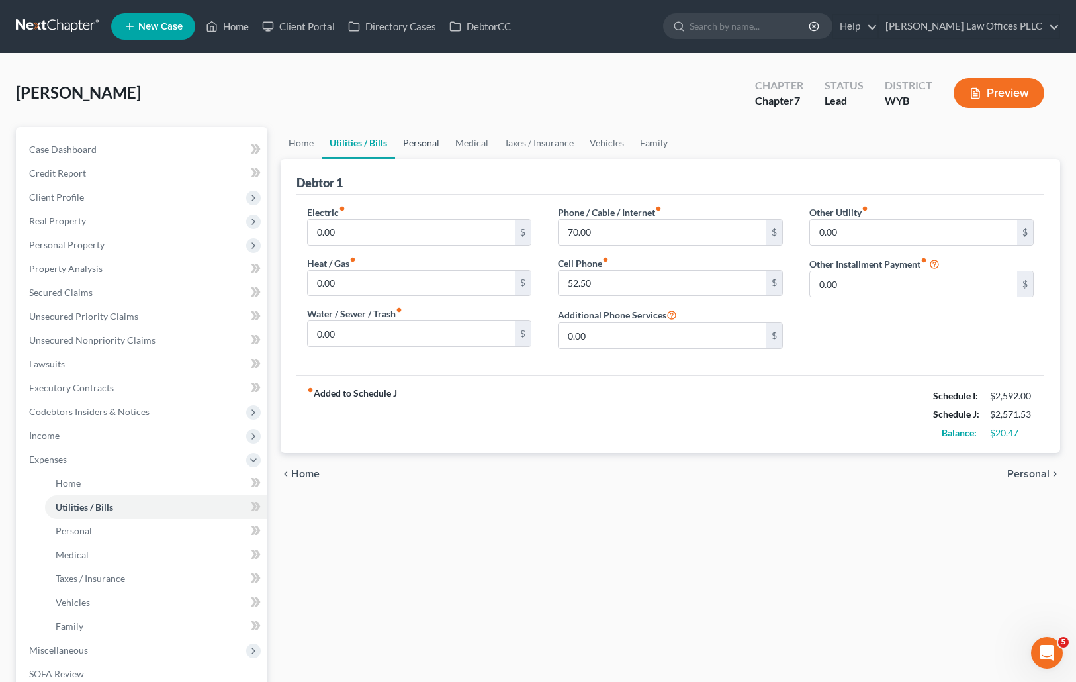
click at [424, 140] on link "Personal" at bounding box center [421, 143] width 52 height 32
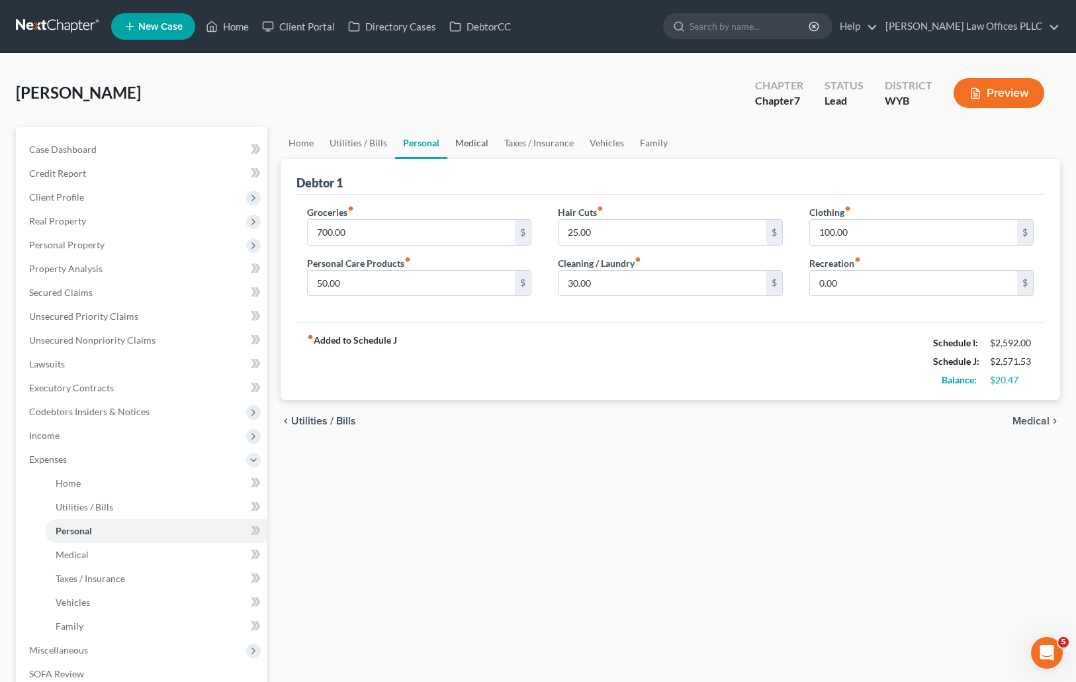
click at [479, 140] on link "Medical" at bounding box center [471, 143] width 49 height 32
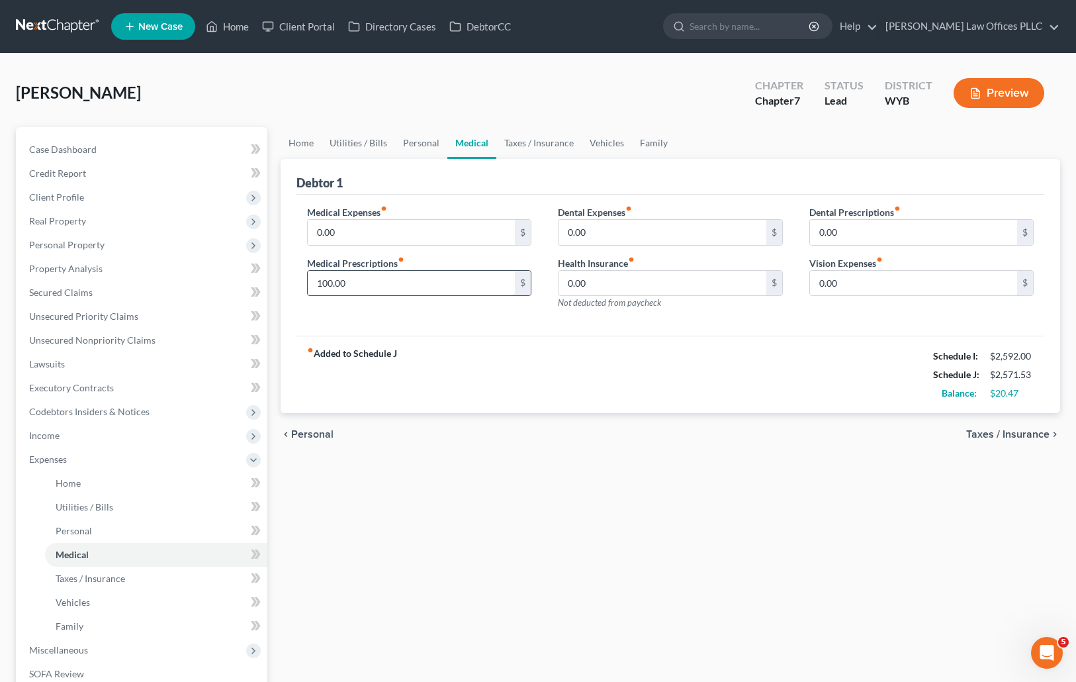
click at [371, 282] on input "100.00" at bounding box center [412, 283] width 208 height 25
click at [339, 226] on input "0.00" at bounding box center [412, 232] width 208 height 25
type input "30.00"
click at [358, 285] on input "100.00" at bounding box center [412, 283] width 208 height 25
type input "185.00"
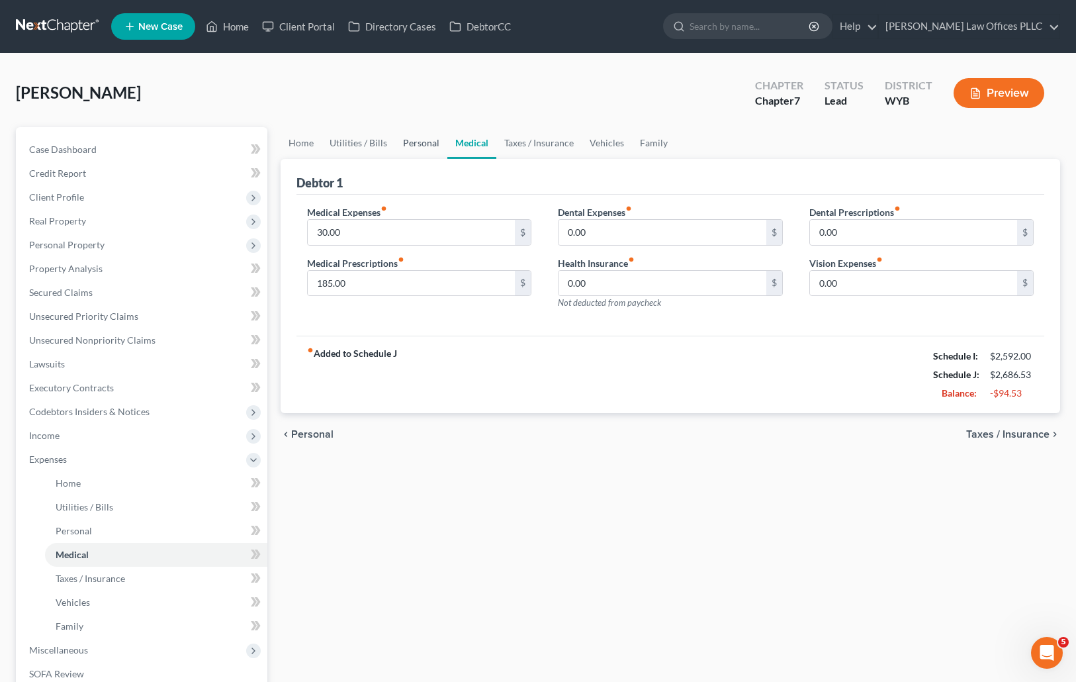
click at [416, 144] on link "Personal" at bounding box center [421, 143] width 52 height 32
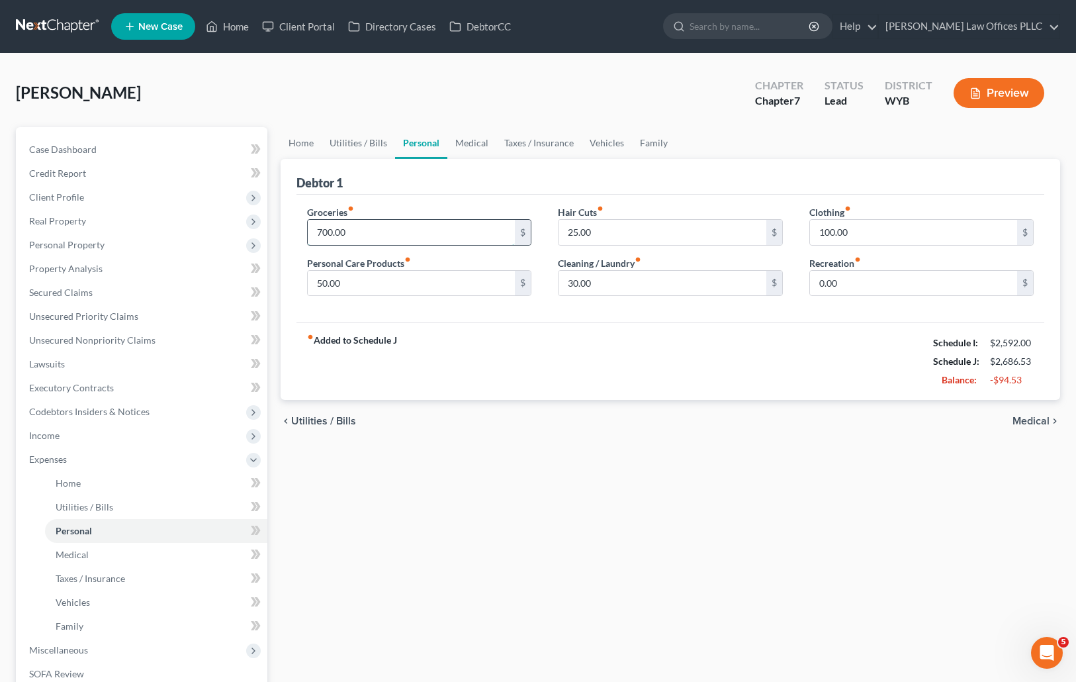
click at [357, 234] on input "700.00" at bounding box center [412, 232] width 208 height 25
type input "600.00"
click at [480, 138] on link "Medical" at bounding box center [471, 143] width 49 height 32
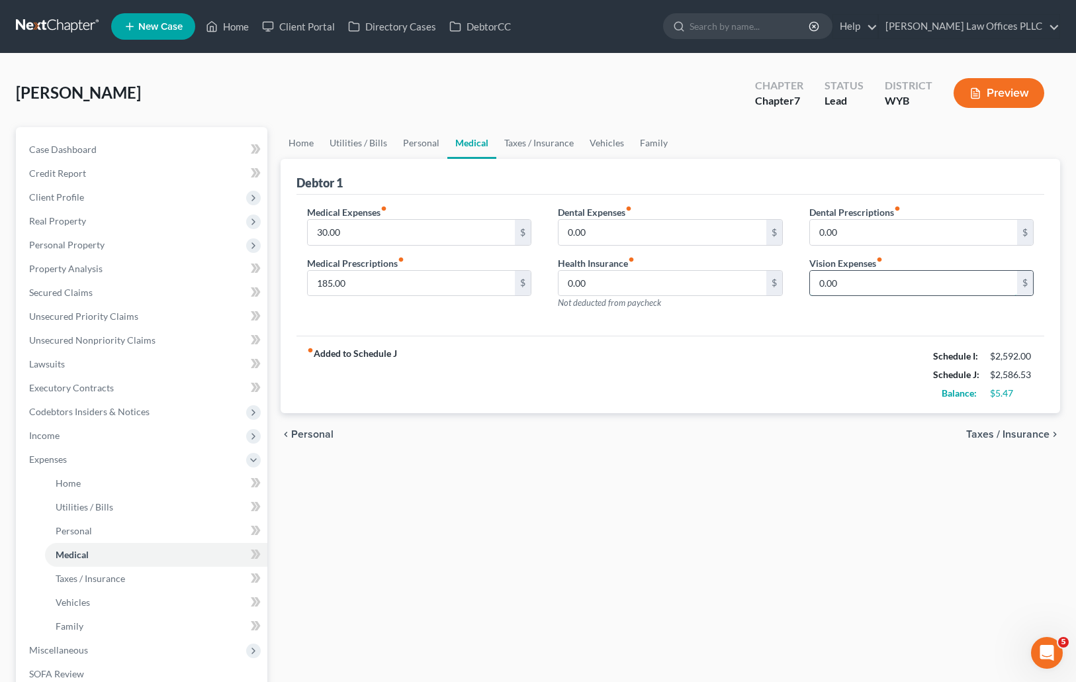
click at [859, 282] on input "0.00" at bounding box center [914, 283] width 208 height 25
type input "20.00"
click at [604, 233] on input "0.00" at bounding box center [663, 232] width 208 height 25
type input "30.00"
click at [410, 138] on link "Personal" at bounding box center [421, 143] width 52 height 32
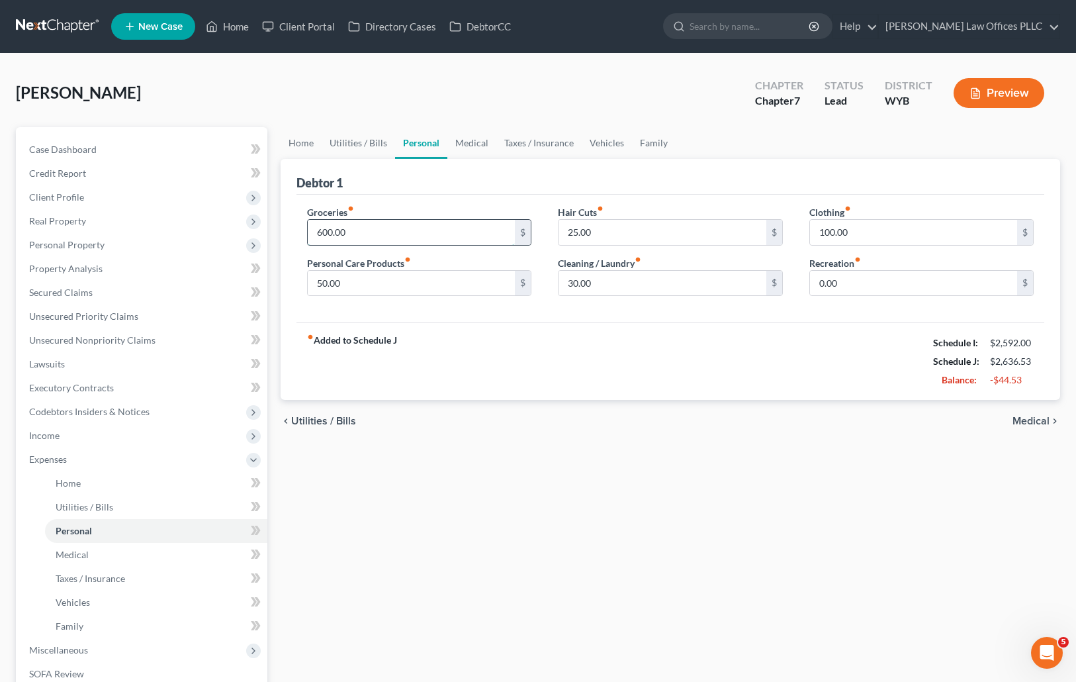
click at [371, 235] on input "600.00" at bounding box center [412, 232] width 208 height 25
type input "550.00"
click at [596, 138] on link "Vehicles" at bounding box center [607, 143] width 50 height 32
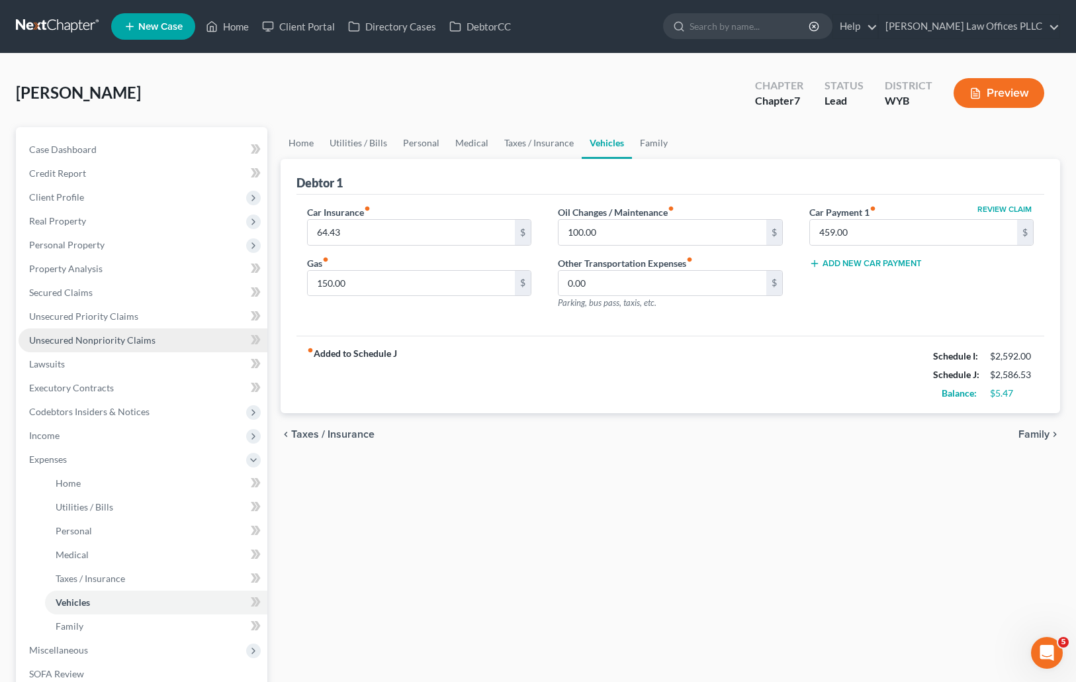
click at [94, 340] on span "Unsecured Nonpriority Claims" at bounding box center [92, 339] width 126 height 11
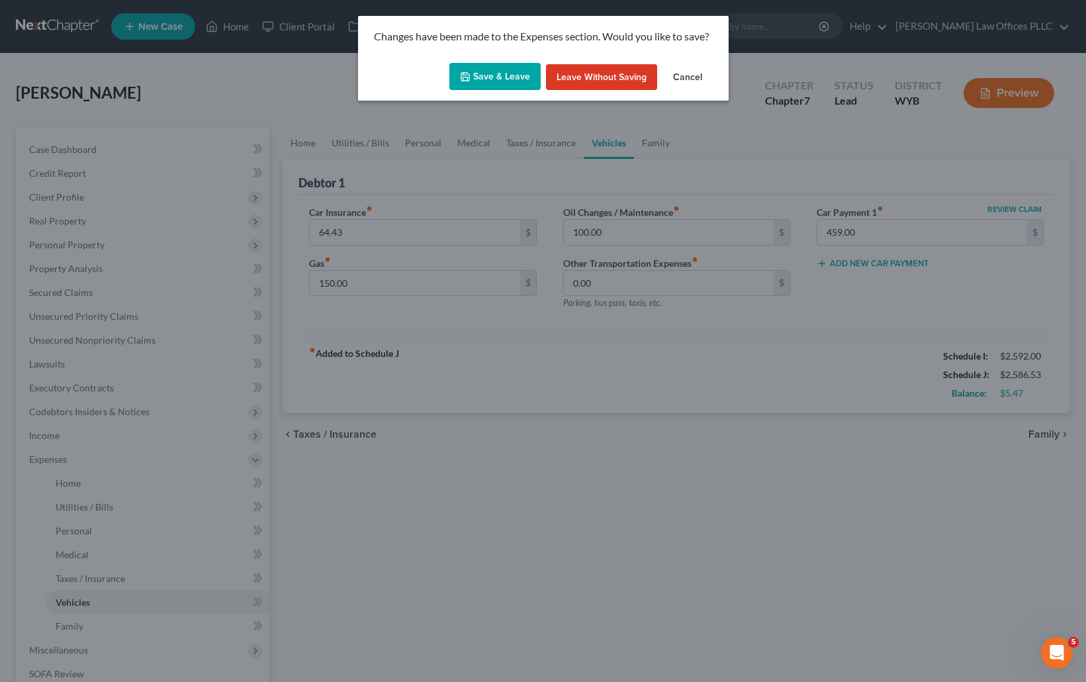
click at [519, 74] on button "Save & Leave" at bounding box center [494, 77] width 91 height 28
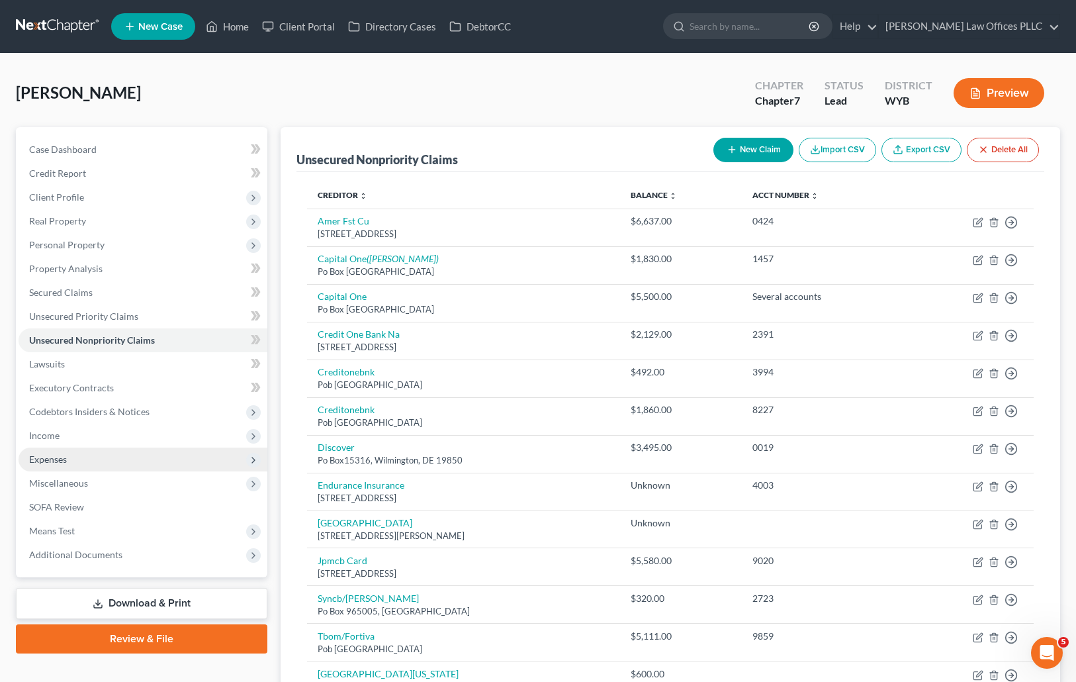
click at [78, 455] on span "Expenses" at bounding box center [143, 459] width 249 height 24
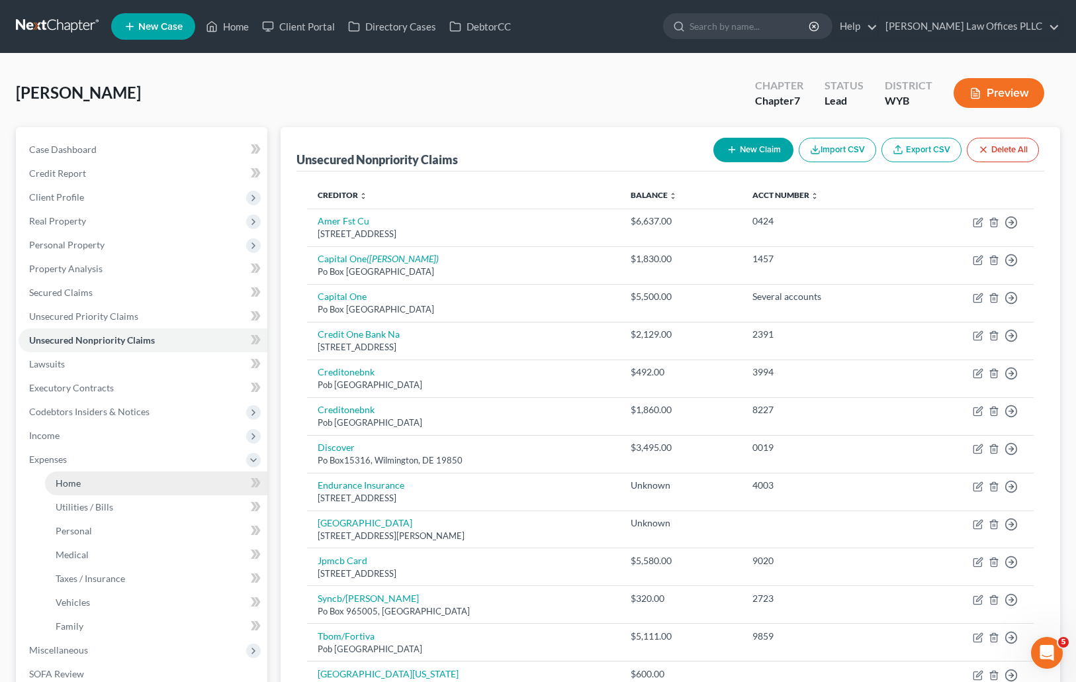
click at [95, 482] on link "Home" at bounding box center [156, 483] width 222 height 24
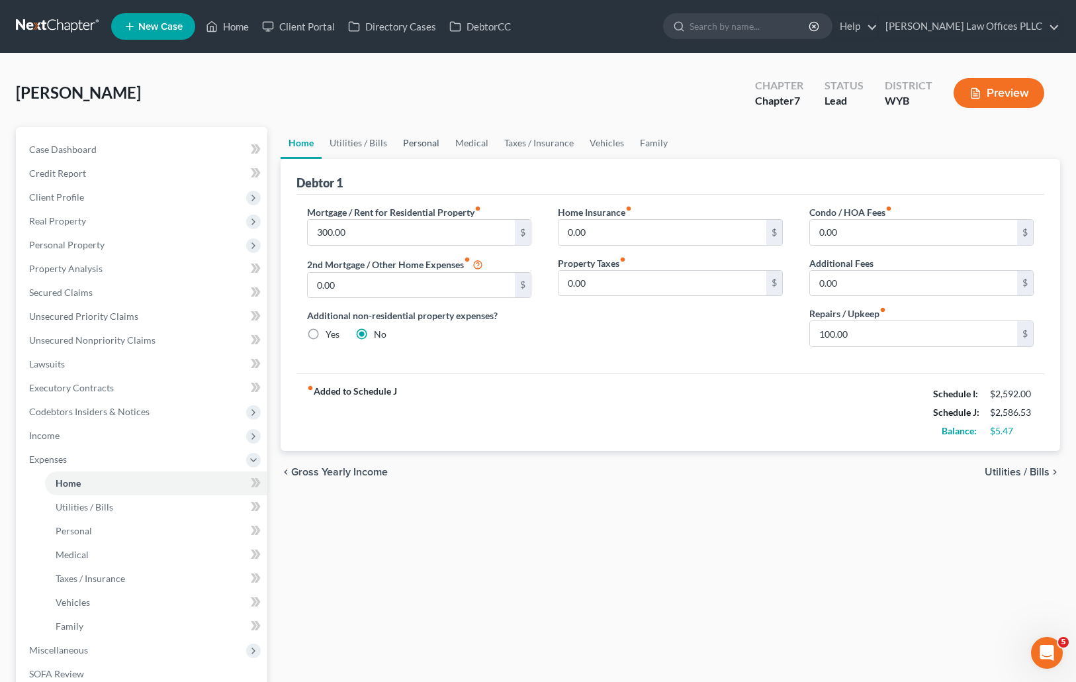
click at [413, 143] on link "Personal" at bounding box center [421, 143] width 52 height 32
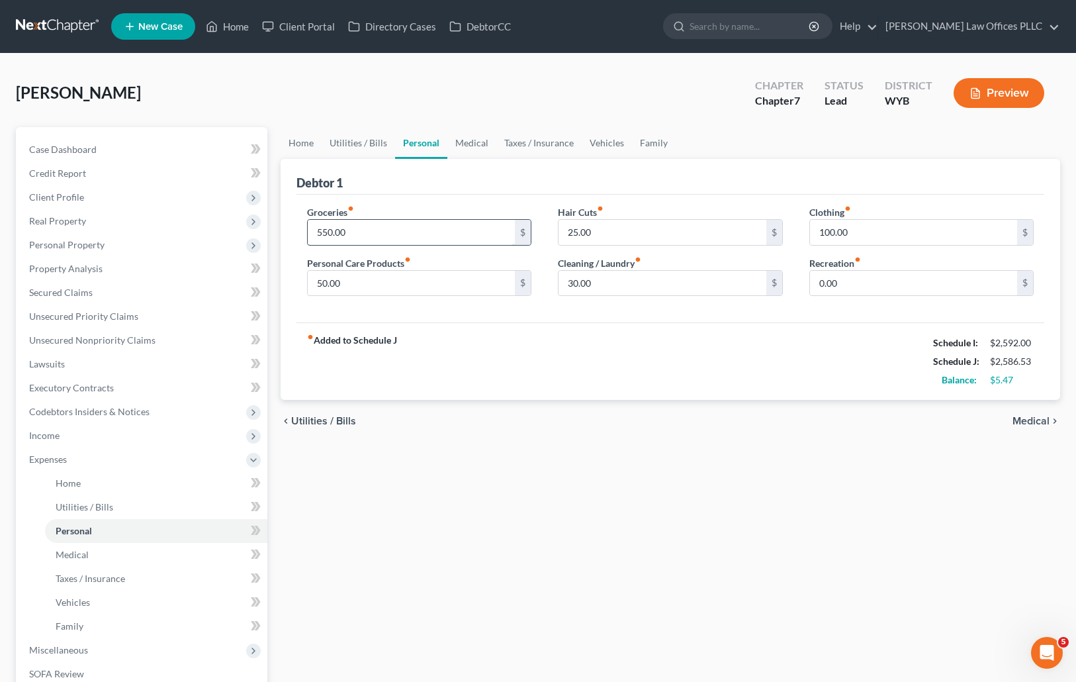
click at [362, 228] on input "550.00" at bounding box center [412, 232] width 208 height 25
type input "525.00"
click at [598, 141] on link "Vehicles" at bounding box center [607, 143] width 50 height 32
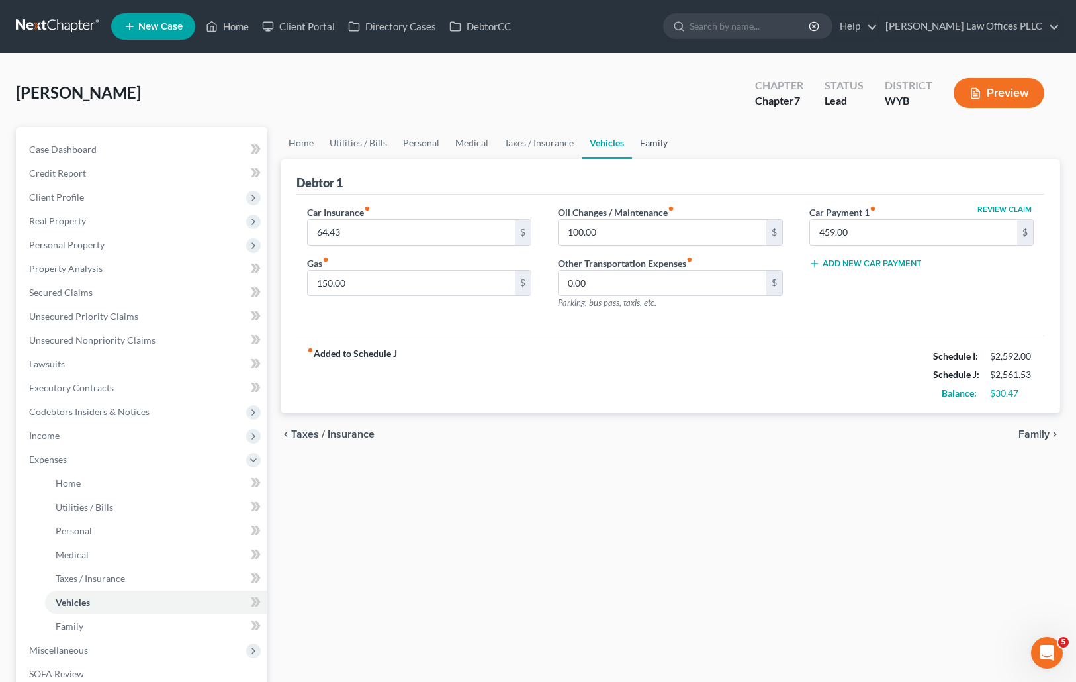
click at [651, 140] on link "Family" at bounding box center [654, 143] width 44 height 32
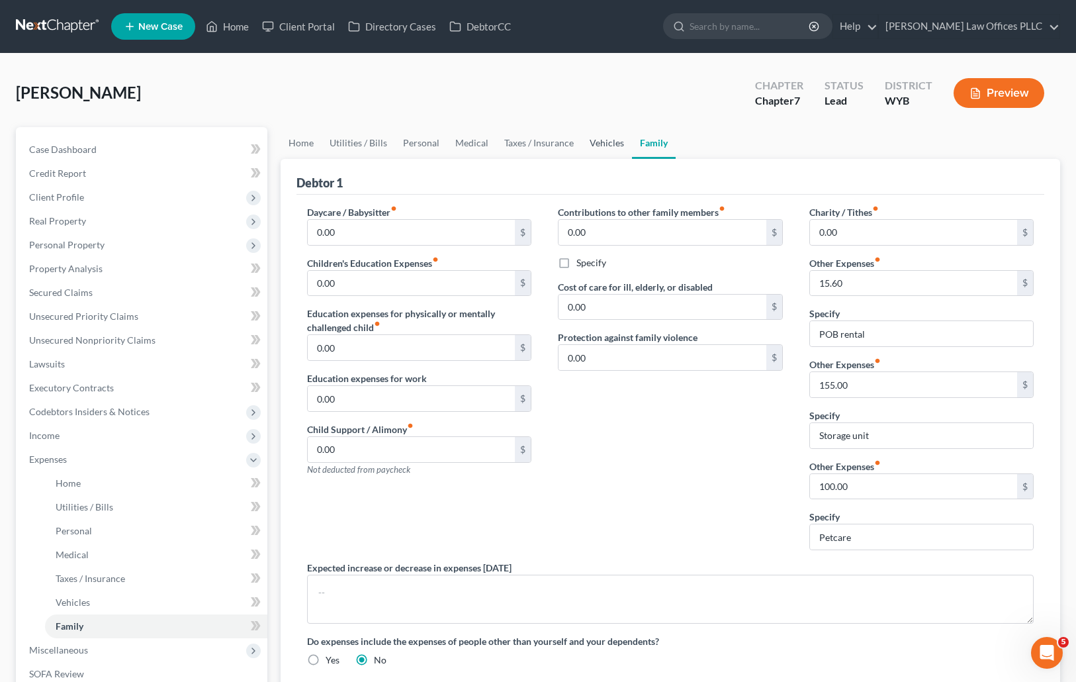
click at [602, 138] on link "Vehicles" at bounding box center [607, 143] width 50 height 32
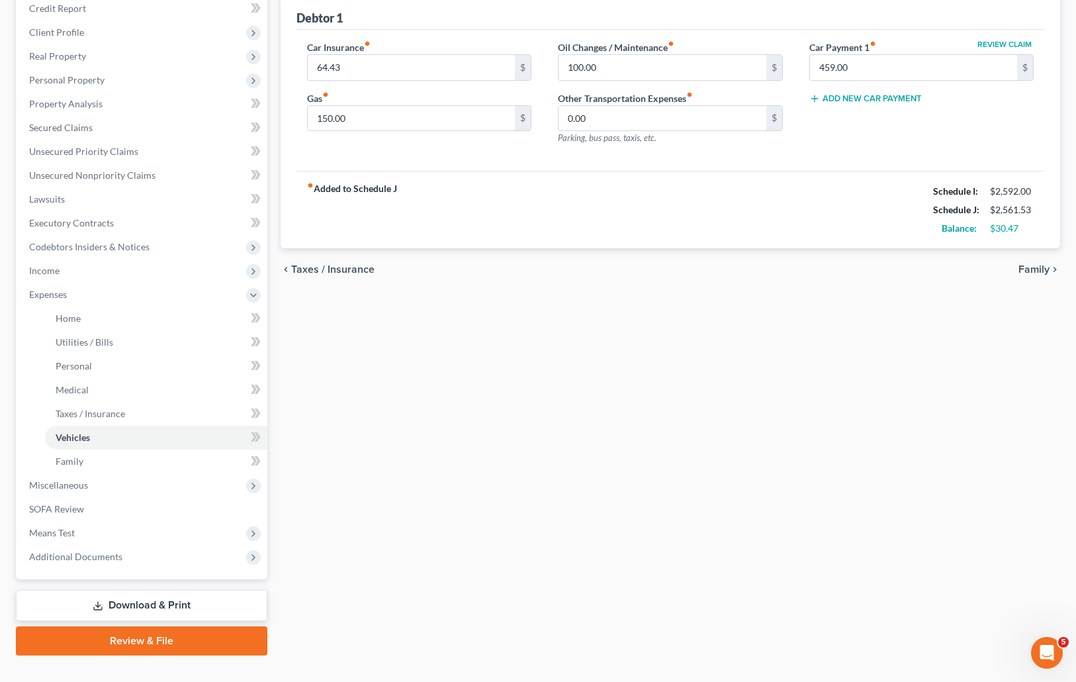
scroll to position [189, 0]
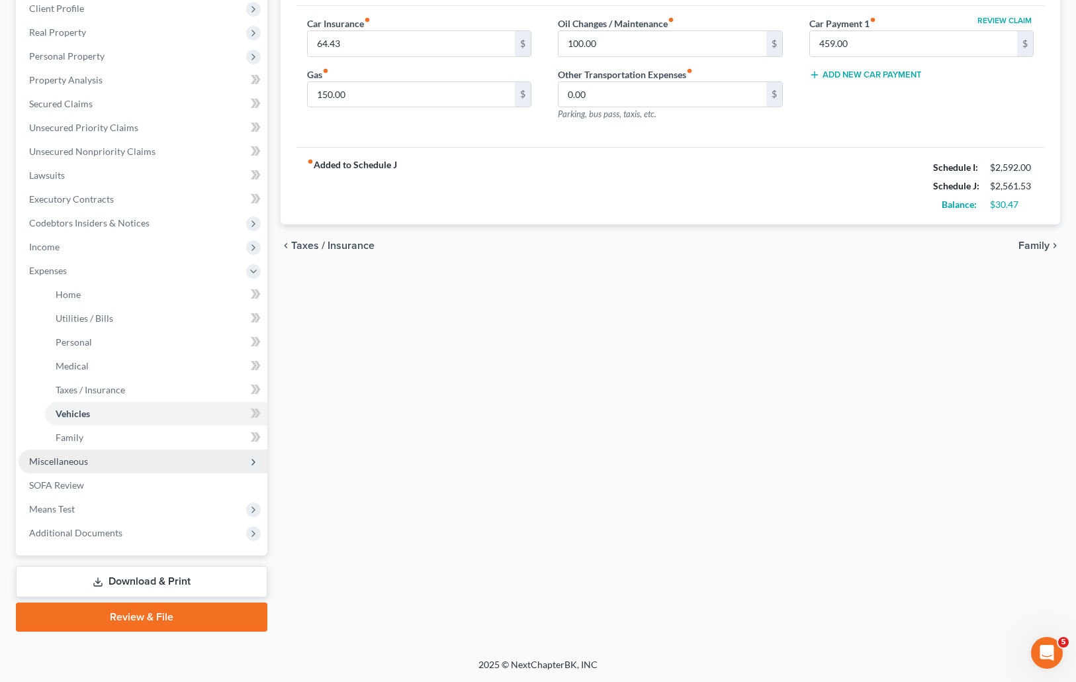
click at [69, 456] on span "Miscellaneous" at bounding box center [58, 460] width 59 height 11
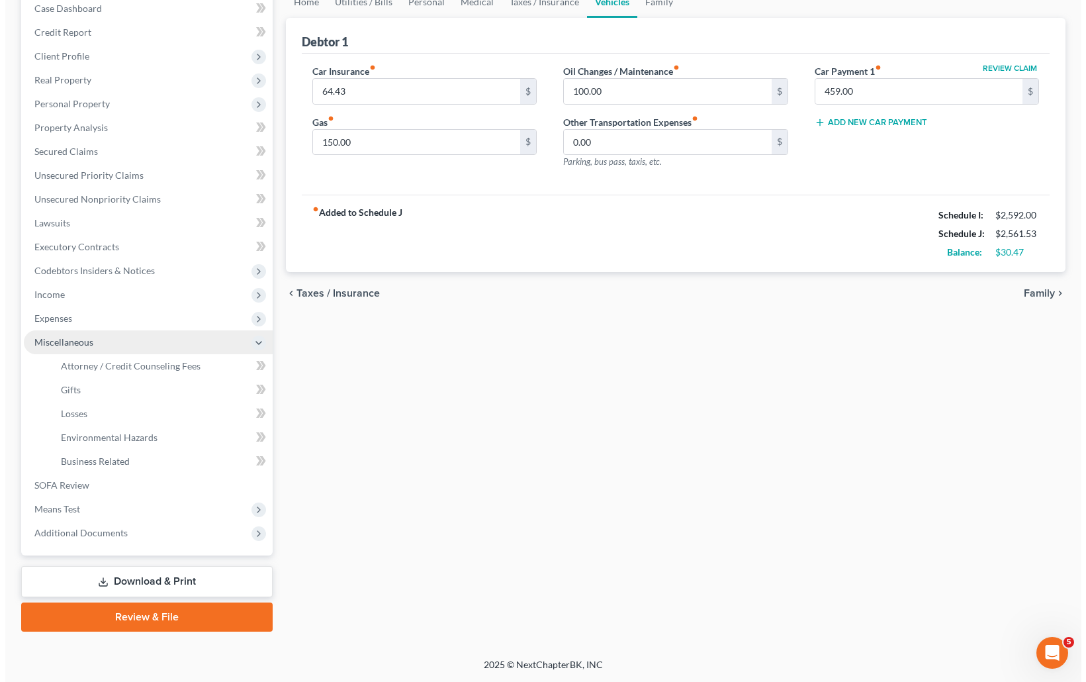
scroll to position [141, 0]
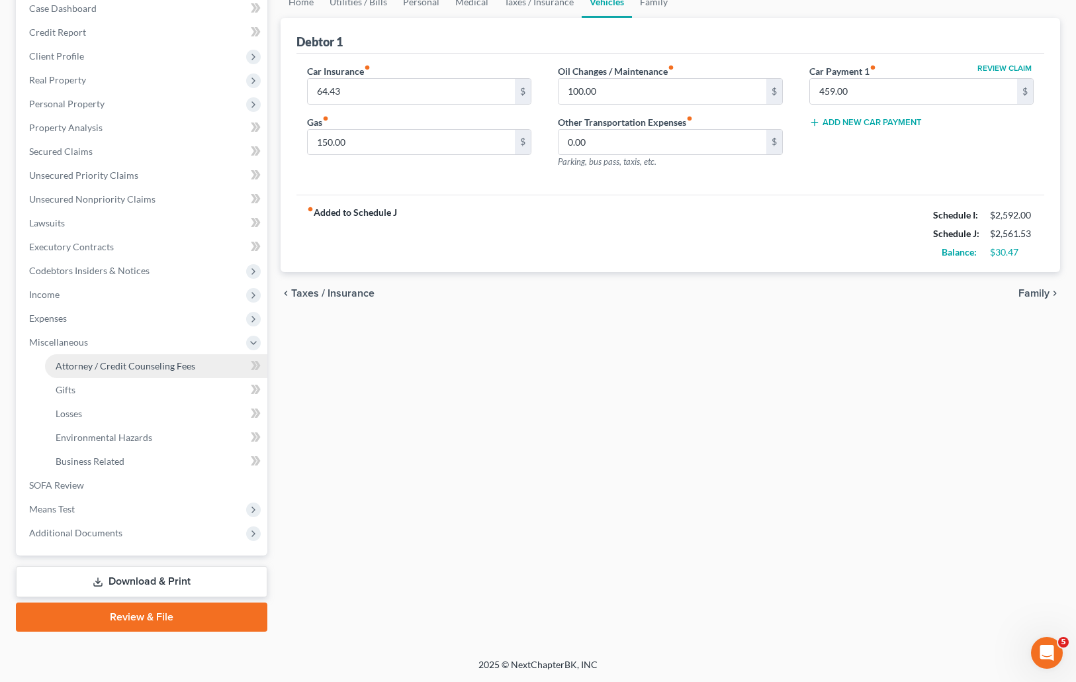
click at [114, 359] on link "Attorney / Credit Counseling Fees" at bounding box center [156, 366] width 222 height 24
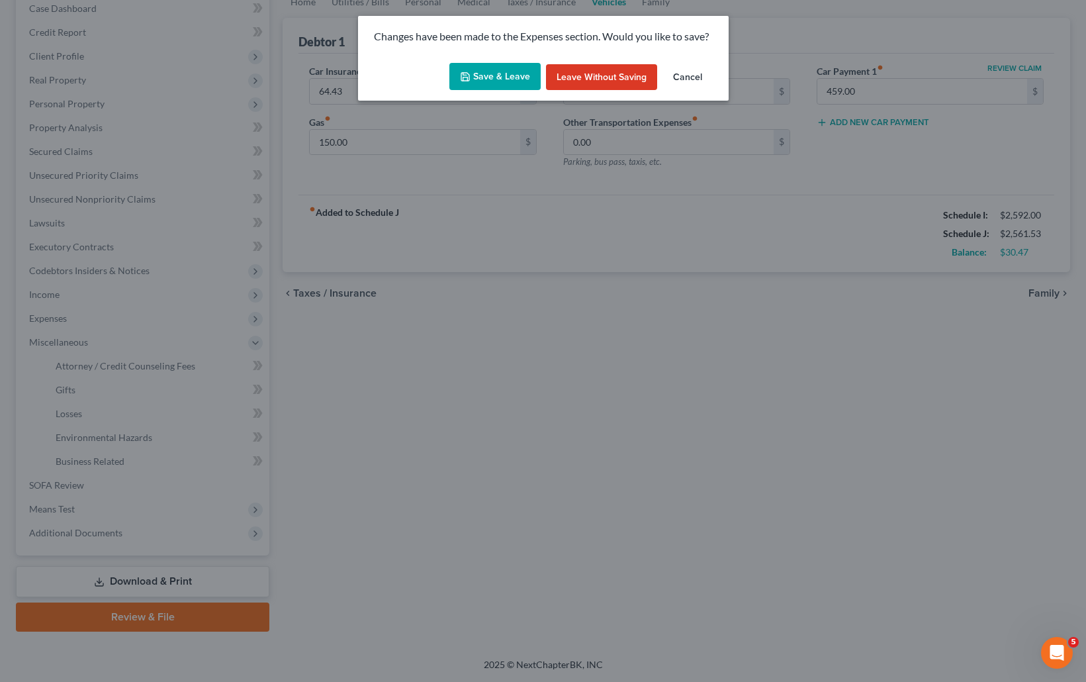
click at [478, 71] on button "Save & Leave" at bounding box center [494, 77] width 91 height 28
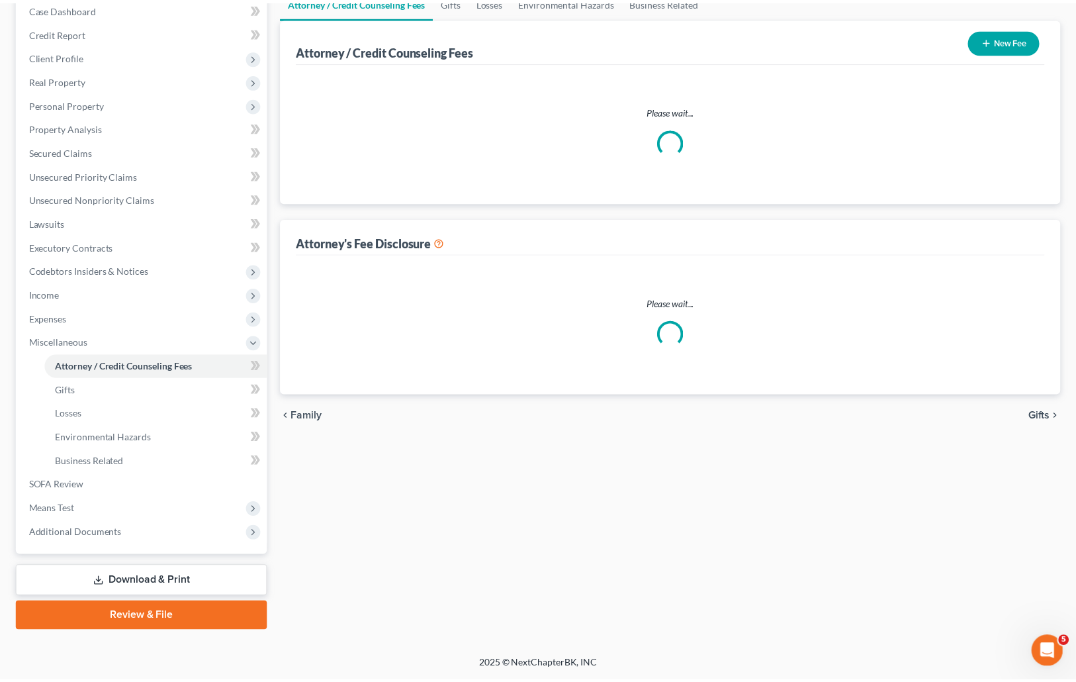
scroll to position [10, 0]
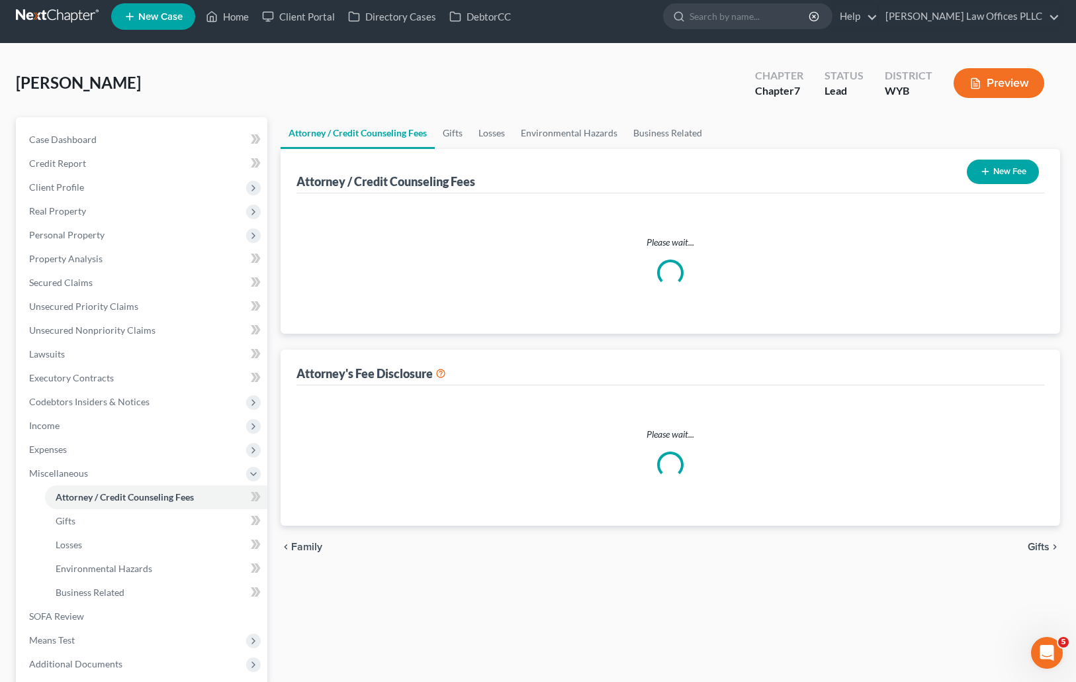
select select "3"
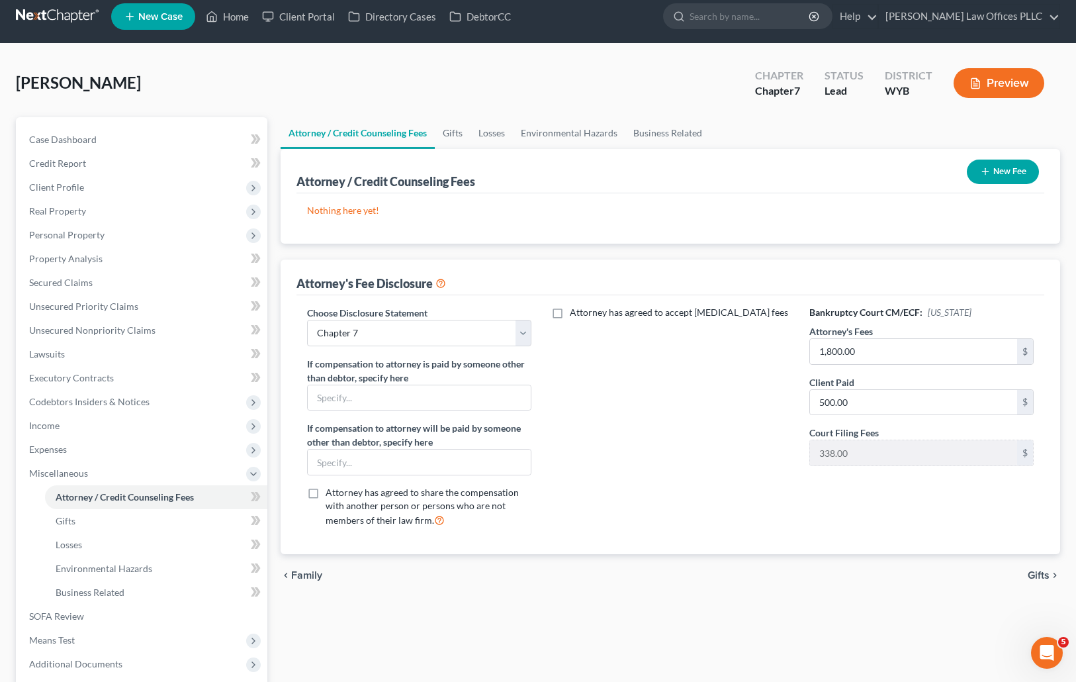
scroll to position [0, 0]
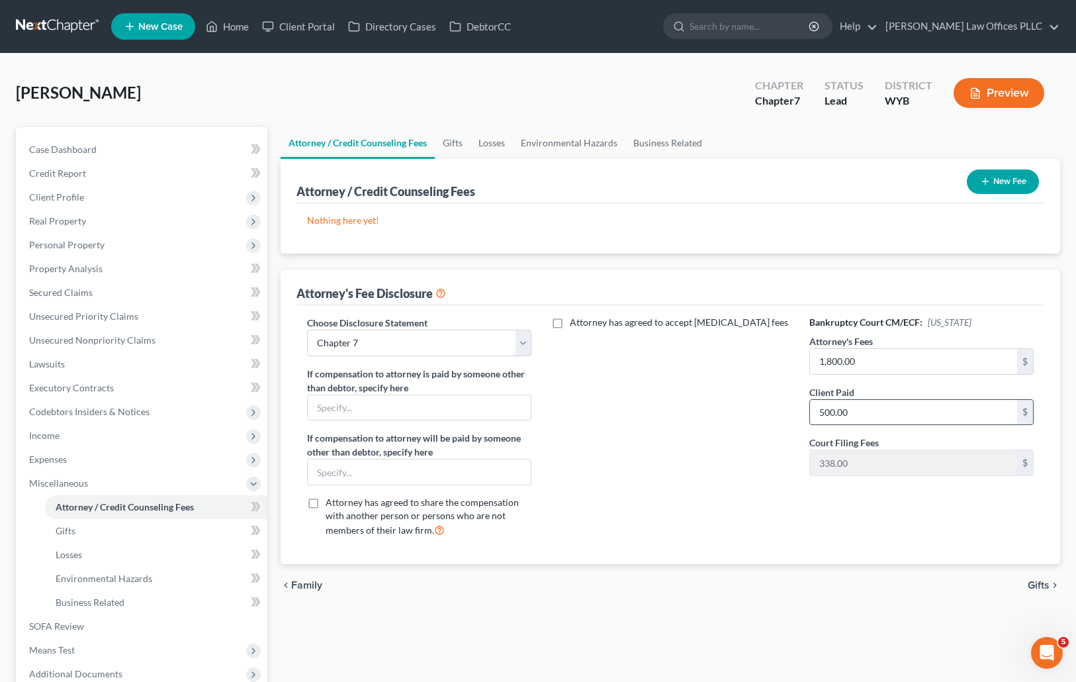
click at [861, 412] on input "500.00" at bounding box center [914, 412] width 208 height 25
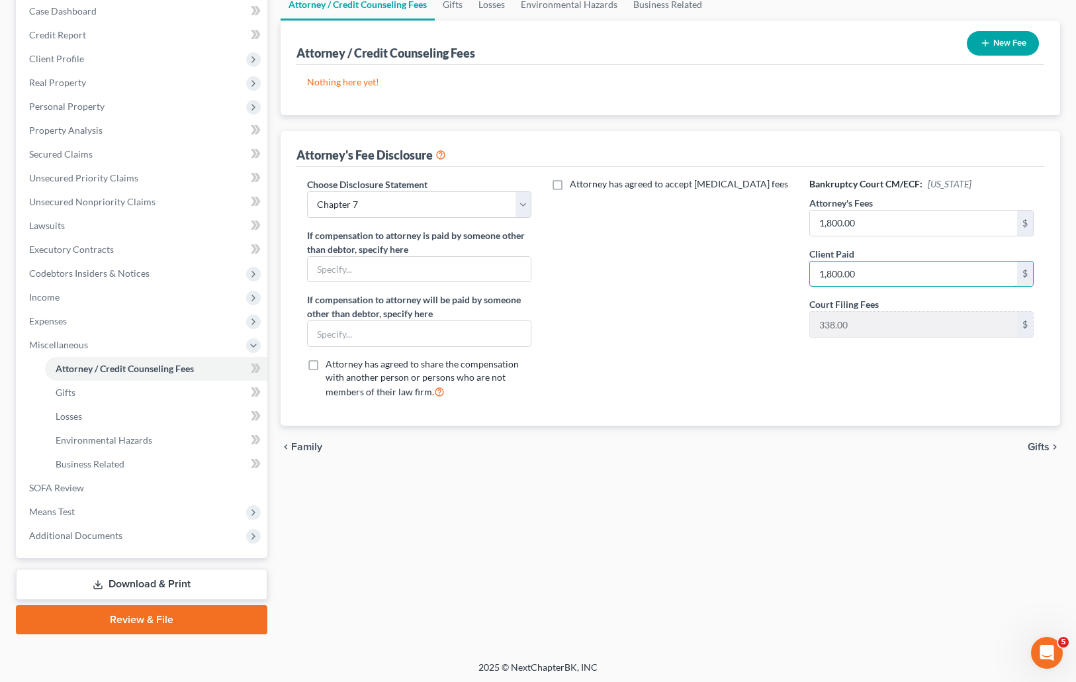
scroll to position [141, 0]
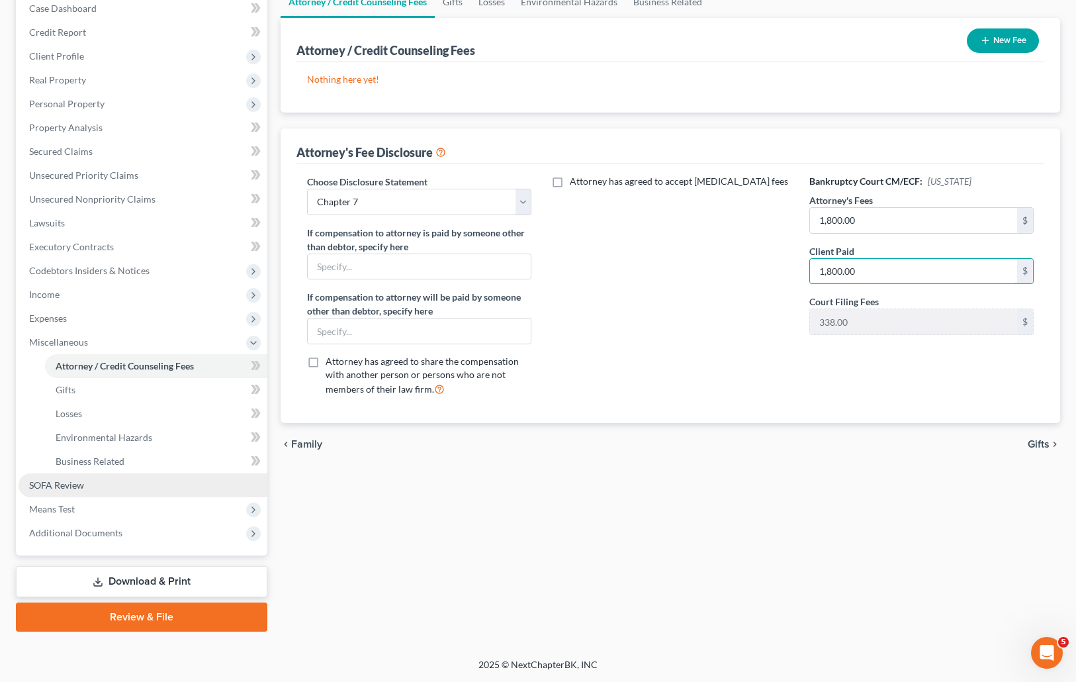
type input "1,800.00"
click at [83, 482] on span "SOFA Review" at bounding box center [56, 484] width 55 height 11
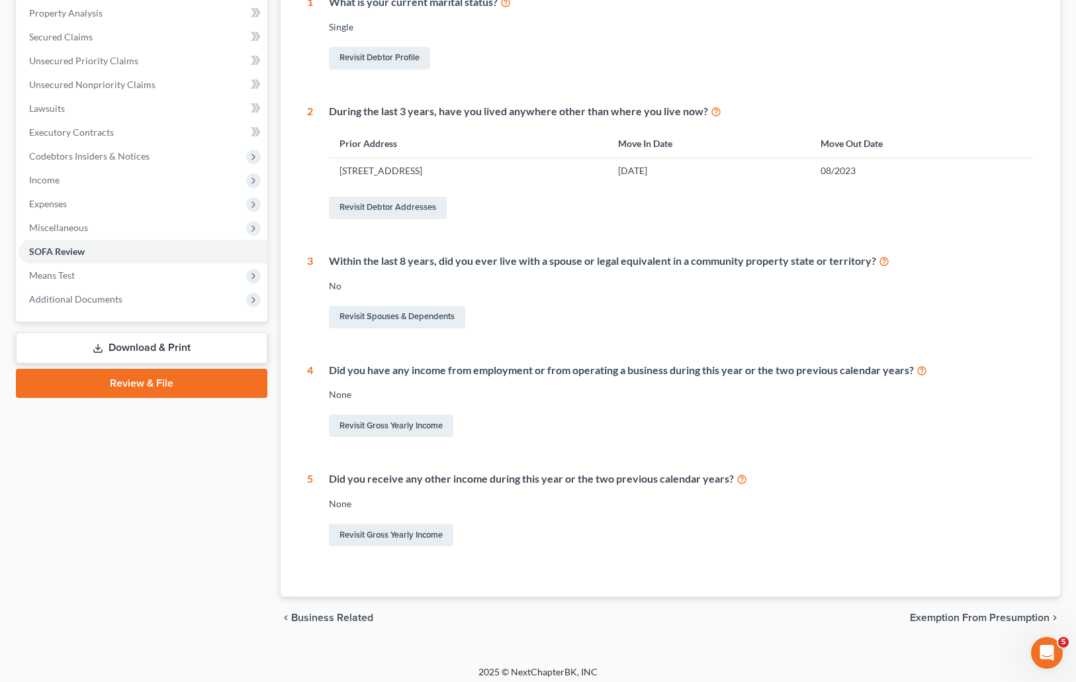
scroll to position [263, 0]
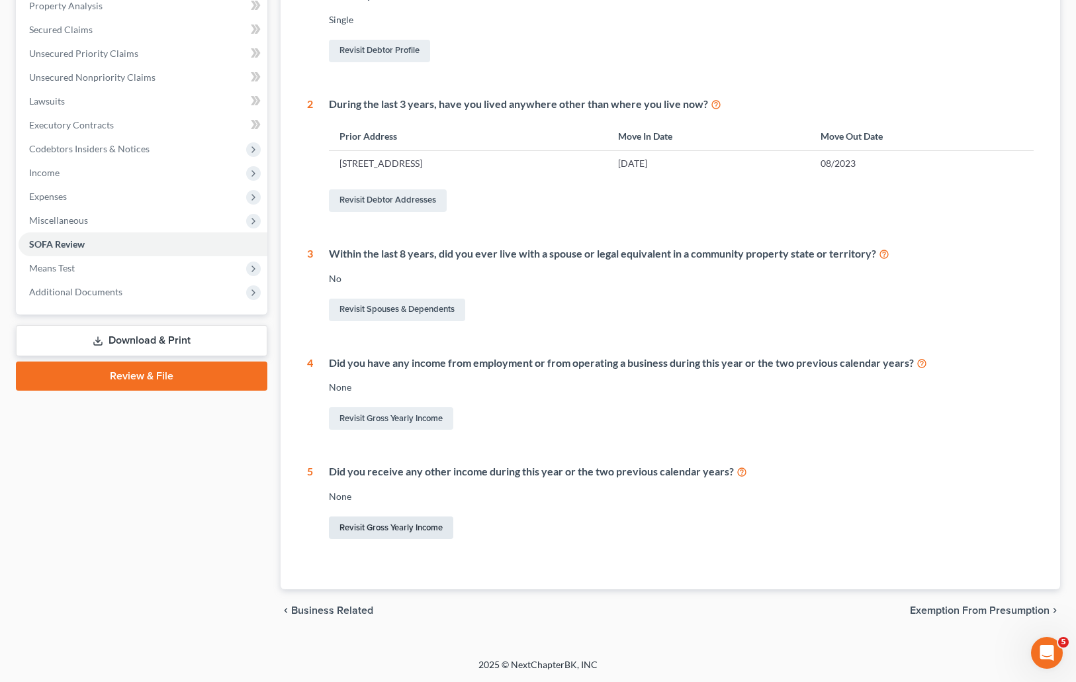
click at [424, 523] on link "Revisit Gross Yearly Income" at bounding box center [391, 527] width 124 height 23
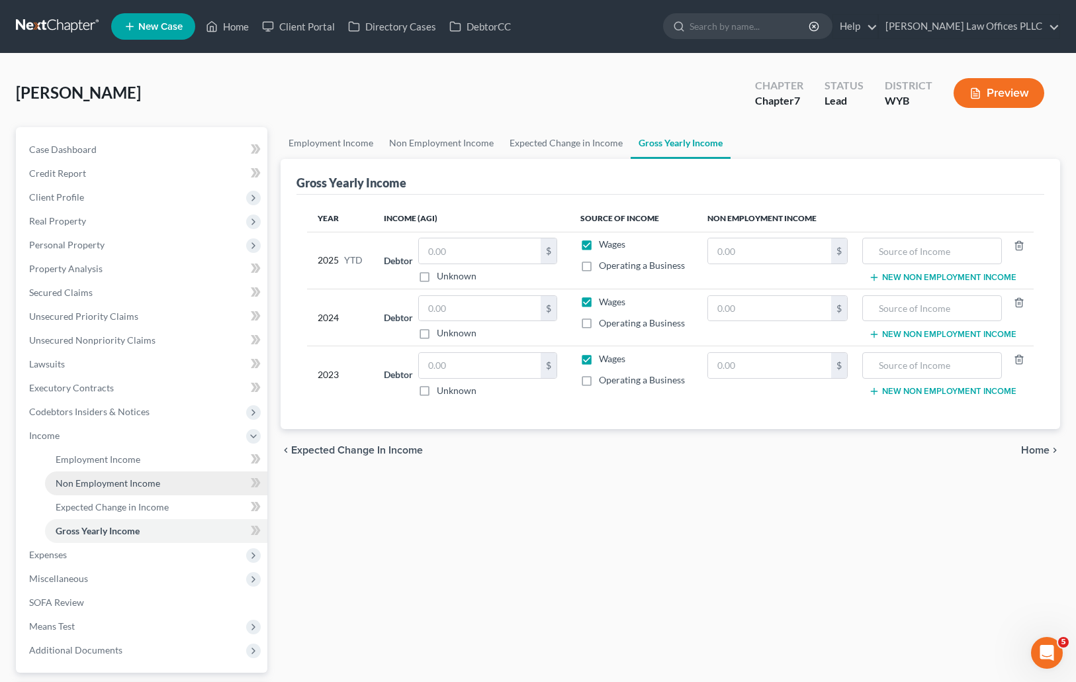
click at [132, 486] on span "Non Employment Income" at bounding box center [108, 482] width 105 height 11
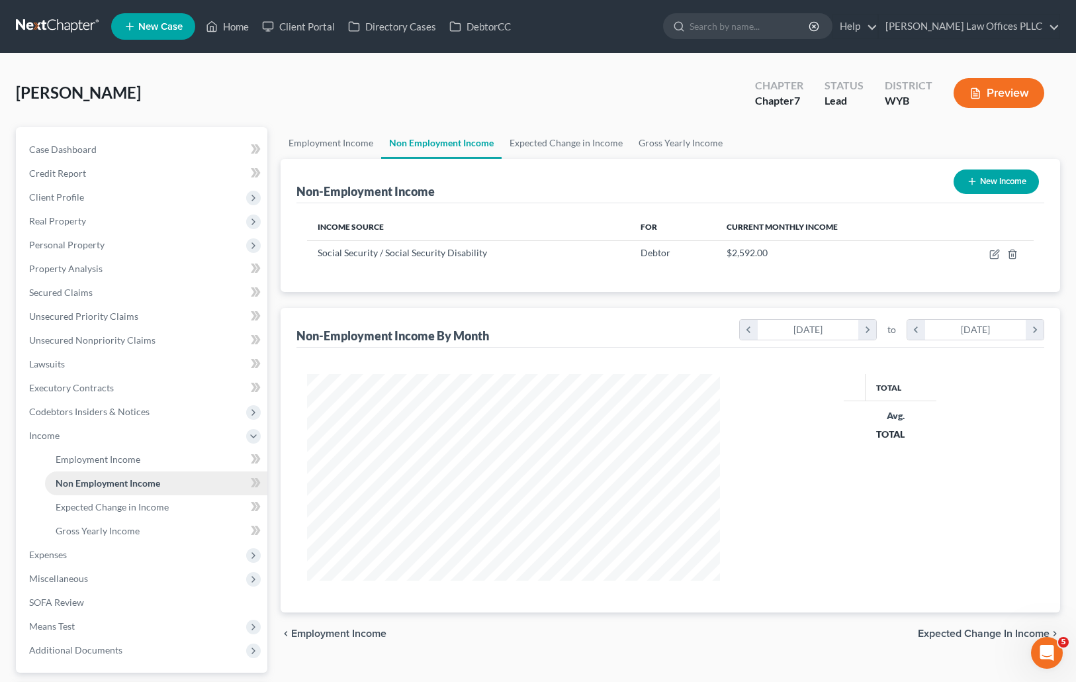
scroll to position [238, 439]
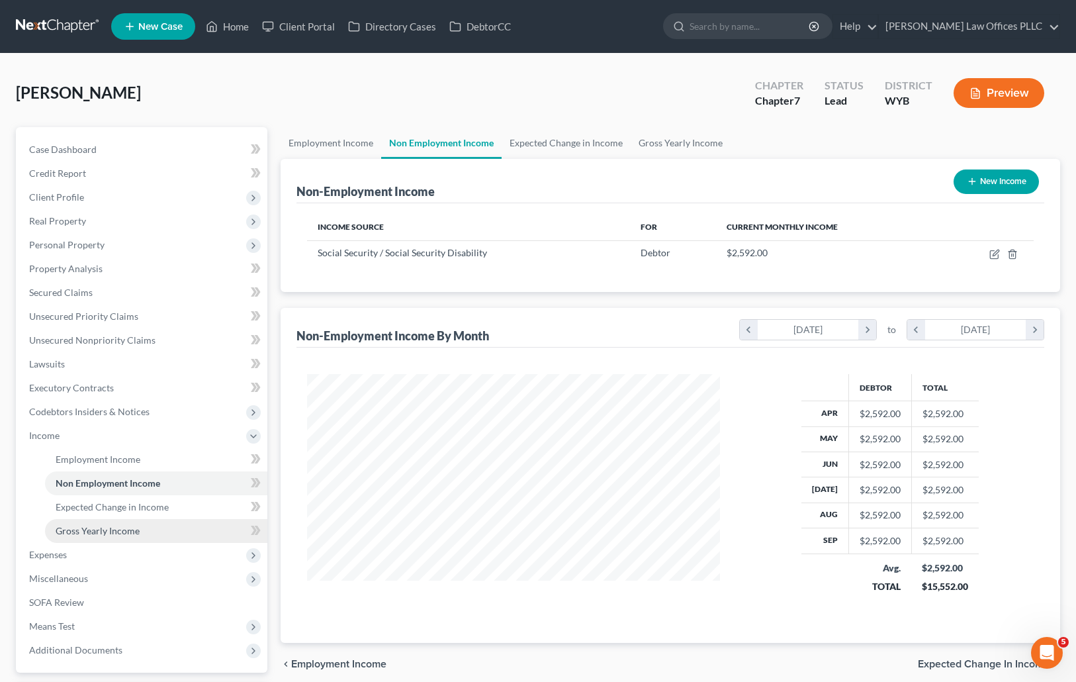
click at [138, 528] on span "Gross Yearly Income" at bounding box center [98, 530] width 84 height 11
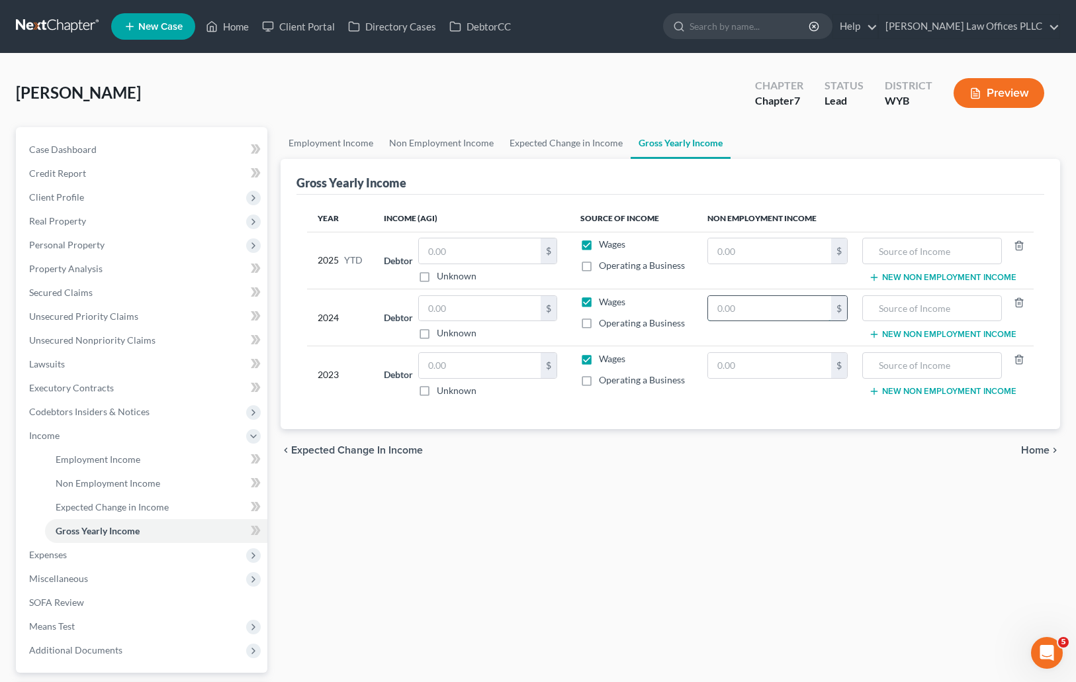
click at [716, 309] on input "text" at bounding box center [769, 308] width 123 height 25
click at [599, 302] on label "Wages" at bounding box center [612, 301] width 26 height 13
click at [604, 302] on input "Wages" at bounding box center [608, 299] width 9 height 9
checkbox input "false"
click at [752, 309] on input "text" at bounding box center [769, 308] width 123 height 25
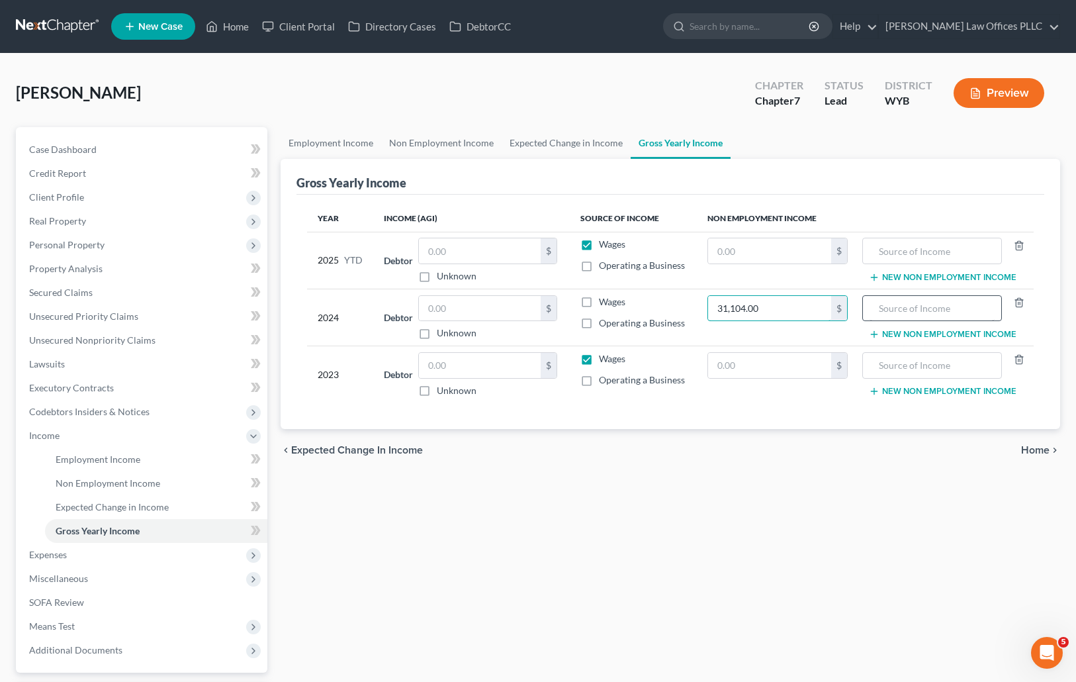
type input "31,104.00"
click at [901, 302] on input "text" at bounding box center [932, 308] width 124 height 25
drag, startPoint x: 949, startPoint y: 307, endPoint x: 874, endPoint y: 312, distance: 74.9
click at [874, 312] on input "Social security" at bounding box center [932, 308] width 124 height 25
type input "Social security"
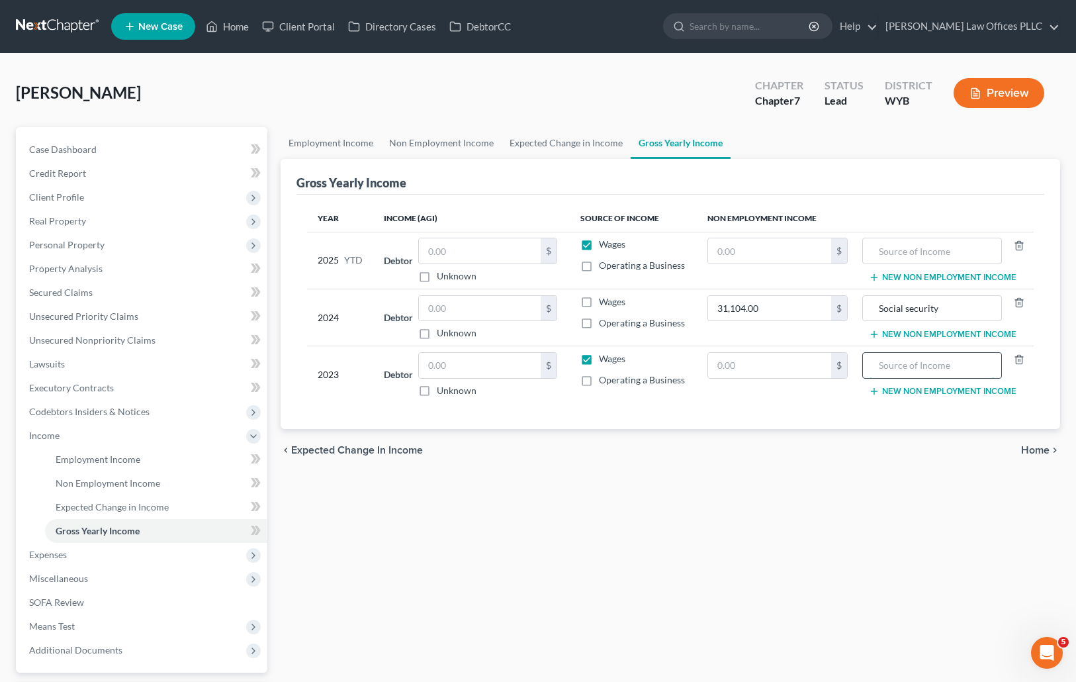
paste input "Social security"
type input "Social security"
paste input "Social security"
type input "Social security"
click at [737, 358] on input "text" at bounding box center [769, 365] width 123 height 25
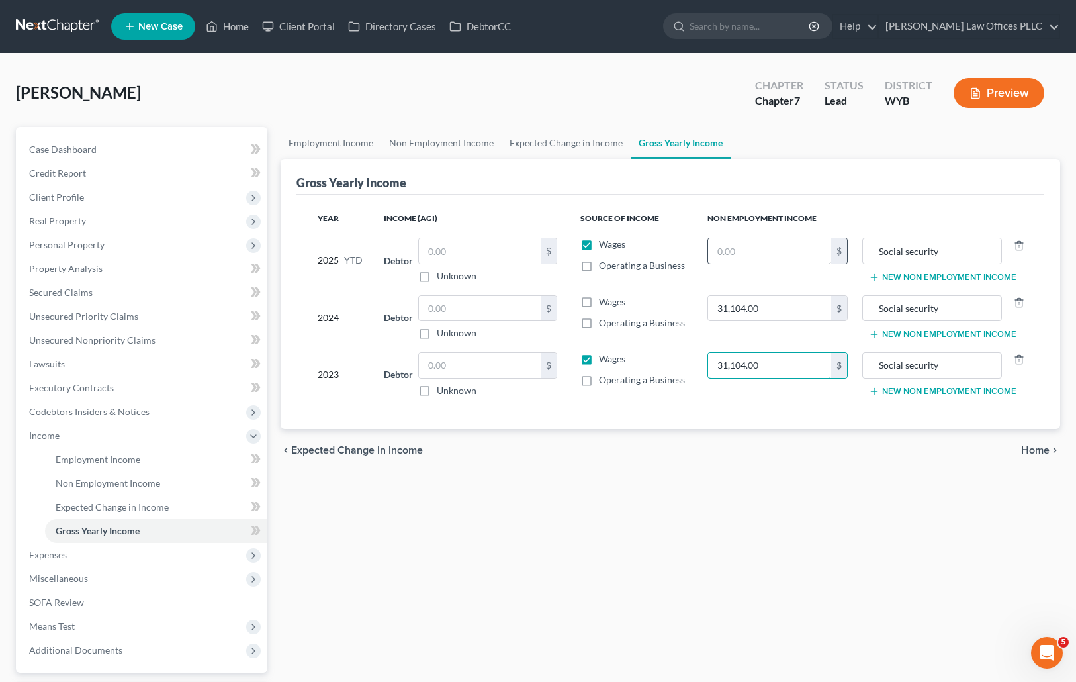
type input "31,104.00"
click at [746, 253] on input "text" at bounding box center [769, 250] width 123 height 25
type input "23,328.00"
click at [599, 246] on label "Wages" at bounding box center [612, 244] width 26 height 13
click at [604, 246] on input "Wages" at bounding box center [608, 242] width 9 height 9
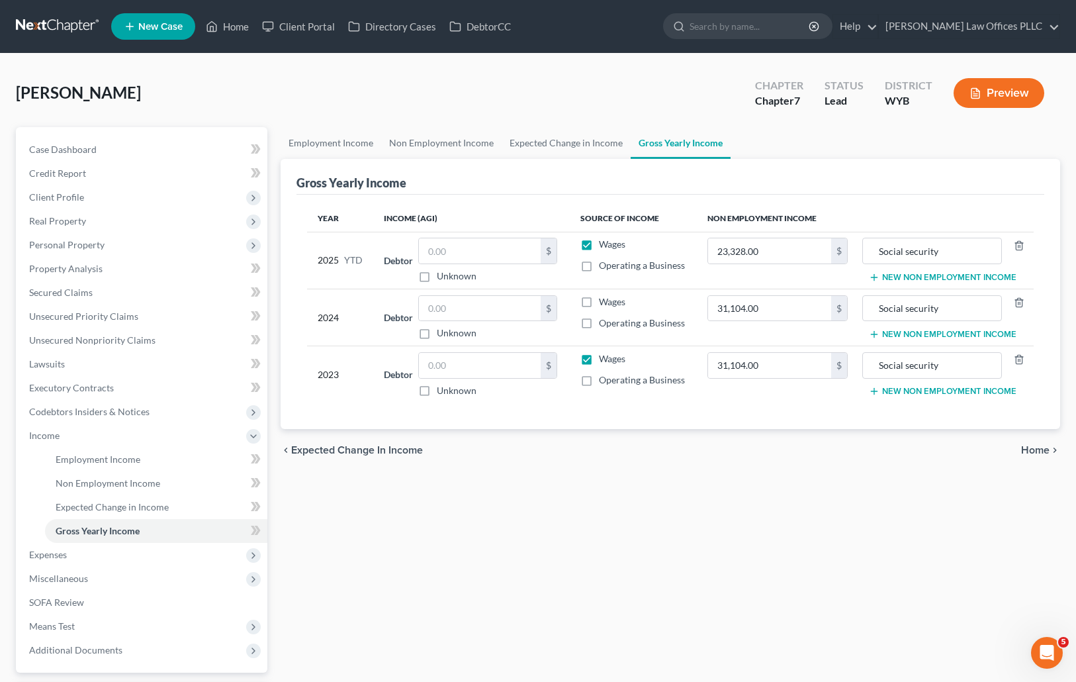
checkbox input "false"
click at [599, 359] on label "Wages" at bounding box center [612, 358] width 26 height 13
click at [604, 359] on input "Wages" at bounding box center [608, 356] width 9 height 9
checkbox input "false"
click at [113, 602] on link "SOFA Review" at bounding box center [143, 602] width 249 height 24
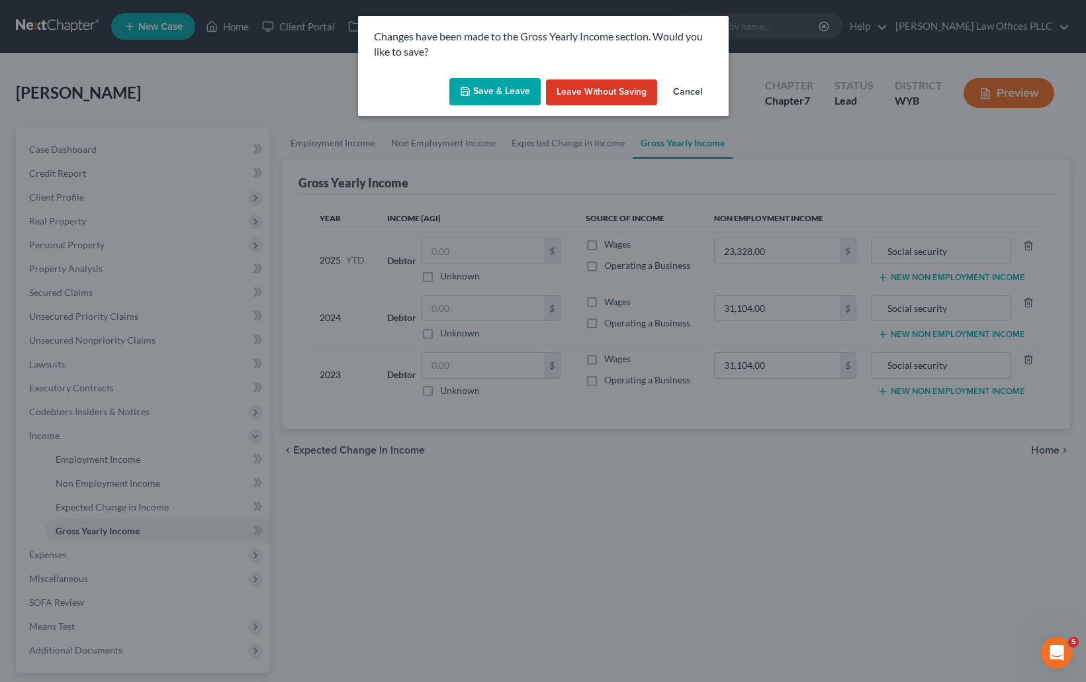
click at [510, 90] on button "Save & Leave" at bounding box center [494, 92] width 91 height 28
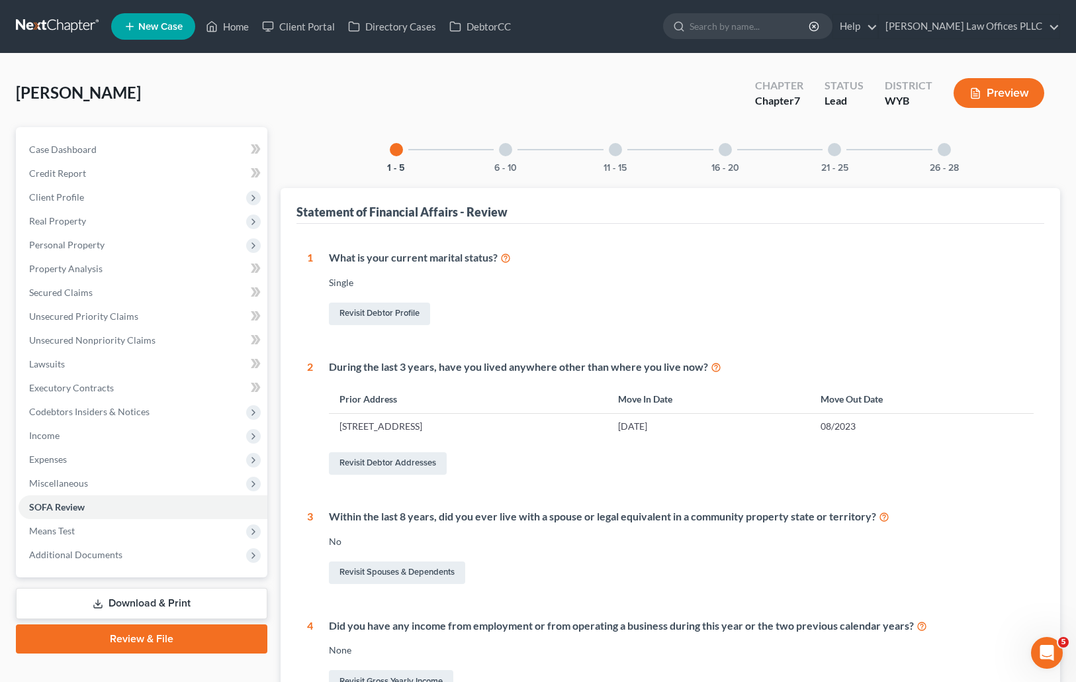
click at [506, 148] on div at bounding box center [505, 149] width 13 height 13
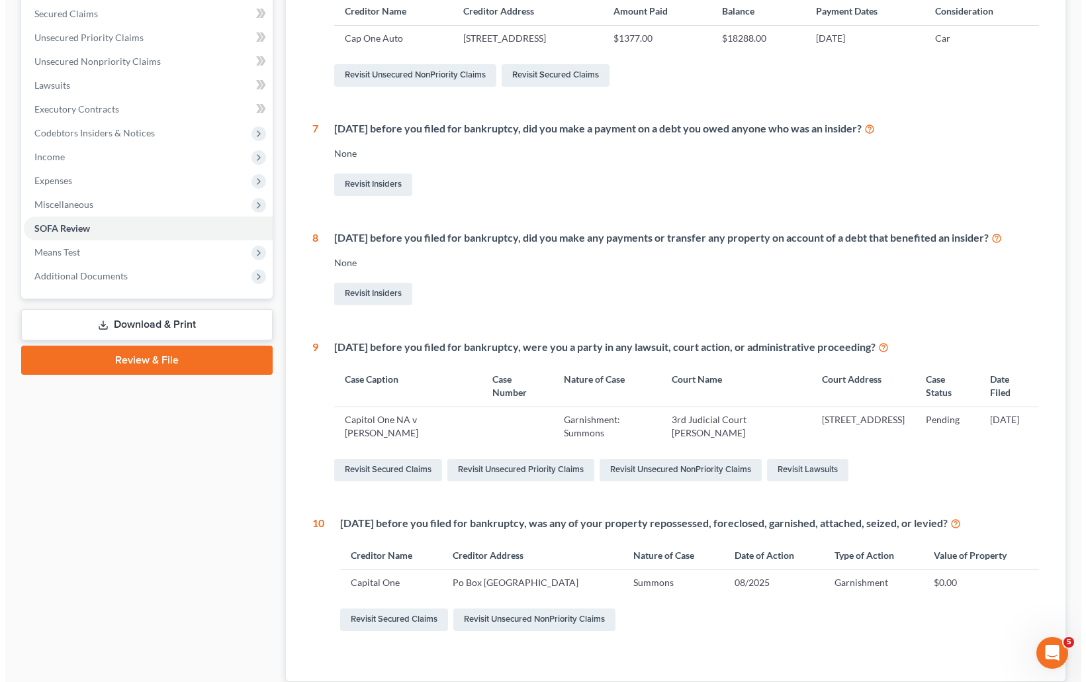
scroll to position [281, 0]
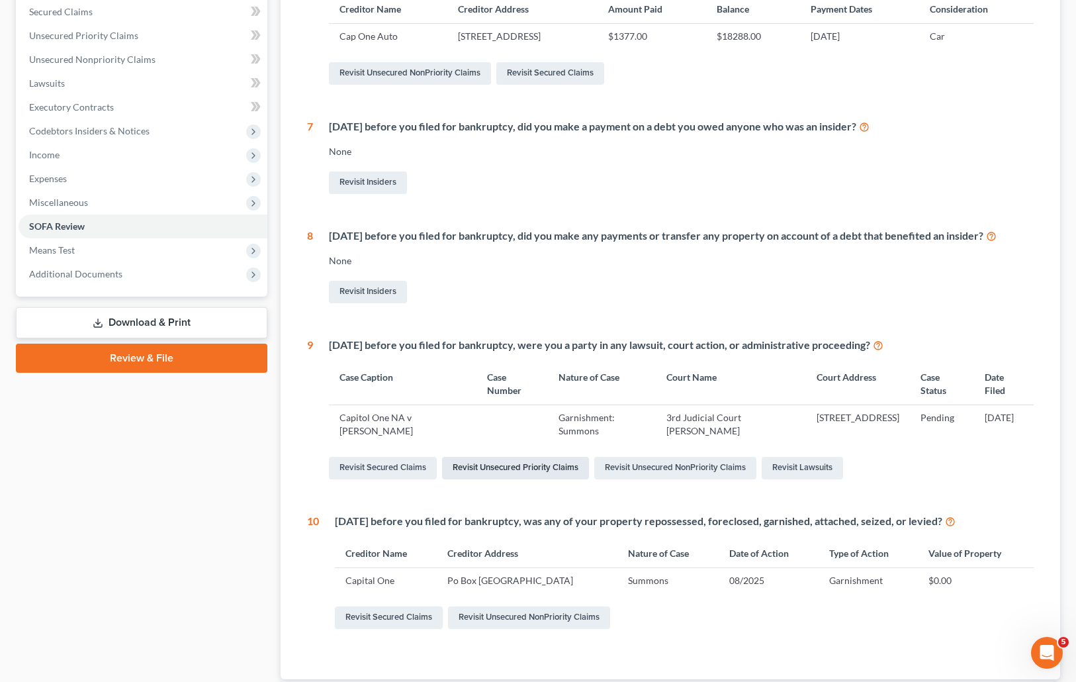
click at [523, 462] on link "Revisit Unsecured Priority Claims" at bounding box center [515, 468] width 147 height 23
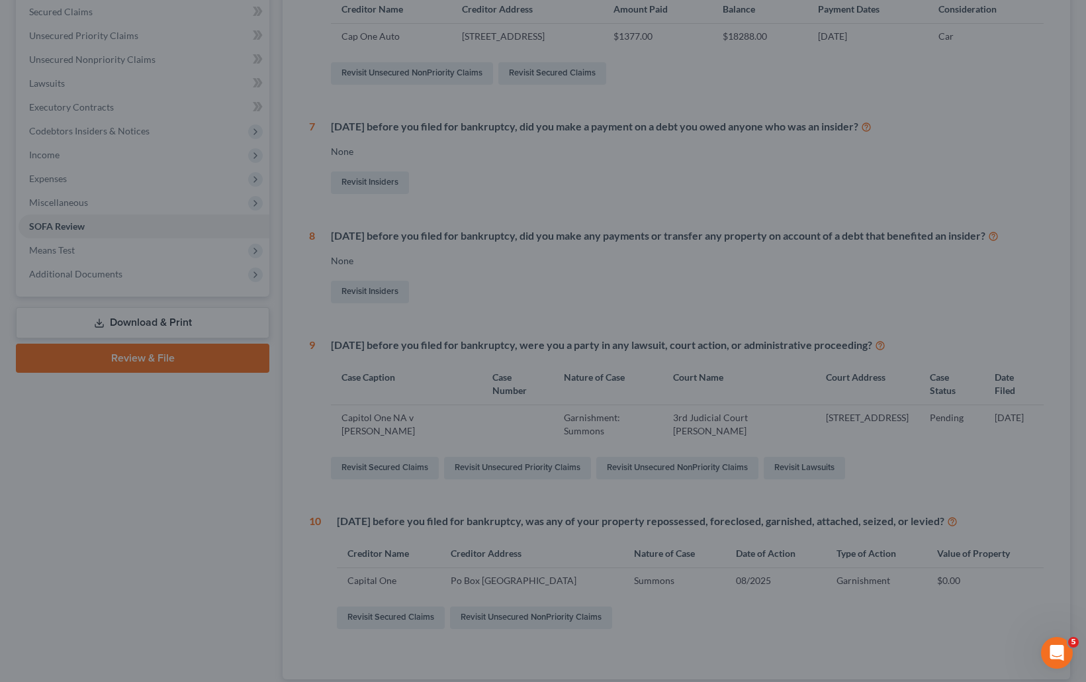
click at [134, 59] on div at bounding box center [543, 341] width 1086 height 682
click at [586, 183] on div at bounding box center [543, 341] width 1086 height 682
click at [923, 130] on div at bounding box center [543, 341] width 1086 height 682
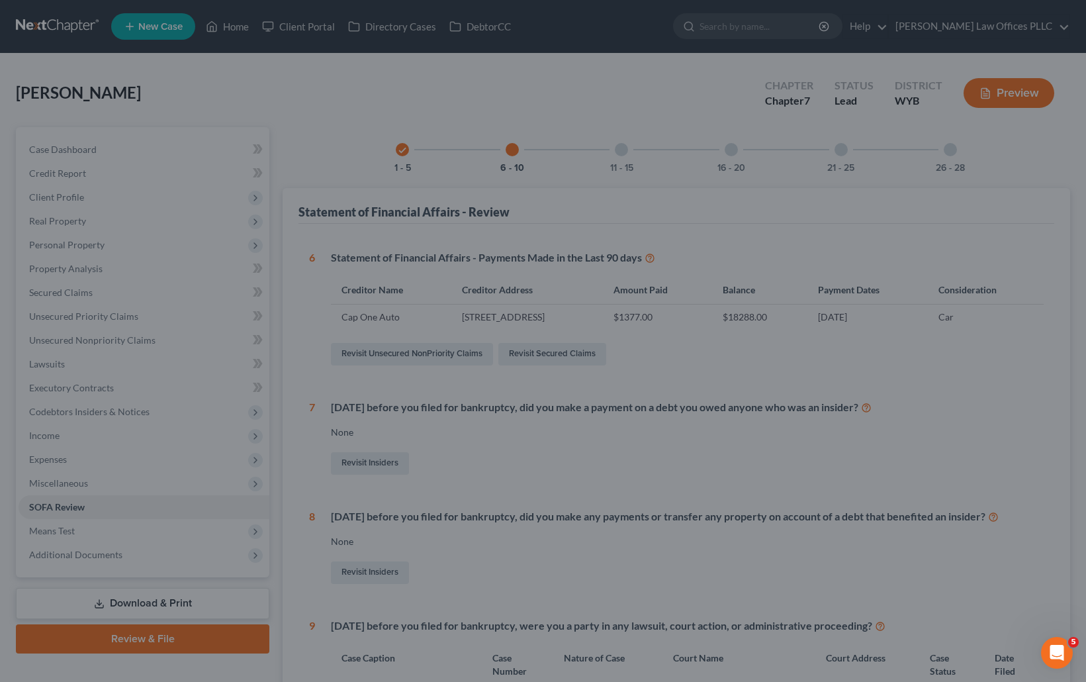
click at [185, 79] on div at bounding box center [543, 341] width 1086 height 682
click at [643, 107] on div at bounding box center [543, 341] width 1086 height 682
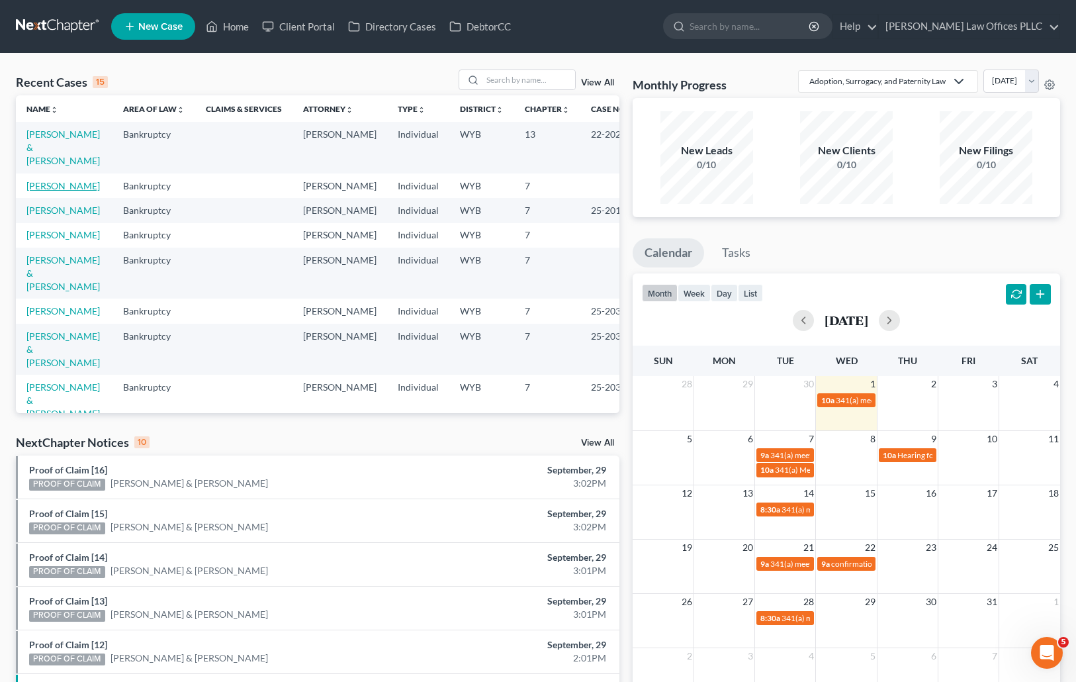
click at [52, 180] on link "[PERSON_NAME]" at bounding box center [62, 185] width 73 height 11
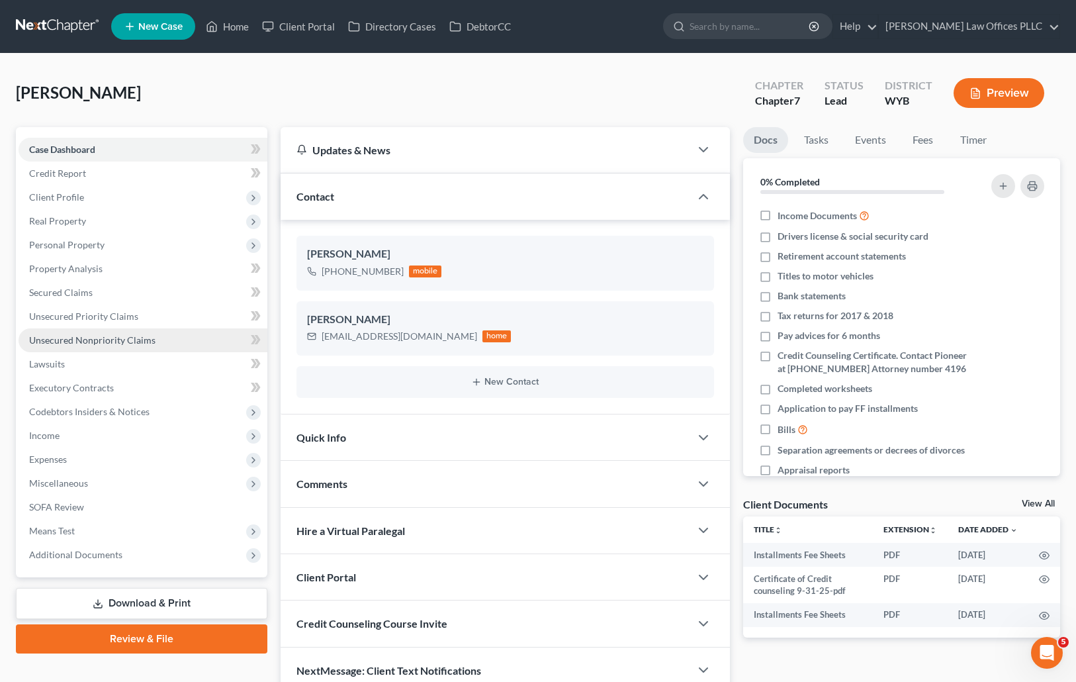
click at [110, 338] on span "Unsecured Nonpriority Claims" at bounding box center [92, 339] width 126 height 11
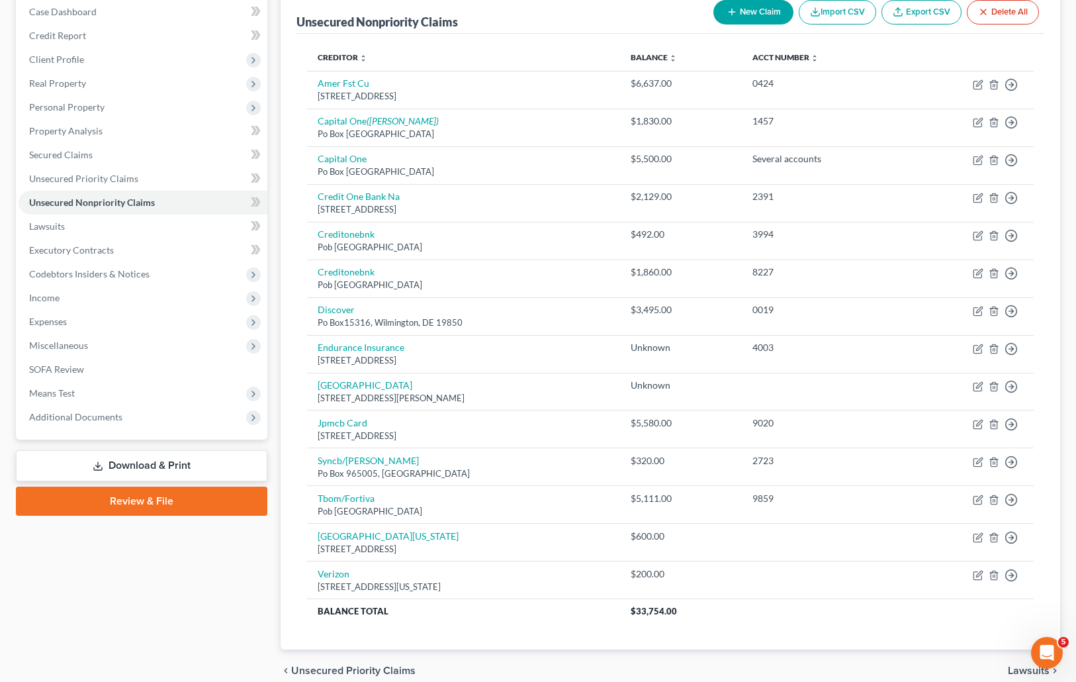
scroll to position [139, 0]
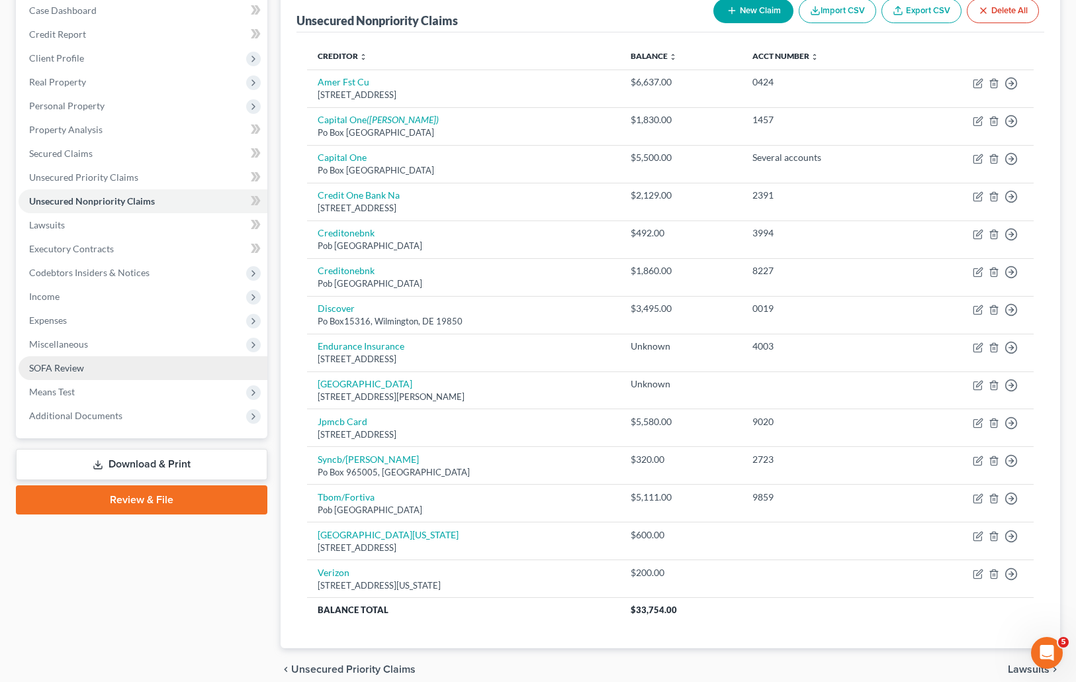
click at [70, 371] on span "SOFA Review" at bounding box center [56, 367] width 55 height 11
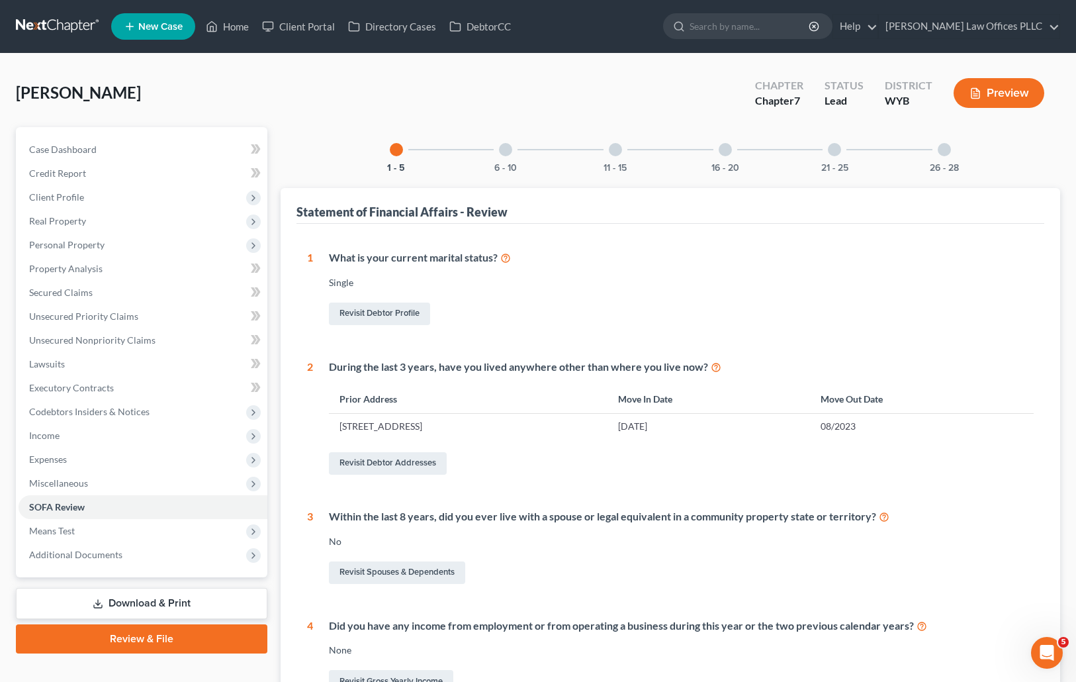
click at [508, 145] on div at bounding box center [505, 149] width 13 height 13
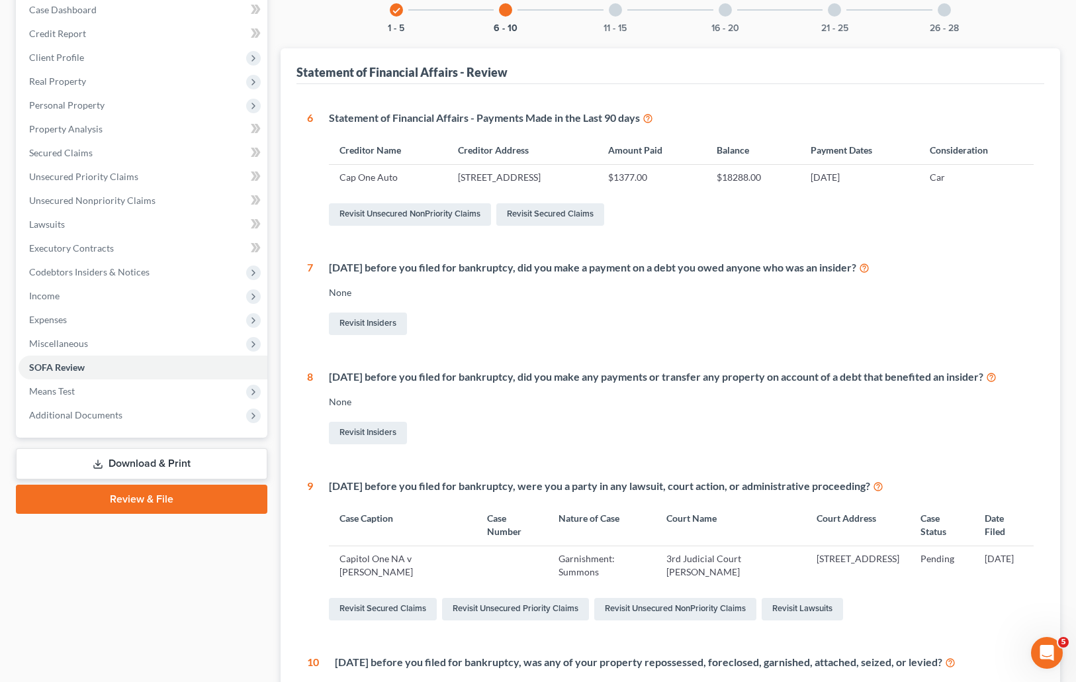
scroll to position [193, 0]
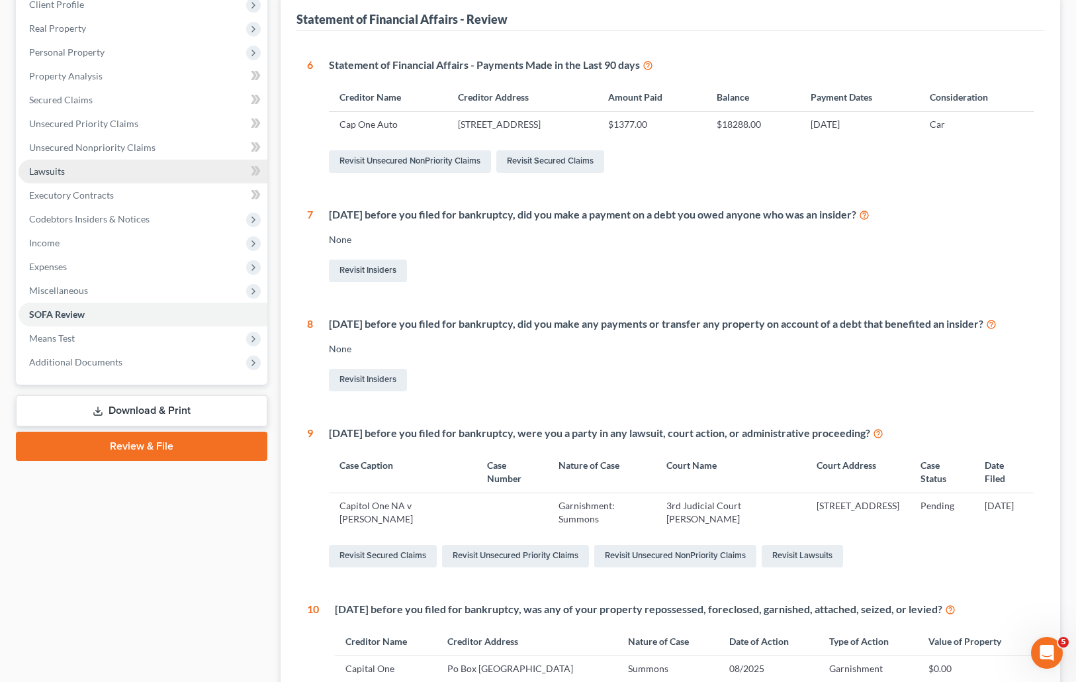
click at [53, 170] on span "Lawsuits" at bounding box center [47, 170] width 36 height 11
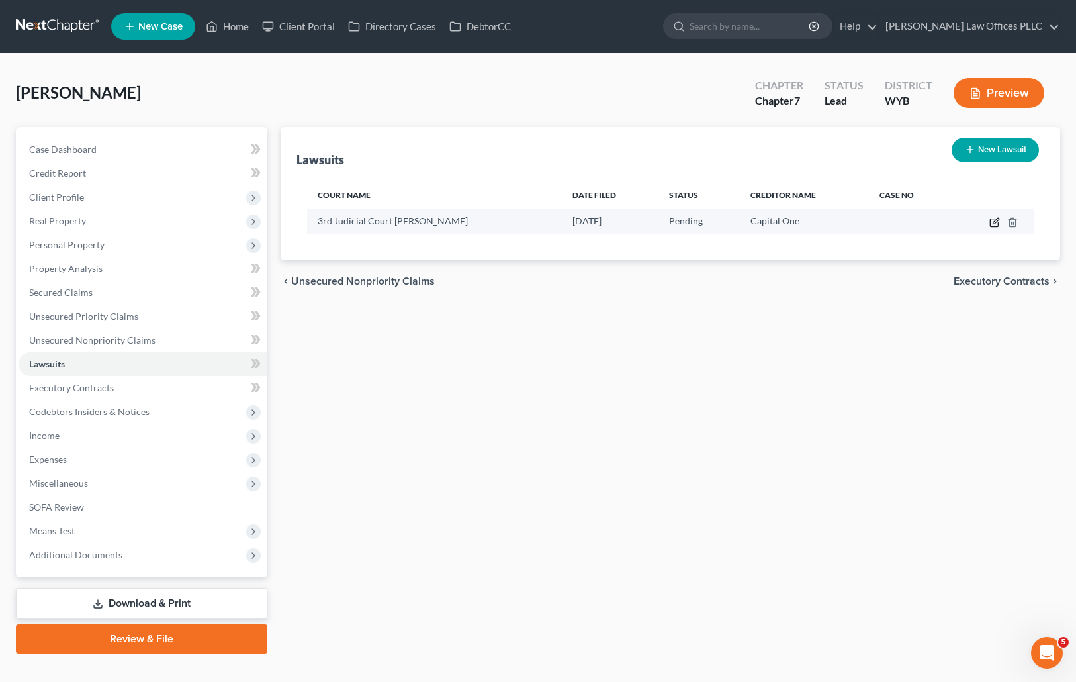
click at [993, 217] on icon "button" at bounding box center [994, 222] width 11 height 11
select select "53"
select select "0"
select select "1"
select select "48"
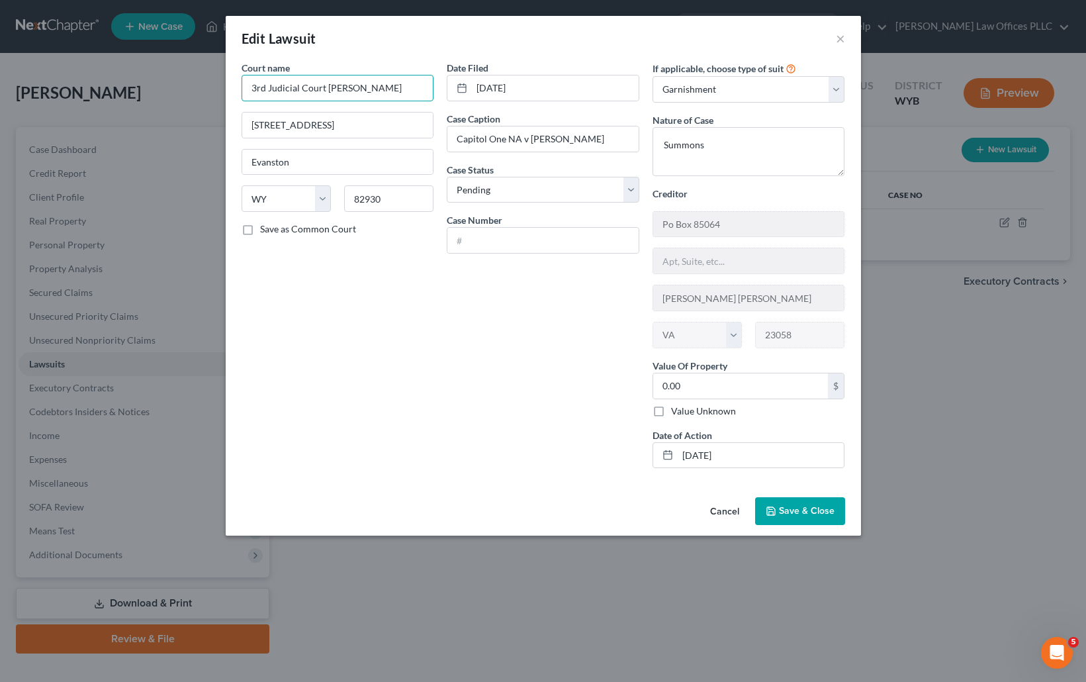
click at [355, 87] on input "3rd Judicial Court Unita couty" at bounding box center [338, 88] width 193 height 26
type input "3rd Judicial Court Unita County"
click at [819, 508] on span "Save & Close" at bounding box center [807, 510] width 56 height 11
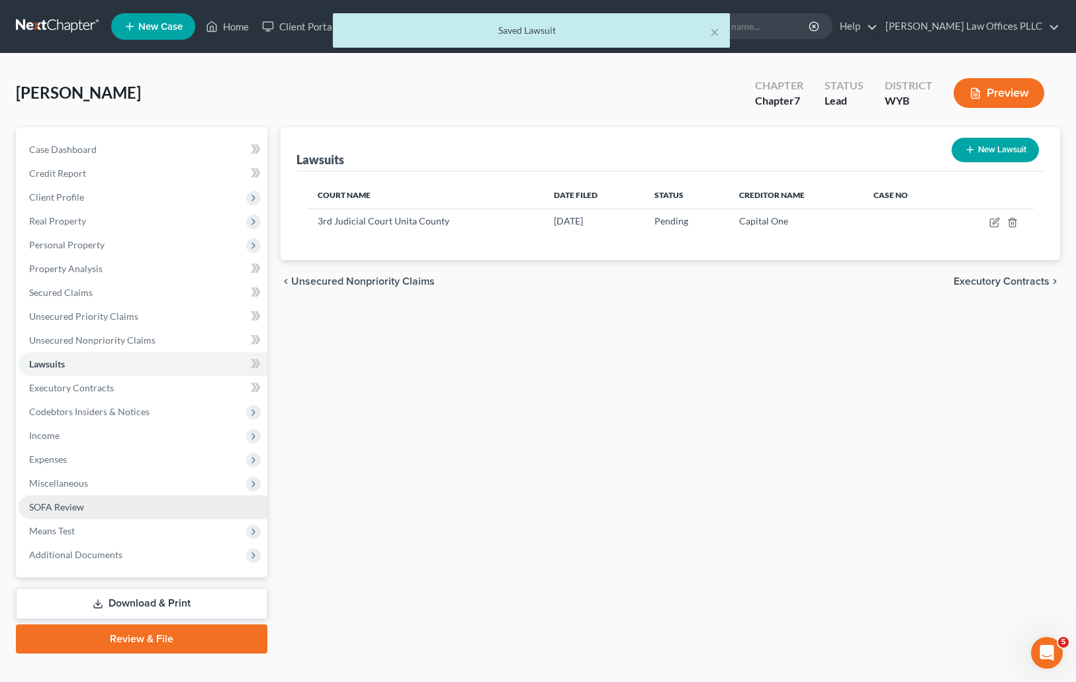
click at [78, 505] on span "SOFA Review" at bounding box center [56, 506] width 55 height 11
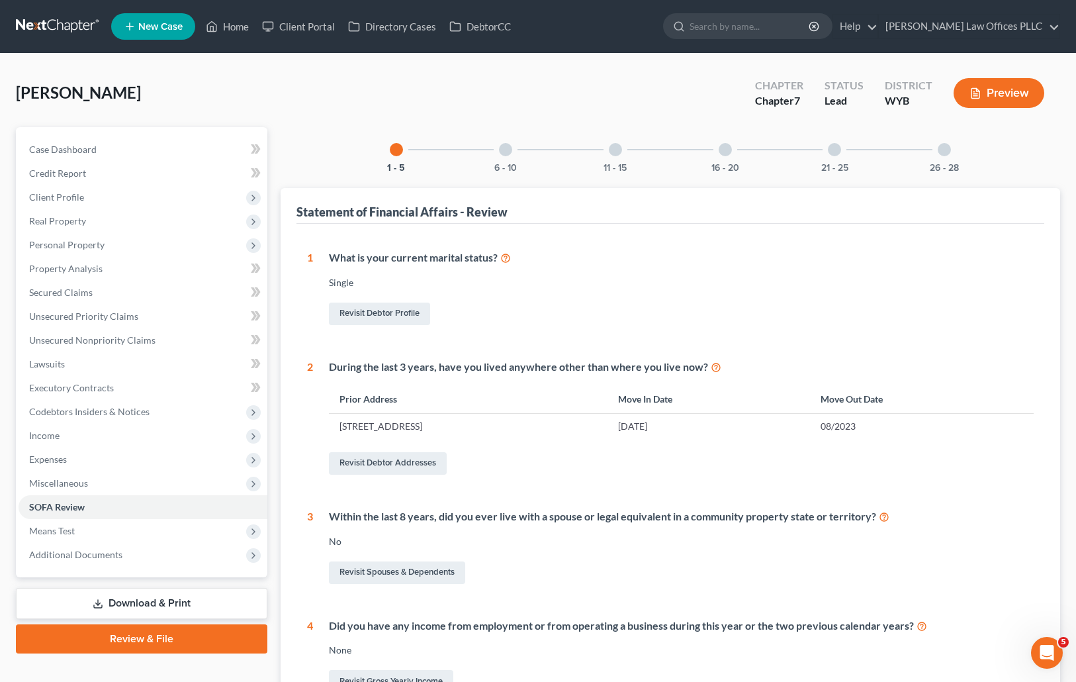
click at [611, 147] on div at bounding box center [615, 149] width 13 height 13
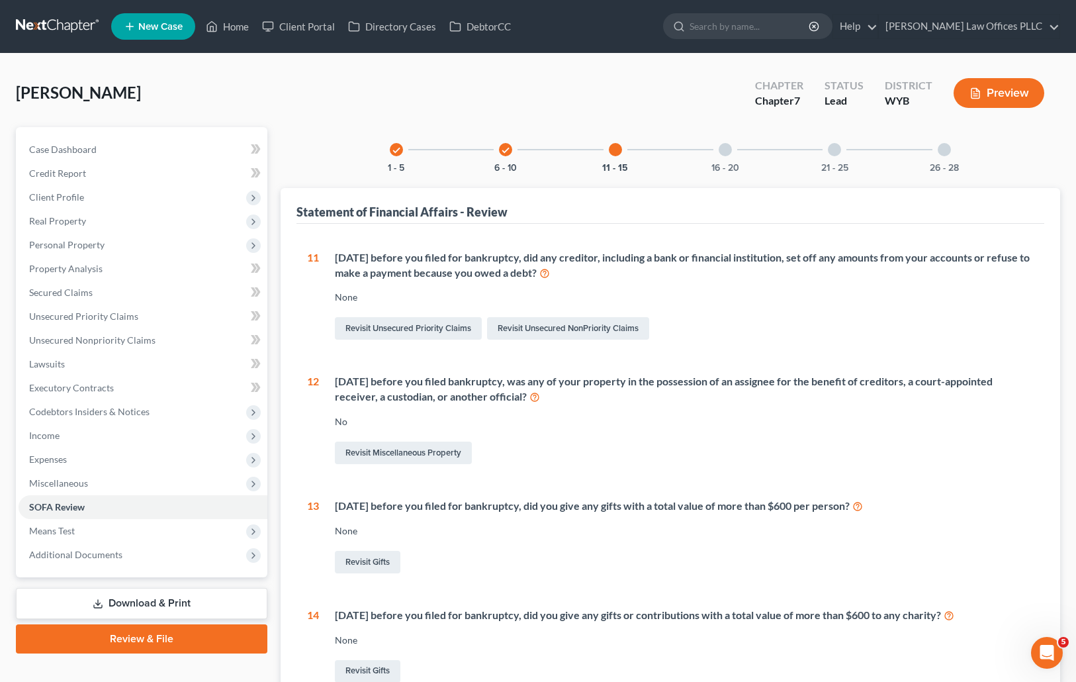
click at [728, 148] on div at bounding box center [725, 149] width 13 height 13
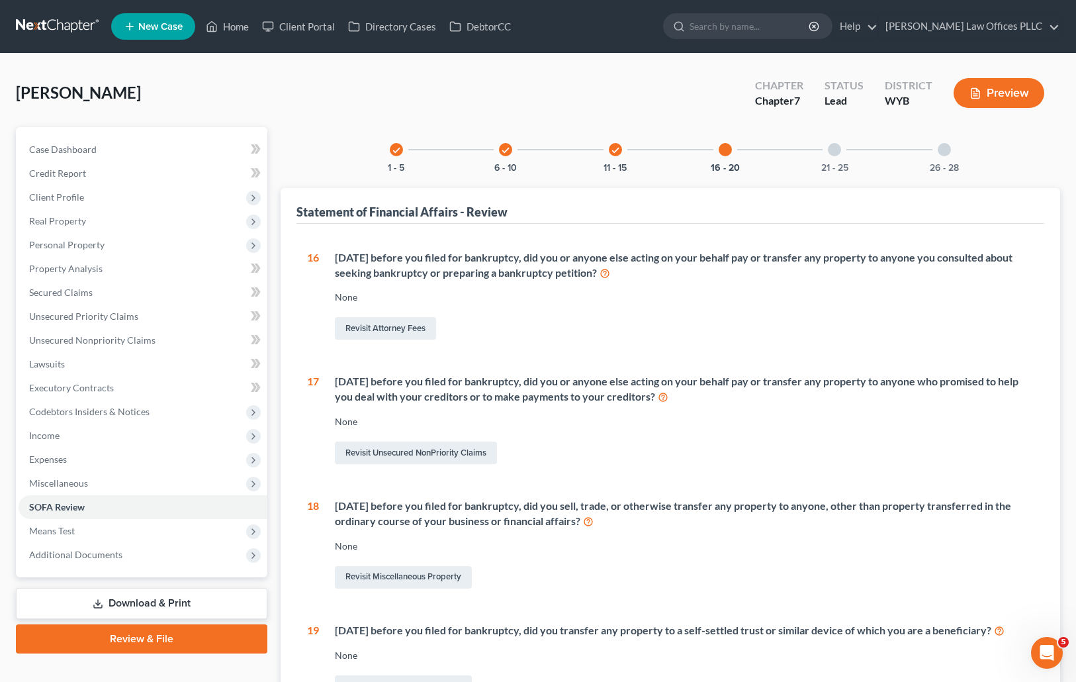
click at [834, 148] on div at bounding box center [834, 149] width 13 height 13
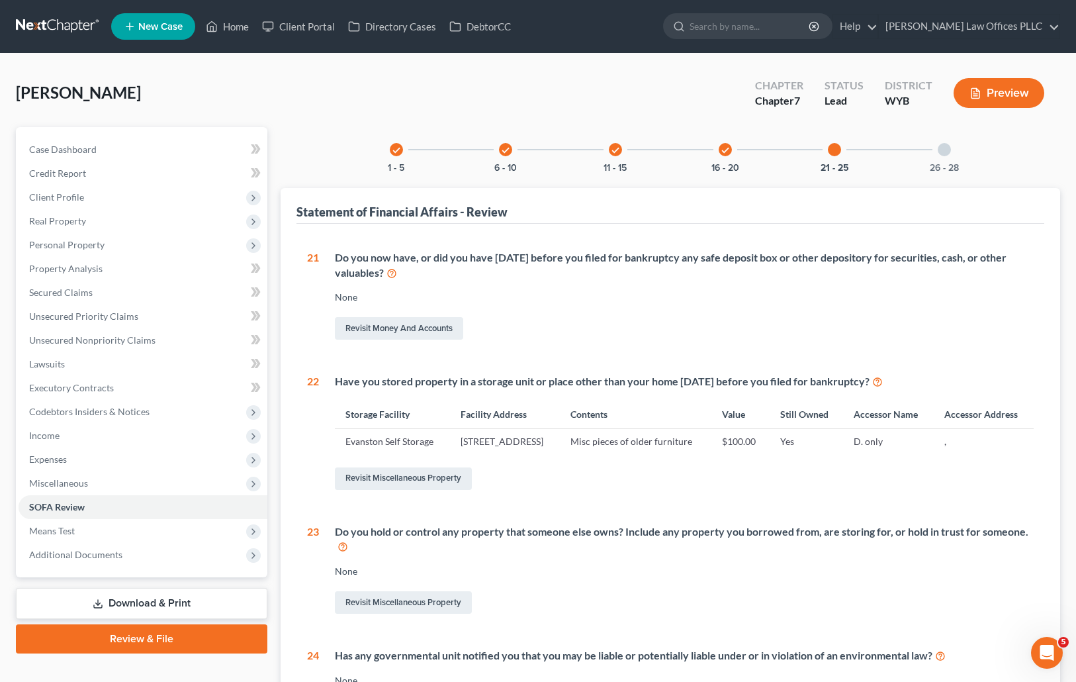
click at [946, 152] on div at bounding box center [944, 149] width 13 height 13
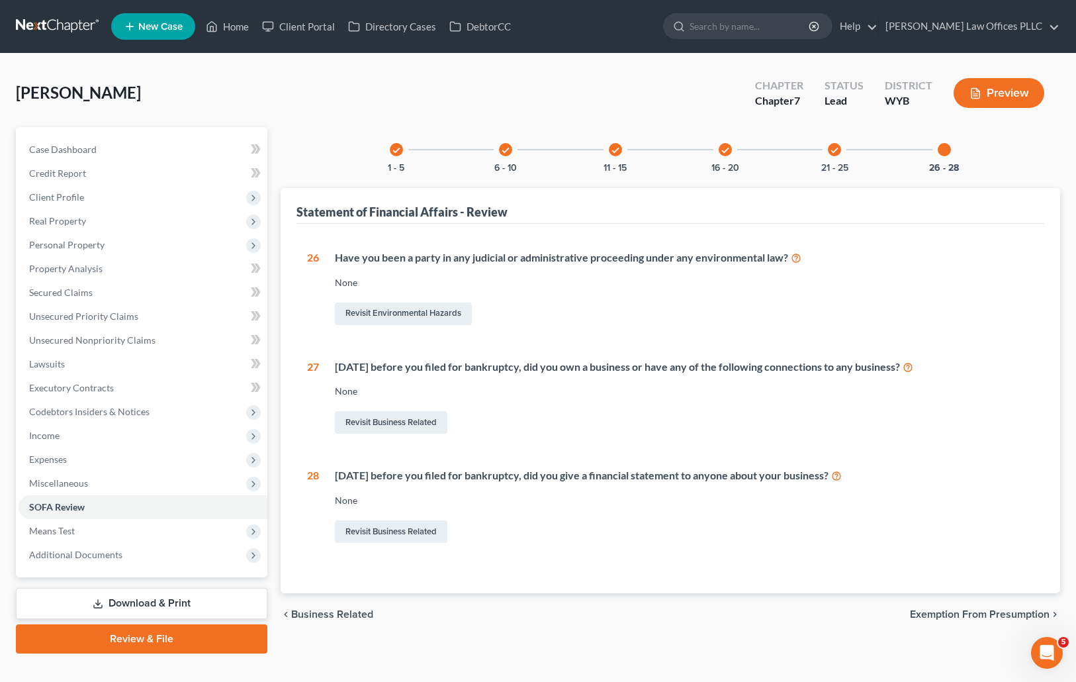
click at [169, 600] on link "Download & Print" at bounding box center [141, 603] width 251 height 31
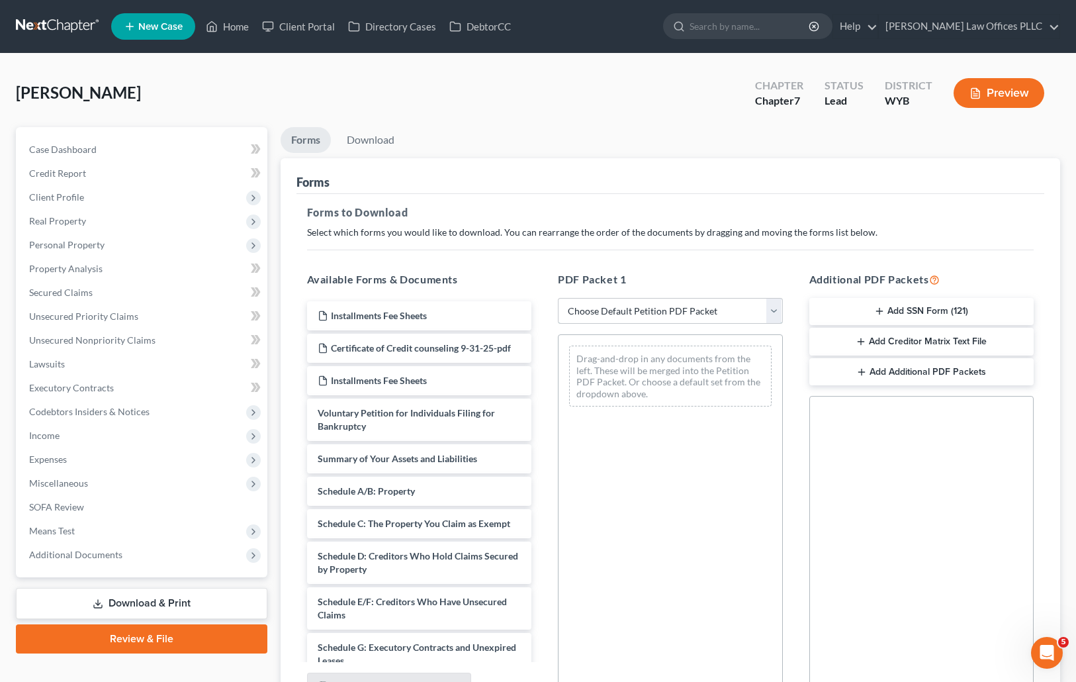
click at [772, 311] on select "Choose Default Petition PDF Packet Complete Bankruptcy Petition (all forms and …" at bounding box center [670, 311] width 225 height 26
select select "4"
click at [558, 298] on select "Choose Default Petition PDF Packet Complete Bankruptcy Petition (all forms and …" at bounding box center [670, 311] width 225 height 26
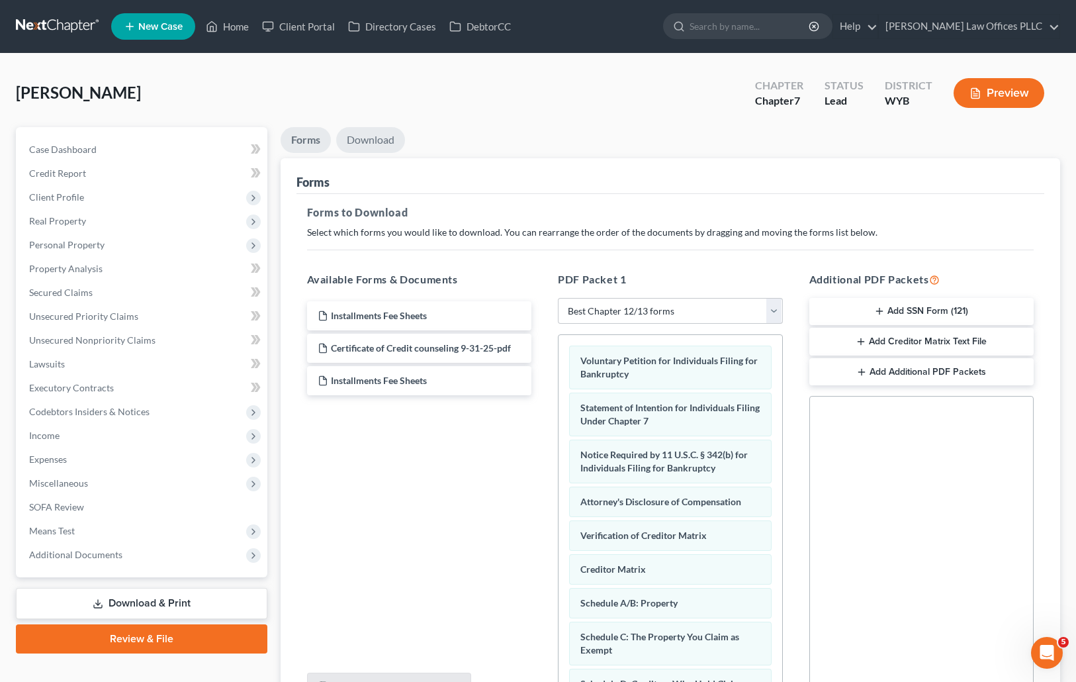
click at [367, 137] on link "Download" at bounding box center [370, 140] width 69 height 26
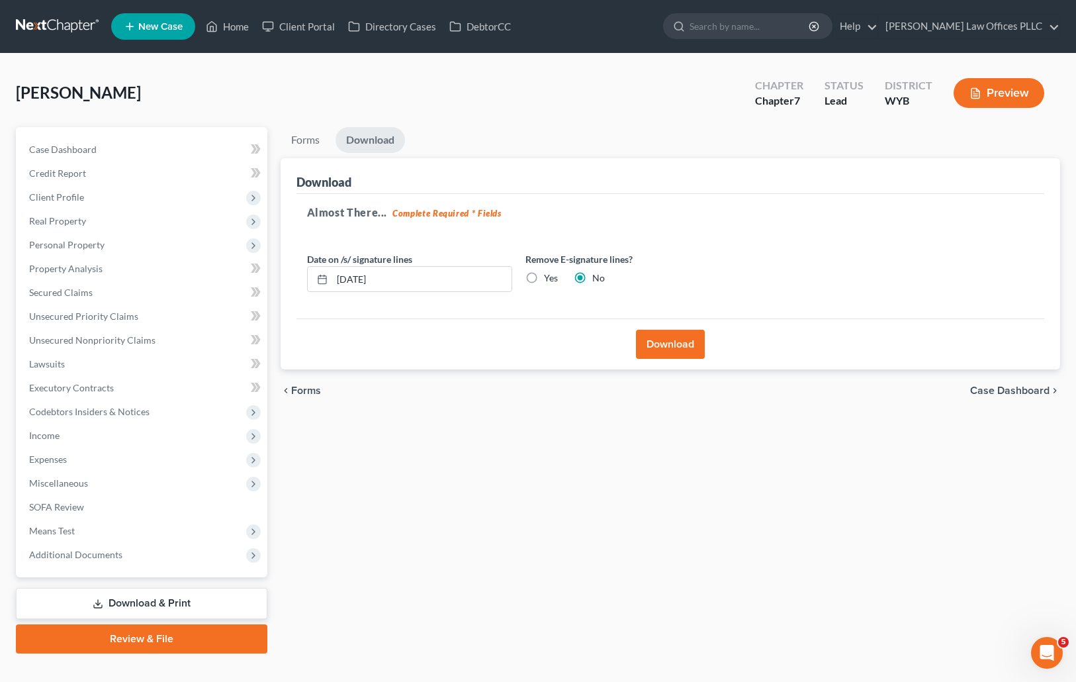
click at [544, 278] on label "Yes" at bounding box center [551, 277] width 14 height 13
click at [549, 278] on input "Yes" at bounding box center [553, 275] width 9 height 9
radio input "true"
radio input "false"
click at [690, 346] on button "Download" at bounding box center [670, 344] width 69 height 29
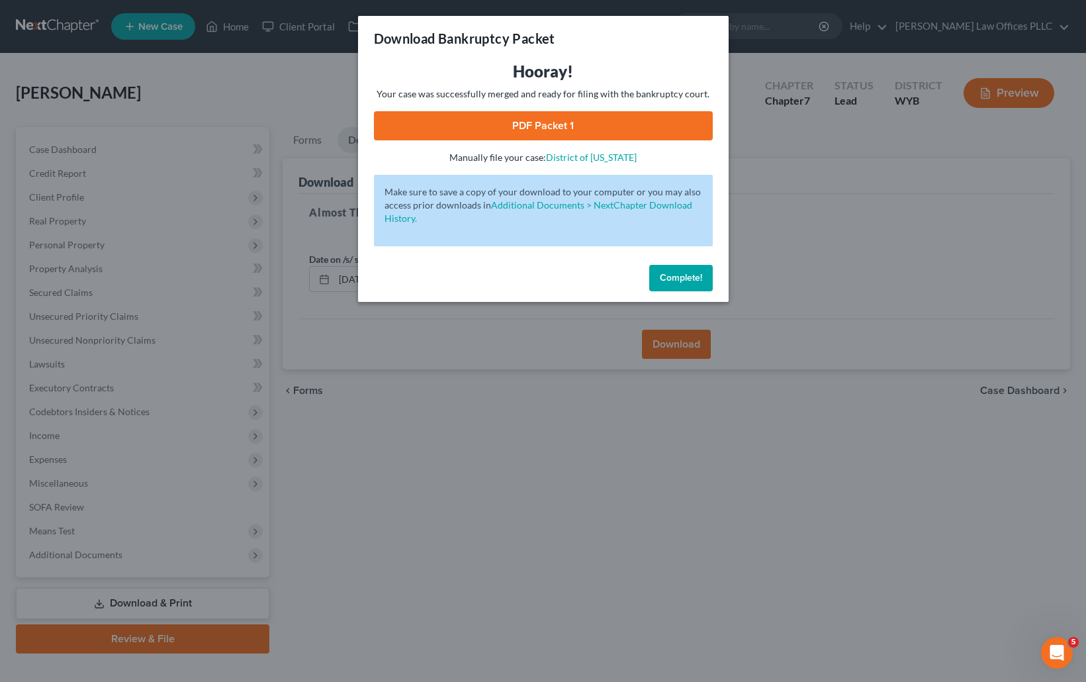
click at [576, 122] on link "PDF Packet 1" at bounding box center [543, 125] width 339 height 29
click at [692, 273] on span "Complete!" at bounding box center [681, 277] width 42 height 11
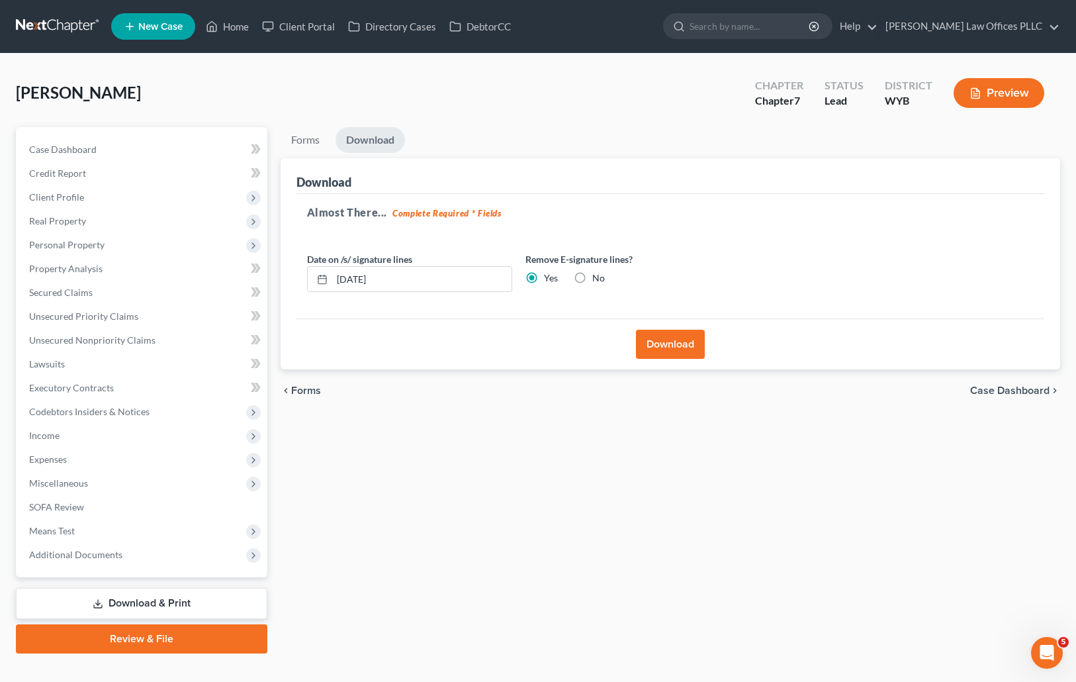
click at [189, 92] on div "Cook, Kathy Upgraded Chapter Chapter 7 Status Lead District WYB Preview" at bounding box center [538, 98] width 1044 height 58
click at [68, 195] on span "Client Profile" at bounding box center [56, 196] width 55 height 11
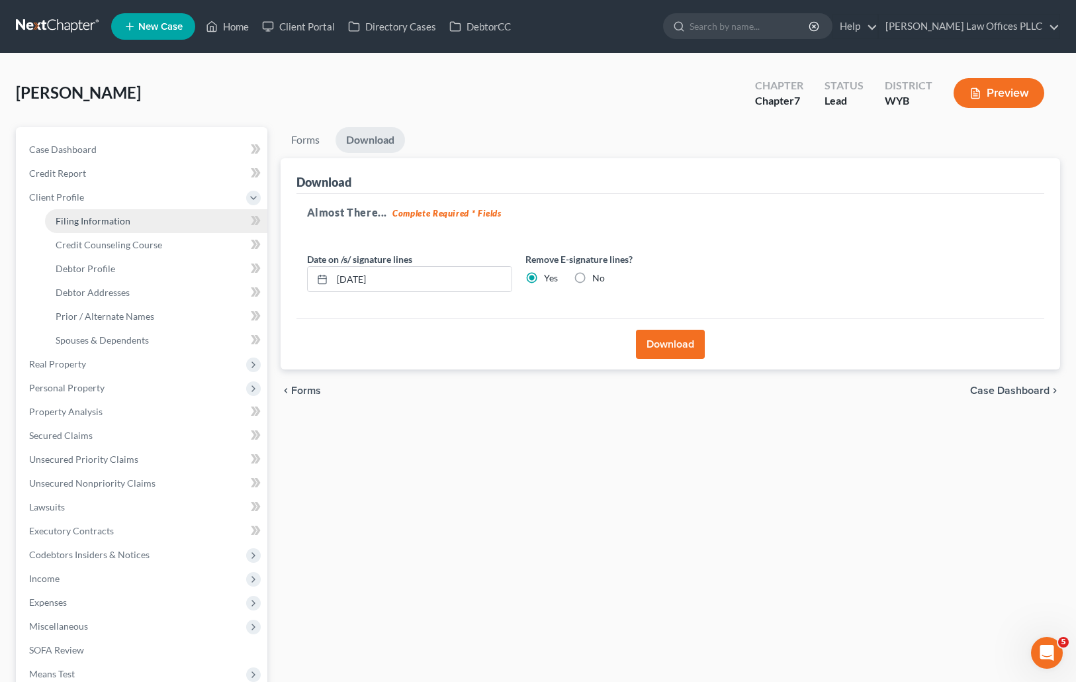
click at [96, 222] on span "Filing Information" at bounding box center [93, 220] width 75 height 11
select select "1"
select select "0"
select select "53"
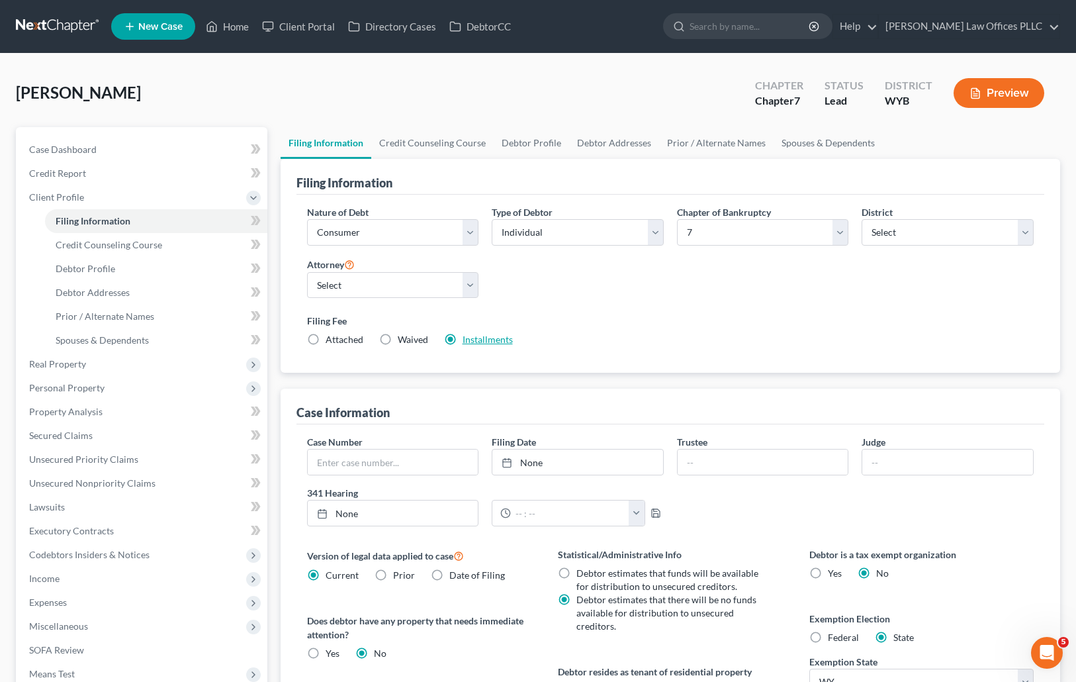
click at [484, 340] on link "Installments" at bounding box center [488, 339] width 50 height 11
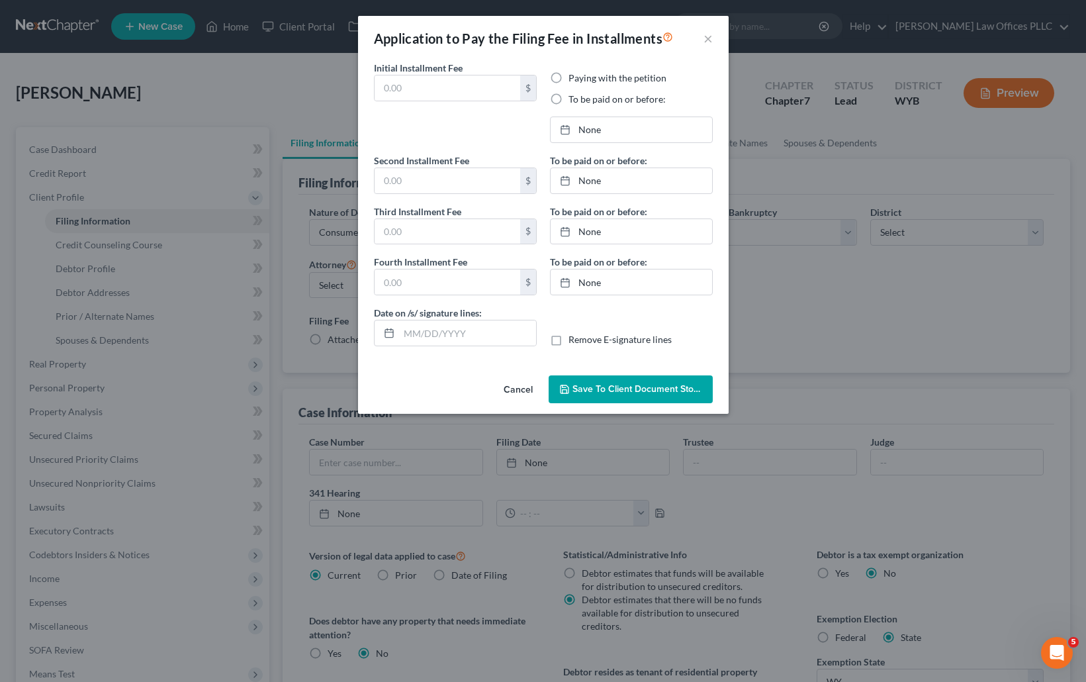
type input "84.50"
radio input "true"
type input "84.50"
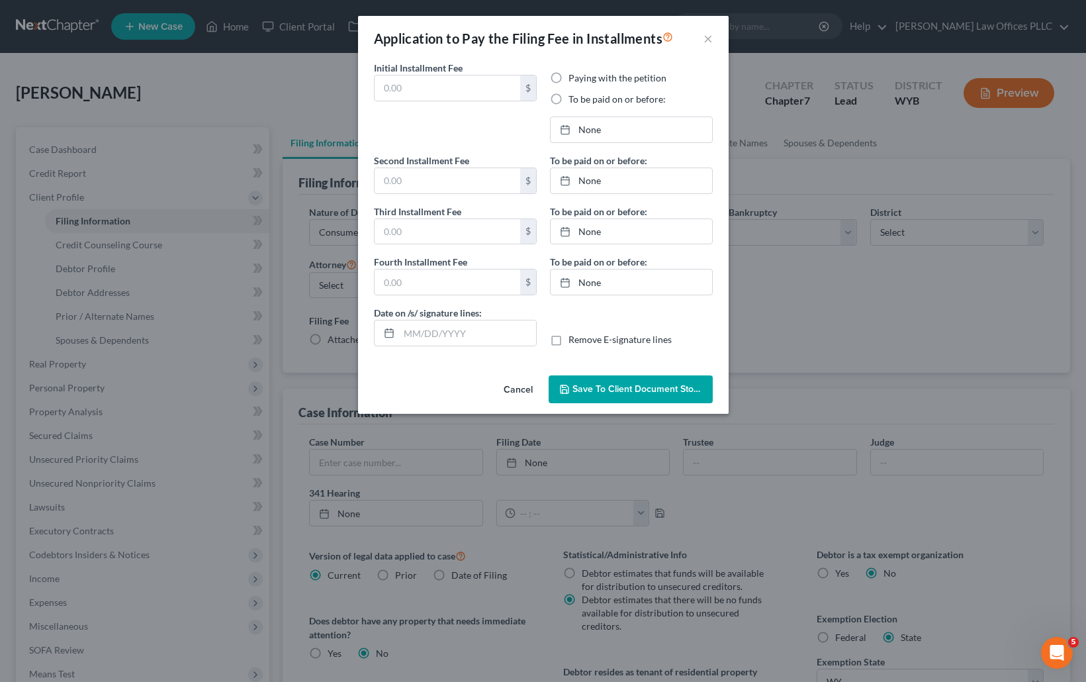
type input "[DATE]"
click at [705, 37] on button "×" at bounding box center [707, 38] width 9 height 16
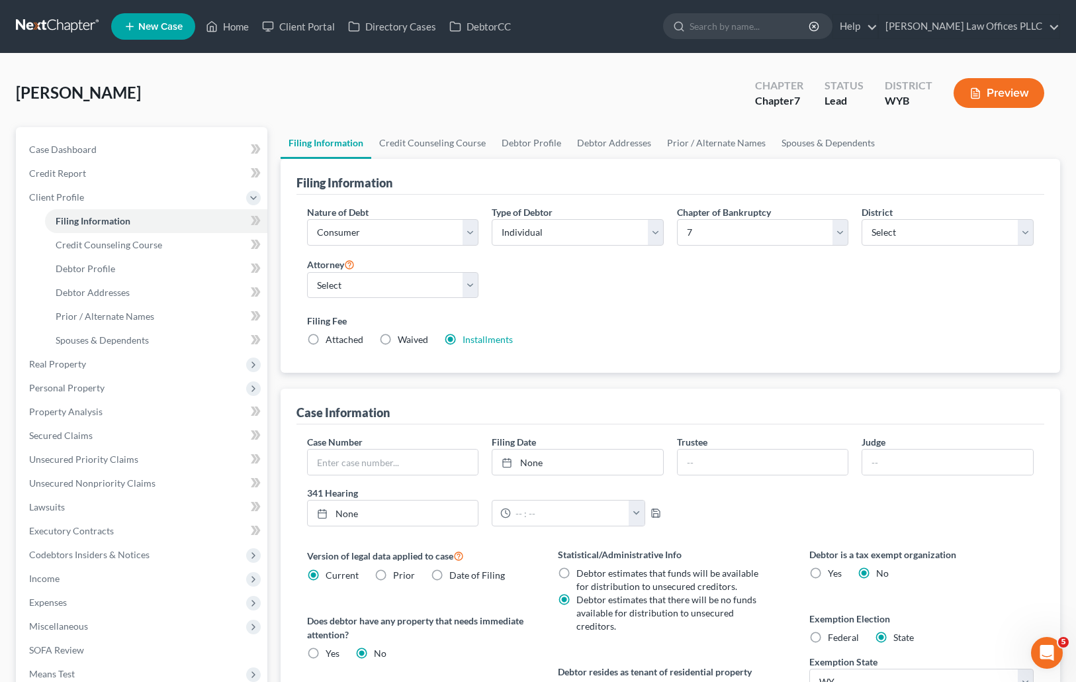
click at [705, 653] on div "Statistical/Administrative Info Debtor estimates that funds will be available f…" at bounding box center [670, 676] width 251 height 259
click at [240, 25] on link "Home" at bounding box center [227, 27] width 56 height 24
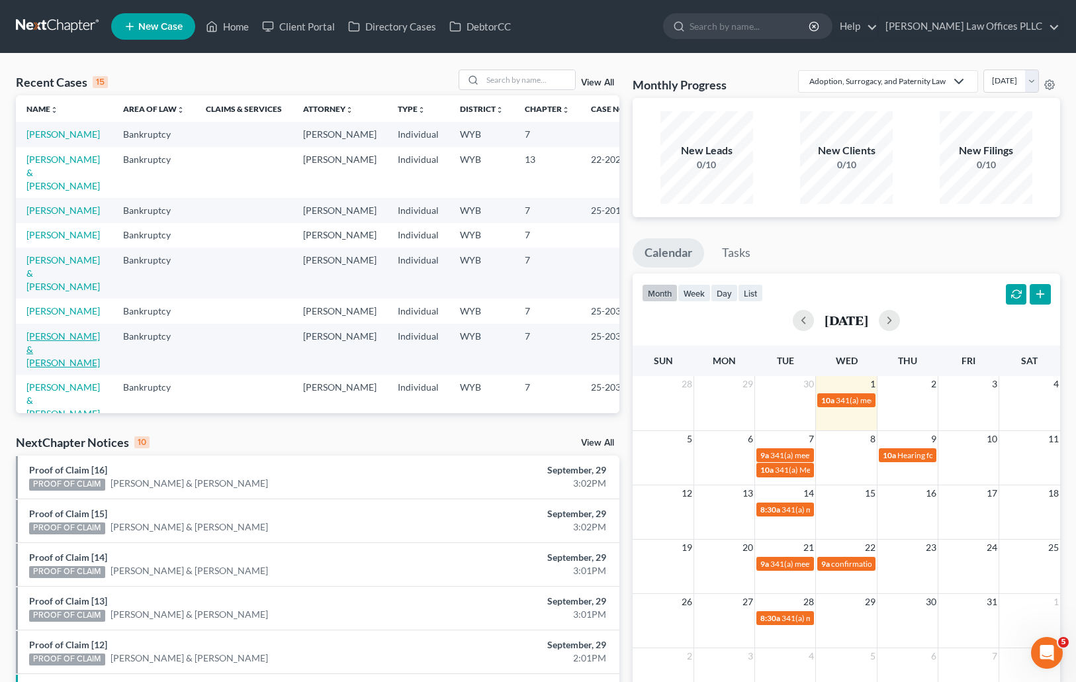
click at [40, 361] on link "[PERSON_NAME] & [PERSON_NAME]" at bounding box center [62, 349] width 73 height 38
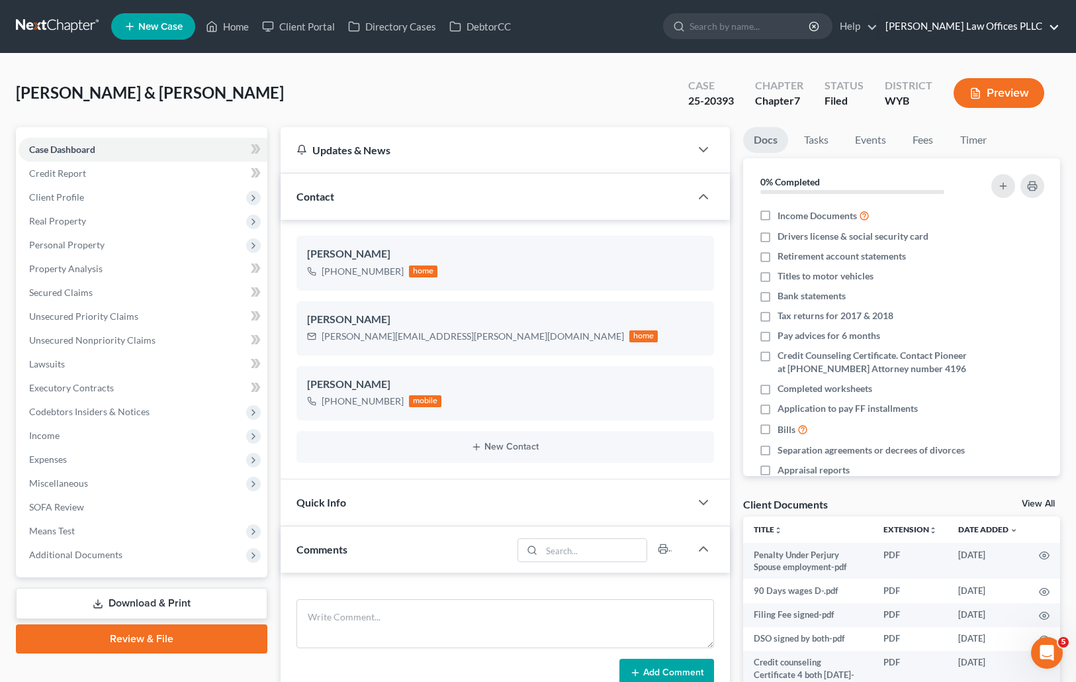
click at [1052, 25] on link "[PERSON_NAME] Law Offices PLLC" at bounding box center [969, 27] width 181 height 24
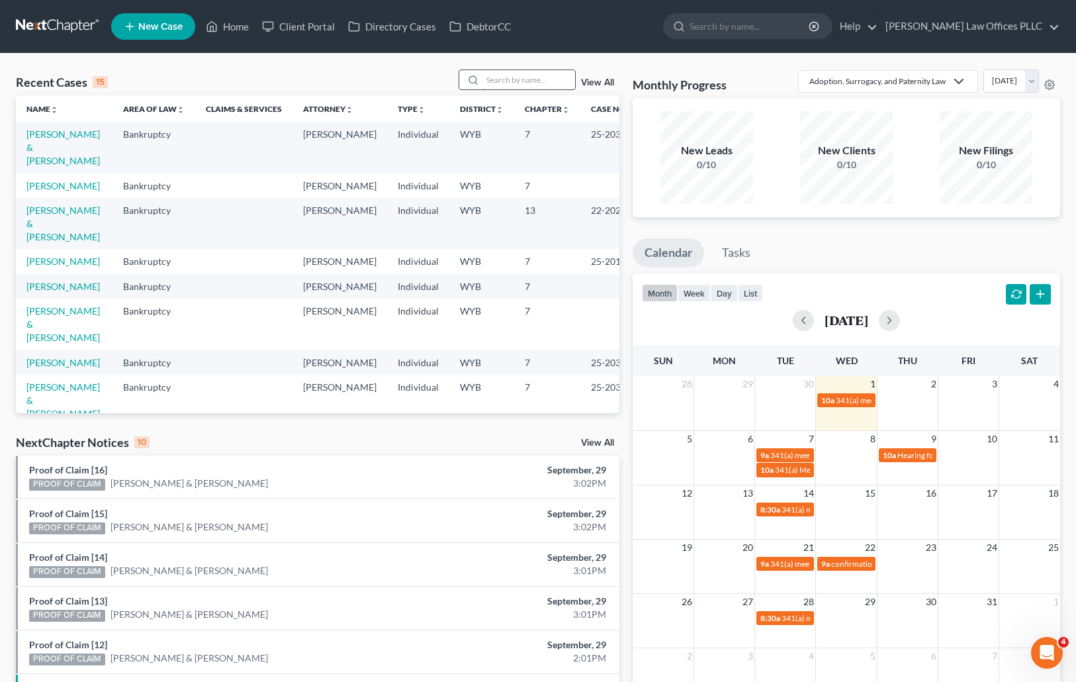
click at [503, 79] on input "search" at bounding box center [528, 79] width 93 height 19
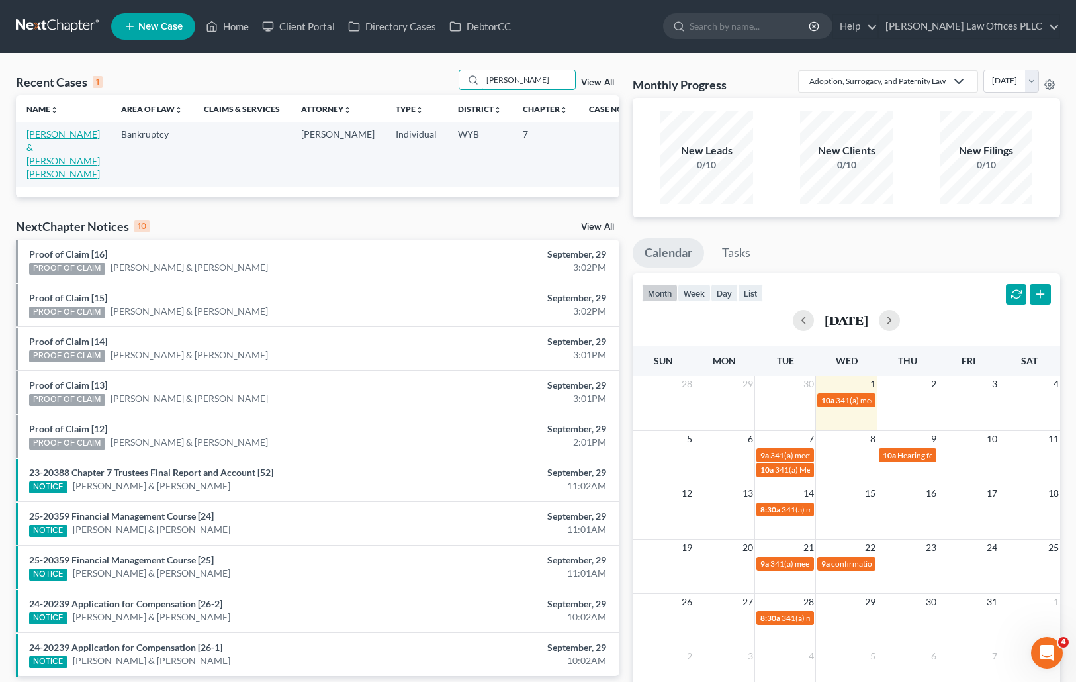
type input "[PERSON_NAME]"
click at [47, 149] on link "[PERSON_NAME] & [PERSON_NAME] [PERSON_NAME]" at bounding box center [62, 153] width 73 height 51
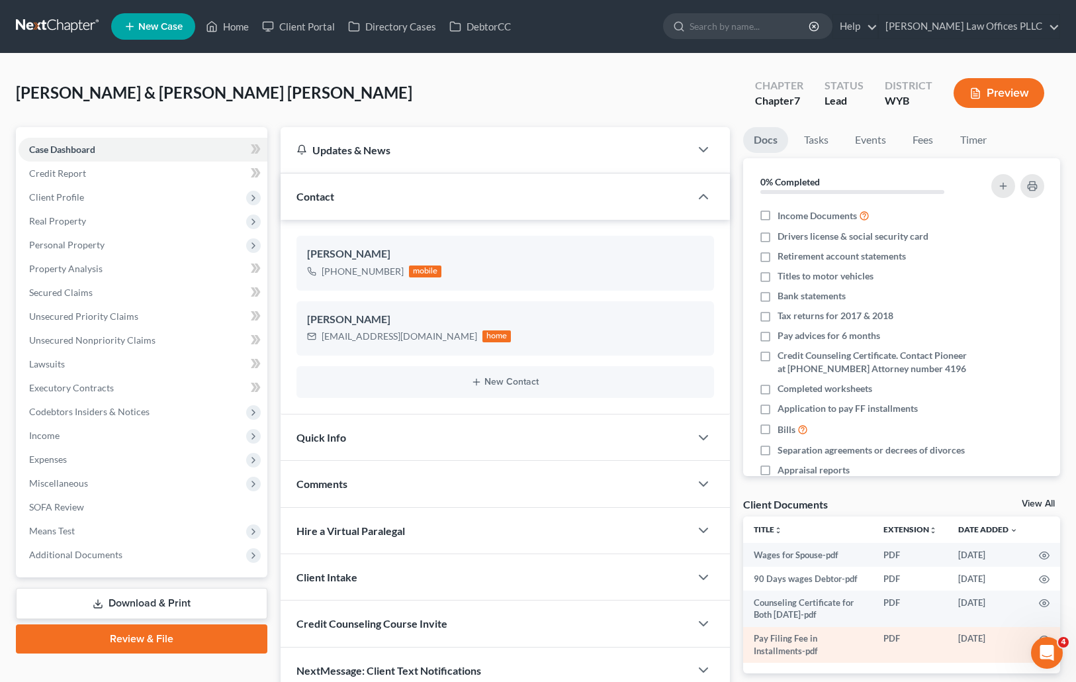
click at [834, 660] on td "Pay Filing Fee in Installments-pdf" at bounding box center [808, 645] width 130 height 36
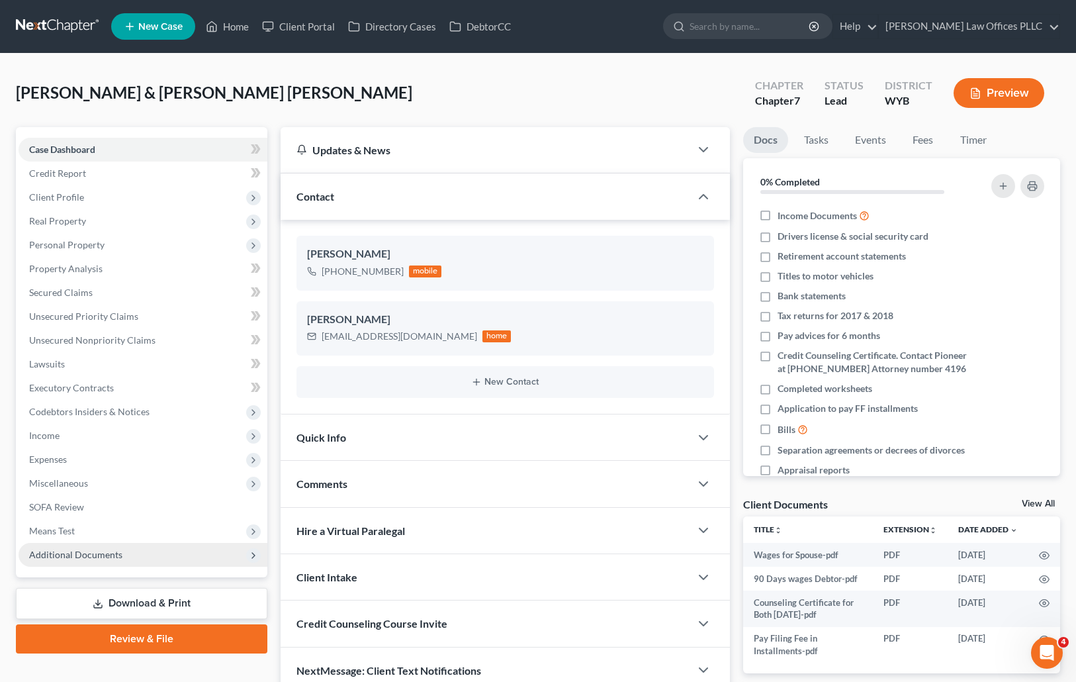
click at [110, 553] on span "Additional Documents" at bounding box center [75, 554] width 93 height 11
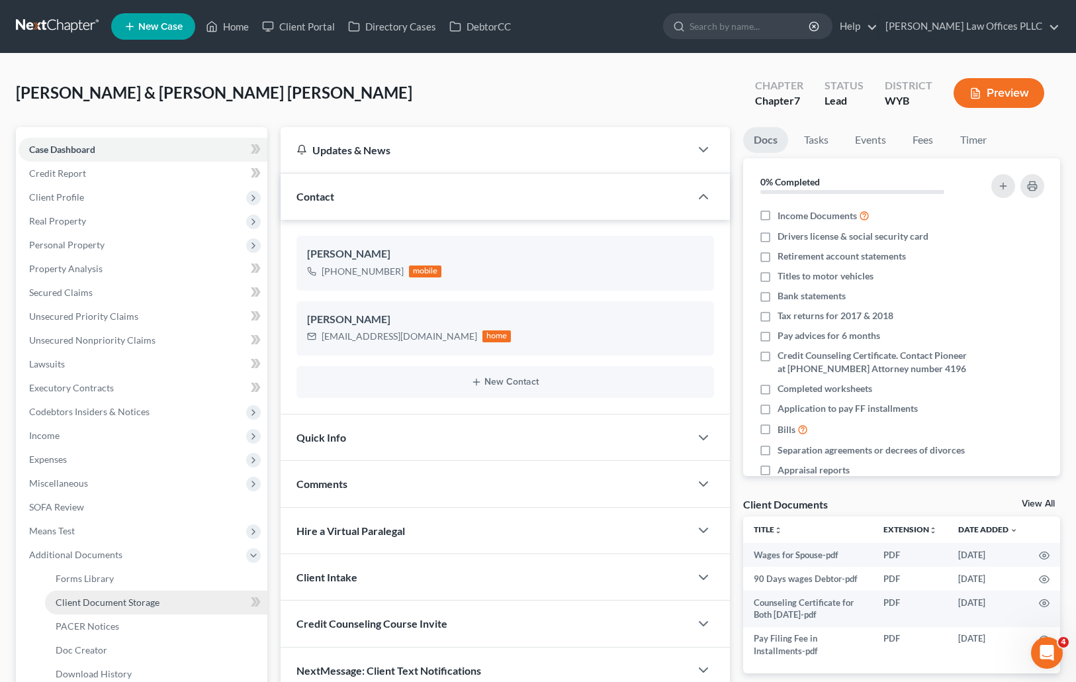
click at [143, 601] on span "Client Document Storage" at bounding box center [108, 601] width 104 height 11
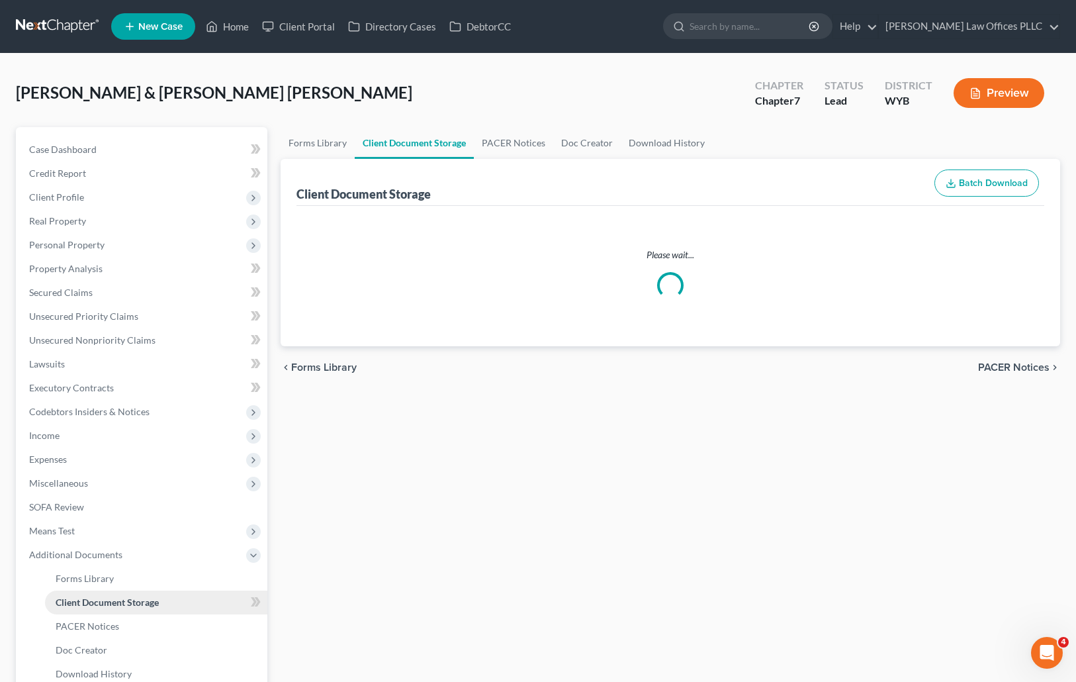
select select "4"
select select "0"
select select "3"
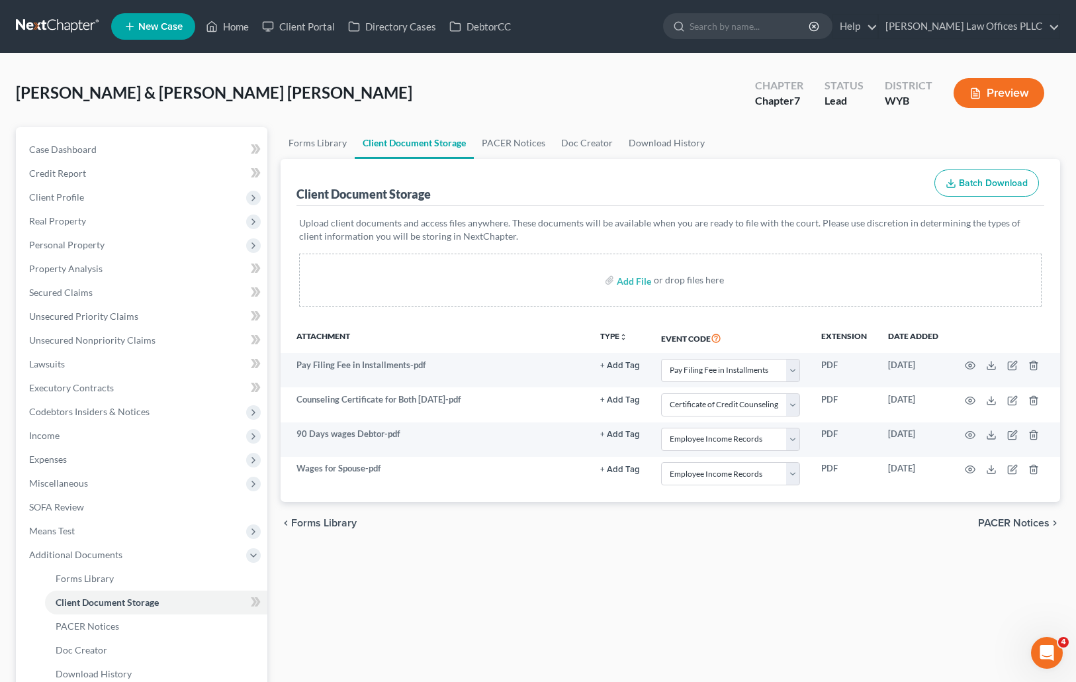
click at [673, 556] on div "Forms Library Client Document Storage PACER Notices Doc Creator Download Histor…" at bounding box center [670, 449] width 793 height 645
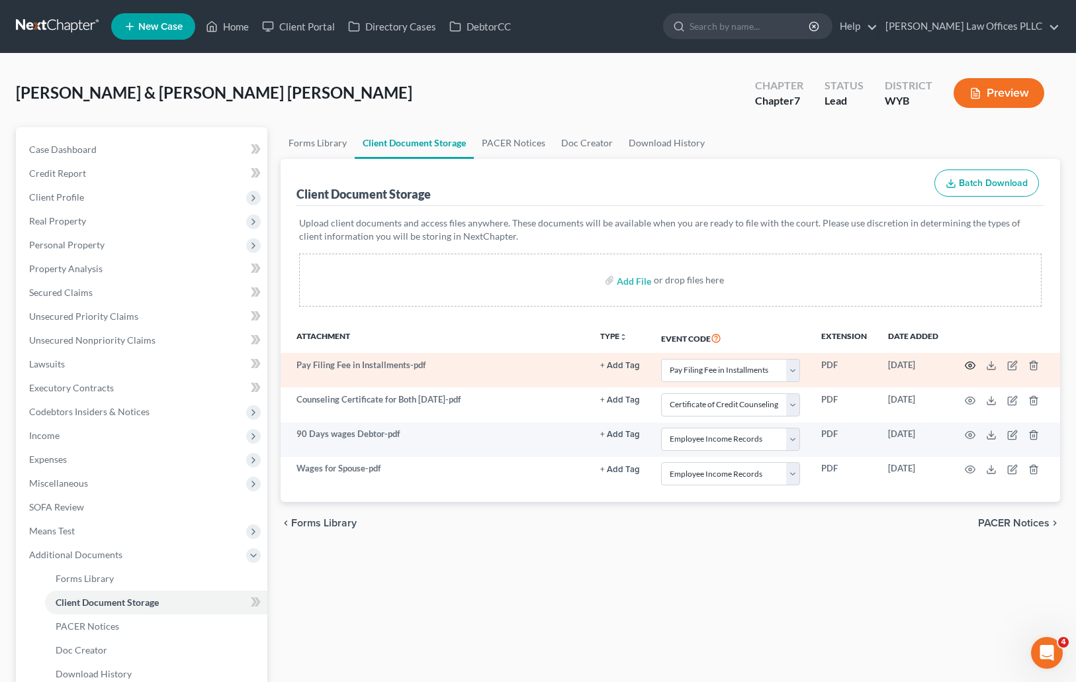
click at [973, 363] on icon "button" at bounding box center [971, 365] width 10 height 7
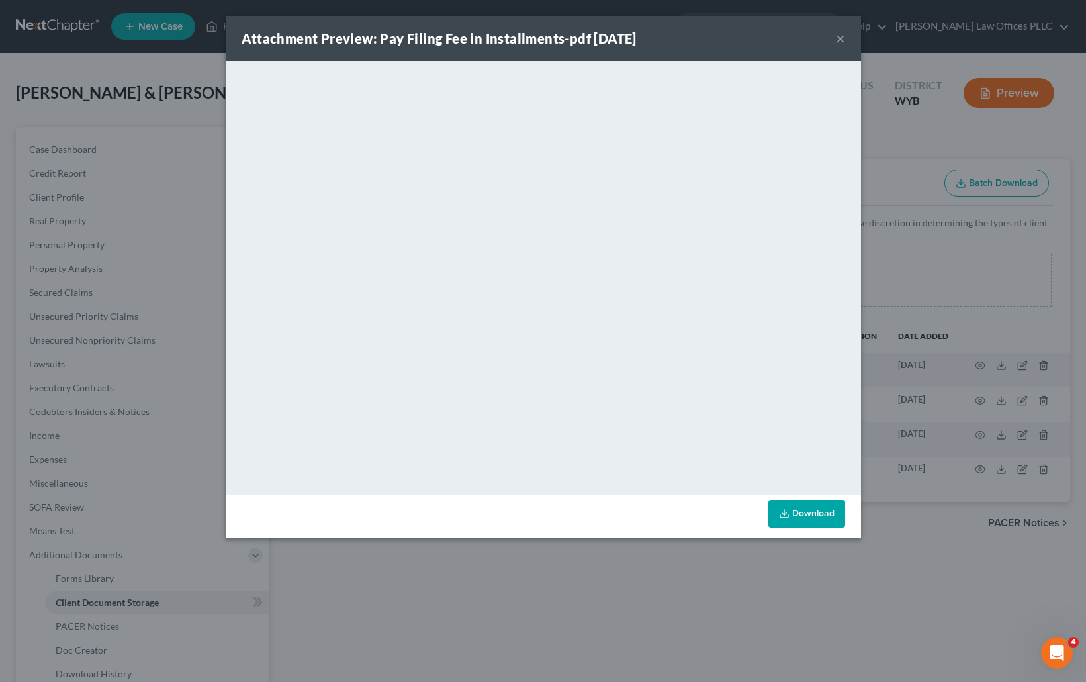
click at [843, 36] on button "×" at bounding box center [840, 38] width 9 height 16
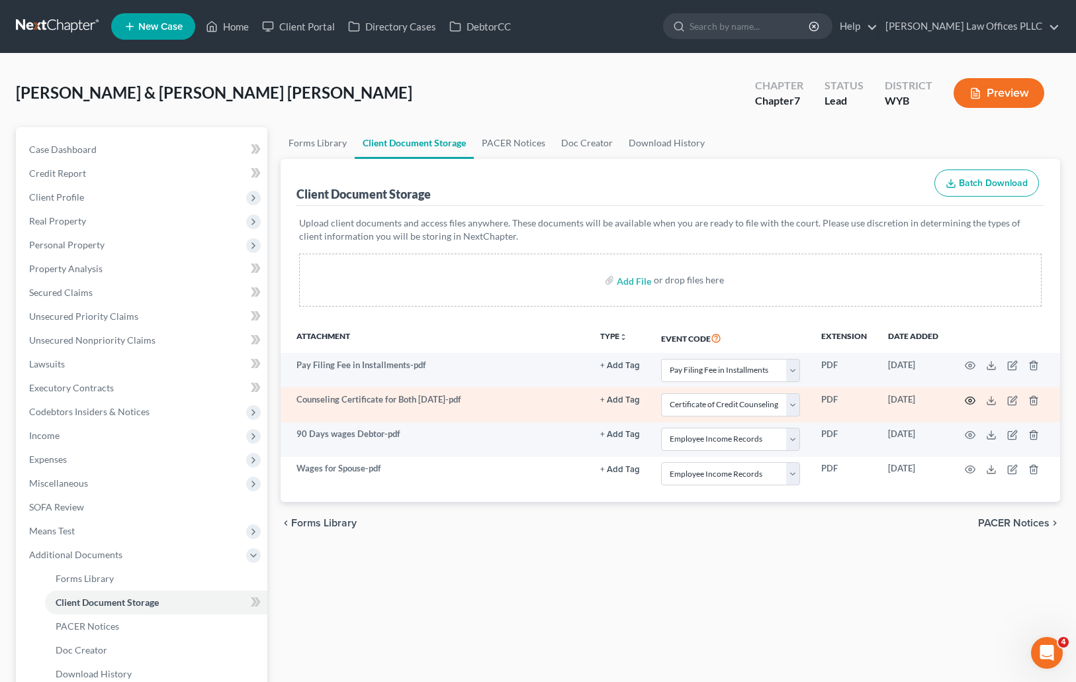
click at [972, 397] on icon "button" at bounding box center [971, 399] width 10 height 7
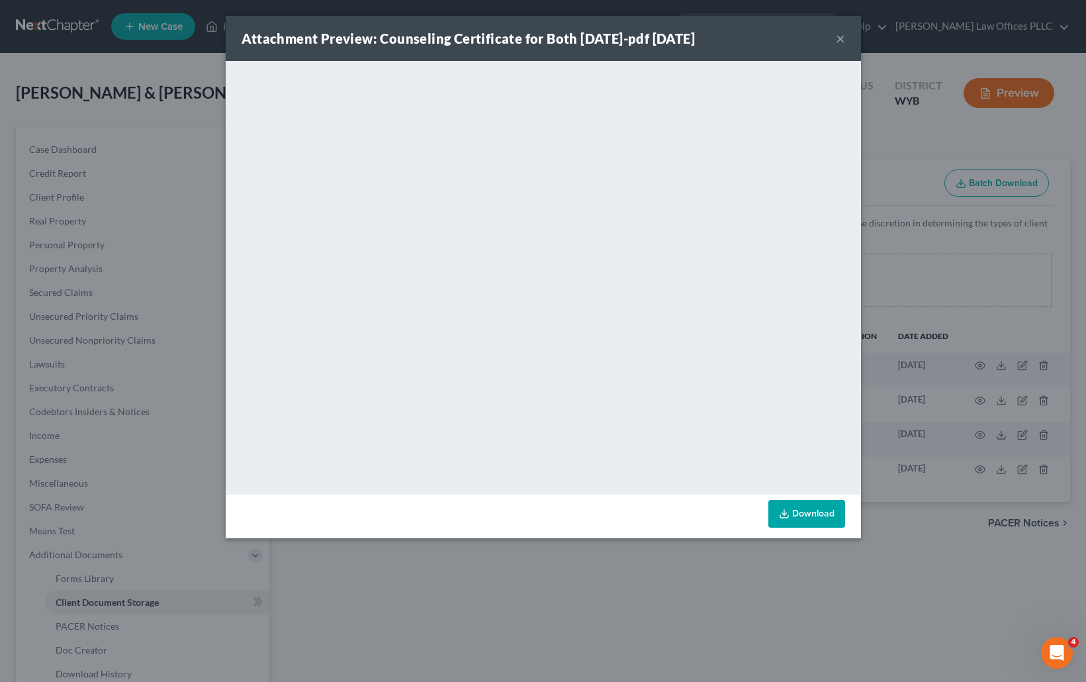
click at [908, 661] on div "Attachment Preview: Counseling Certificate for Both [DATE]-pdf [DATE] × <object…" at bounding box center [543, 341] width 1086 height 682
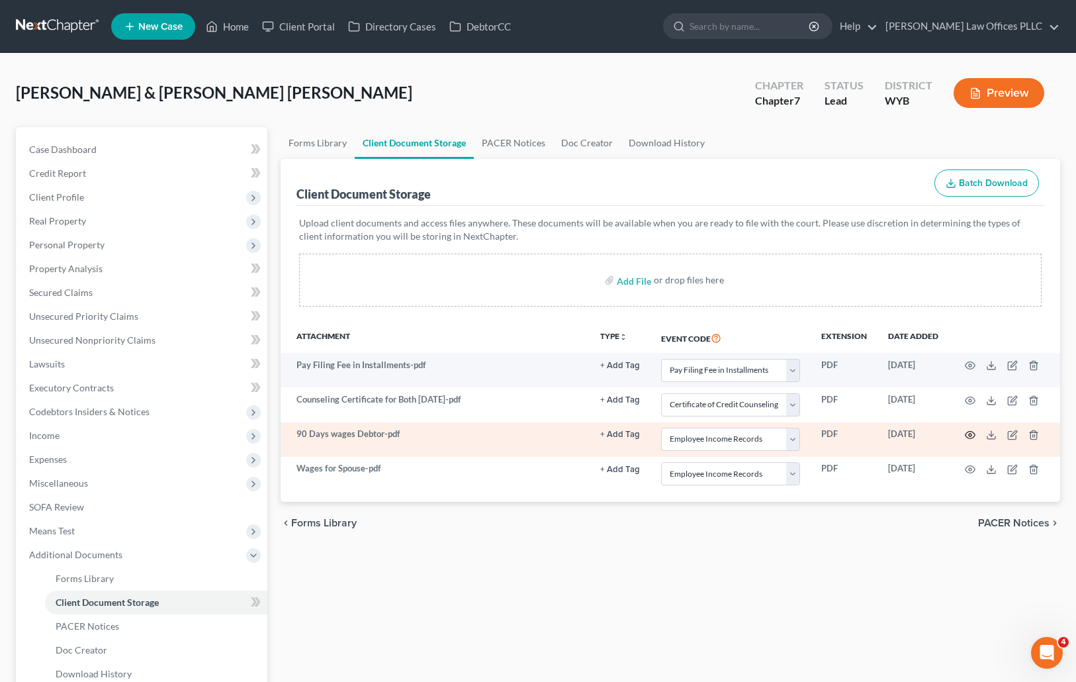
click at [970, 433] on icon "button" at bounding box center [970, 434] width 11 height 11
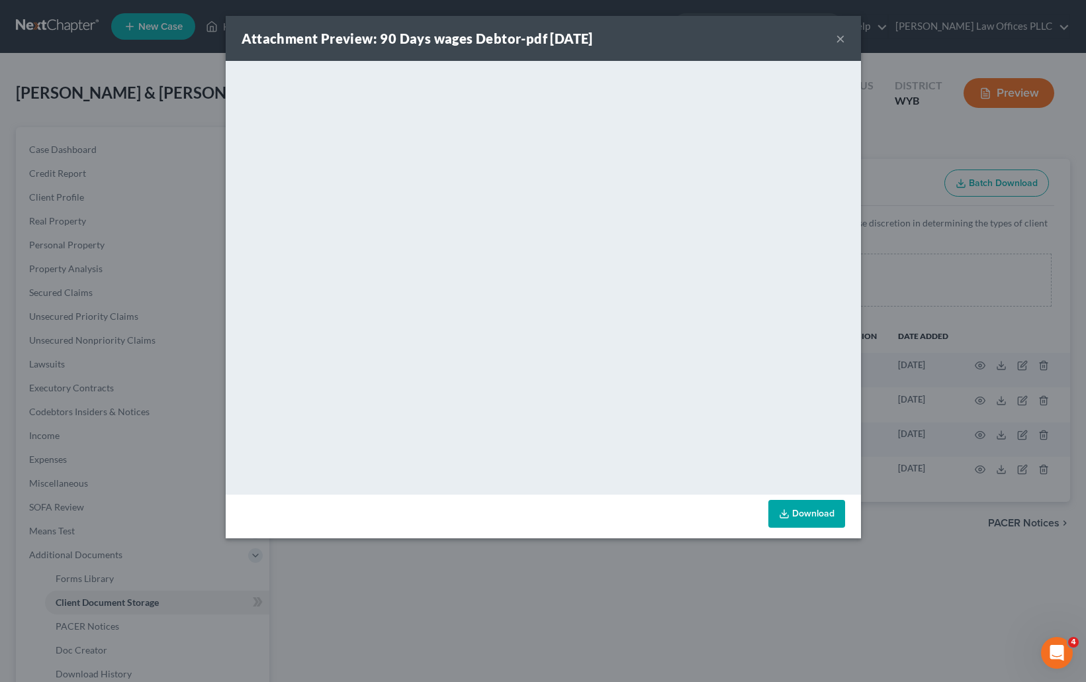
click at [841, 37] on button "×" at bounding box center [840, 38] width 9 height 16
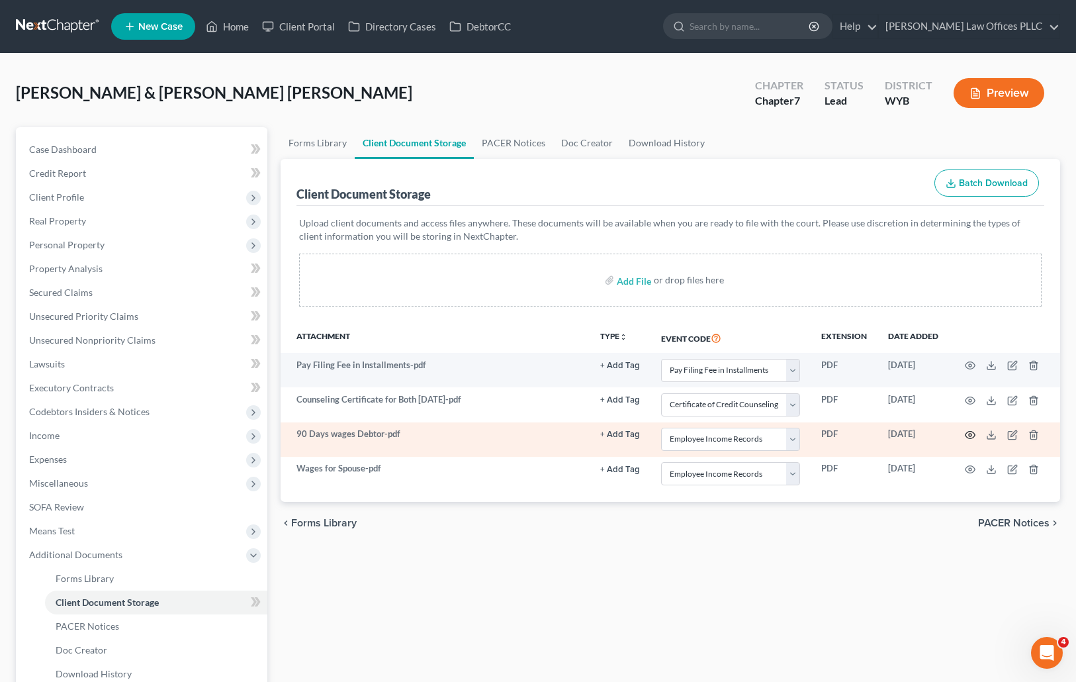
click at [969, 435] on icon "button" at bounding box center [970, 434] width 11 height 11
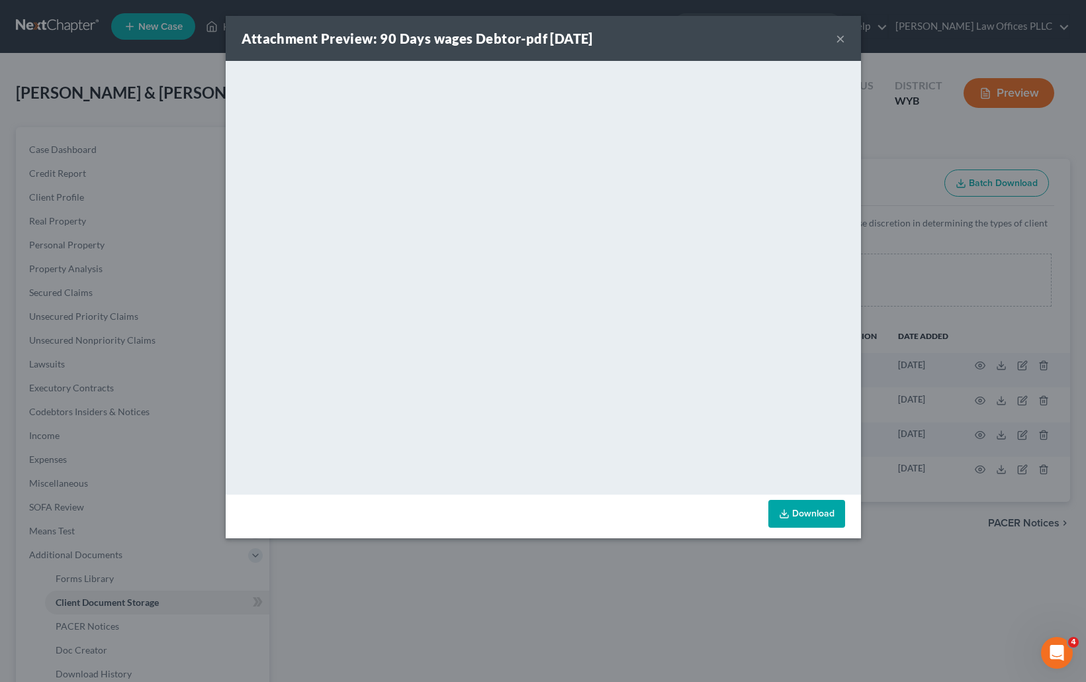
drag, startPoint x: 857, startPoint y: 551, endPoint x: 858, endPoint y: 543, distance: 8.1
click at [857, 551] on div "Attachment Preview: 90 Days wages Debtor-pdf [DATE] × <object ng-attr-data='[UR…" at bounding box center [543, 341] width 1086 height 682
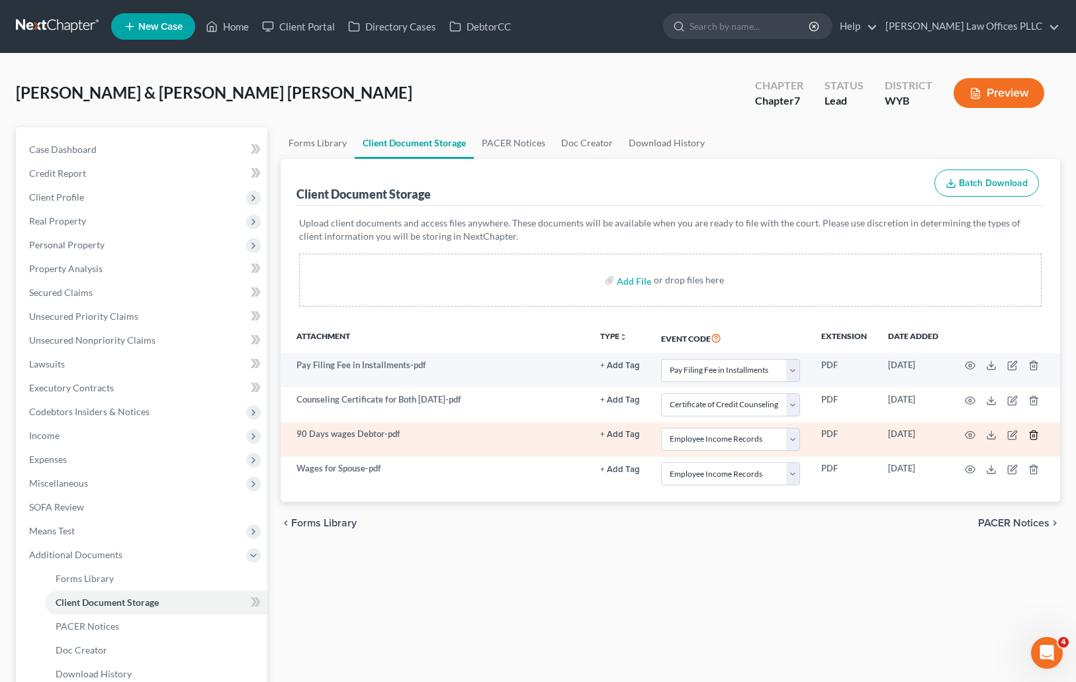
click at [1034, 433] on icon "button" at bounding box center [1033, 434] width 11 height 11
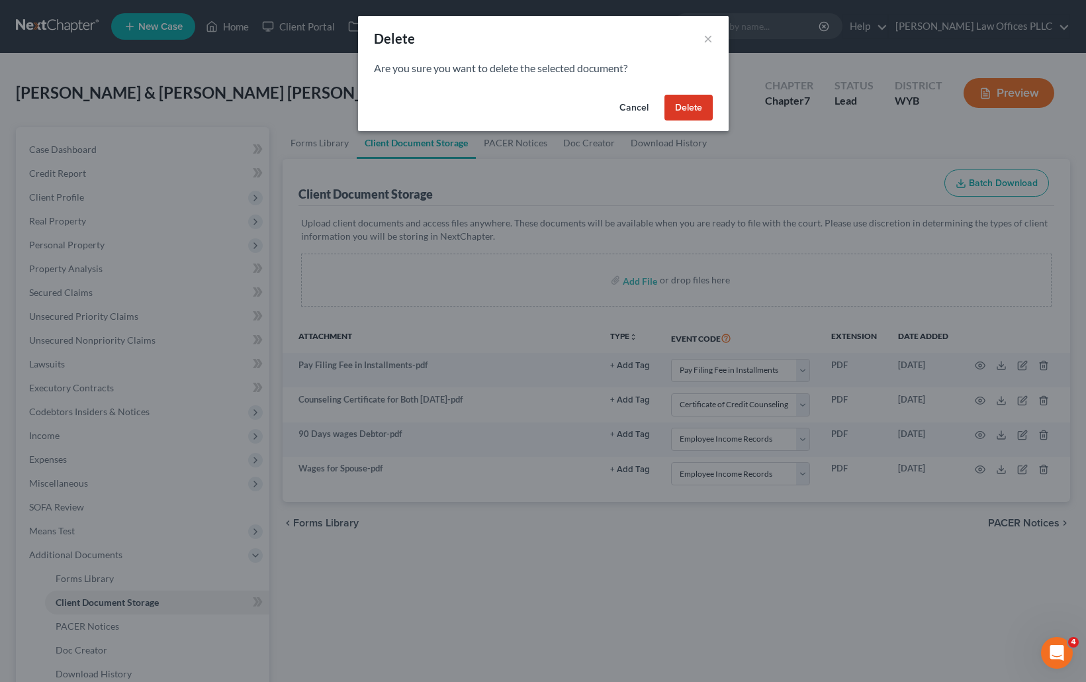
click at [690, 108] on button "Delete" at bounding box center [688, 108] width 48 height 26
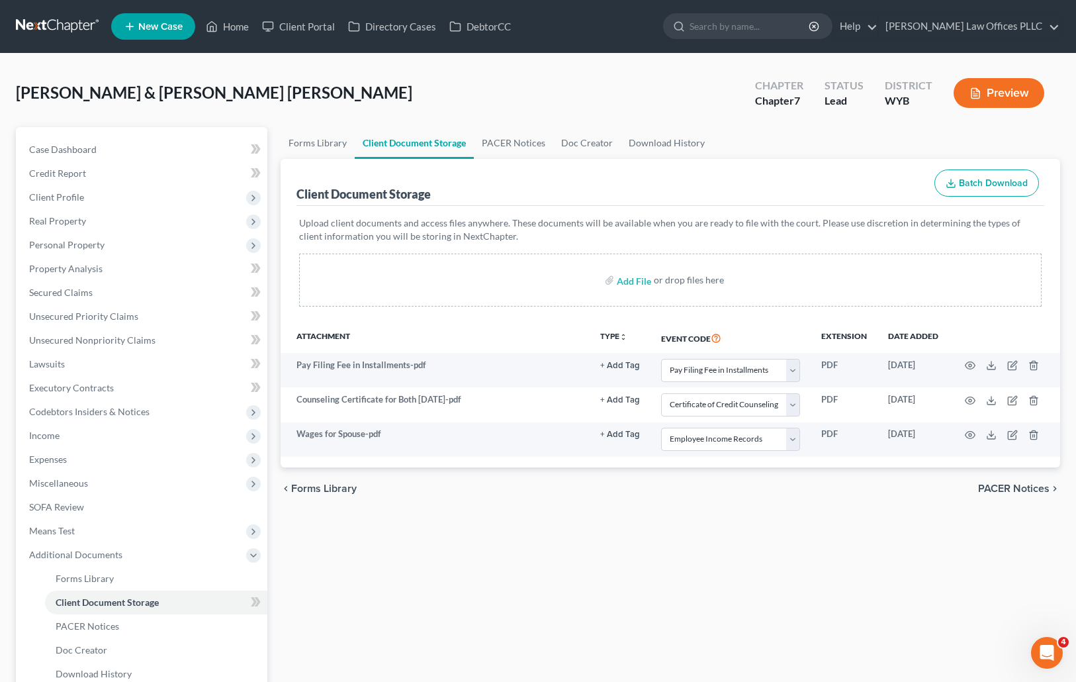
select select "4"
select select "0"
select select "3"
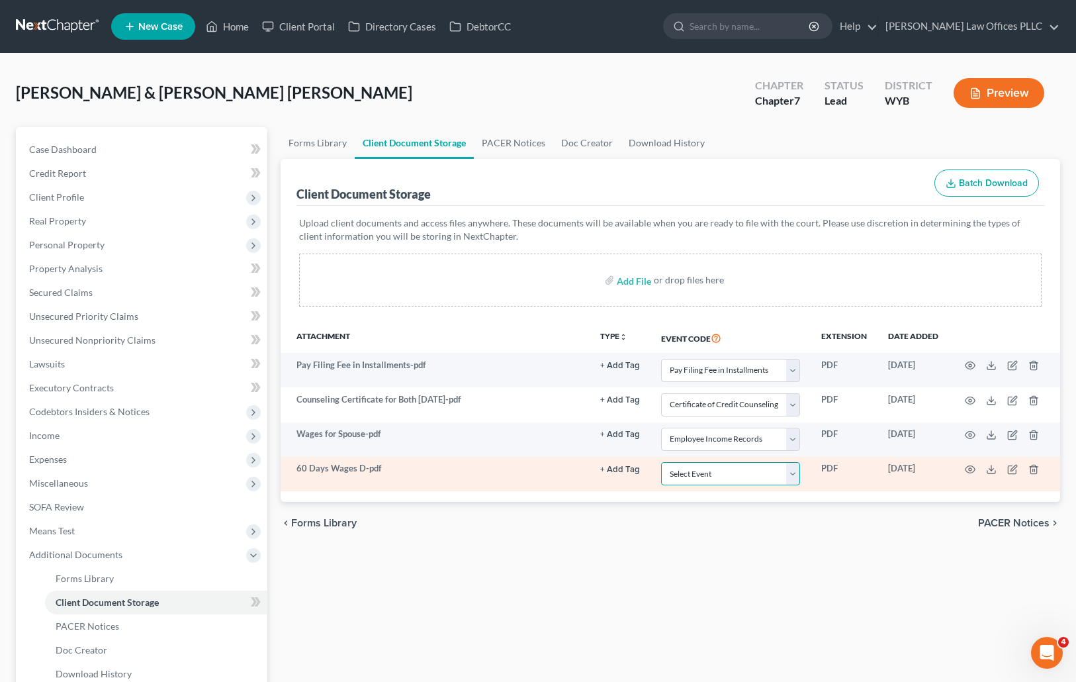
click at [794, 469] on select "Select Event Certificate of Credit Counseling Chapter 13 Plan Domestic Support …" at bounding box center [730, 473] width 139 height 23
select select "3"
click at [661, 462] on select "Select Event Certificate of Credit Counseling Chapter 13 Plan Domestic Support …" at bounding box center [730, 473] width 139 height 23
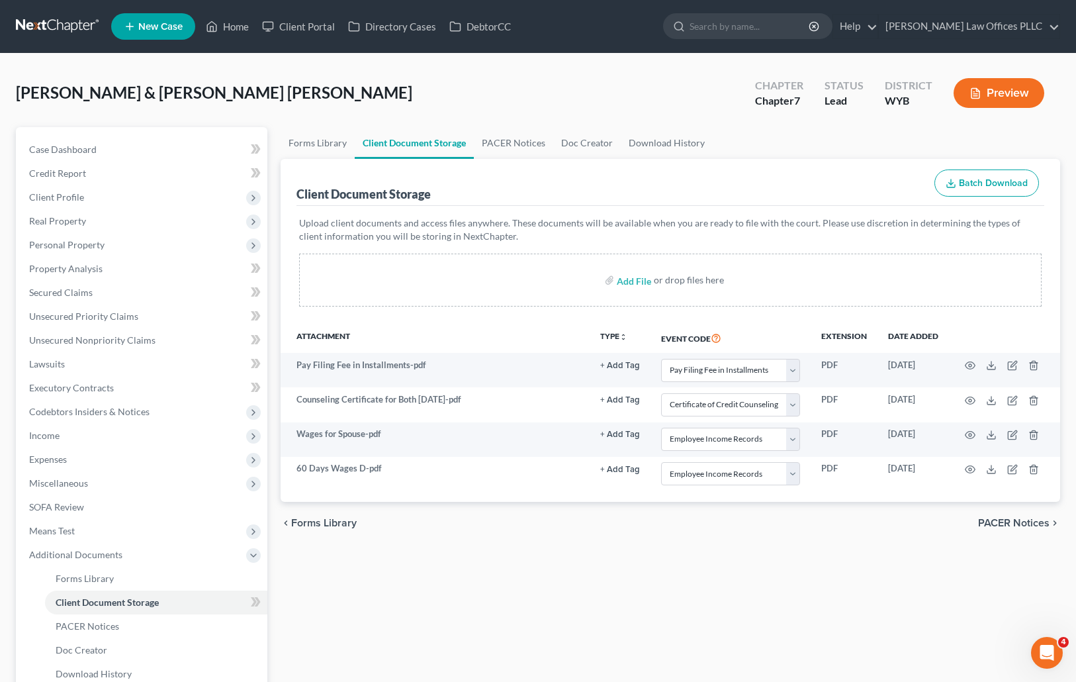
select select "4"
select select "0"
select select "3"
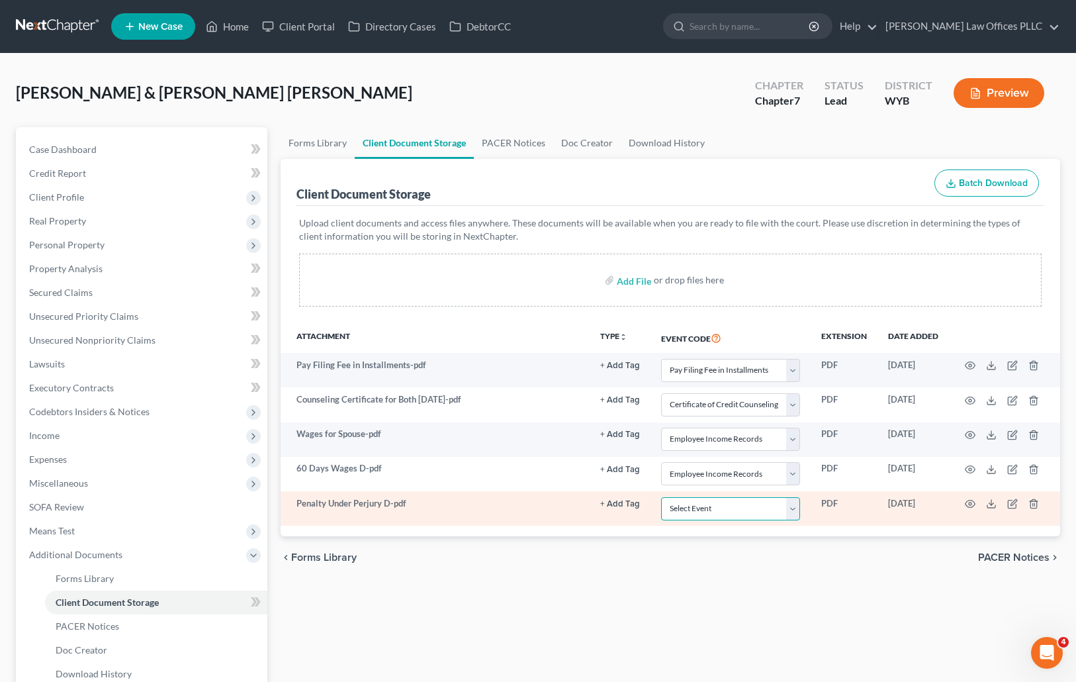
click at [799, 503] on select "Select Event Certificate of Credit Counseling Chapter 13 Plan Domestic Support …" at bounding box center [730, 508] width 139 height 23
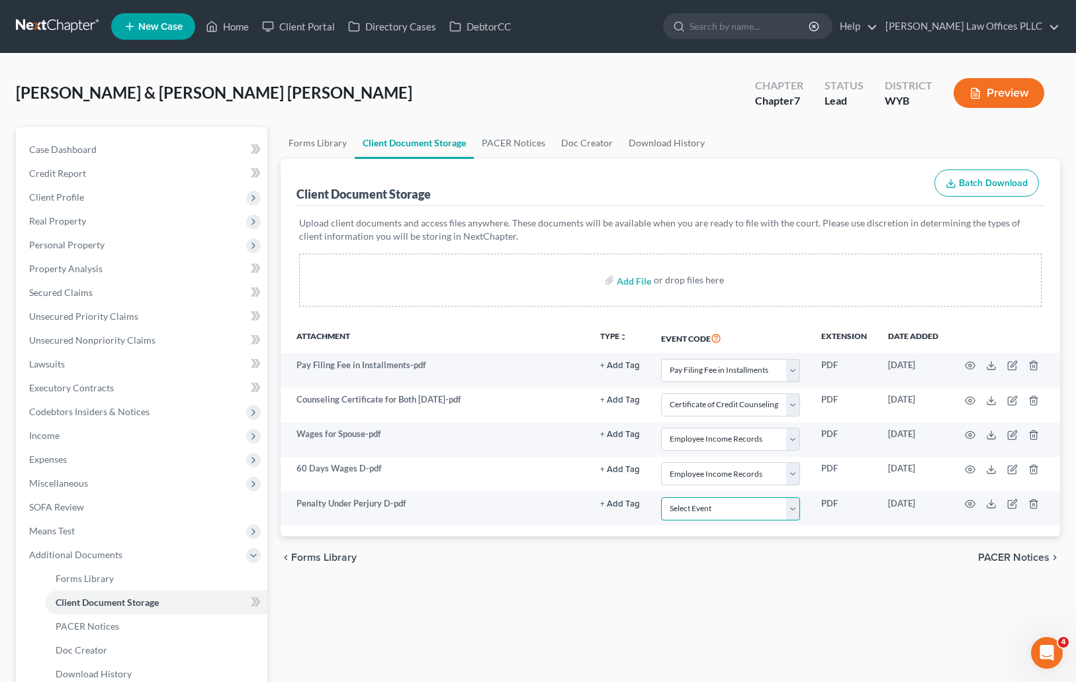
drag, startPoint x: 784, startPoint y: 522, endPoint x: 773, endPoint y: 534, distance: 15.9
click at [773, 534] on div "Attachment TYPE unfold_more NONE 341 Meeting 341 Meeting Concluded 341 Meeting …" at bounding box center [671, 429] width 780 height 214
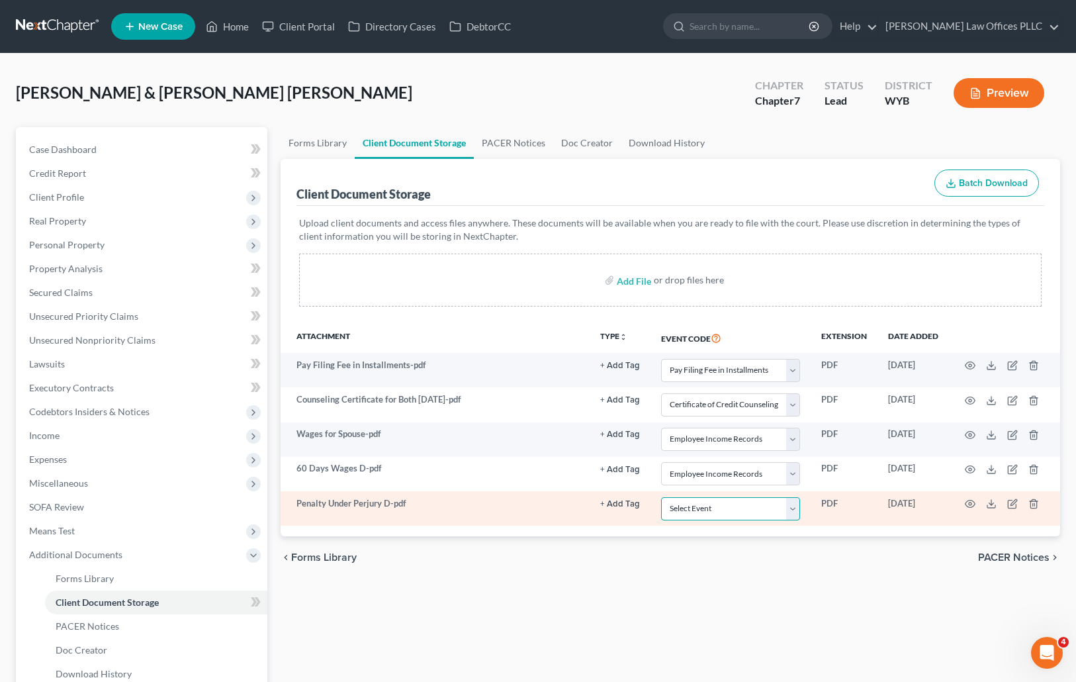
click at [793, 510] on select "Select Event Certificate of Credit Counseling Chapter 13 Plan Domestic Support …" at bounding box center [730, 508] width 139 height 23
select select "3"
click at [661, 497] on select "Select Event Certificate of Credit Counseling Chapter 13 Plan Domestic Support …" at bounding box center [730, 508] width 139 height 23
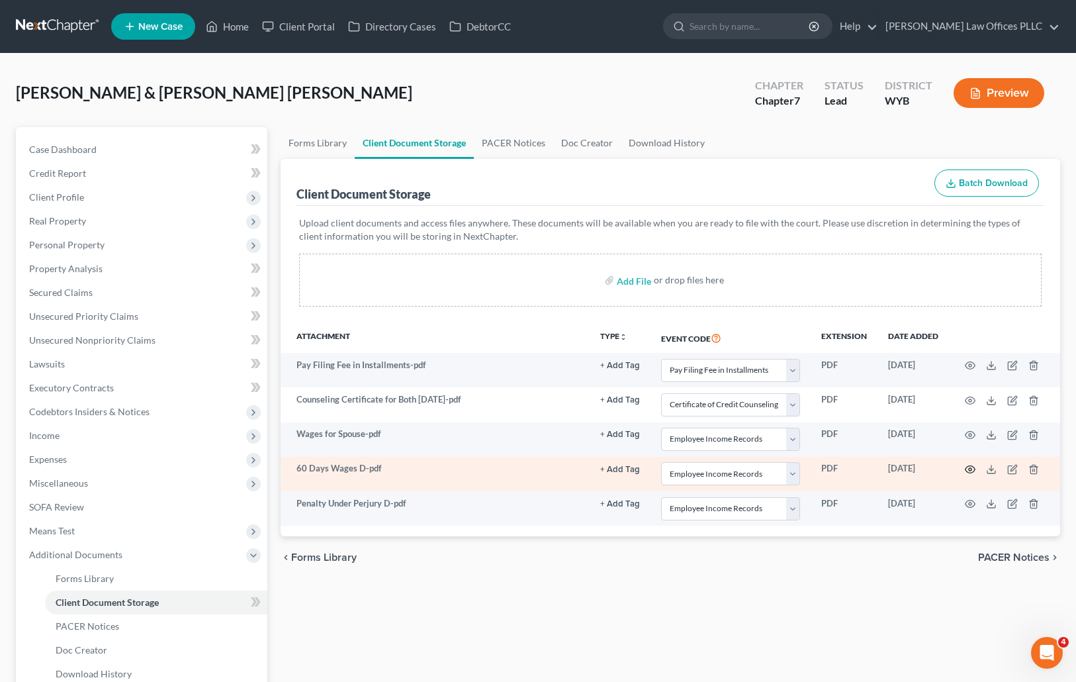
click at [969, 465] on icon "button" at bounding box center [970, 469] width 11 height 11
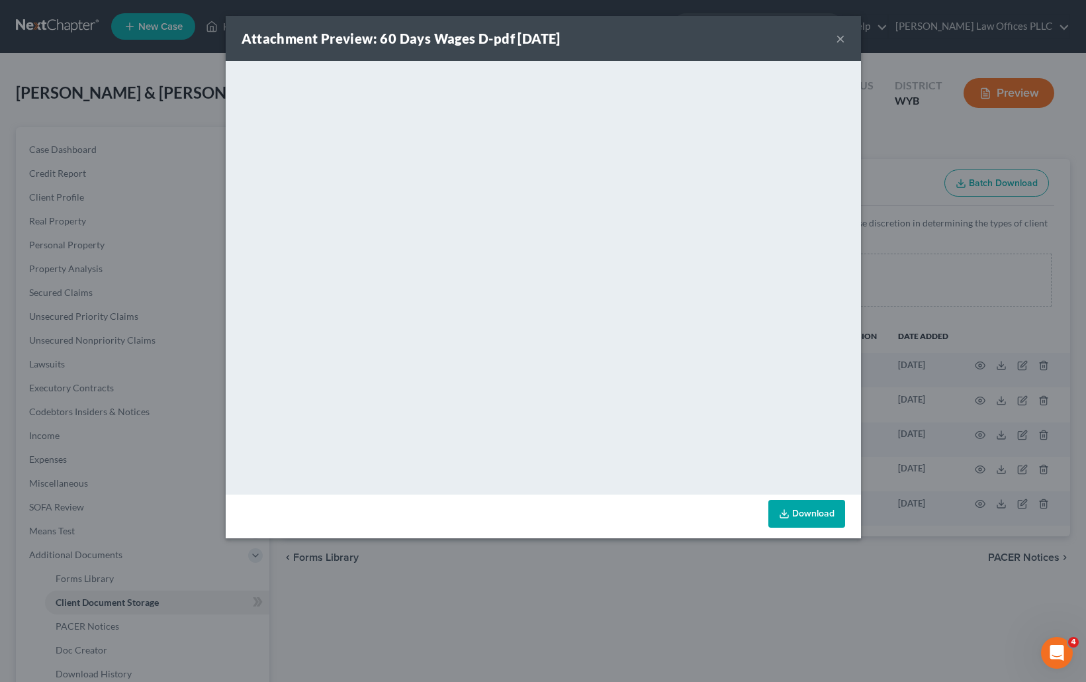
click at [840, 36] on button "×" at bounding box center [840, 38] width 9 height 16
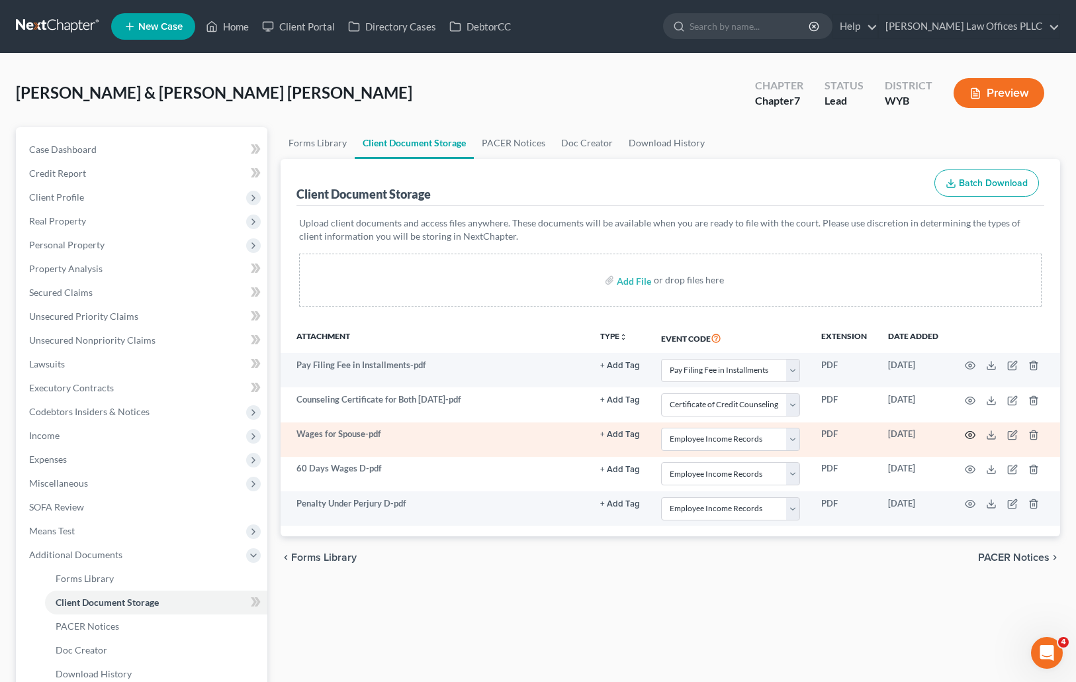
click at [971, 430] on icon "button" at bounding box center [970, 434] width 11 height 11
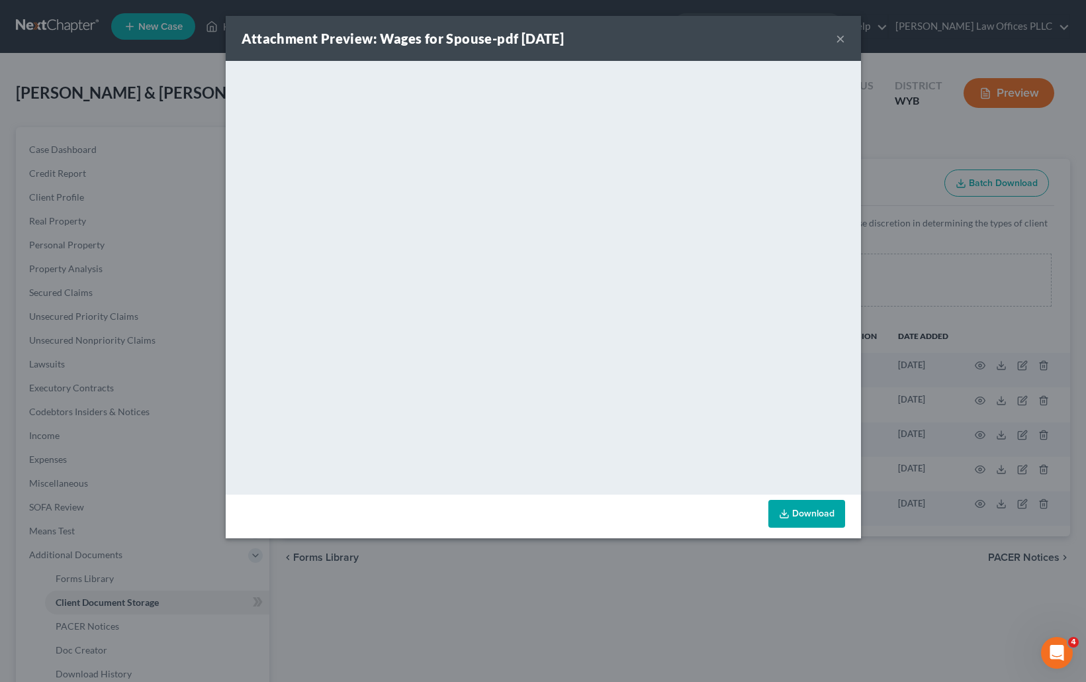
click at [838, 38] on button "×" at bounding box center [840, 38] width 9 height 16
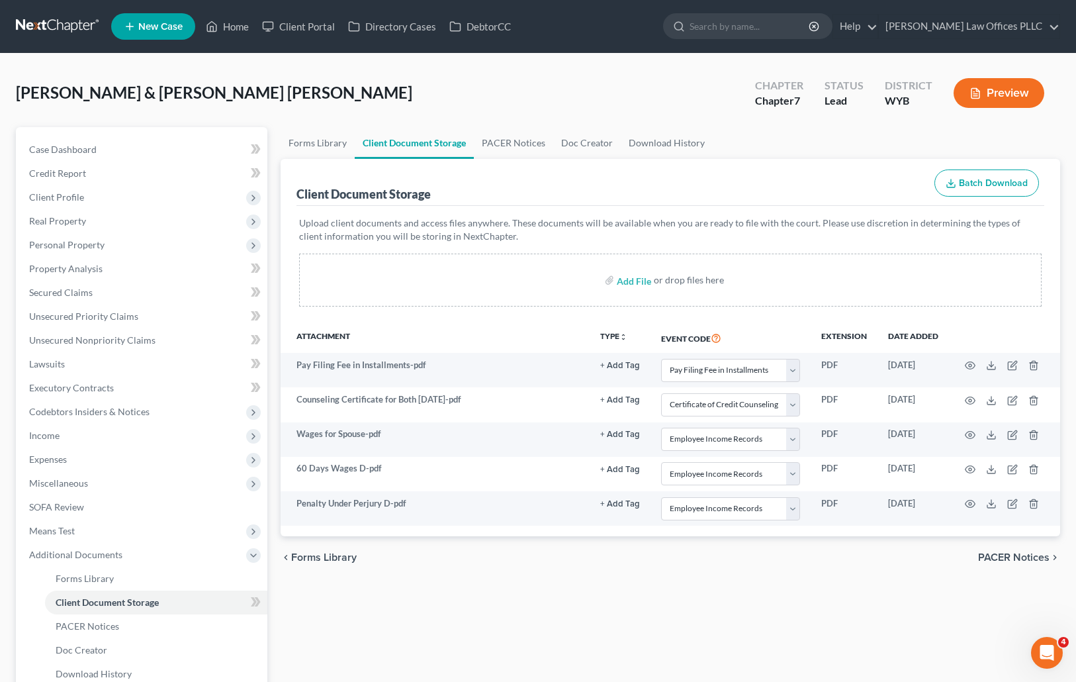
click at [893, 610] on div "Forms Library Client Document Storage PACER Notices Doc Creator Download Histor…" at bounding box center [670, 449] width 793 height 645
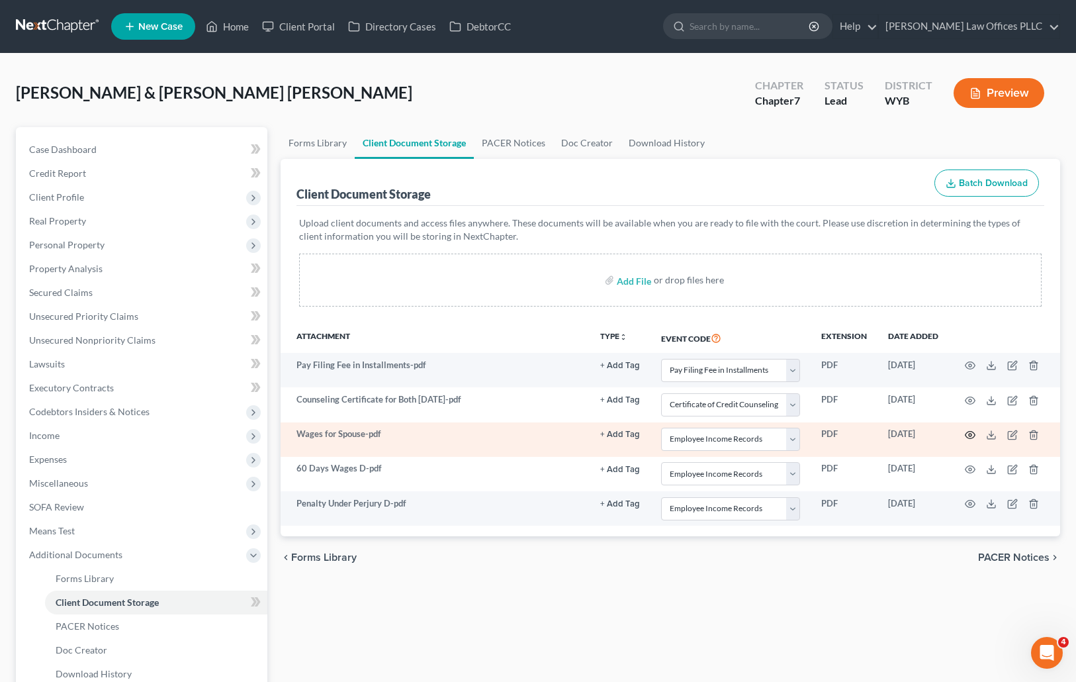
click at [971, 431] on icon "button" at bounding box center [971, 434] width 10 height 7
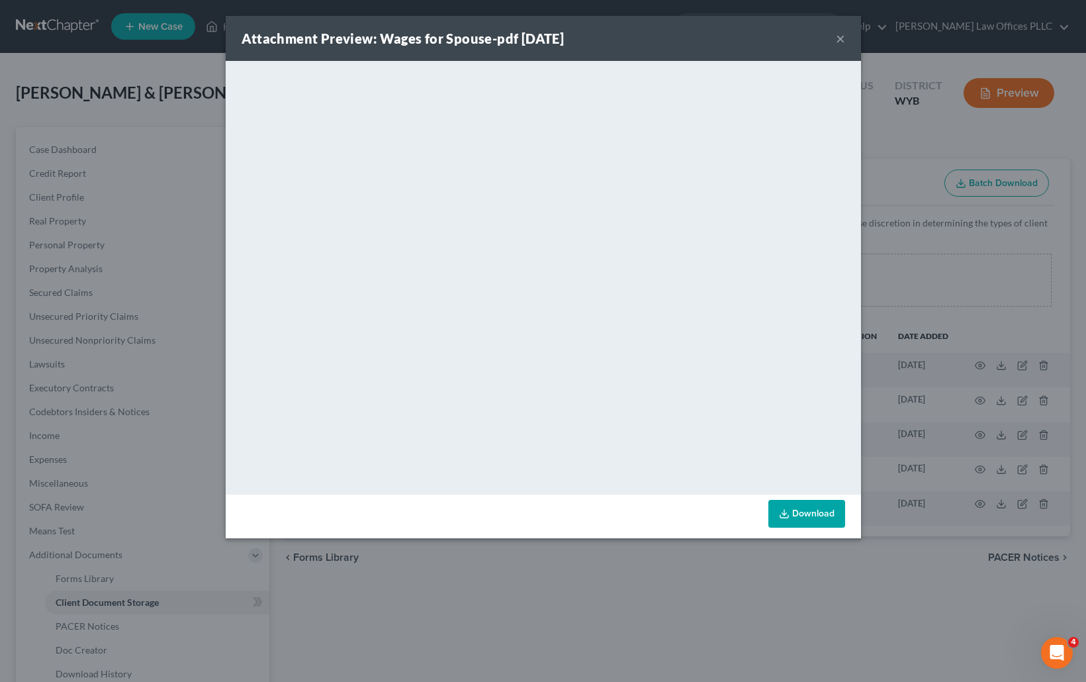
click at [837, 40] on button "×" at bounding box center [840, 38] width 9 height 16
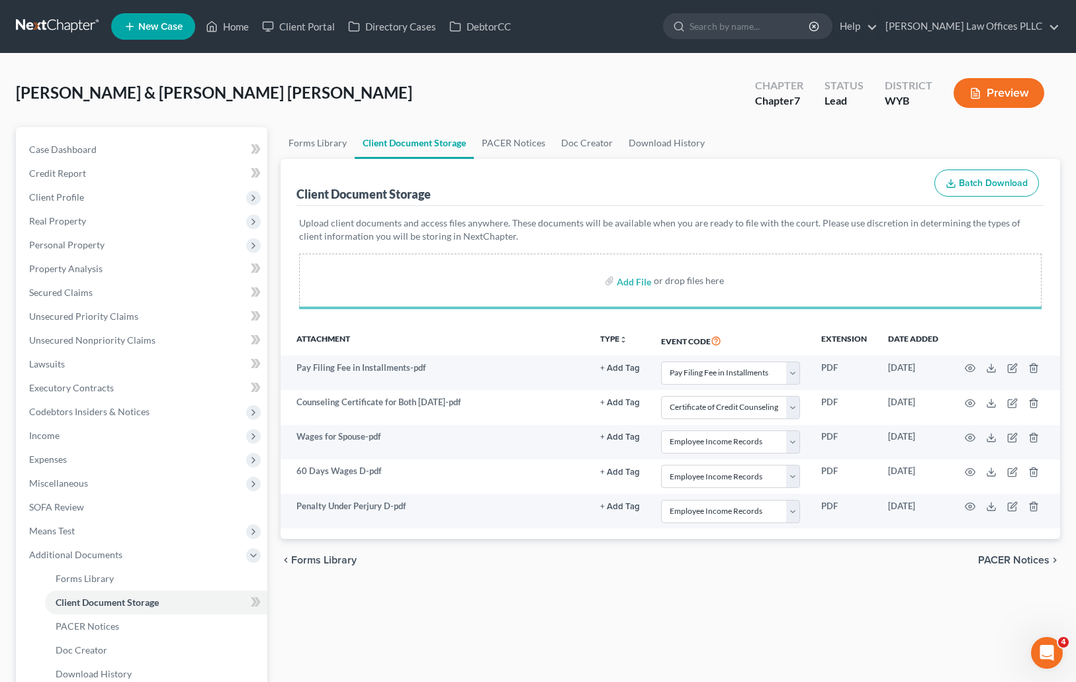
select select "4"
select select "0"
select select "3"
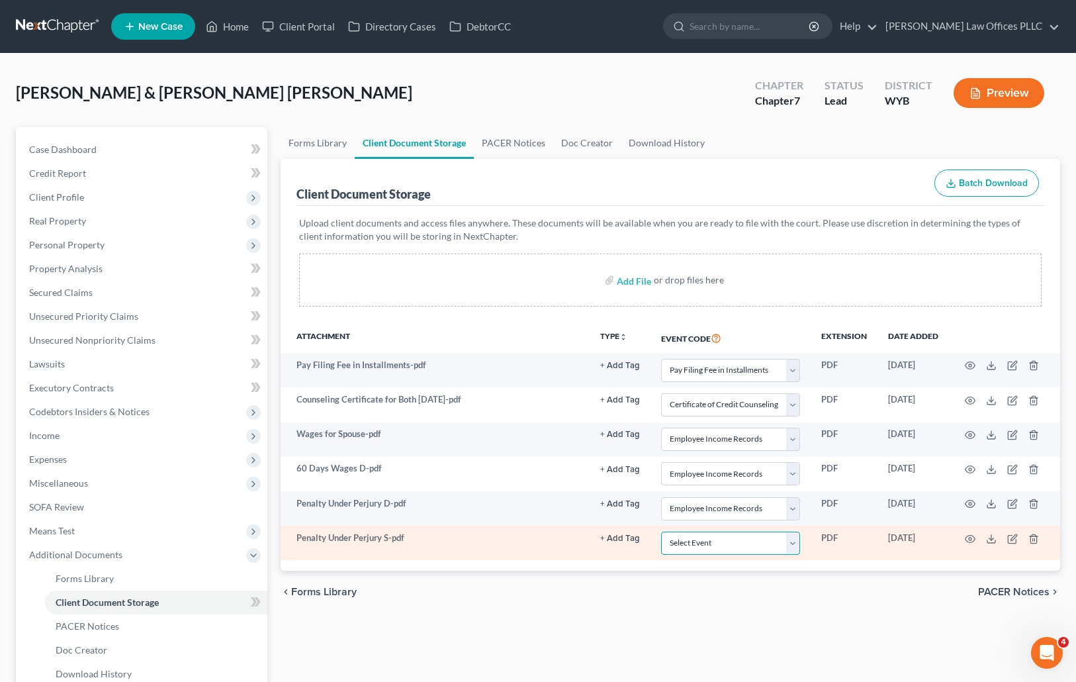
click at [798, 545] on select "Select Event Certificate of Credit Counseling Chapter 13 Plan Domestic Support …" at bounding box center [730, 542] width 139 height 23
select select "3"
click at [661, 531] on select "Select Event Certificate of Credit Counseling Chapter 13 Plan Domestic Support …" at bounding box center [730, 542] width 139 height 23
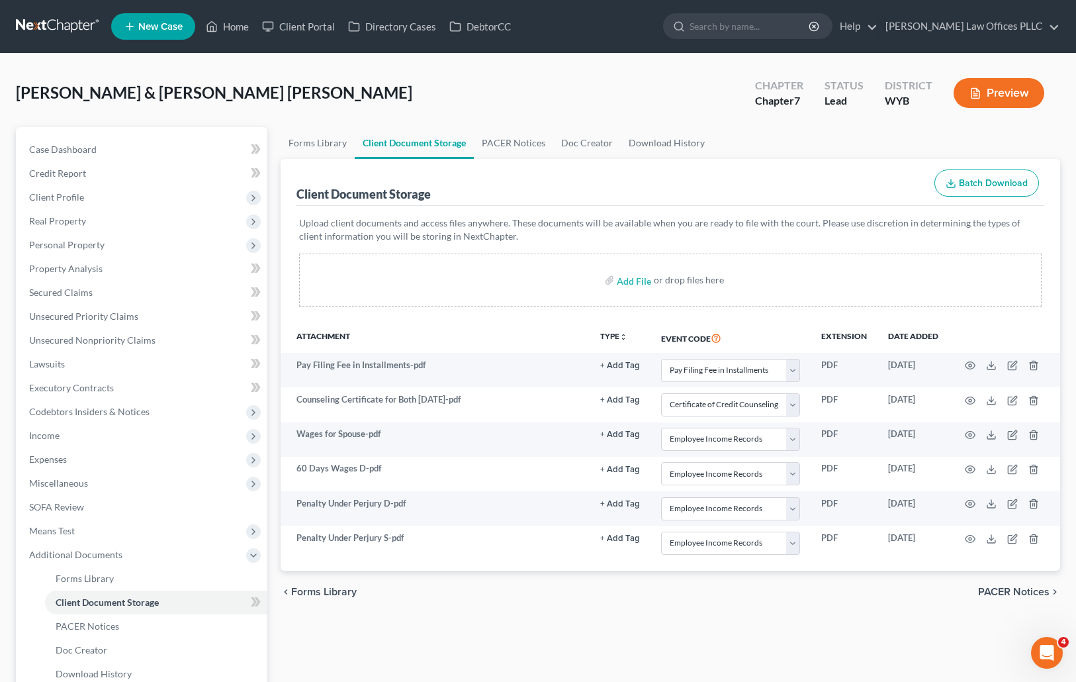
click at [776, 283] on div "Add File or drop files here" at bounding box center [670, 279] width 743 height 53
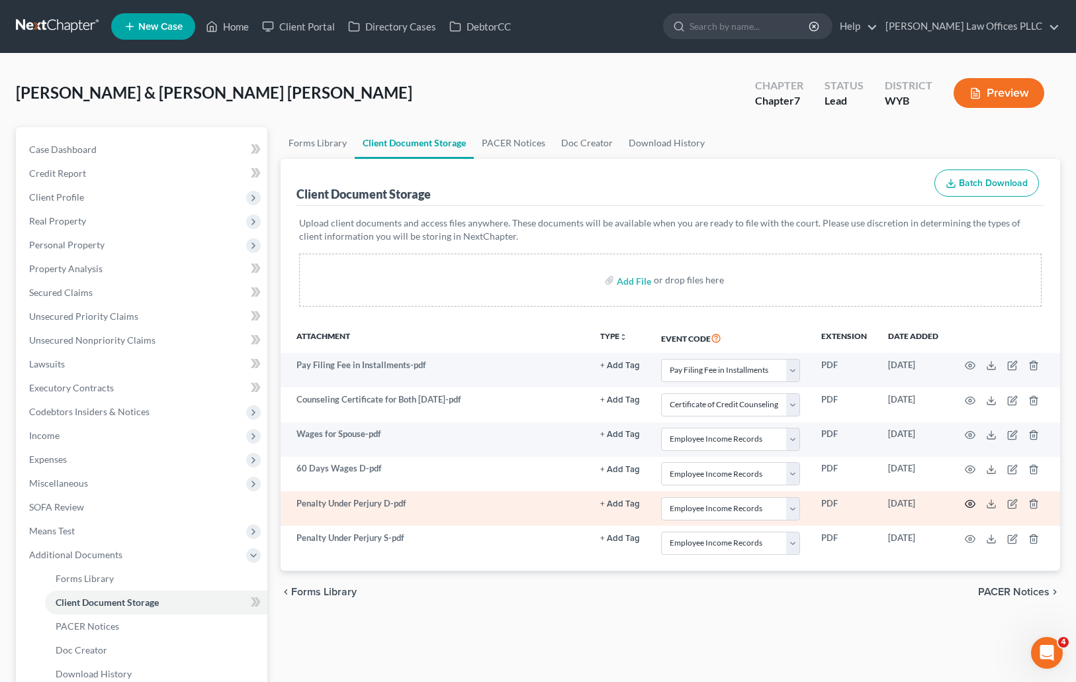
click at [970, 500] on icon "button" at bounding box center [970, 503] width 11 height 11
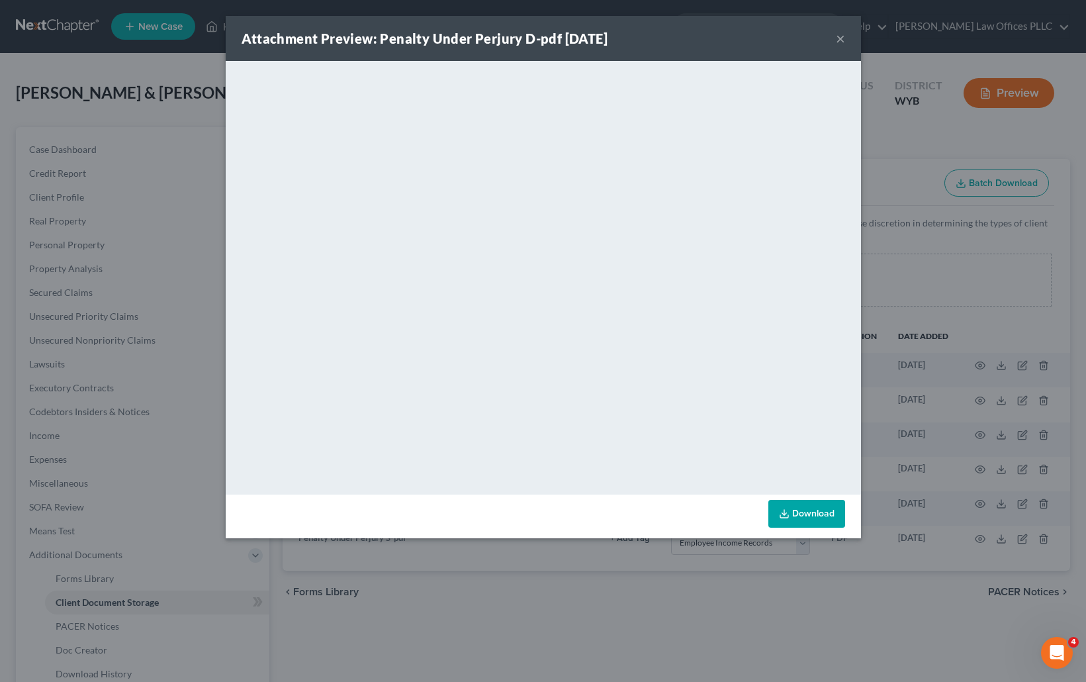
click at [840, 35] on button "×" at bounding box center [840, 38] width 9 height 16
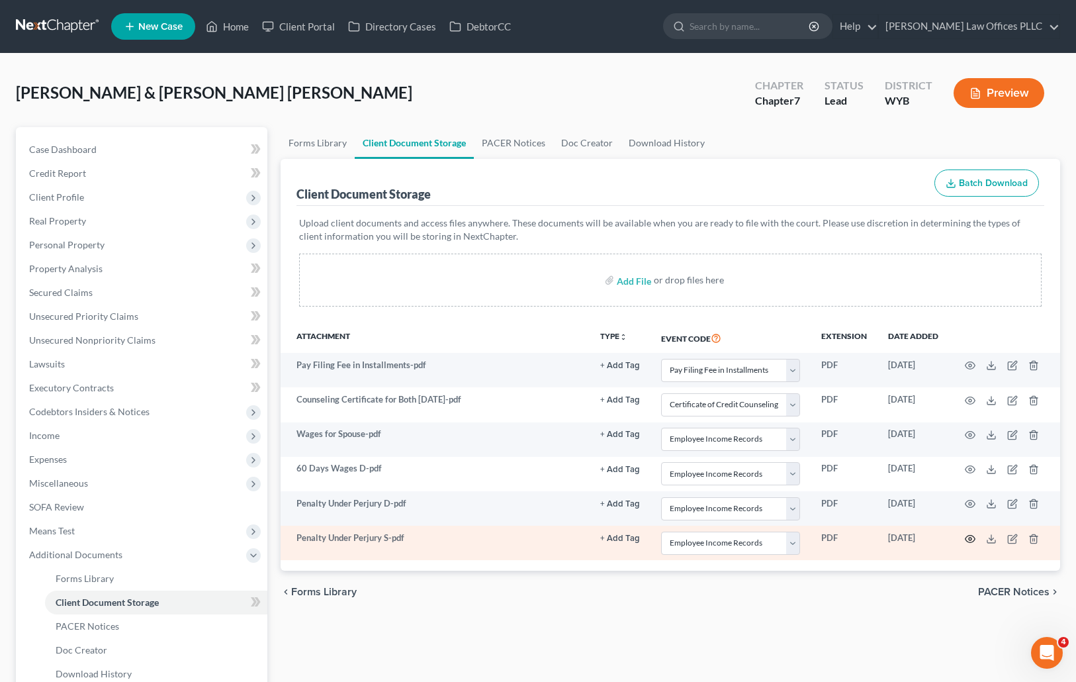
click at [970, 536] on icon "button" at bounding box center [970, 538] width 11 height 11
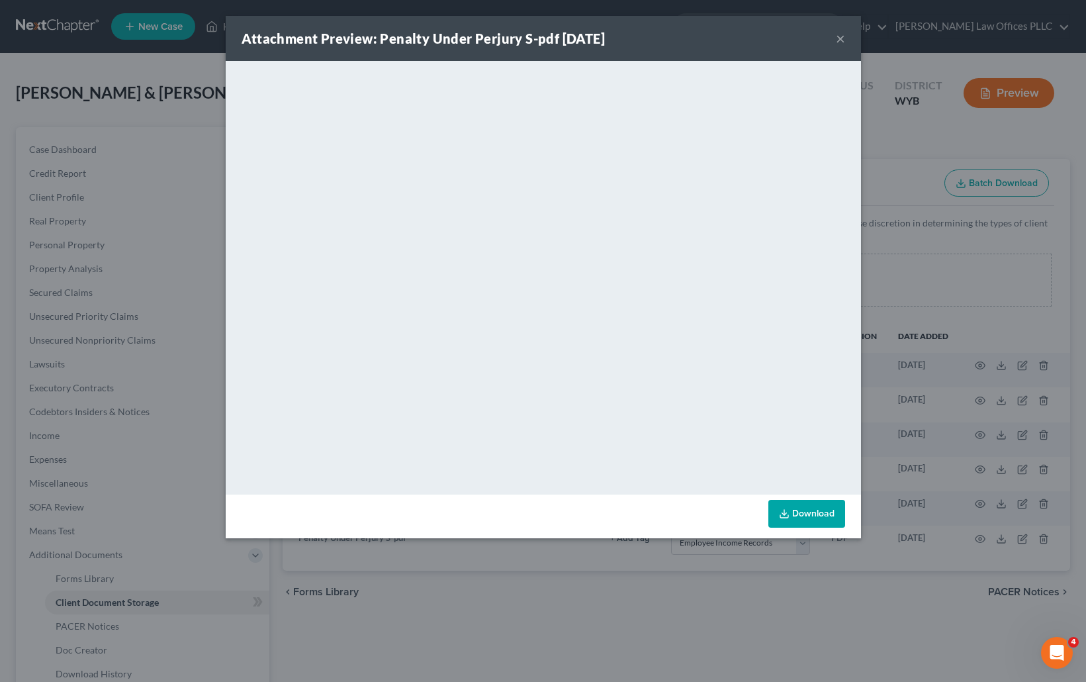
click at [834, 38] on div "Attachment Preview: Penalty Under Perjury S-pdf 10/01/2025 ×" at bounding box center [543, 38] width 635 height 45
click at [840, 37] on button "×" at bounding box center [840, 38] width 9 height 16
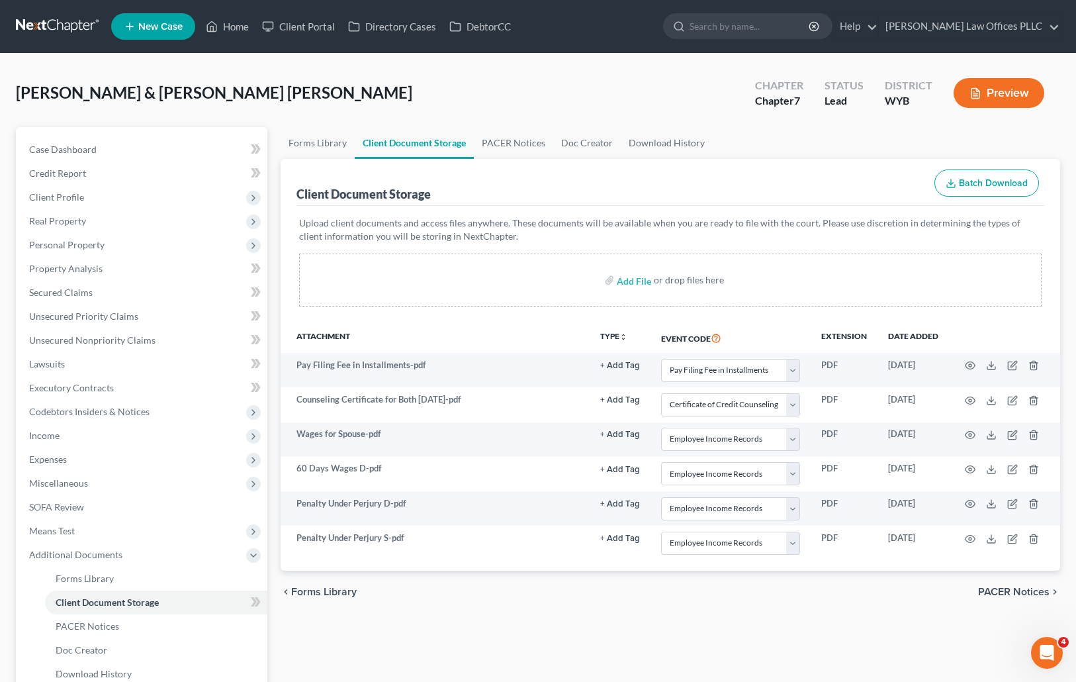
click at [462, 594] on div "chevron_left Forms Library PACER Notices chevron_right" at bounding box center [671, 591] width 780 height 42
click at [234, 26] on link "Home" at bounding box center [227, 27] width 56 height 24
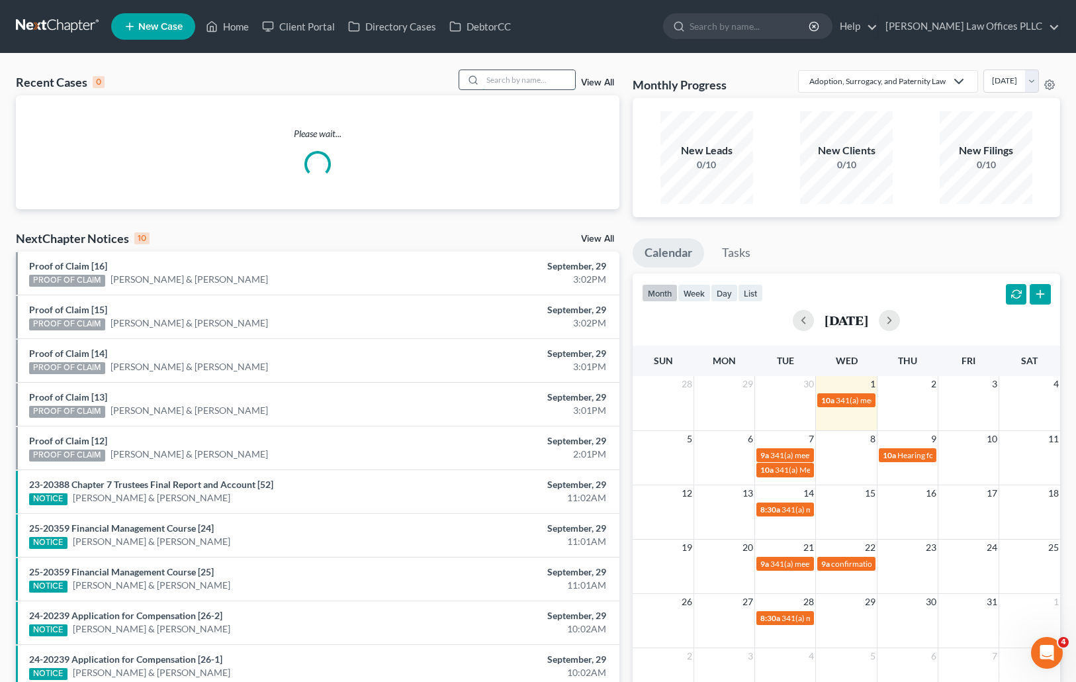
click at [516, 73] on input "search" at bounding box center [528, 79] width 93 height 19
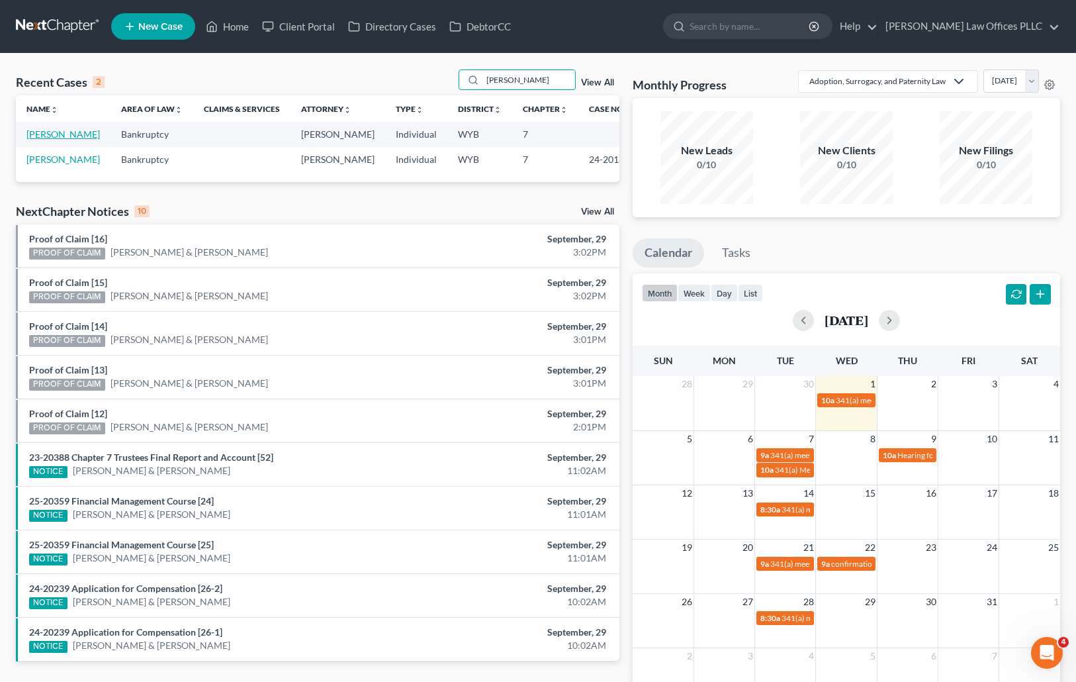
type input "Jones"
click at [62, 132] on link "[PERSON_NAME]" at bounding box center [62, 133] width 73 height 11
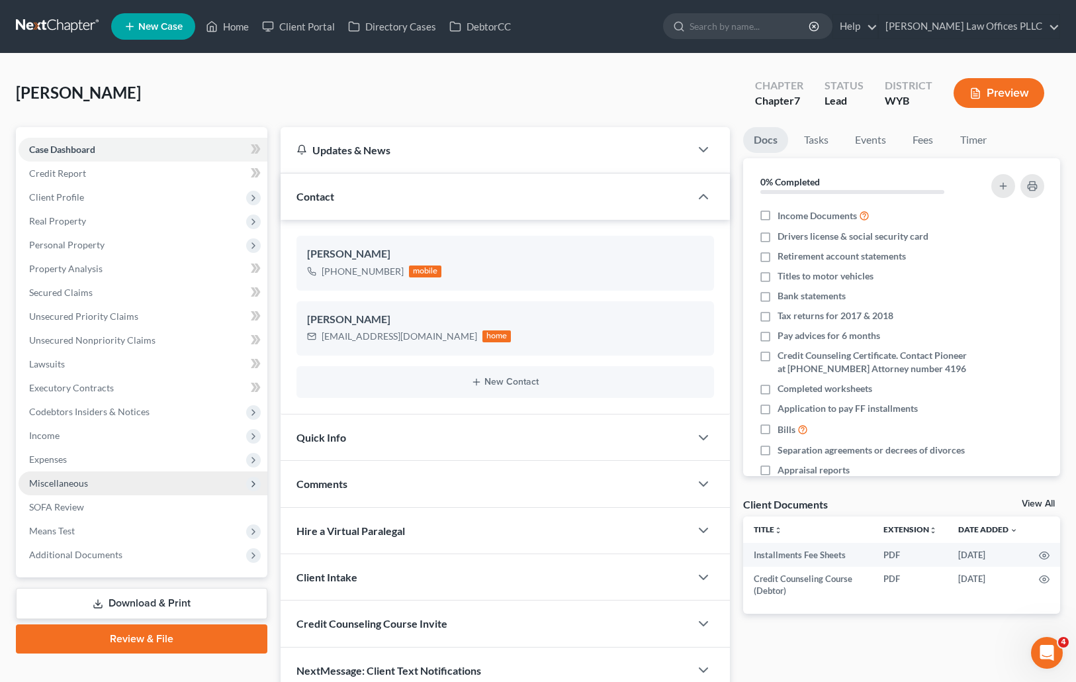
click at [86, 477] on span "Miscellaneous" at bounding box center [58, 482] width 59 height 11
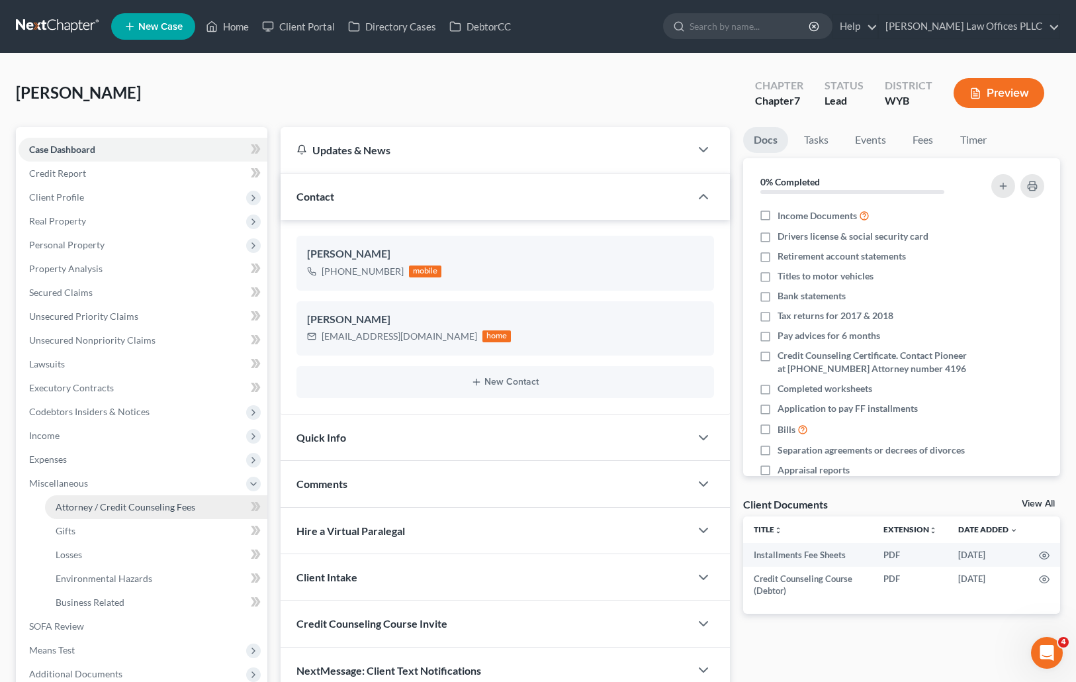
click at [119, 505] on span "Attorney / Credit Counseling Fees" at bounding box center [126, 506] width 140 height 11
select select "3"
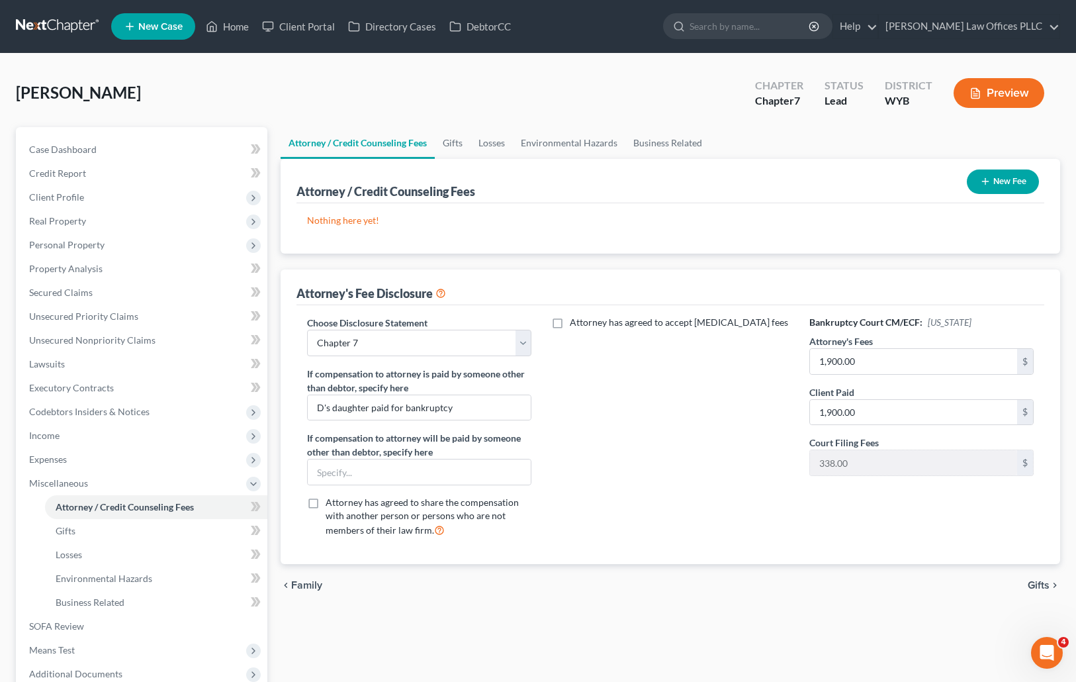
click at [764, 134] on ul "Attorney / Credit Counseling Fees Gifts Losses Environmental Hazards Business R…" at bounding box center [671, 143] width 780 height 32
click at [120, 336] on span "Unsecured Nonpriority Claims" at bounding box center [92, 339] width 126 height 11
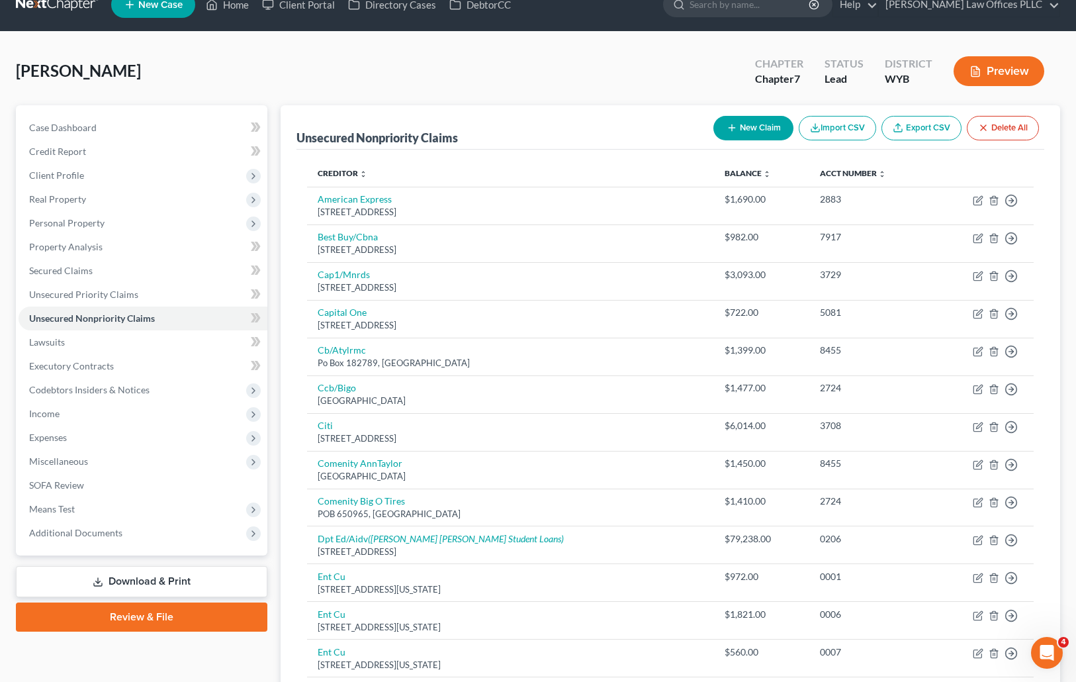
scroll to position [16, 0]
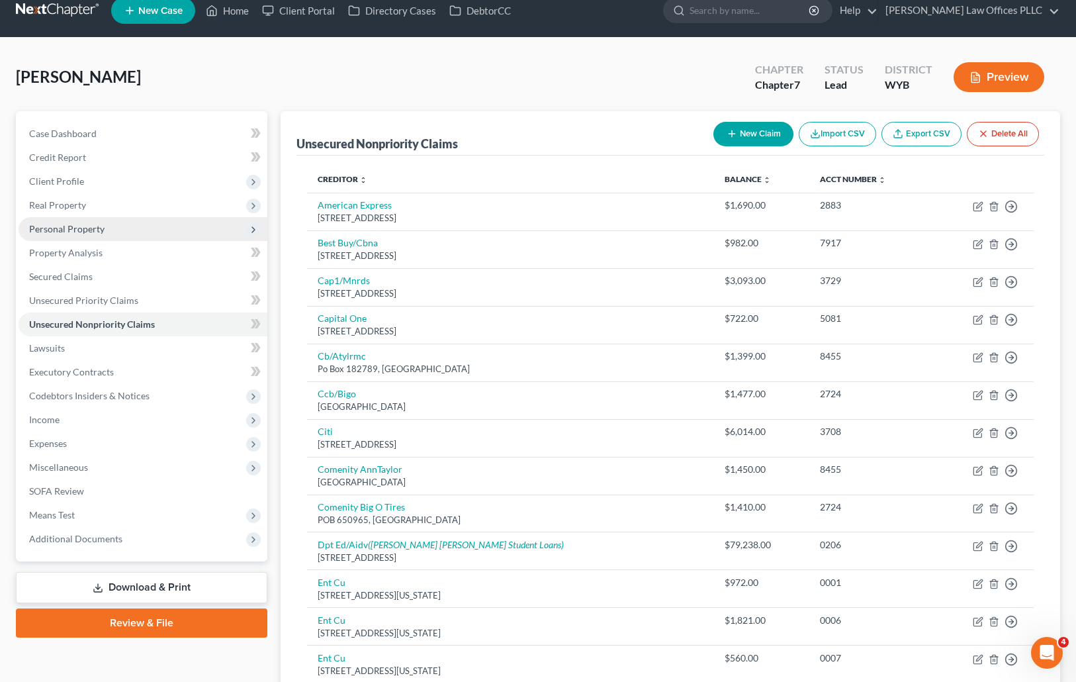
click at [96, 224] on span "Personal Property" at bounding box center [66, 228] width 75 height 11
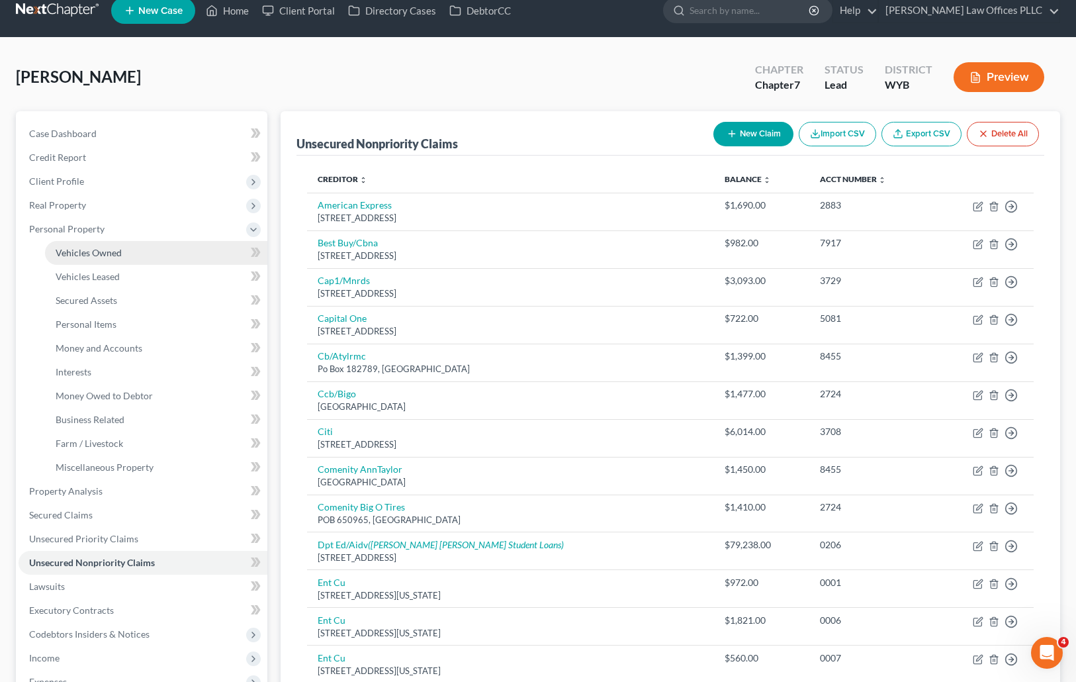
click at [107, 251] on span "Vehicles Owned" at bounding box center [89, 252] width 66 height 11
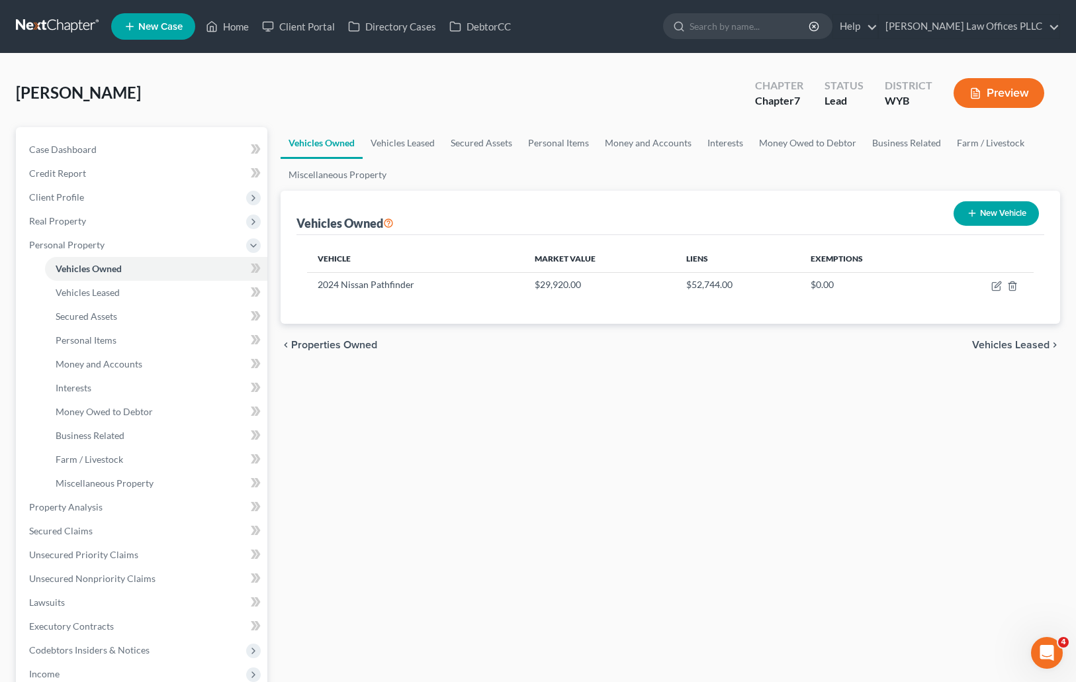
click at [981, 506] on div "Vehicles Owned Vehicles Leased Secured Assets Personal Items Money and Accounts…" at bounding box center [670, 509] width 793 height 764
click at [766, 583] on div "Vehicles Owned Vehicles Leased Secured Assets Personal Items Money and Accounts…" at bounding box center [670, 509] width 793 height 764
click at [76, 359] on span "Money and Accounts" at bounding box center [99, 363] width 87 height 11
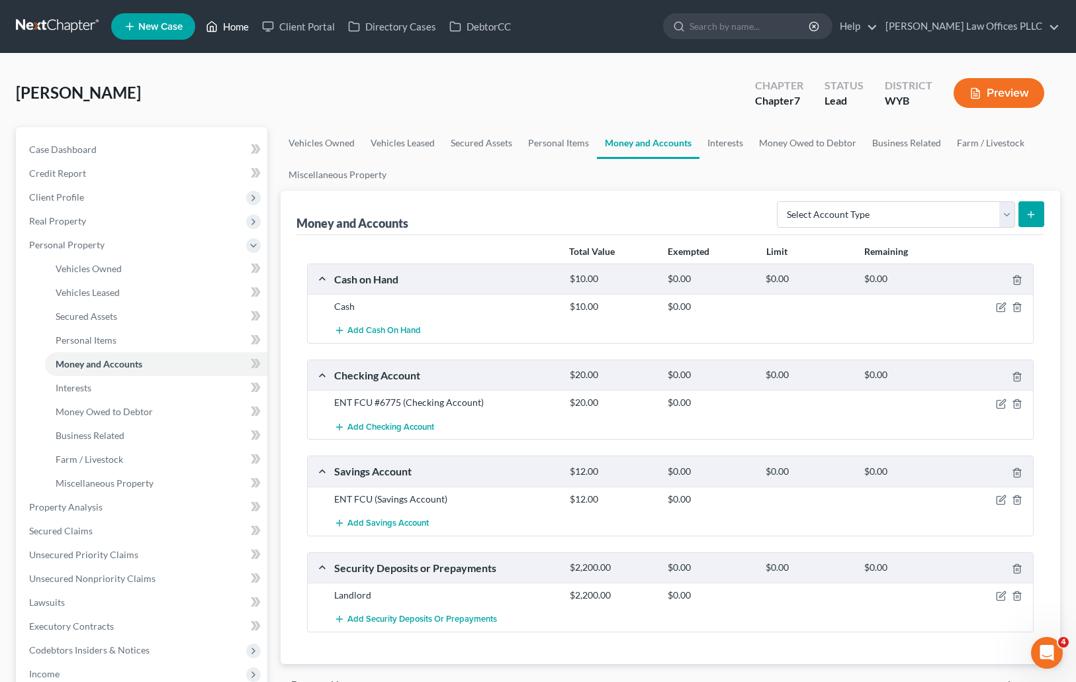
click at [244, 24] on link "Home" at bounding box center [227, 27] width 56 height 24
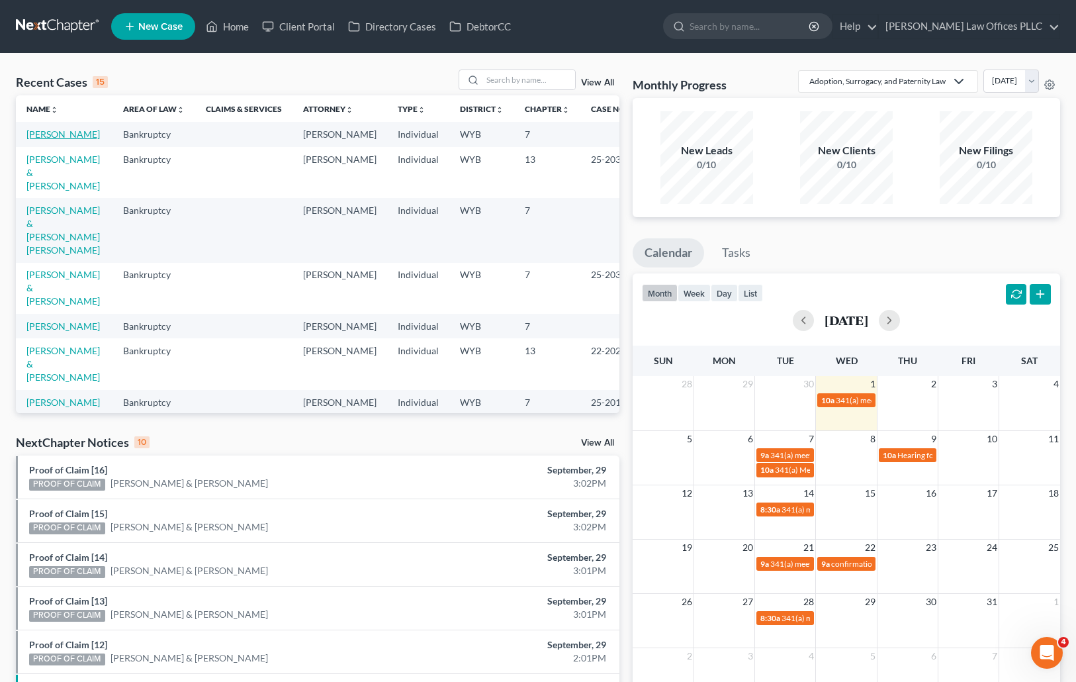
click at [56, 133] on link "[PERSON_NAME]" at bounding box center [62, 133] width 73 height 11
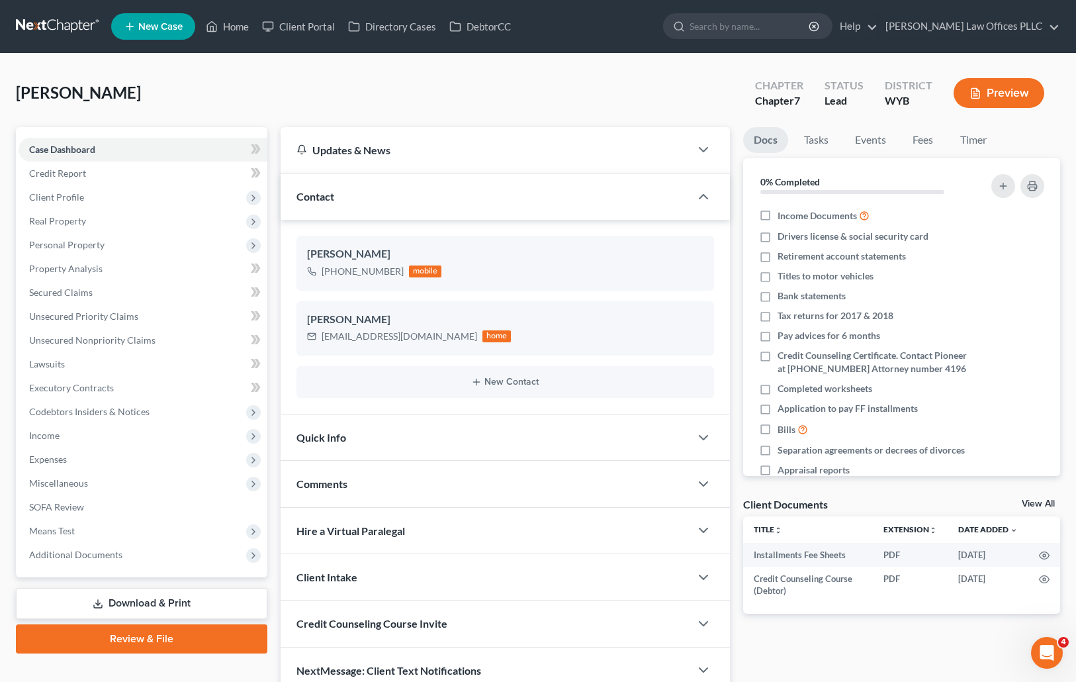
click at [699, 67] on div "Jones, Kim Upgraded Chapter Chapter 7 Status Lead District WYB Preview Petition…" at bounding box center [538, 387] width 1076 height 666
click at [50, 431] on span "Income" at bounding box center [44, 434] width 30 height 11
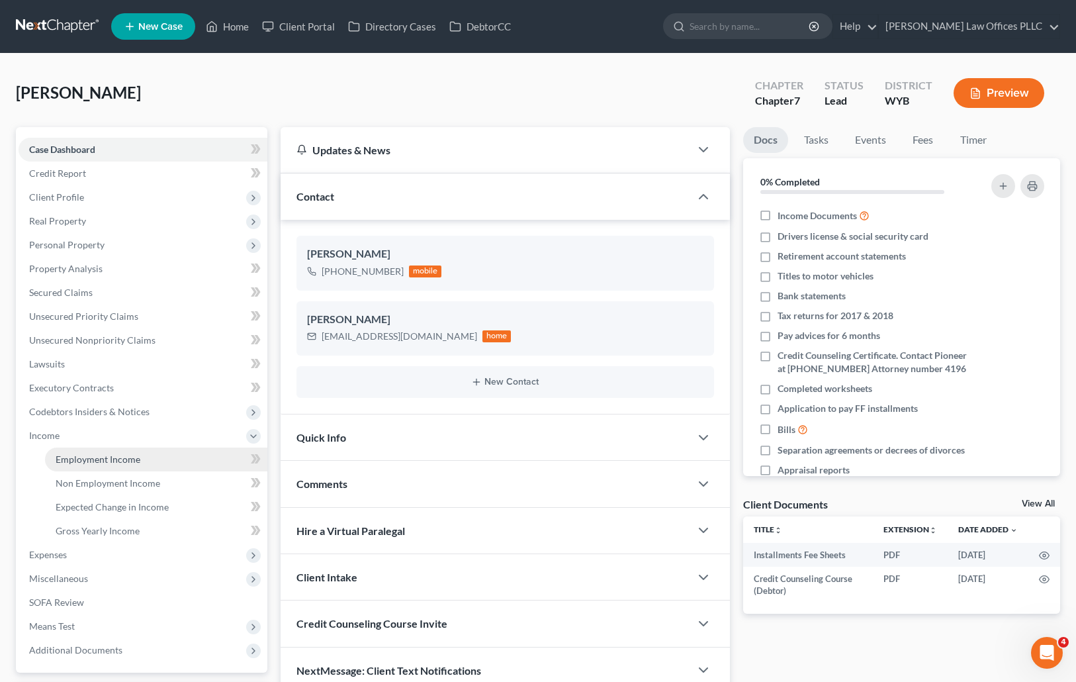
click at [124, 456] on span "Employment Income" at bounding box center [98, 458] width 85 height 11
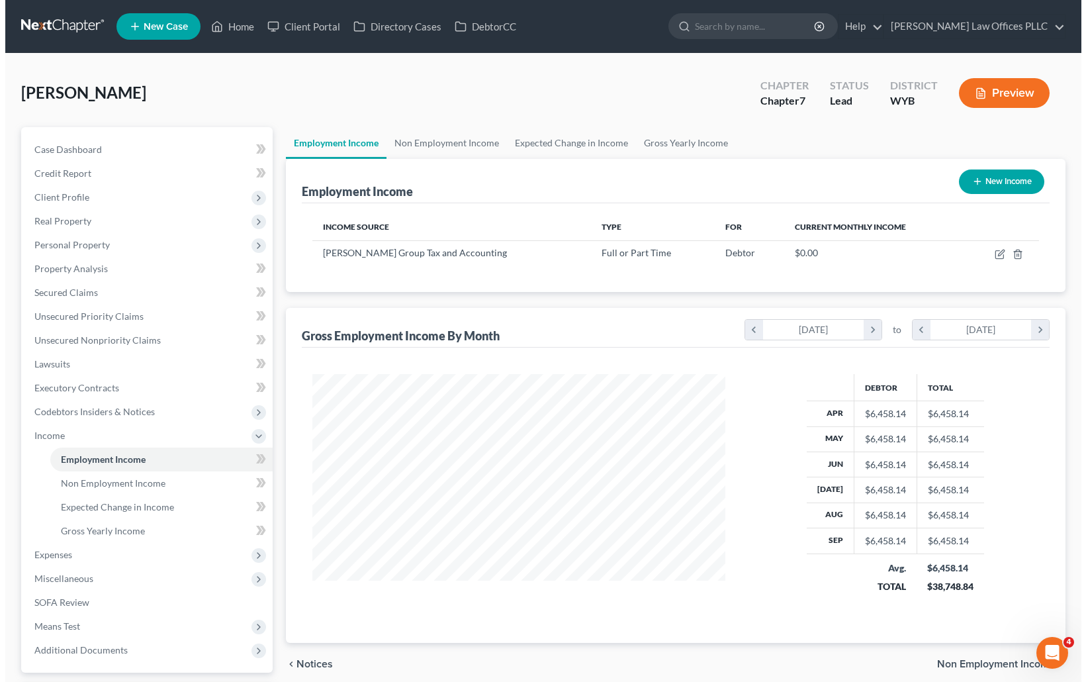
scroll to position [238, 439]
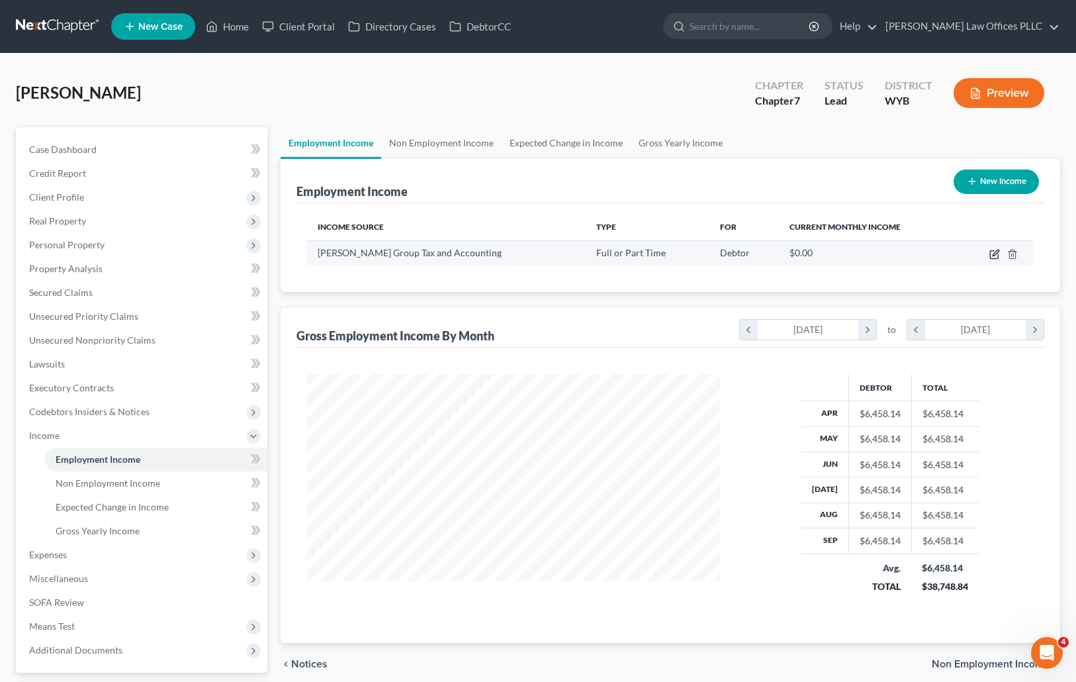
click at [997, 253] on icon "button" at bounding box center [996, 252] width 6 height 6
select select "0"
select select "5"
select select "0"
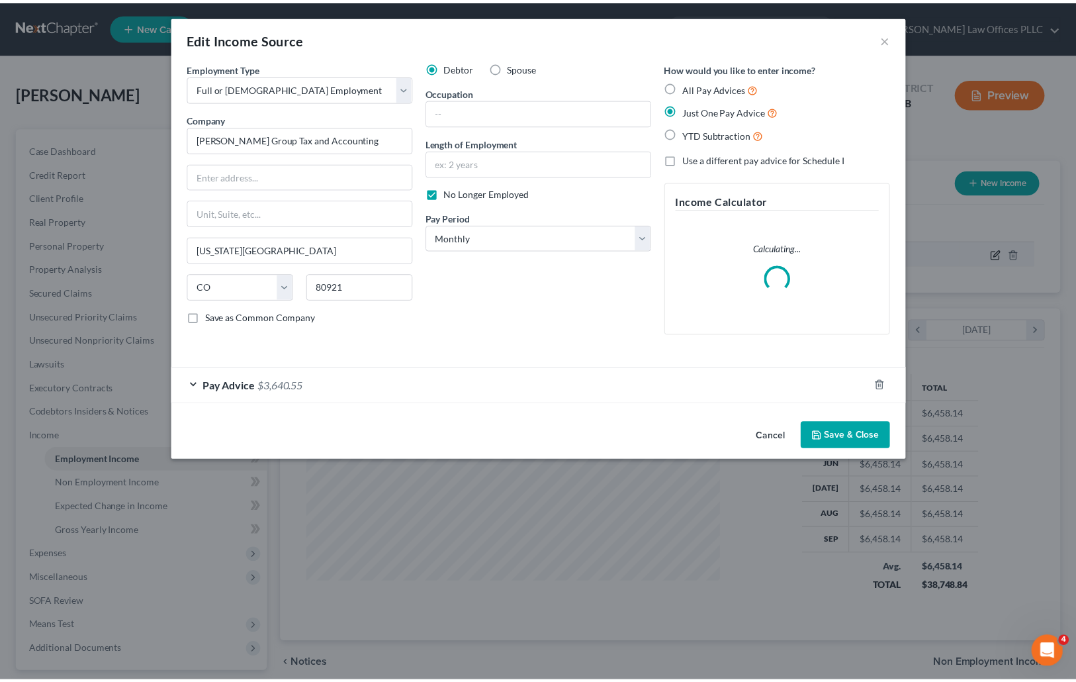
scroll to position [238, 443]
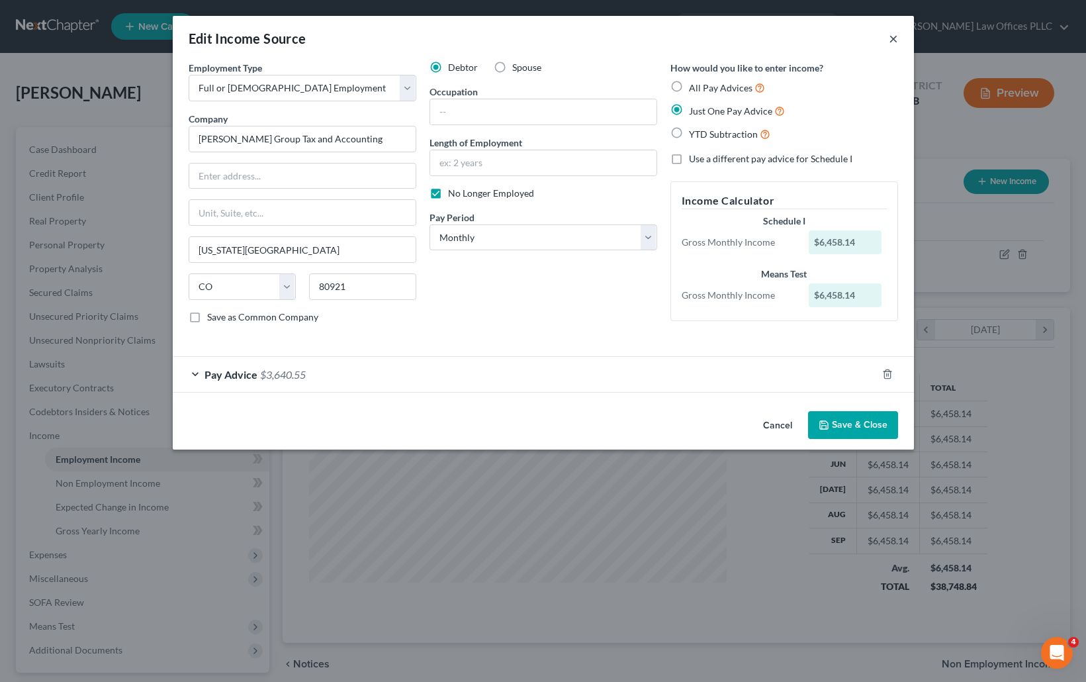
click at [891, 38] on button "×" at bounding box center [893, 38] width 9 height 16
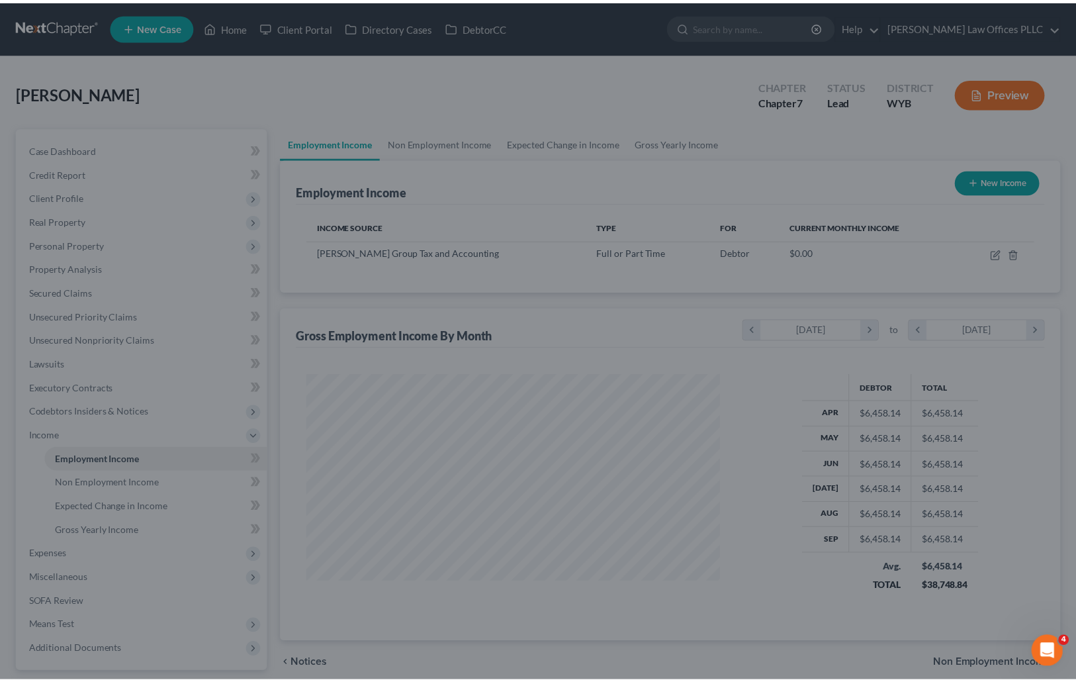
scroll to position [661531, 661328]
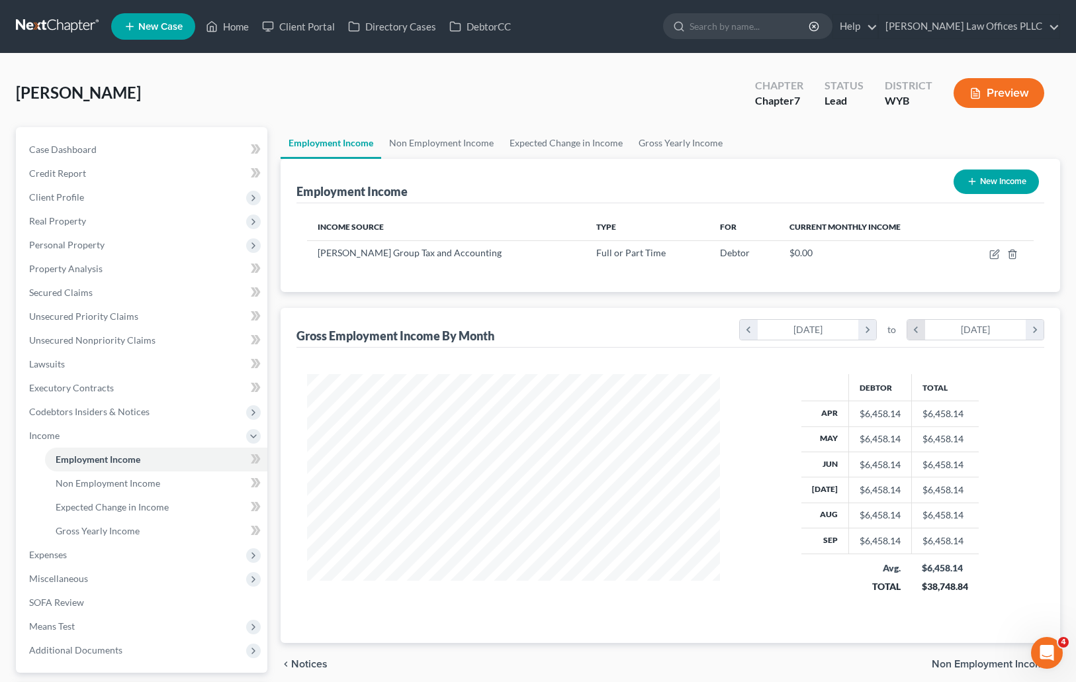
click at [918, 330] on icon "chevron_left" at bounding box center [916, 330] width 18 height 20
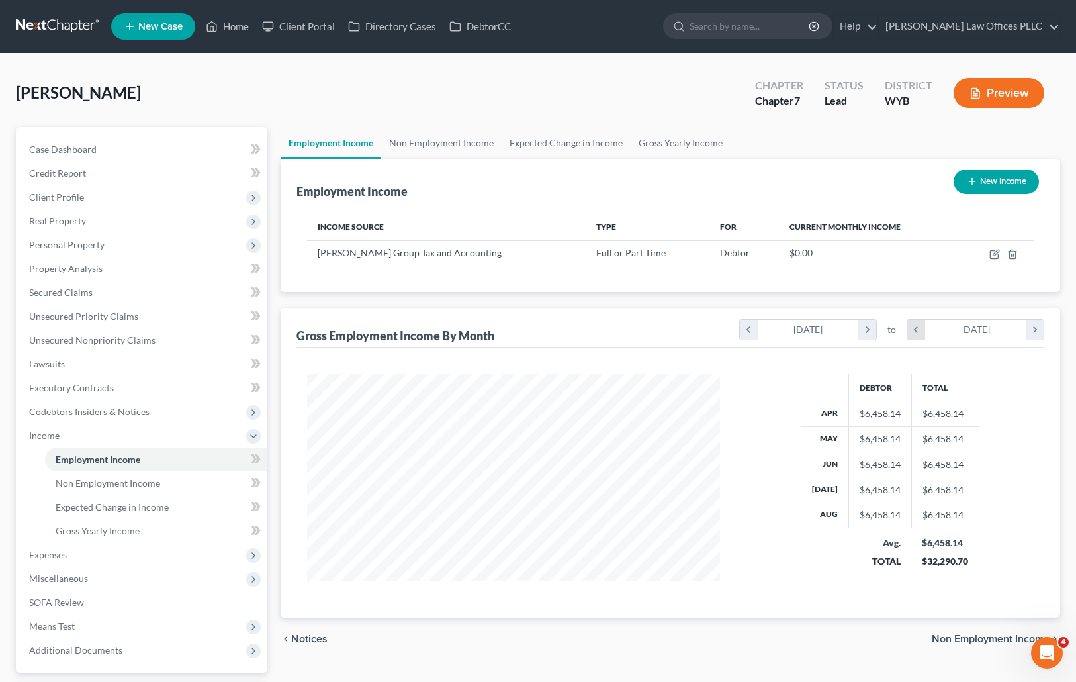
click at [918, 330] on icon "chevron_left" at bounding box center [916, 330] width 18 height 20
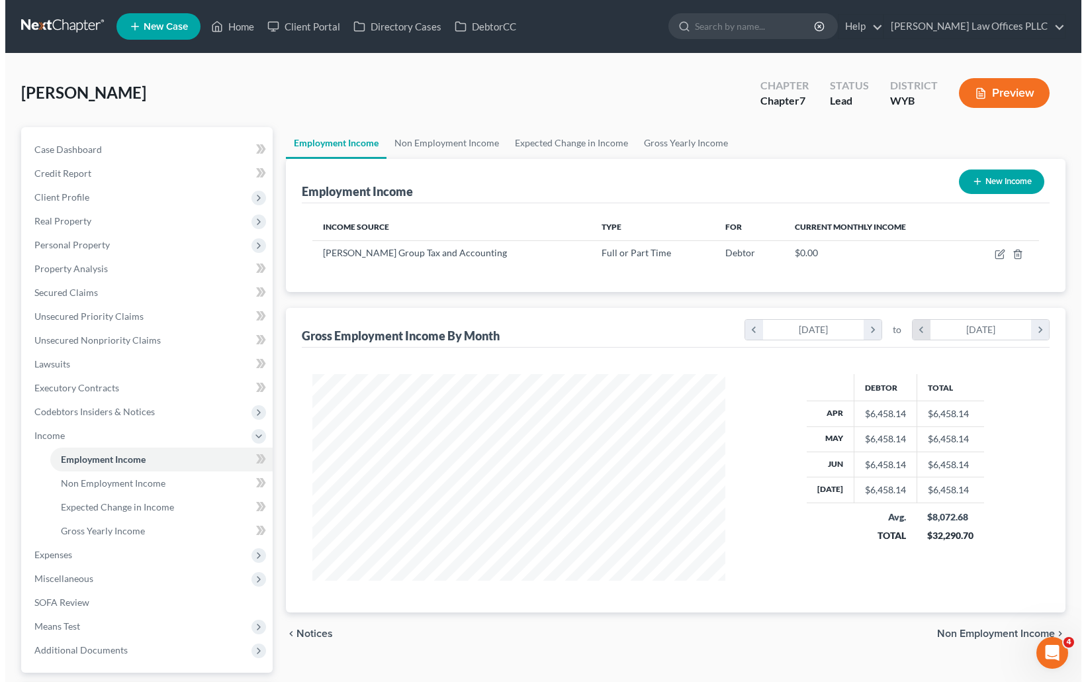
scroll to position [661561, 661328]
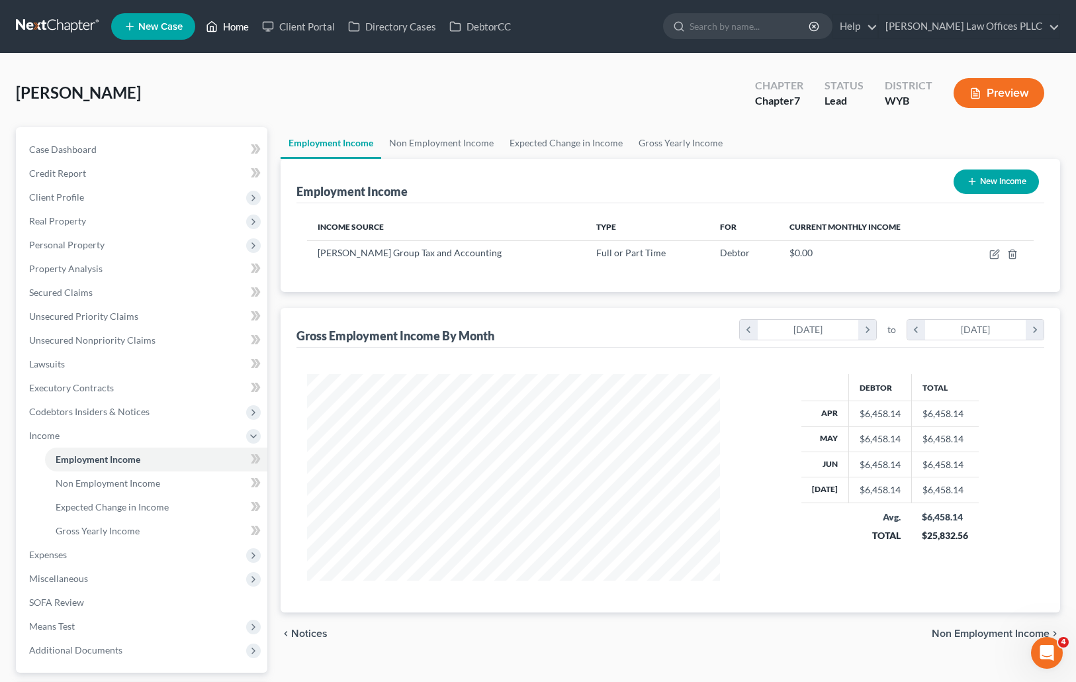
click at [230, 24] on link "Home" at bounding box center [227, 27] width 56 height 24
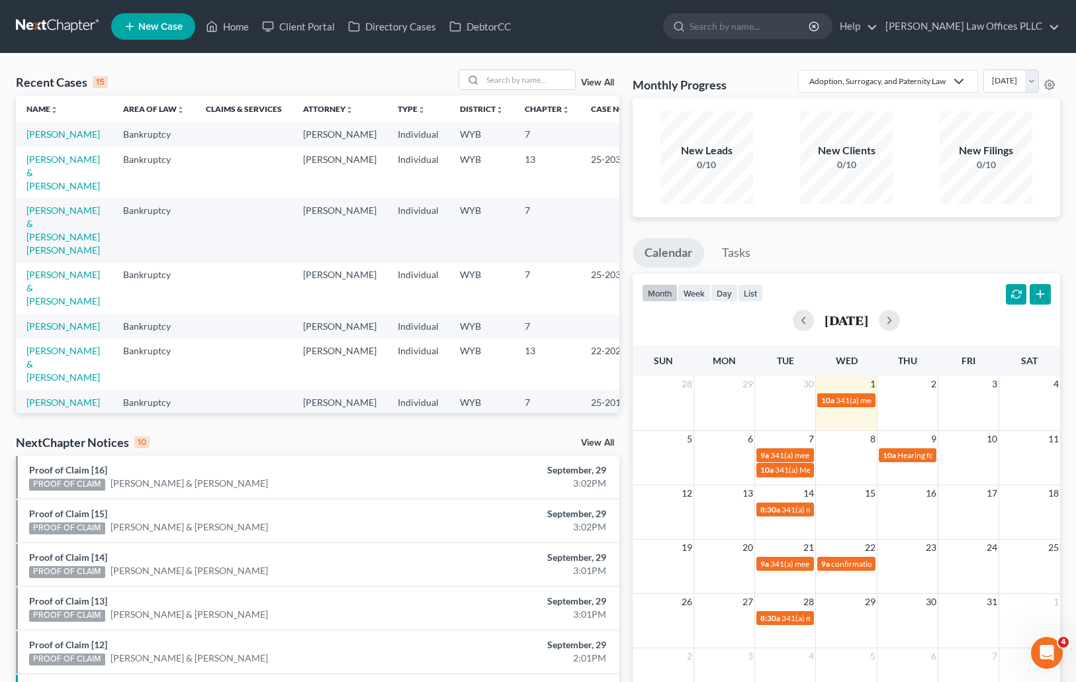
click at [70, 330] on td "[PERSON_NAME]" at bounding box center [64, 326] width 97 height 24
click at [66, 332] on link "[PERSON_NAME]" at bounding box center [62, 325] width 73 height 11
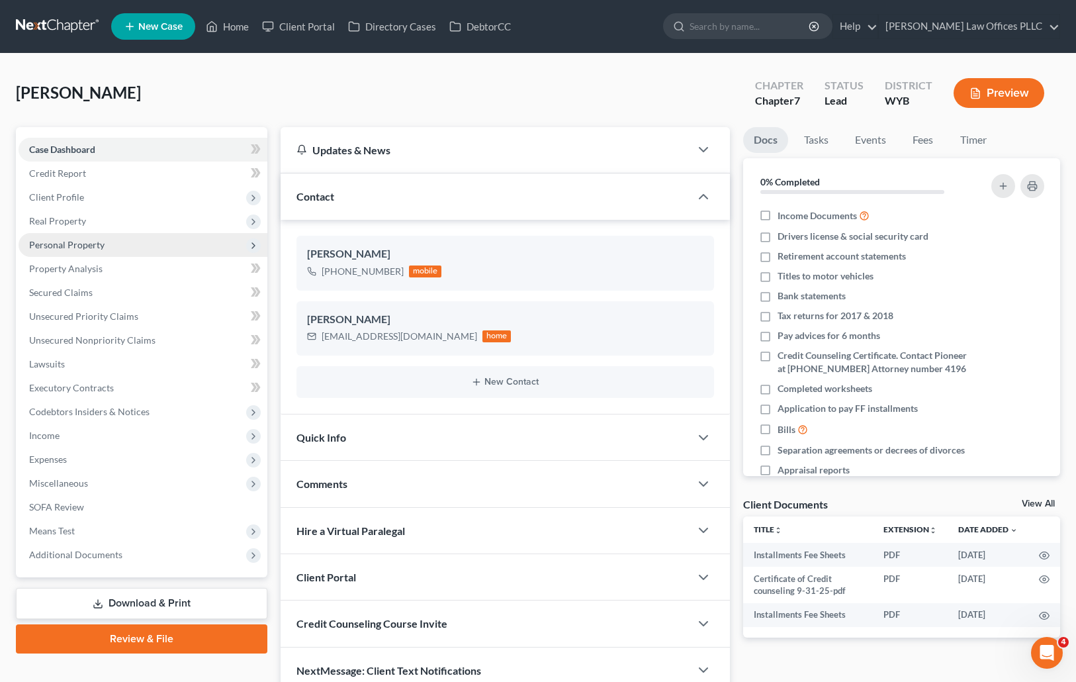
click at [79, 247] on span "Personal Property" at bounding box center [66, 244] width 75 height 11
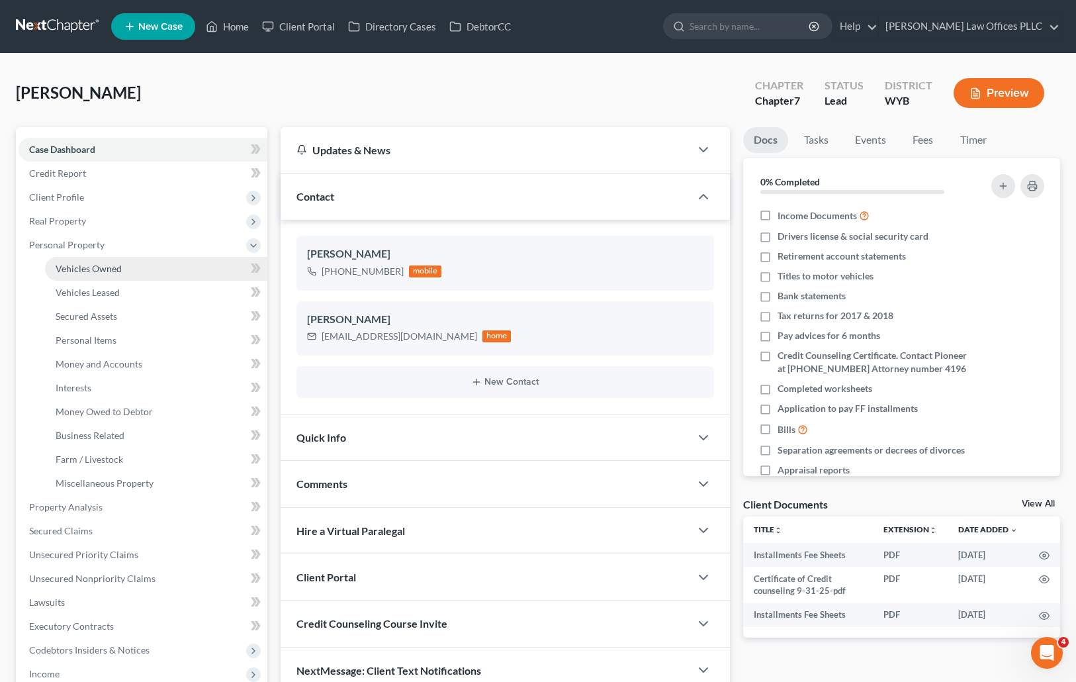
click at [94, 265] on span "Vehicles Owned" at bounding box center [89, 268] width 66 height 11
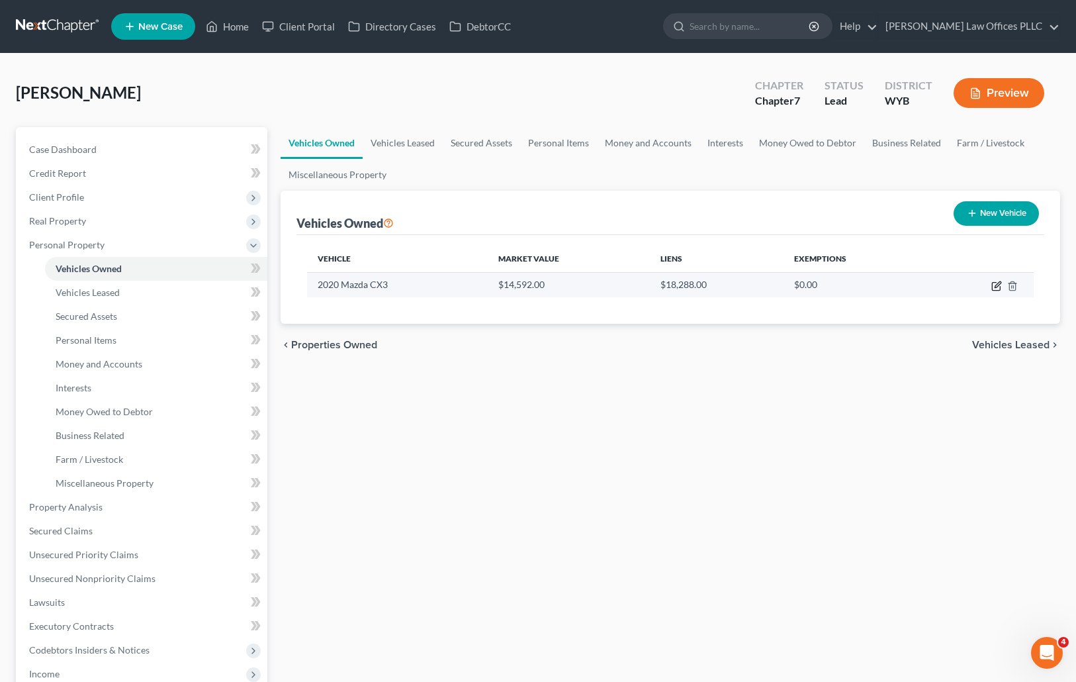
click at [992, 289] on icon "button" at bounding box center [996, 287] width 8 height 8
select select "0"
select select "6"
select select "0"
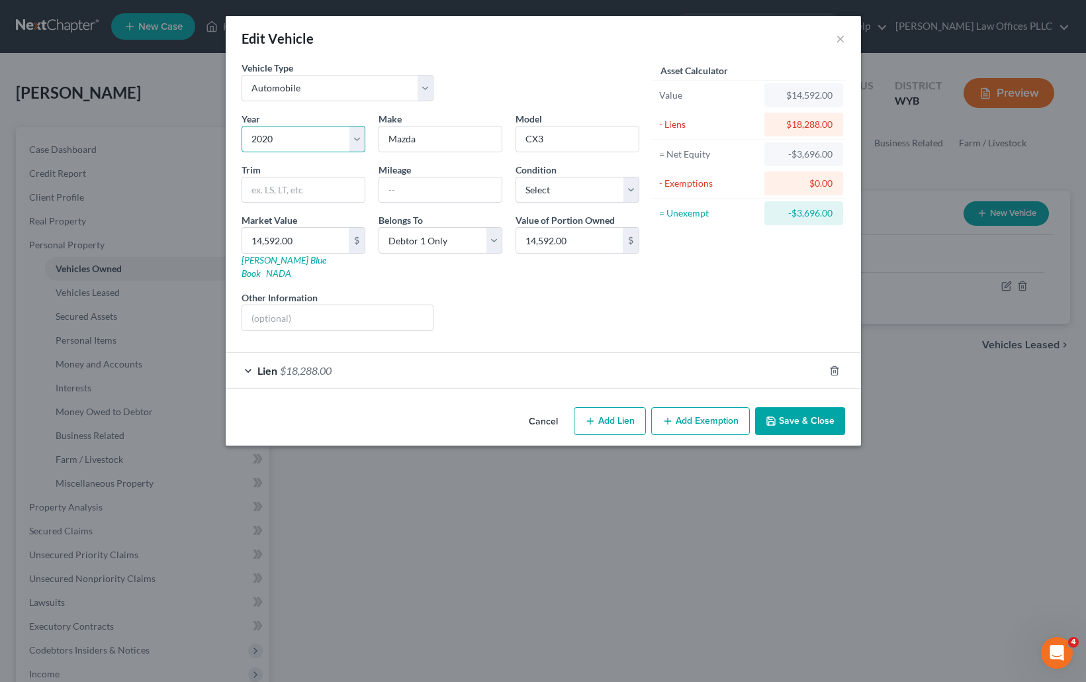
click at [354, 141] on select "Select 2026 2025 2024 2023 2022 2021 2020 2019 2018 2017 2016 2015 2014 2013 20…" at bounding box center [304, 139] width 124 height 26
select select "7"
click at [242, 126] on select "Select 2026 2025 2024 2023 2022 2021 2020 2019 2018 2017 2016 2015 2014 2013 20…" at bounding box center [304, 139] width 124 height 26
click at [265, 258] on link "[PERSON_NAME] Blue Book" at bounding box center [284, 266] width 85 height 24
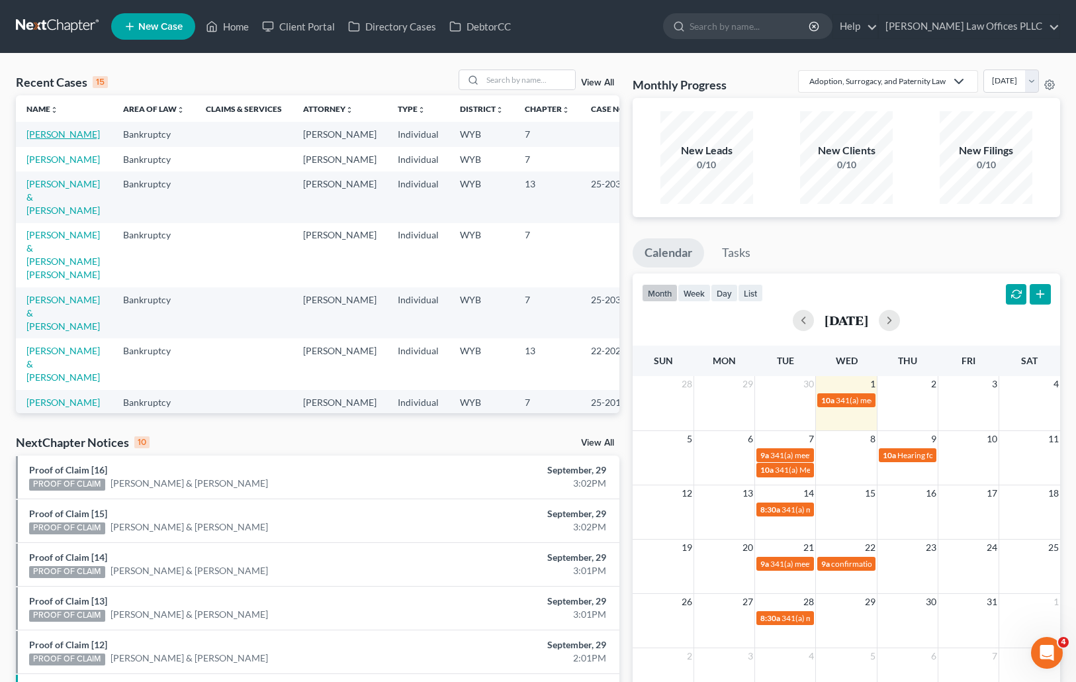
click at [45, 134] on link "[PERSON_NAME]" at bounding box center [62, 133] width 73 height 11
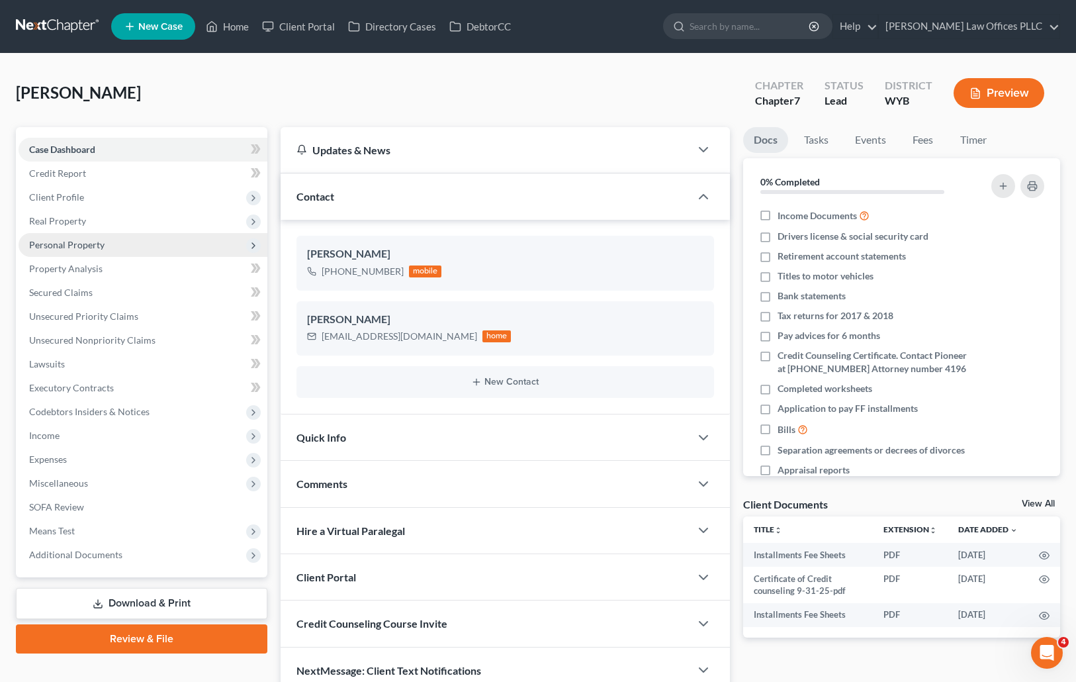
click at [80, 240] on span "Personal Property" at bounding box center [66, 244] width 75 height 11
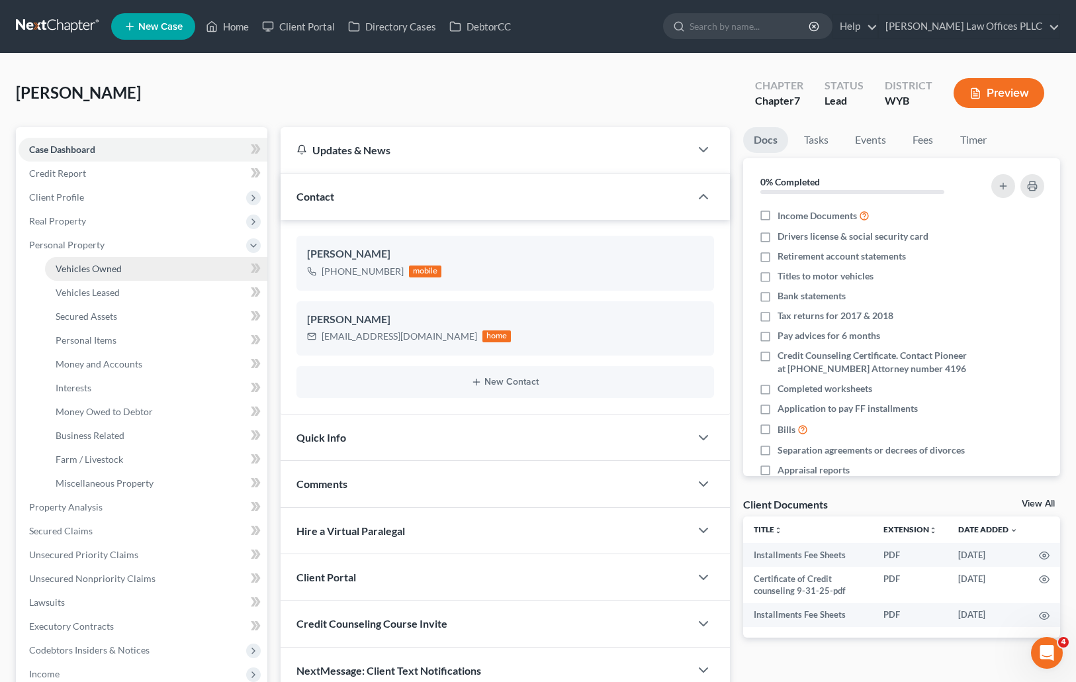
click at [114, 269] on span "Vehicles Owned" at bounding box center [89, 268] width 66 height 11
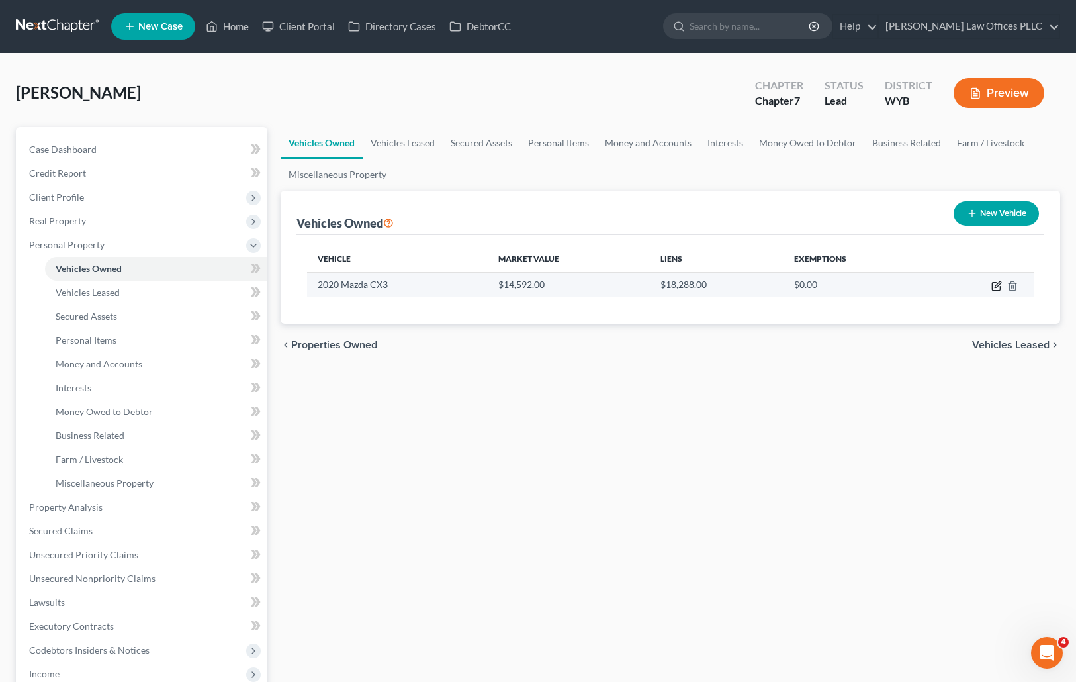
click at [993, 285] on icon "button" at bounding box center [996, 287] width 8 height 8
select select "0"
select select "6"
select select "0"
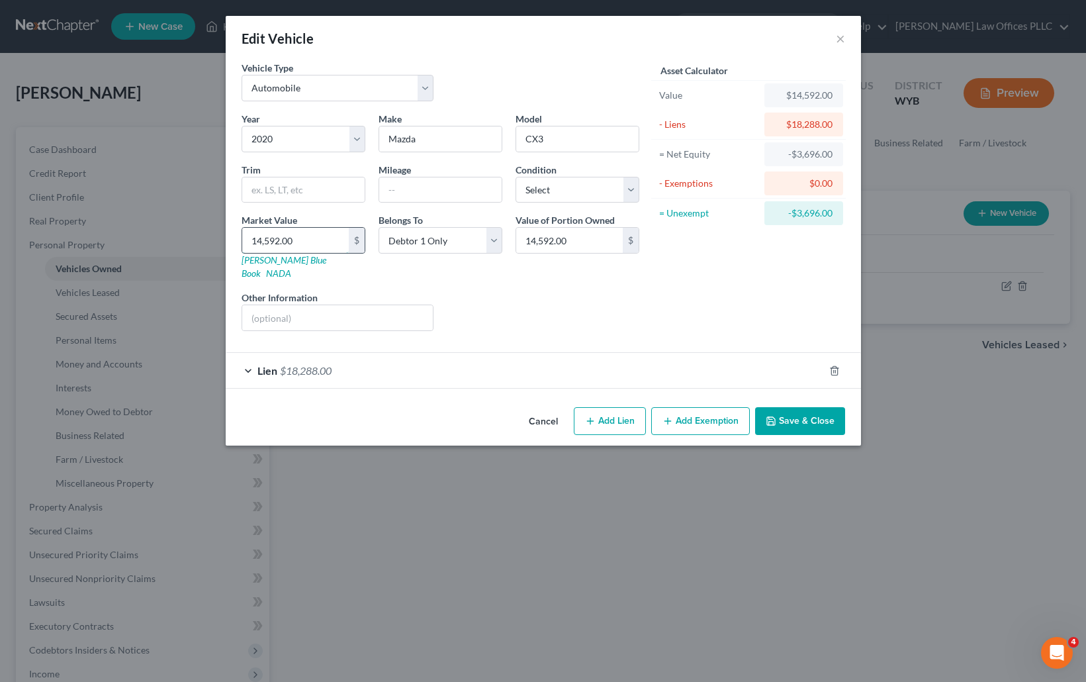
click at [306, 236] on input "14,592.00" at bounding box center [295, 240] width 107 height 25
type input "9"
type input "9.00"
type input "91"
type input "91.00"
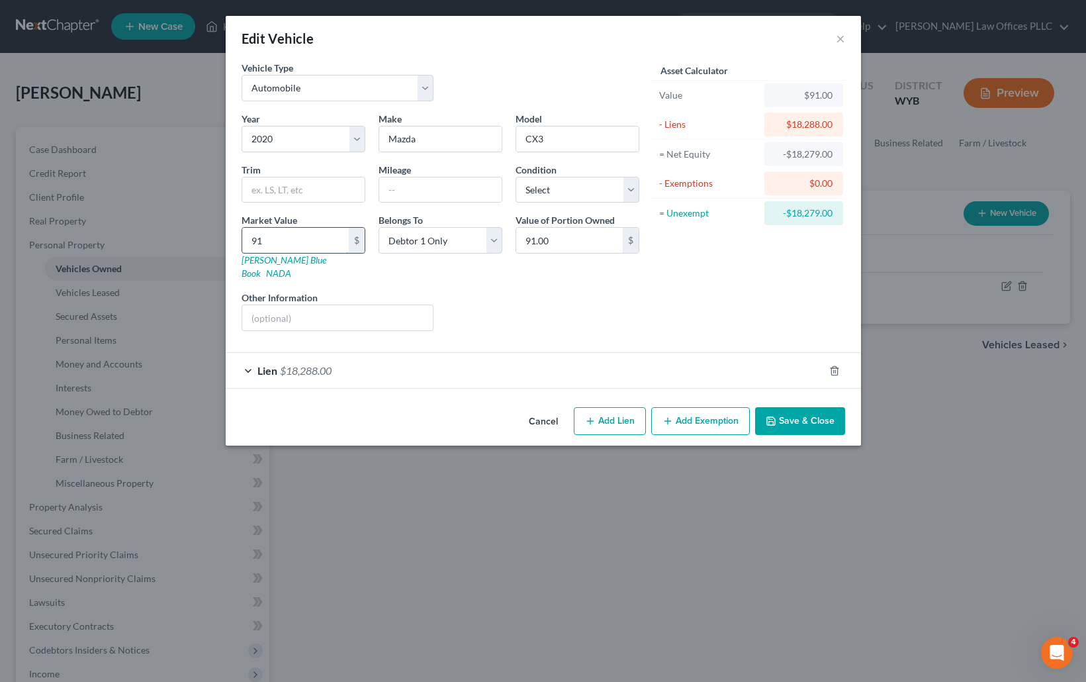
type input "910"
type input "910.00"
type input "9100"
type input "9,100.00"
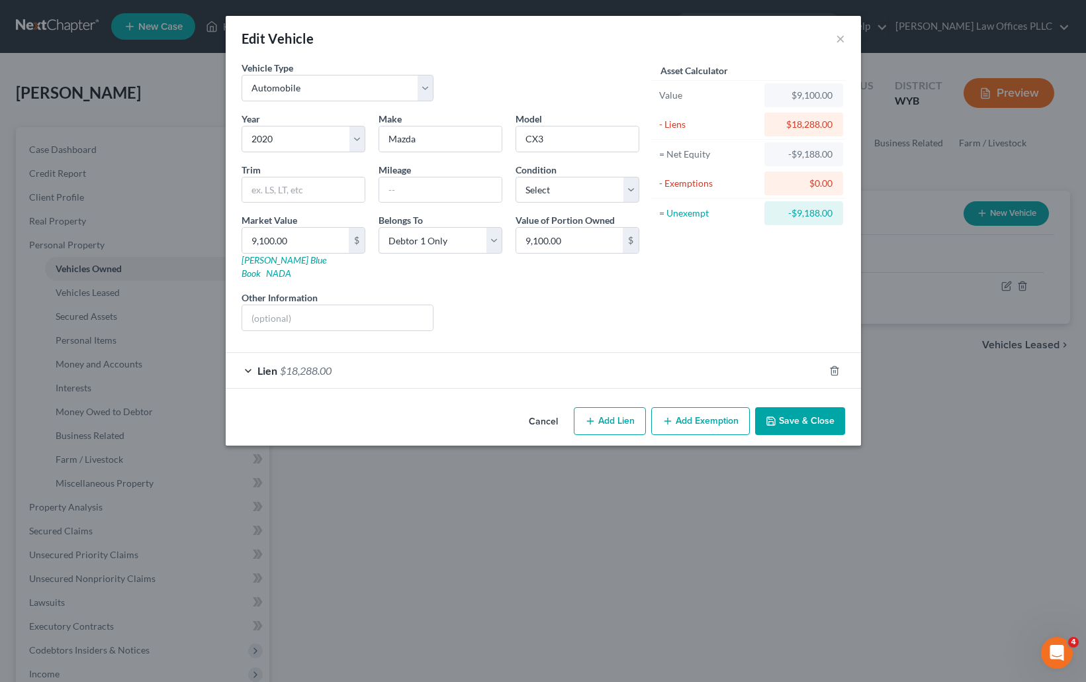
click at [796, 407] on button "Save & Close" at bounding box center [800, 421] width 90 height 28
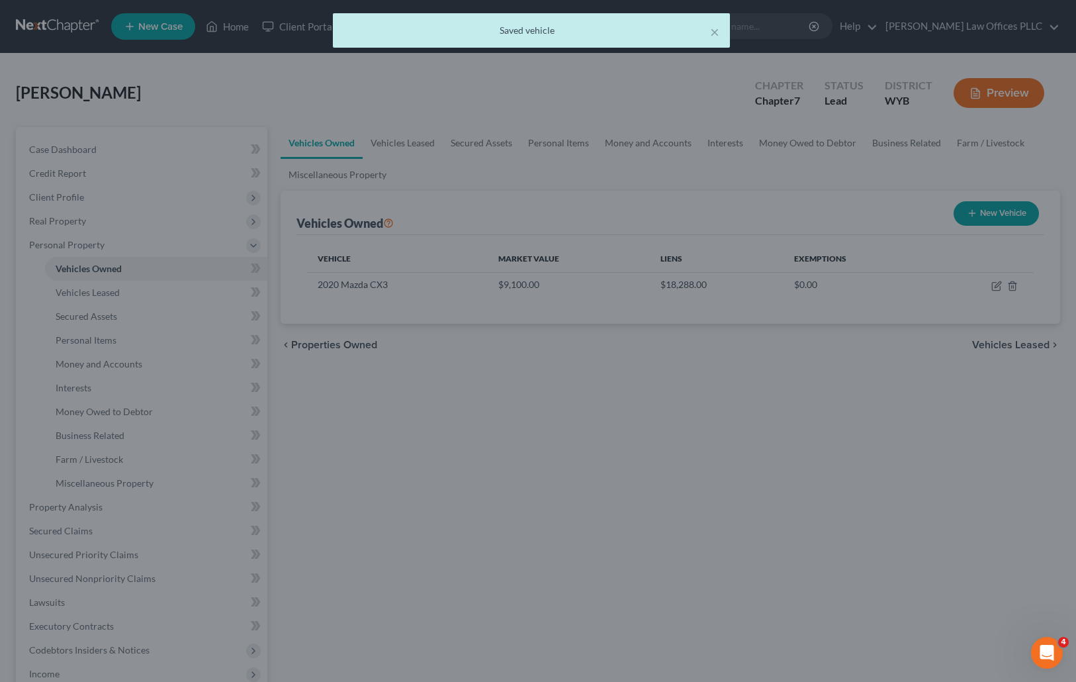
drag, startPoint x: 796, startPoint y: 402, endPoint x: 788, endPoint y: 404, distance: 8.2
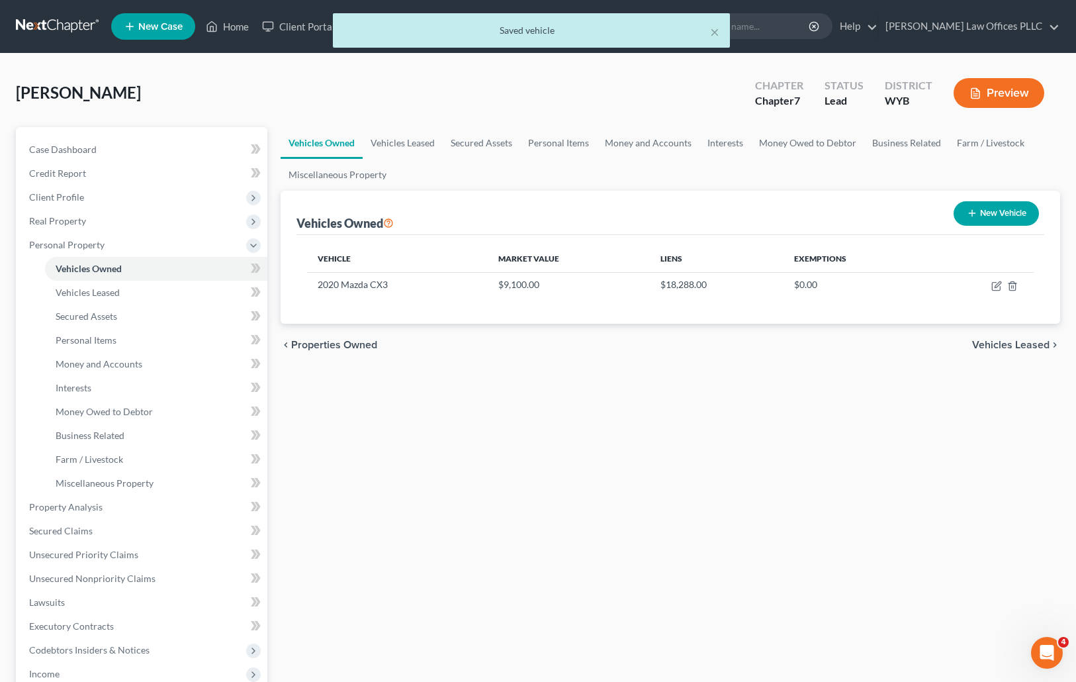
click at [236, 21] on div "× Saved vehicle" at bounding box center [531, 33] width 1076 height 41
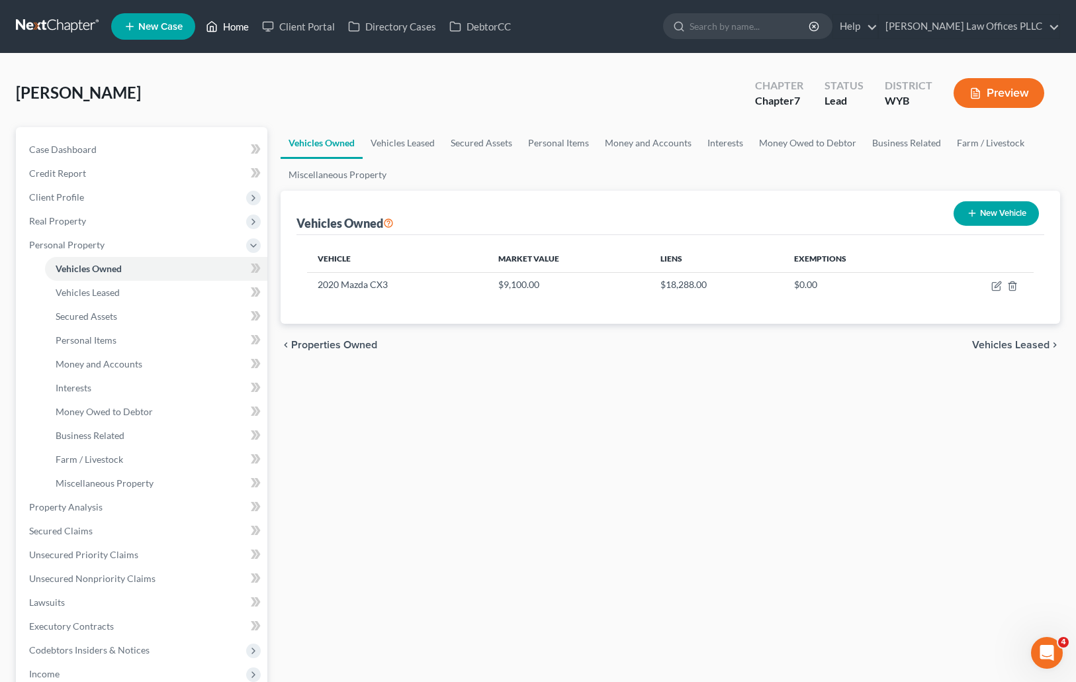
click at [240, 27] on link "Home" at bounding box center [227, 27] width 56 height 24
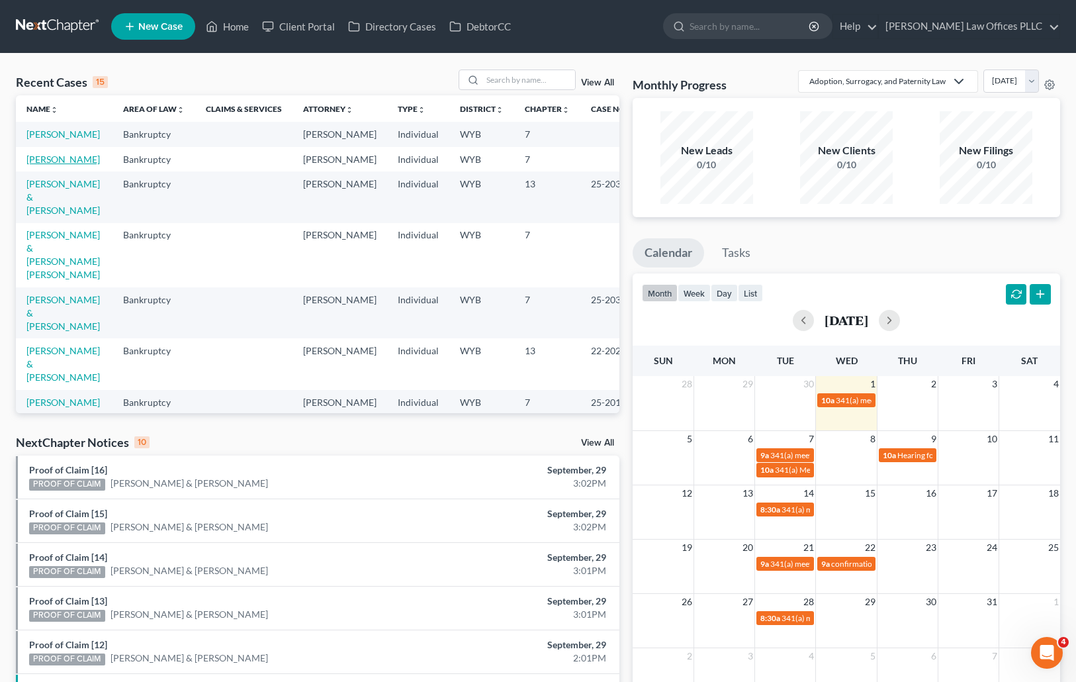
click at [59, 165] on link "[PERSON_NAME]" at bounding box center [62, 159] width 73 height 11
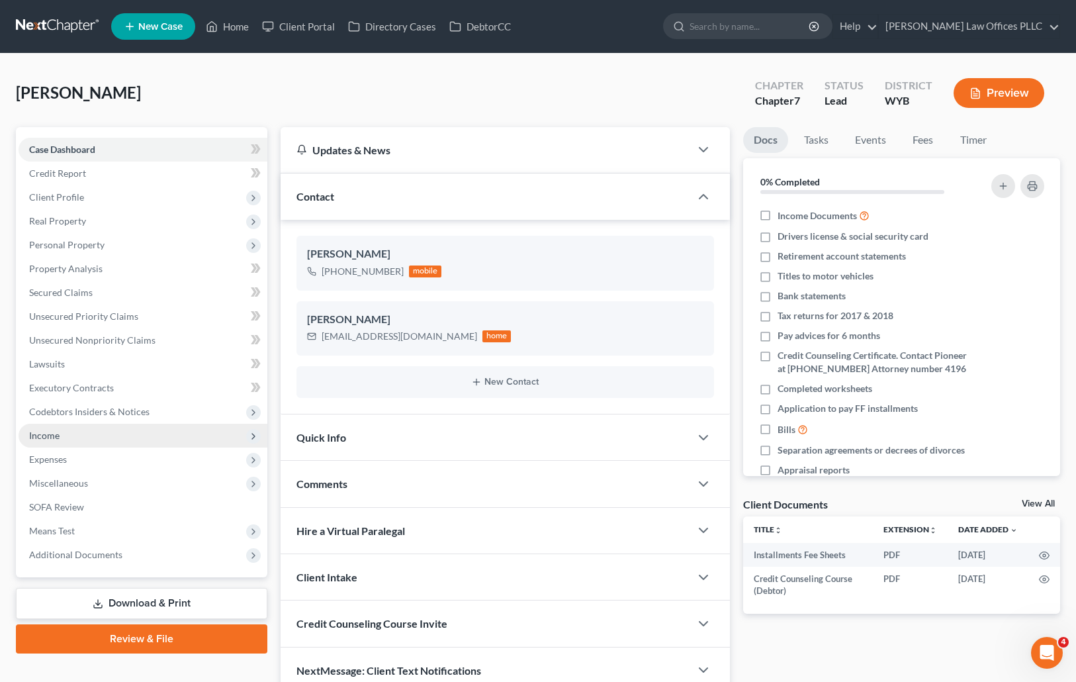
click at [46, 433] on span "Income" at bounding box center [44, 434] width 30 height 11
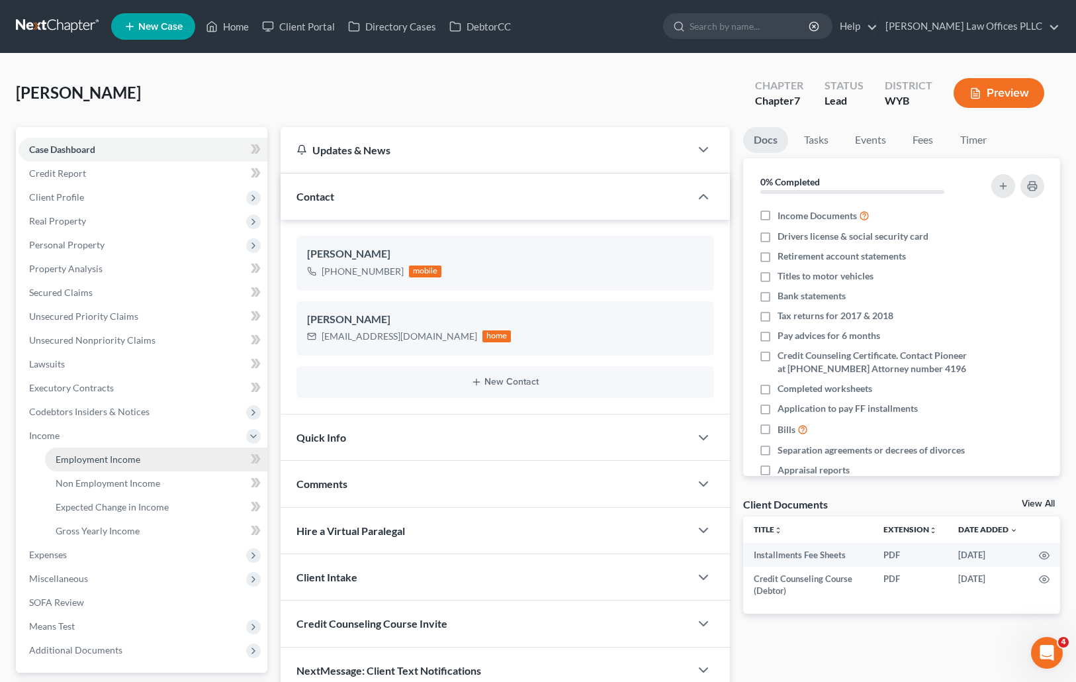
click at [107, 459] on span "Employment Income" at bounding box center [98, 458] width 85 height 11
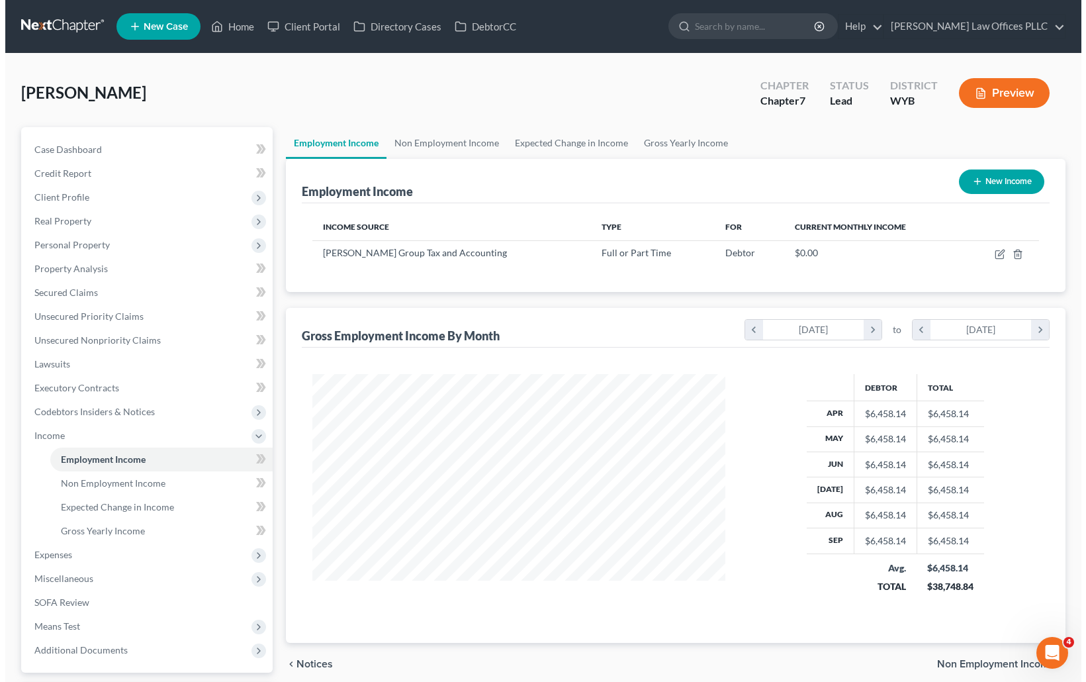
scroll to position [238, 439]
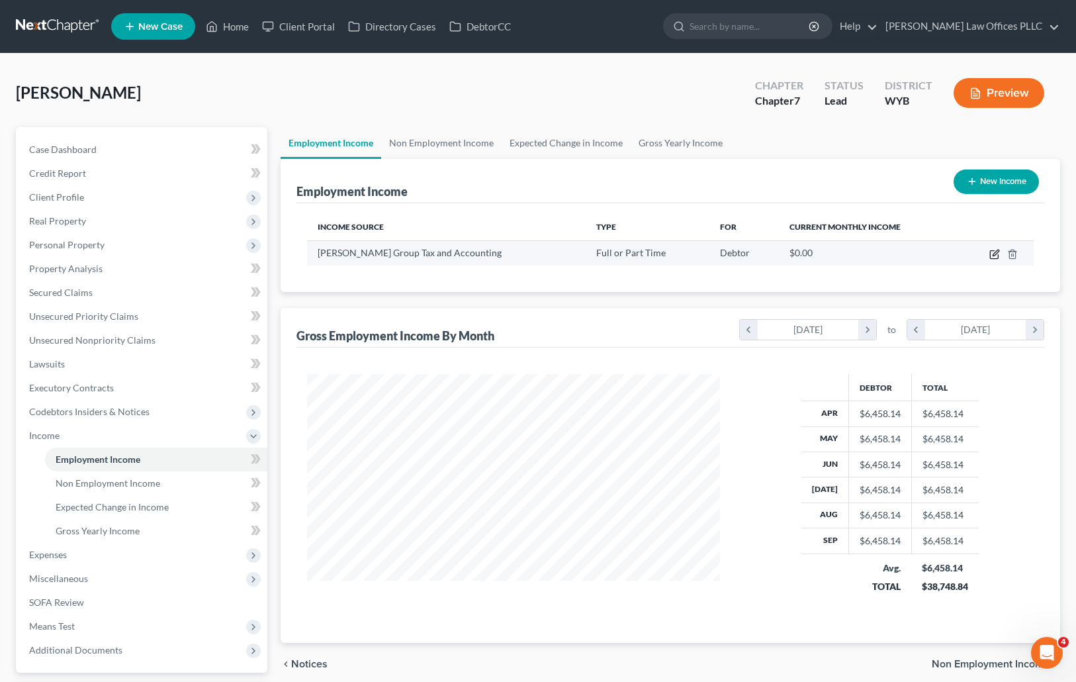
click at [993, 254] on icon "button" at bounding box center [994, 254] width 11 height 11
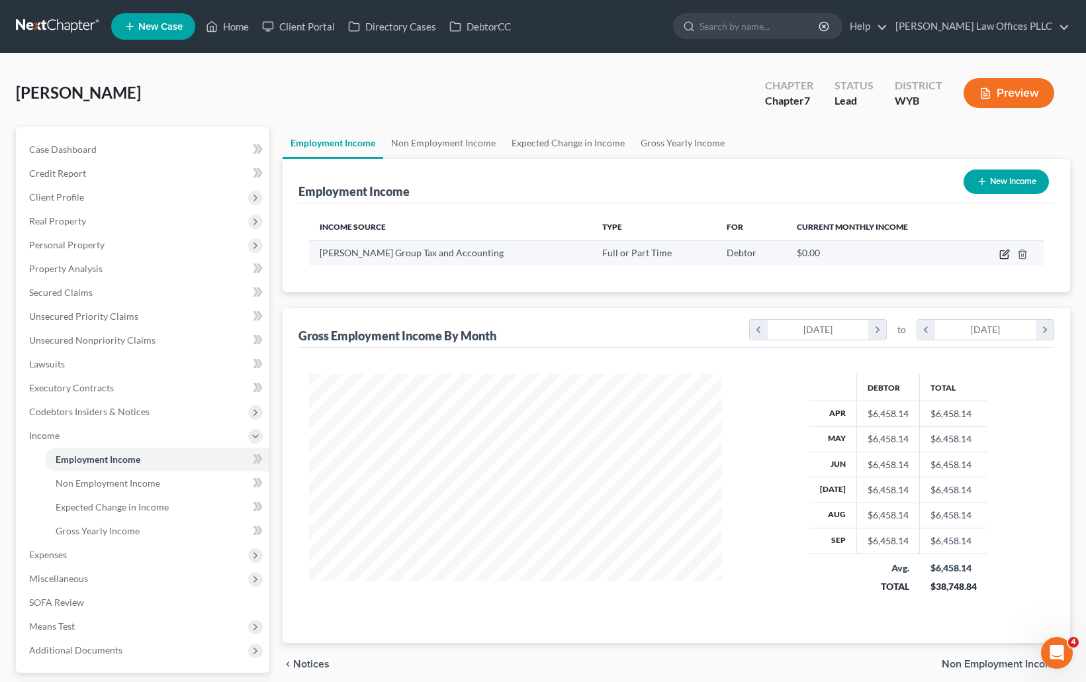
select select "0"
select select "5"
select select "0"
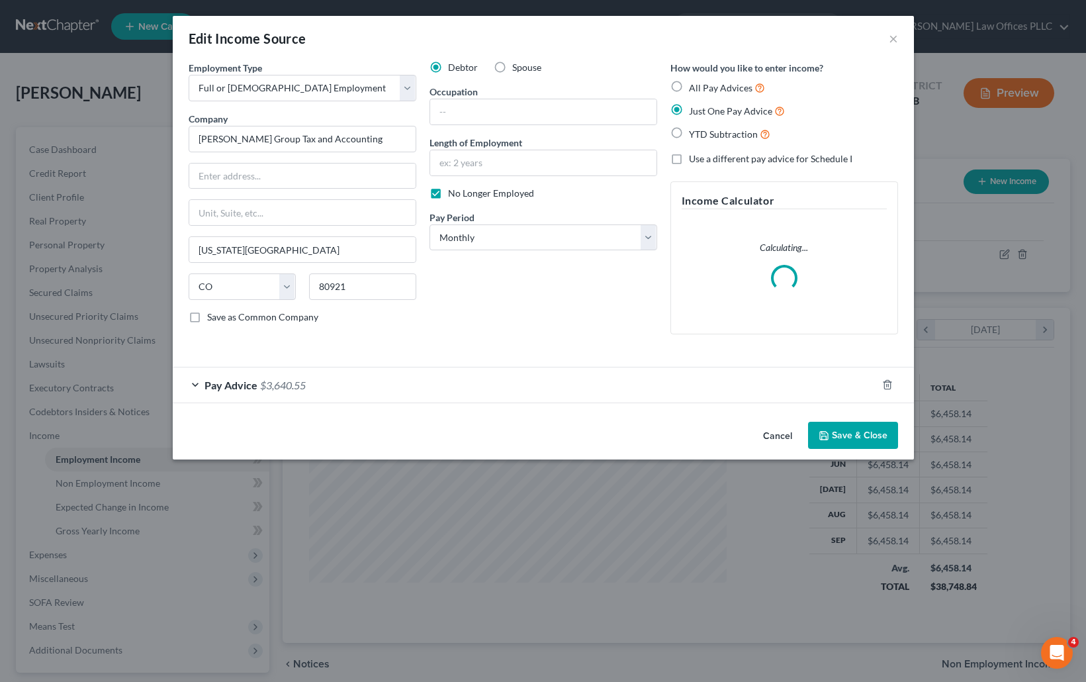
click at [851, 430] on button "Save & Close" at bounding box center [853, 436] width 90 height 28
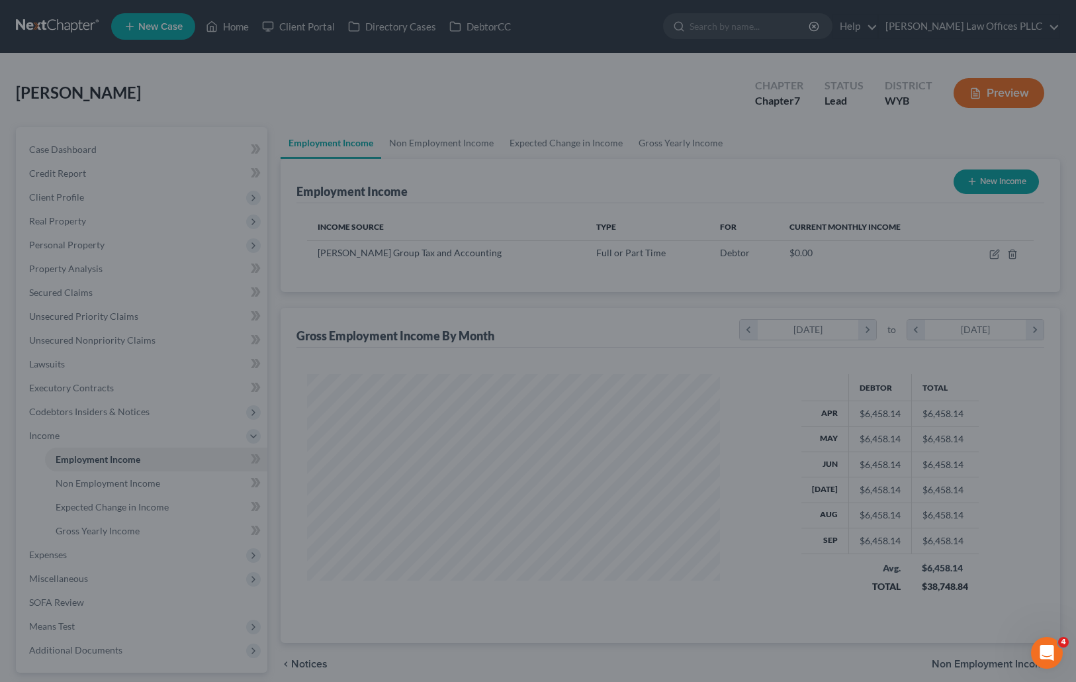
scroll to position [661531, 661328]
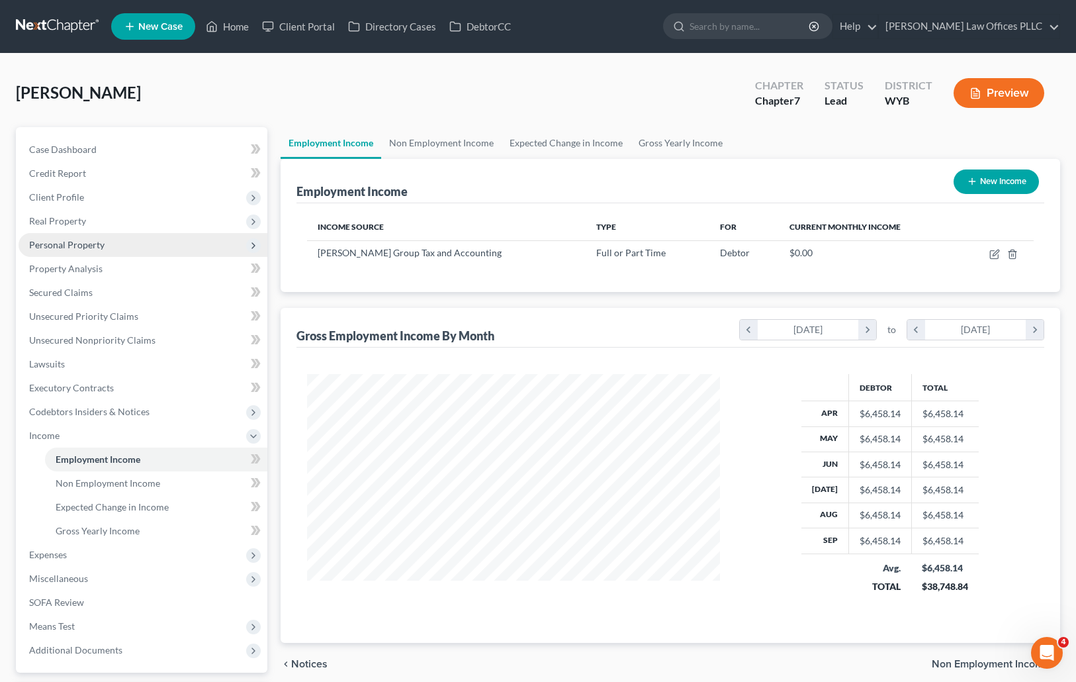
click at [101, 245] on span "Personal Property" at bounding box center [66, 244] width 75 height 11
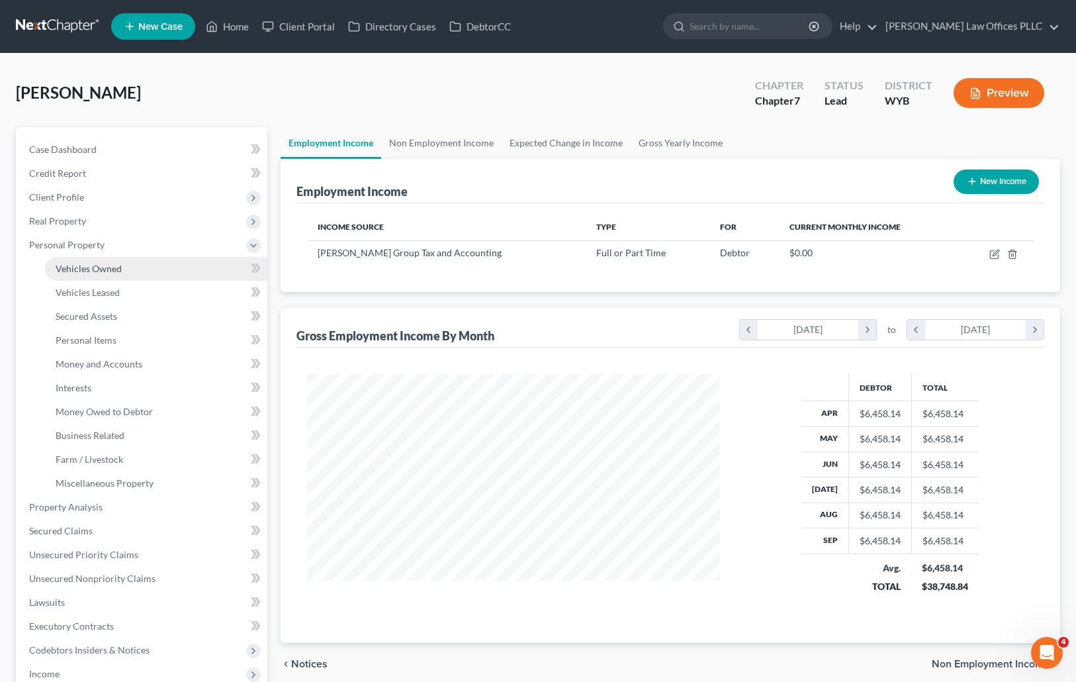
click at [109, 271] on span "Vehicles Owned" at bounding box center [89, 268] width 66 height 11
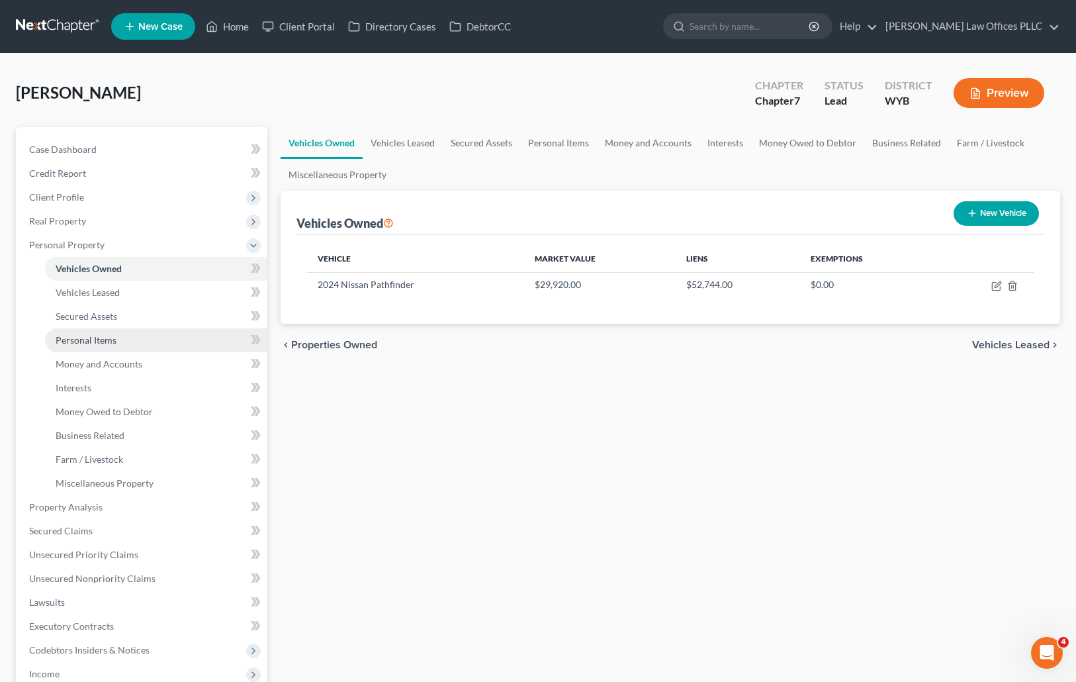
click at [115, 341] on span "Personal Items" at bounding box center [86, 339] width 61 height 11
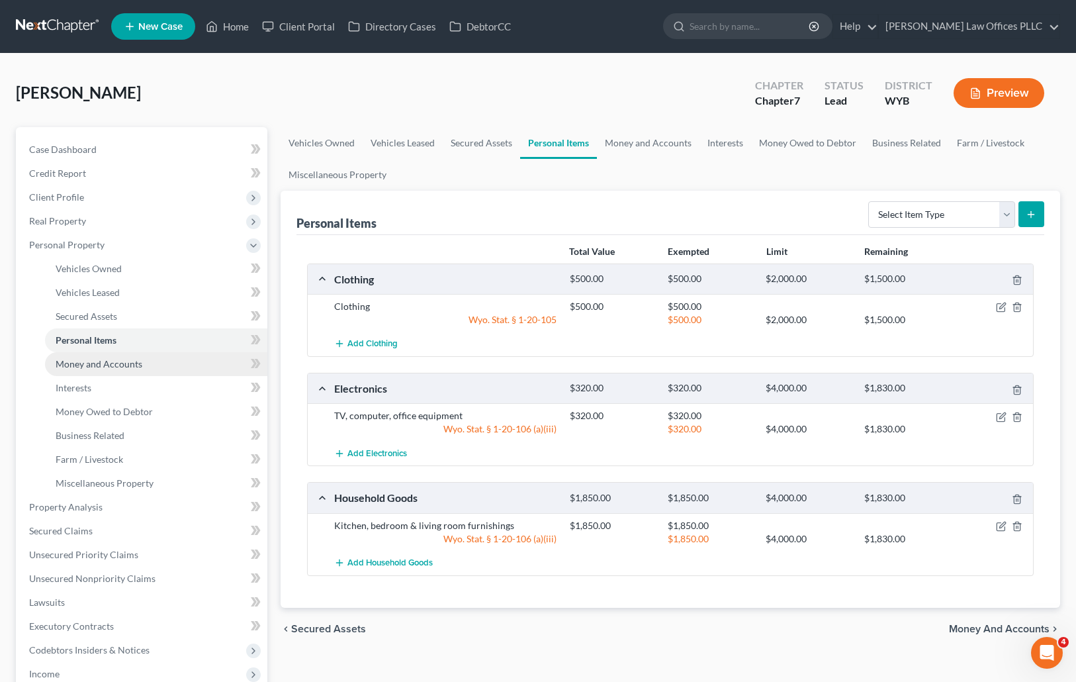
click at [118, 366] on span "Money and Accounts" at bounding box center [99, 363] width 87 height 11
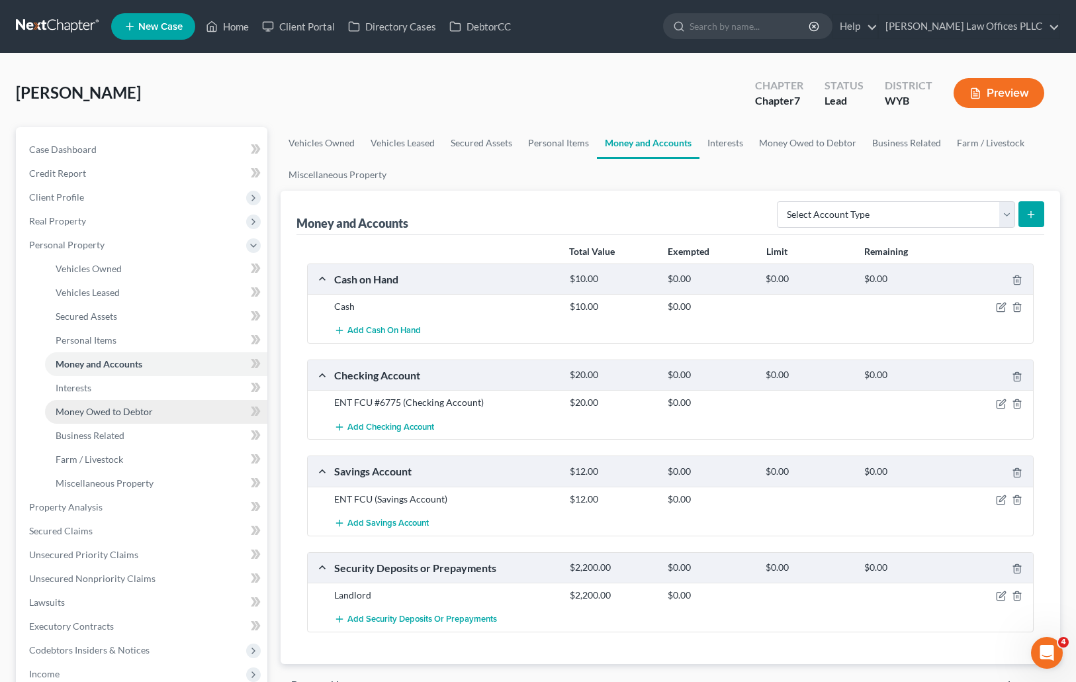
click at [105, 411] on span "Money Owed to Debtor" at bounding box center [104, 411] width 97 height 11
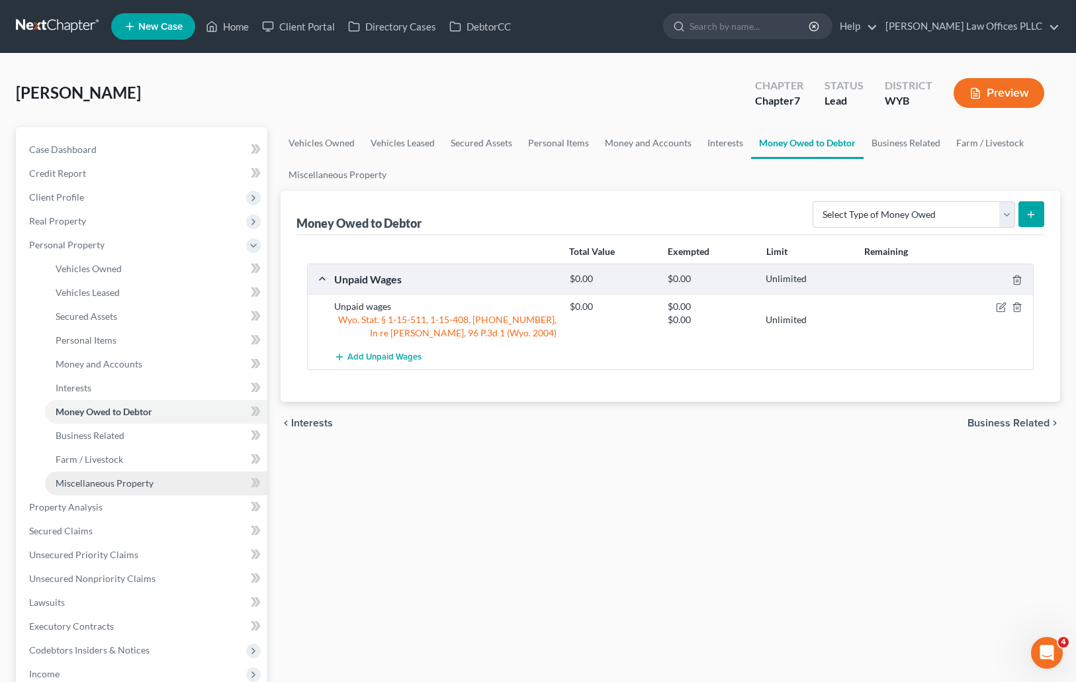
click at [114, 482] on span "Miscellaneous Property" at bounding box center [105, 482] width 98 height 11
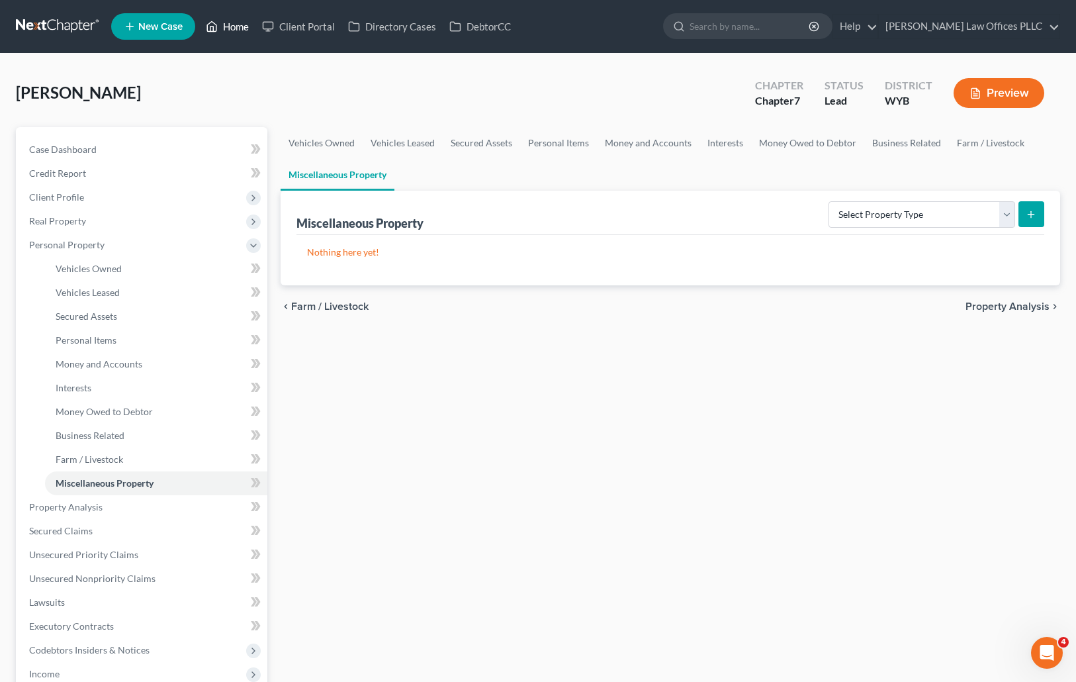
click at [230, 25] on link "Home" at bounding box center [227, 27] width 56 height 24
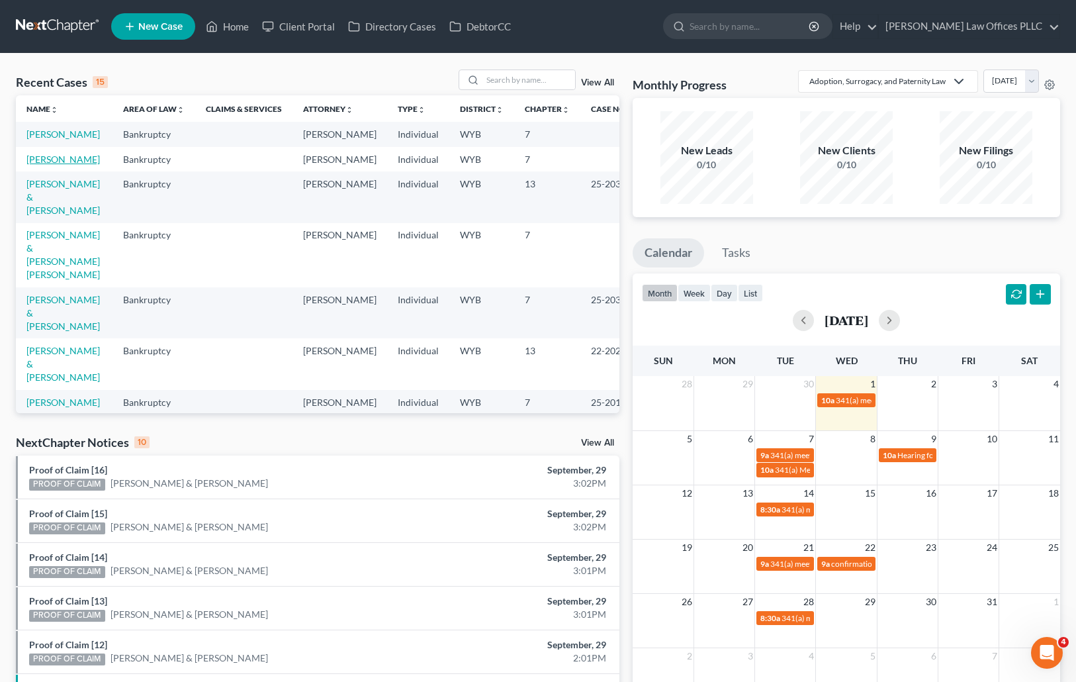
click at [54, 165] on link "[PERSON_NAME]" at bounding box center [62, 159] width 73 height 11
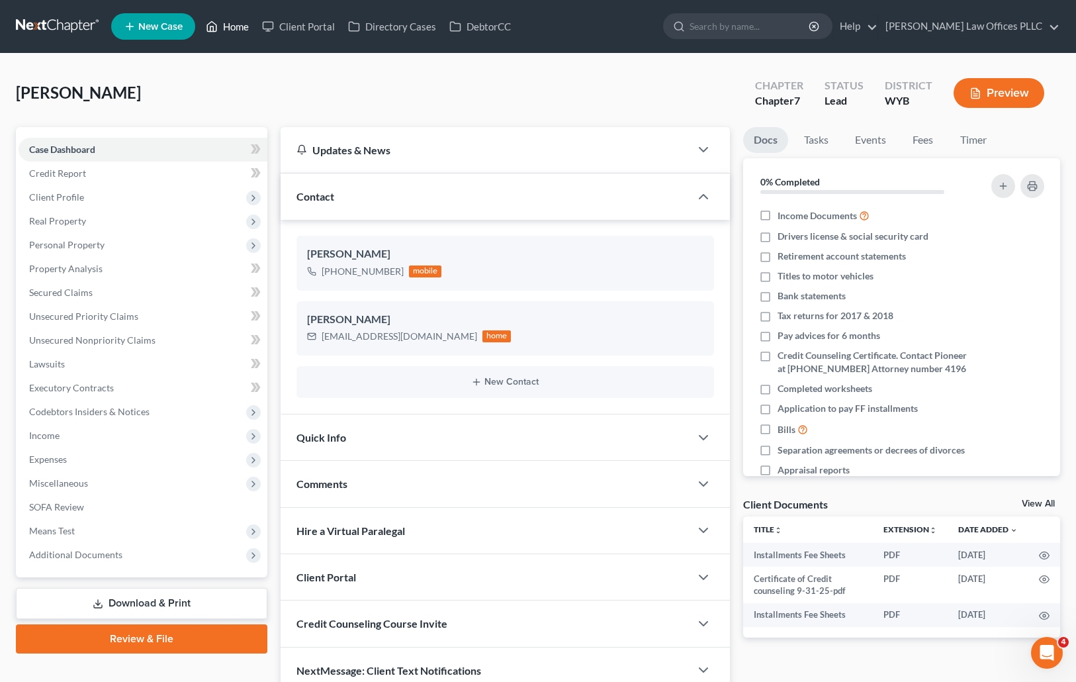
click at [238, 24] on link "Home" at bounding box center [227, 27] width 56 height 24
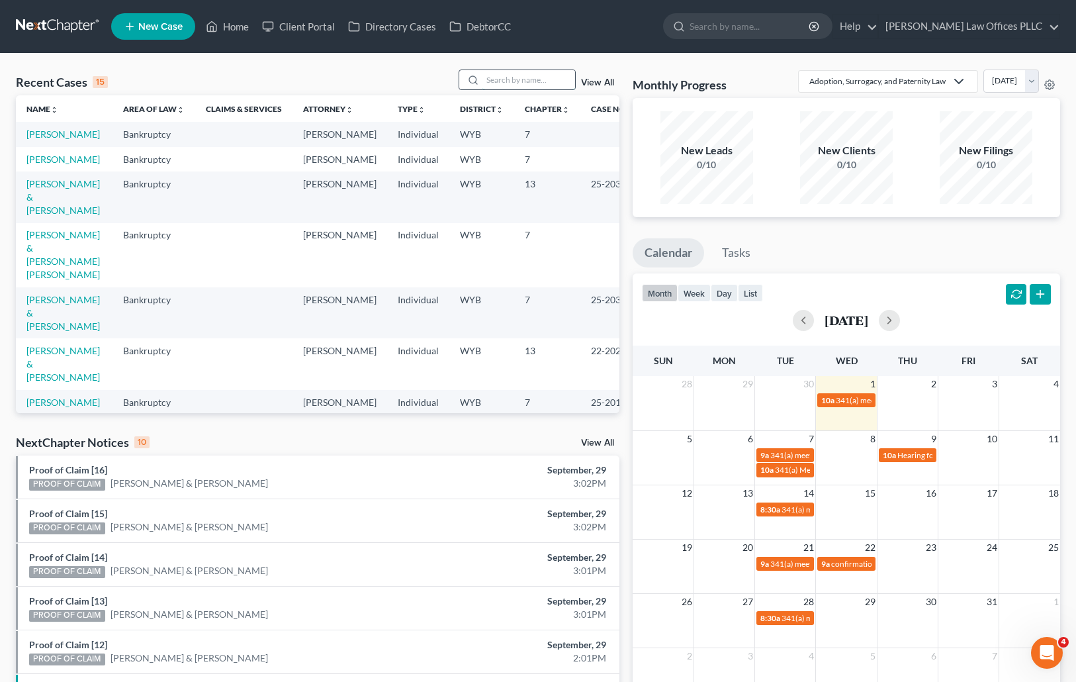
click at [496, 79] on input "search" at bounding box center [528, 79] width 93 height 19
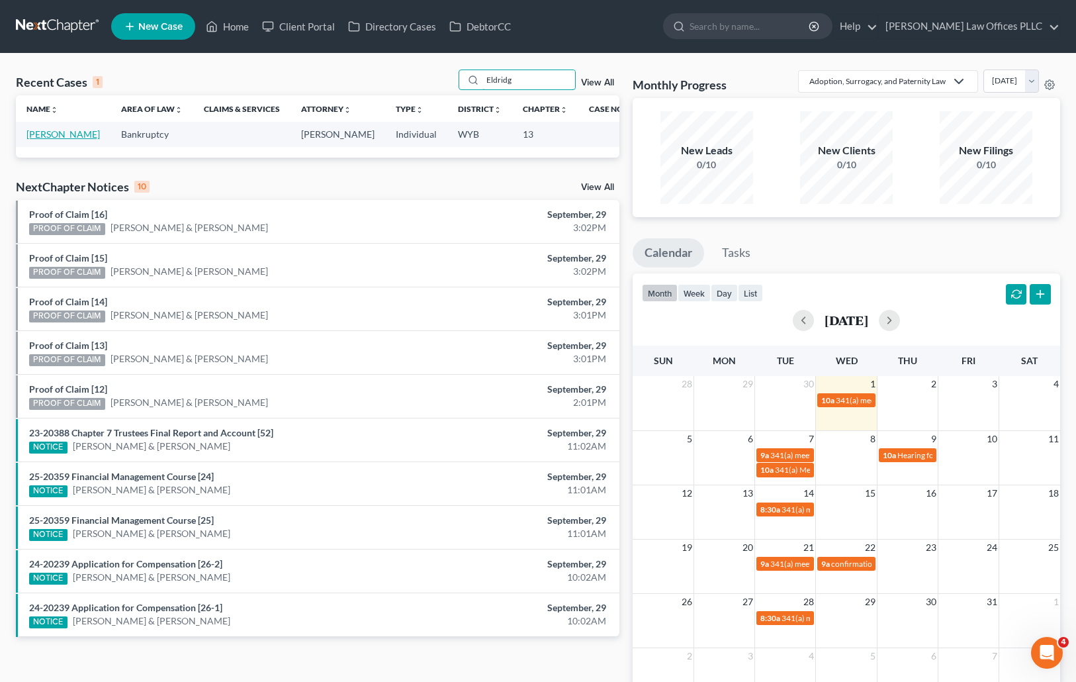
type input "Eldridg"
click at [42, 135] on link "[PERSON_NAME]" at bounding box center [62, 133] width 73 height 11
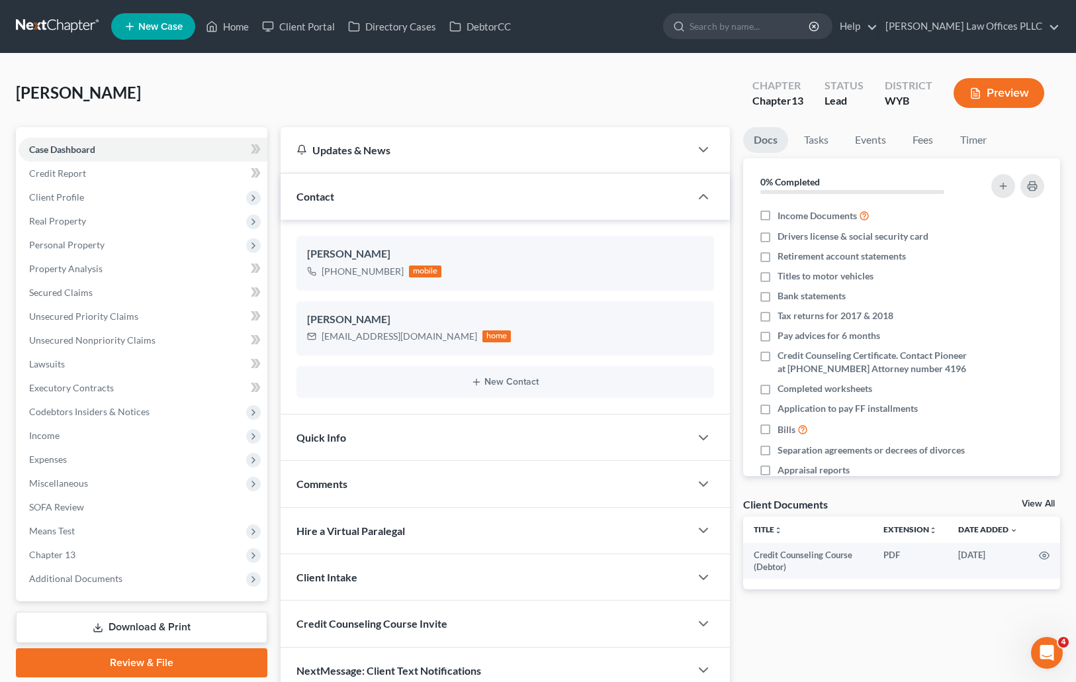
click at [93, 115] on div "[PERSON_NAME] Upgraded Chapter Chapter 13 Status Lead District WYB Preview" at bounding box center [538, 98] width 1044 height 58
